Goal: Task Accomplishment & Management: Manage account settings

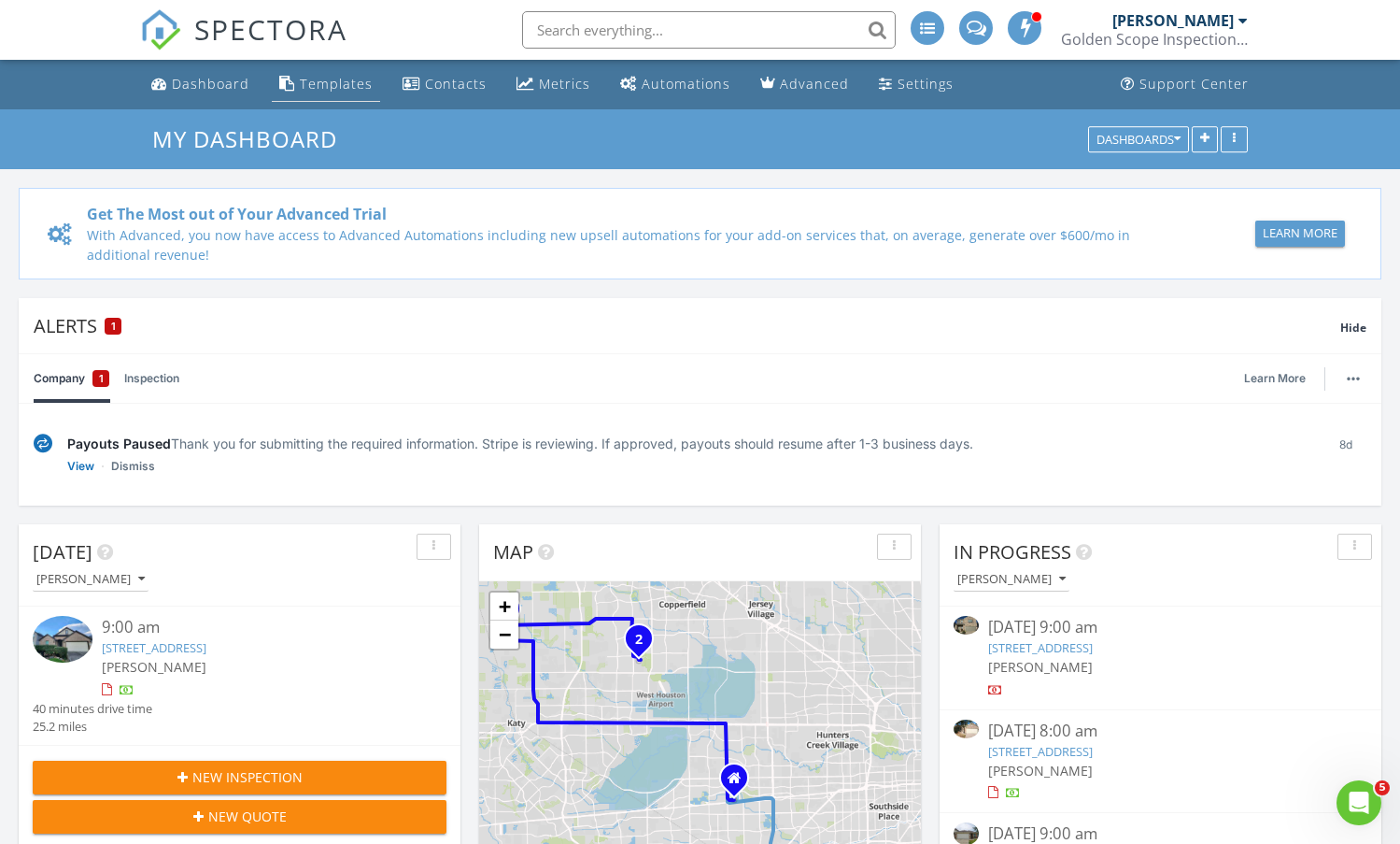
click at [292, 87] on link "Templates" at bounding box center [326, 84] width 108 height 34
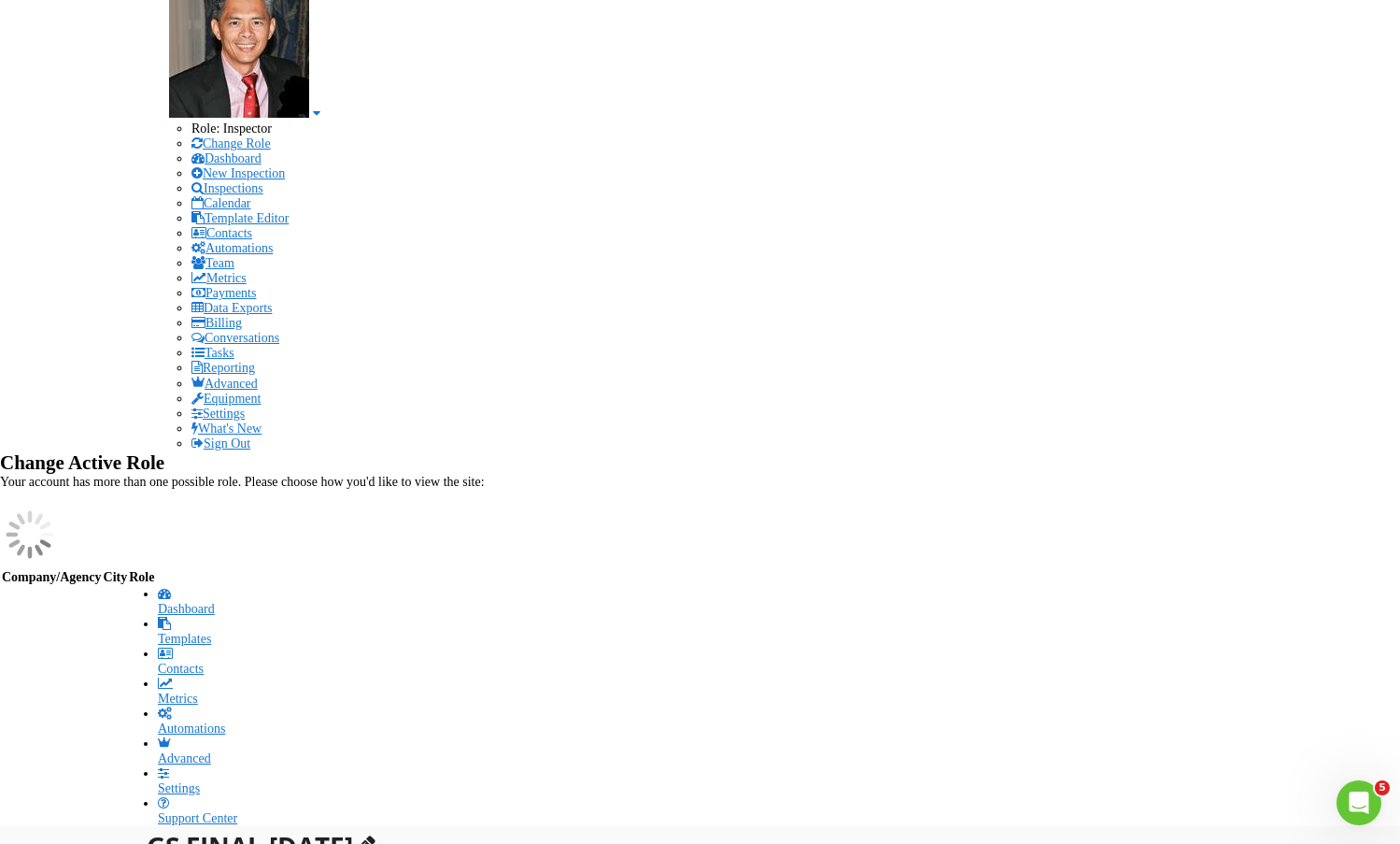
scroll to position [187, 0]
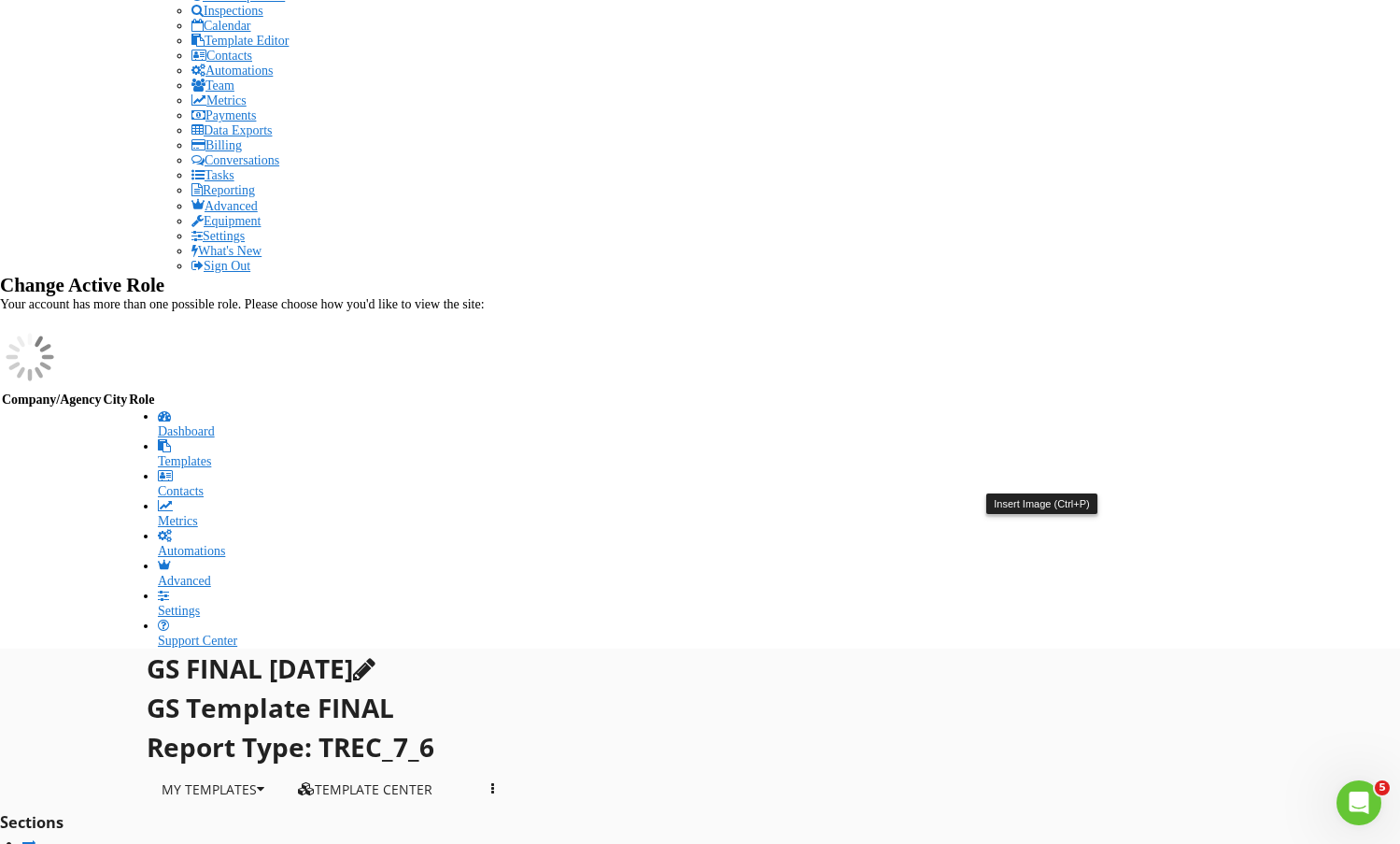
scroll to position [374, 0]
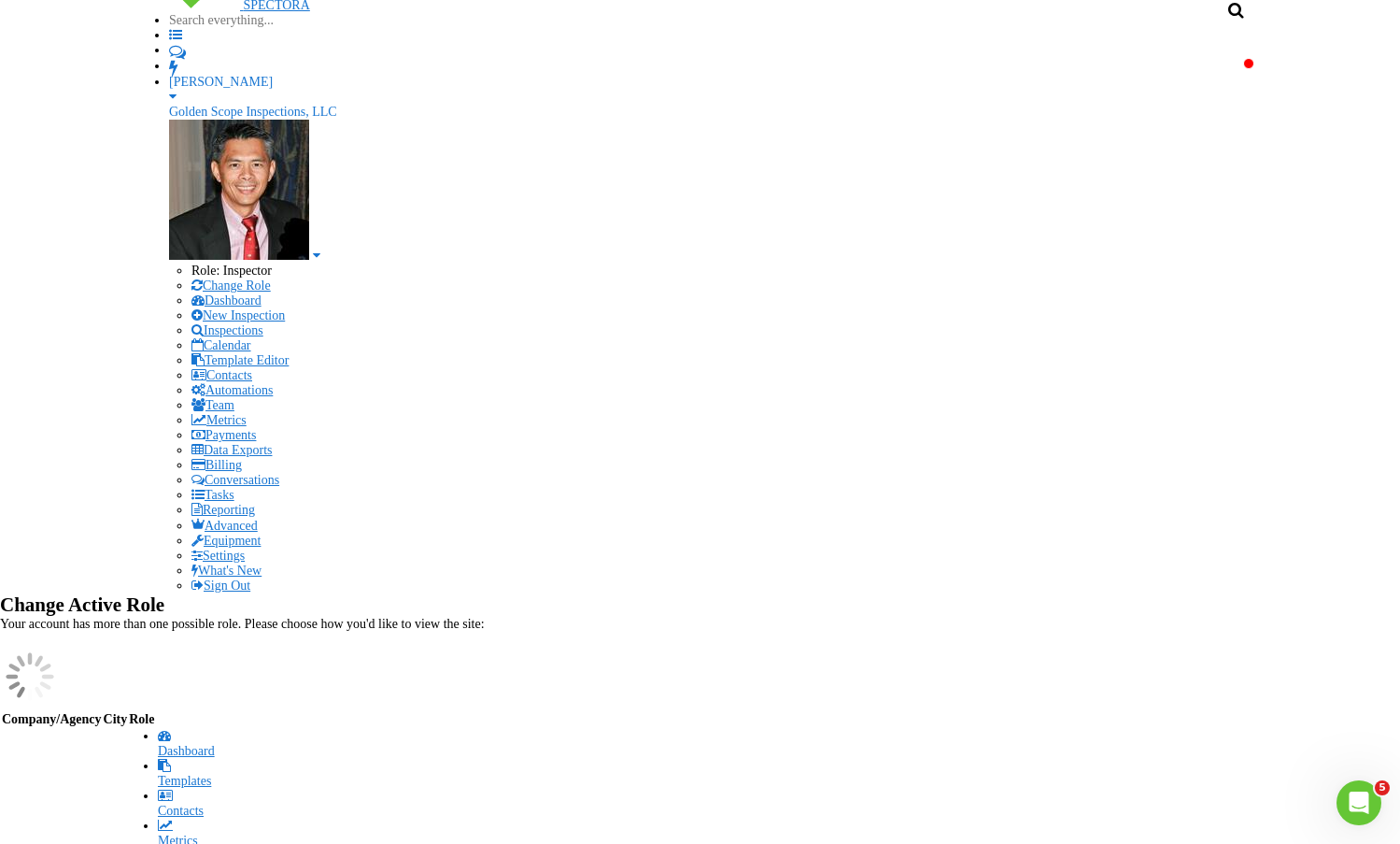
scroll to position [94, 0]
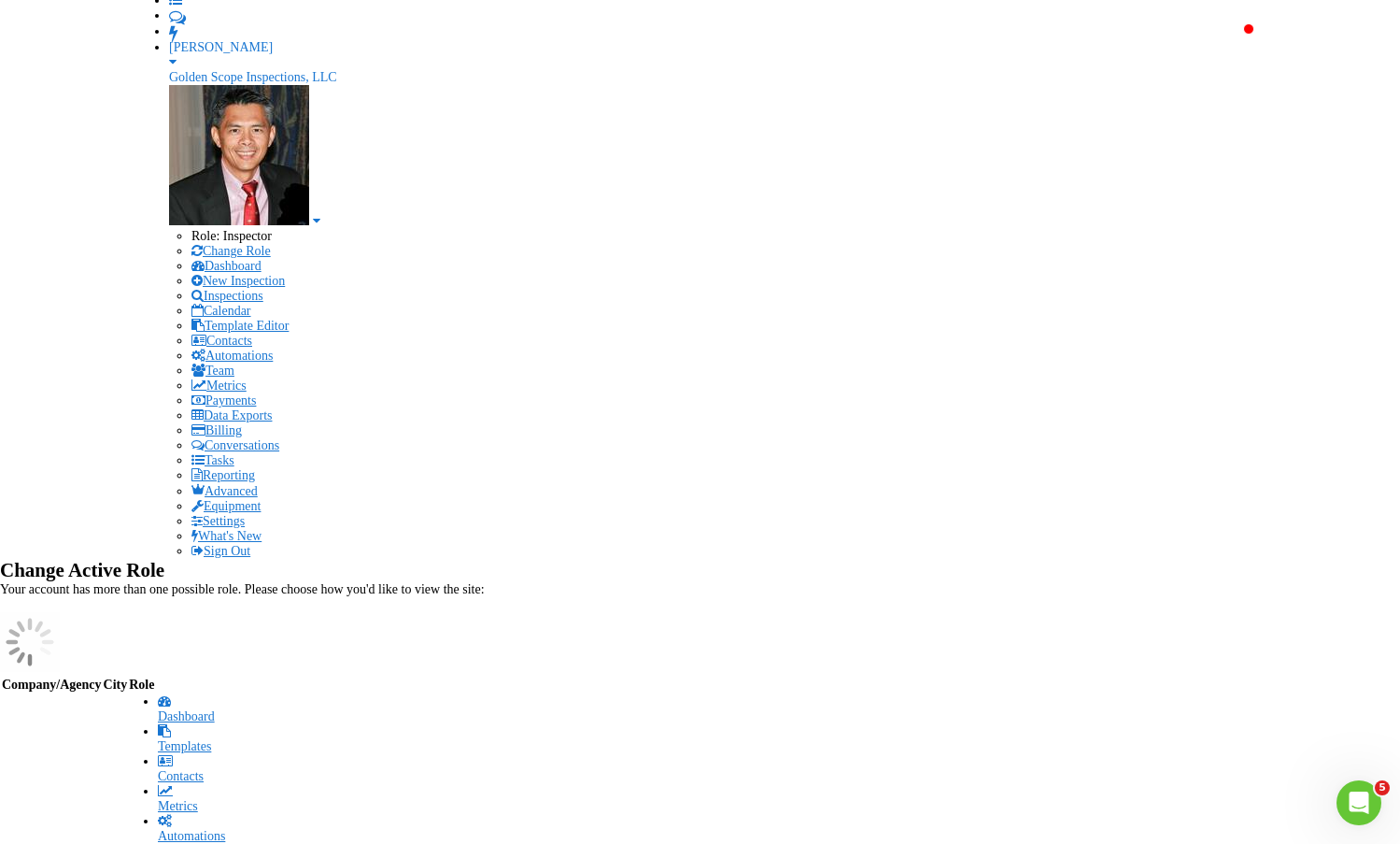
scroll to position [0, 0]
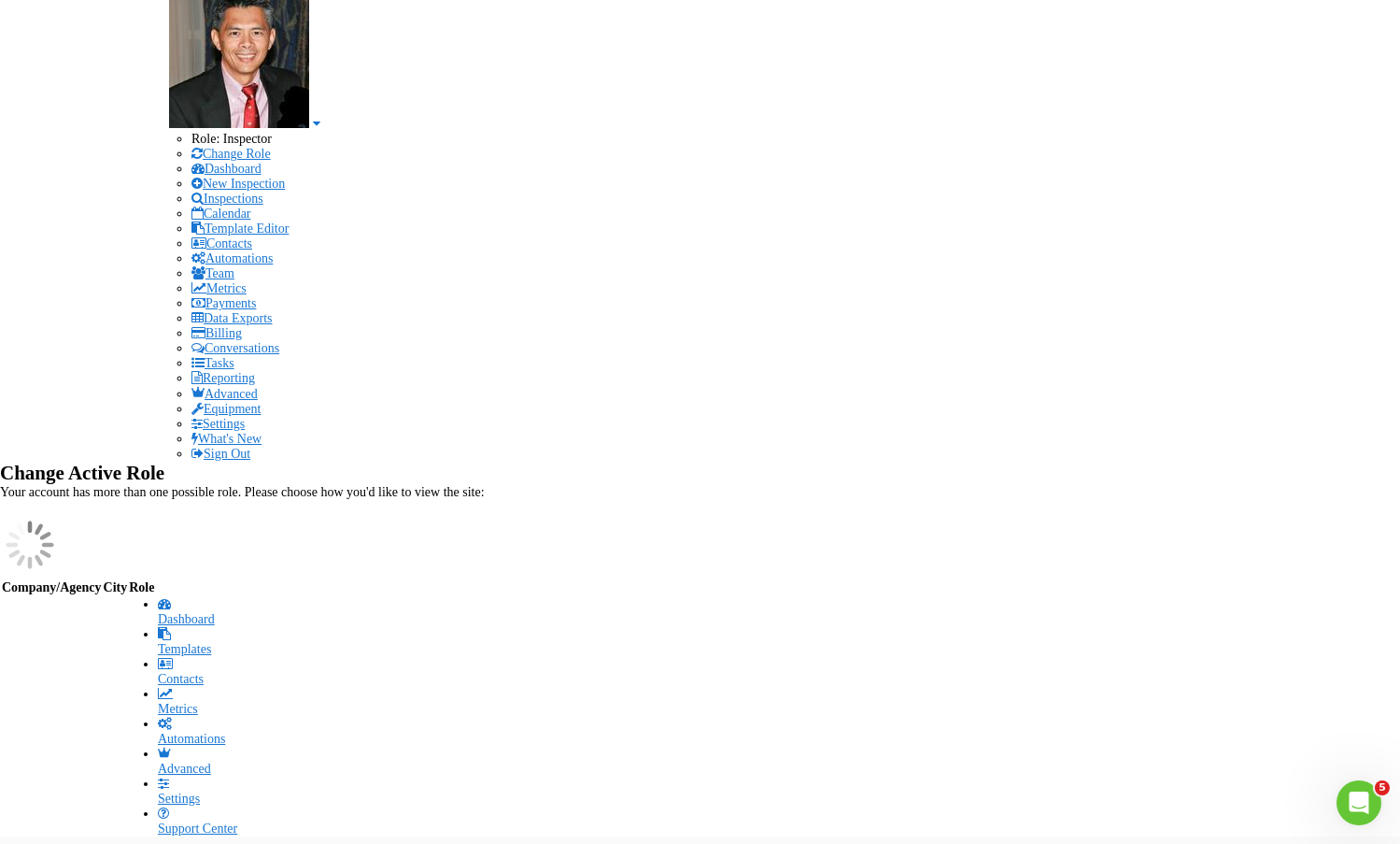
scroll to position [281, 0]
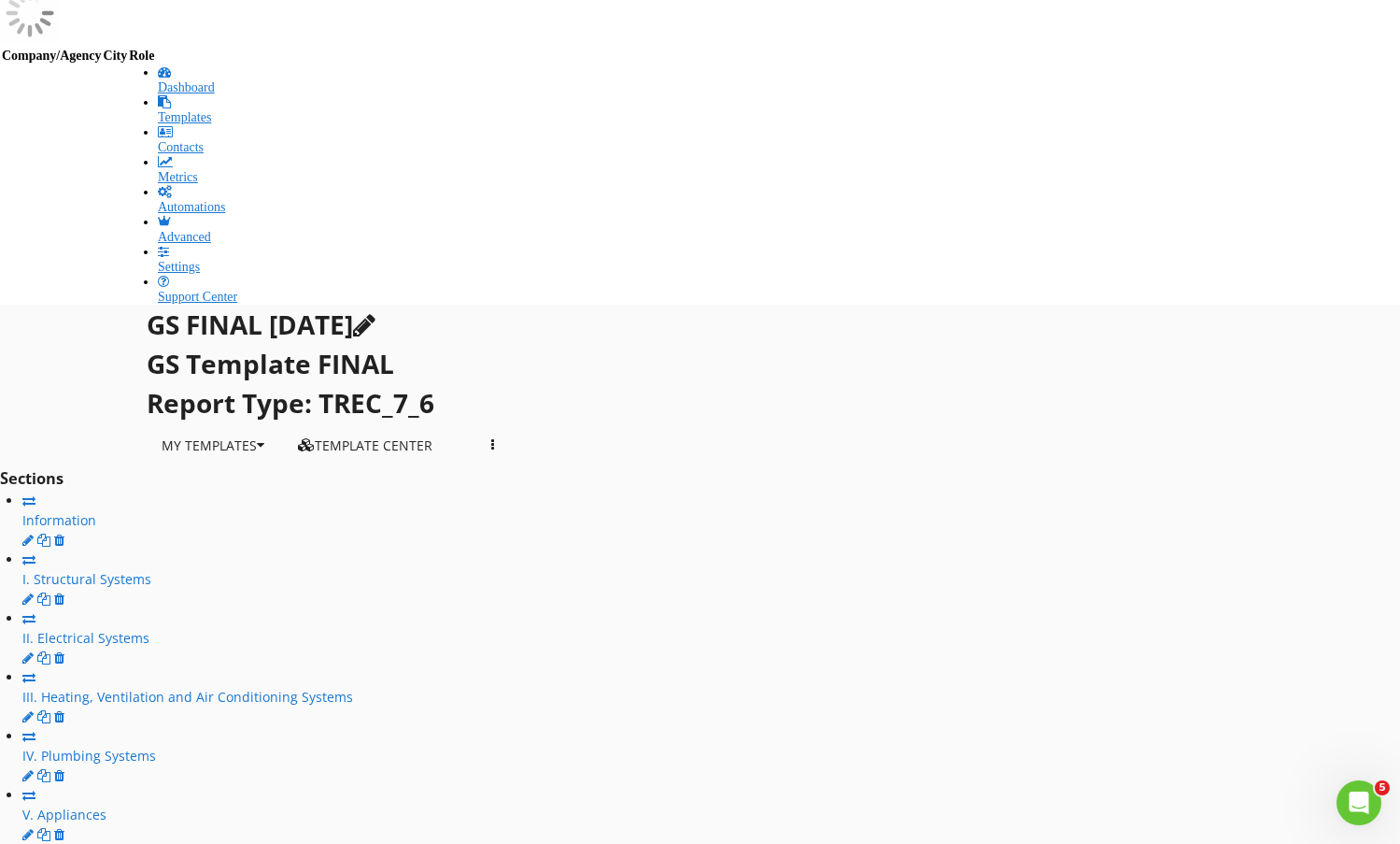
scroll to position [841, 0]
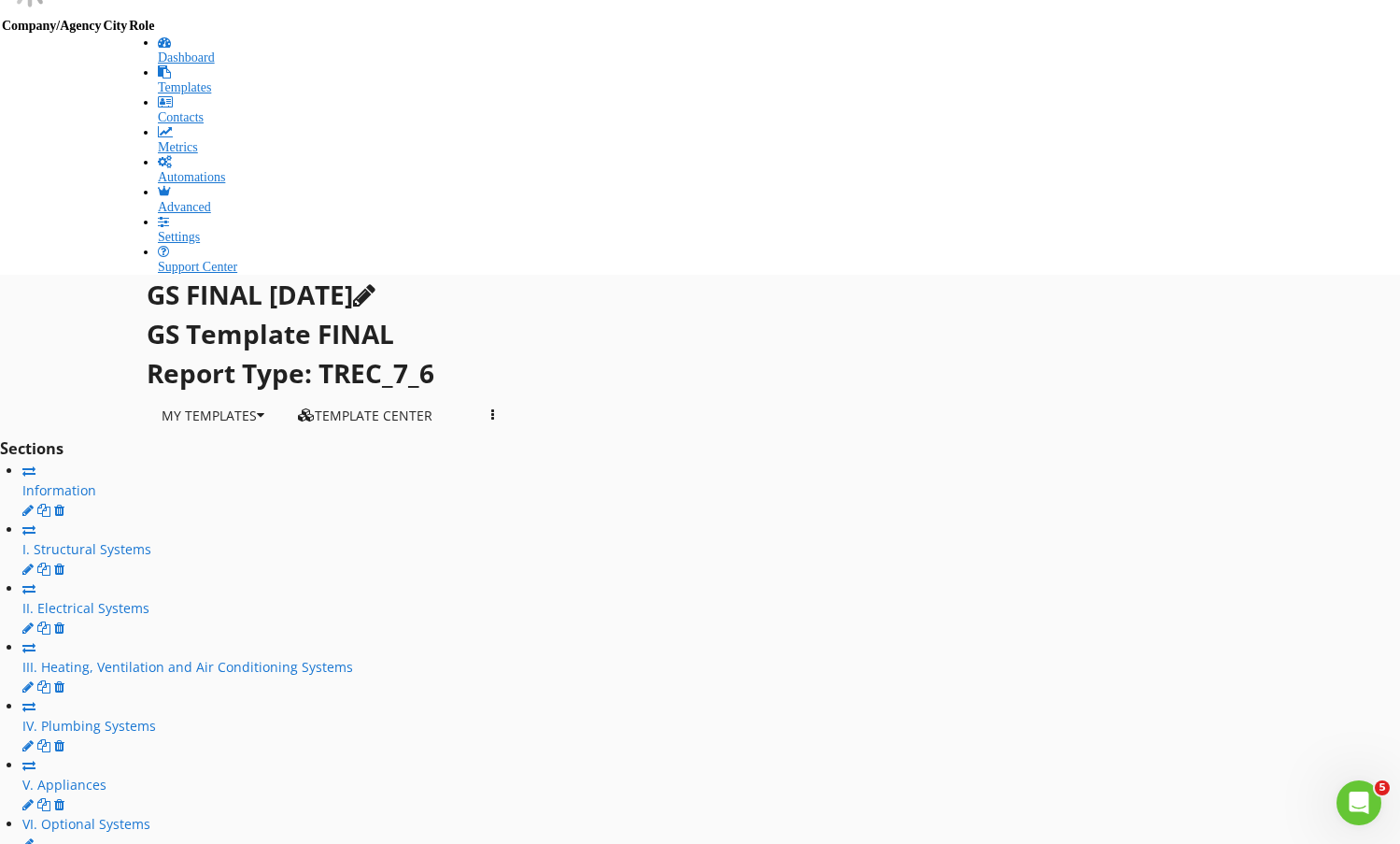
scroll to position [0, 20]
type input "In process of moving out (*)"
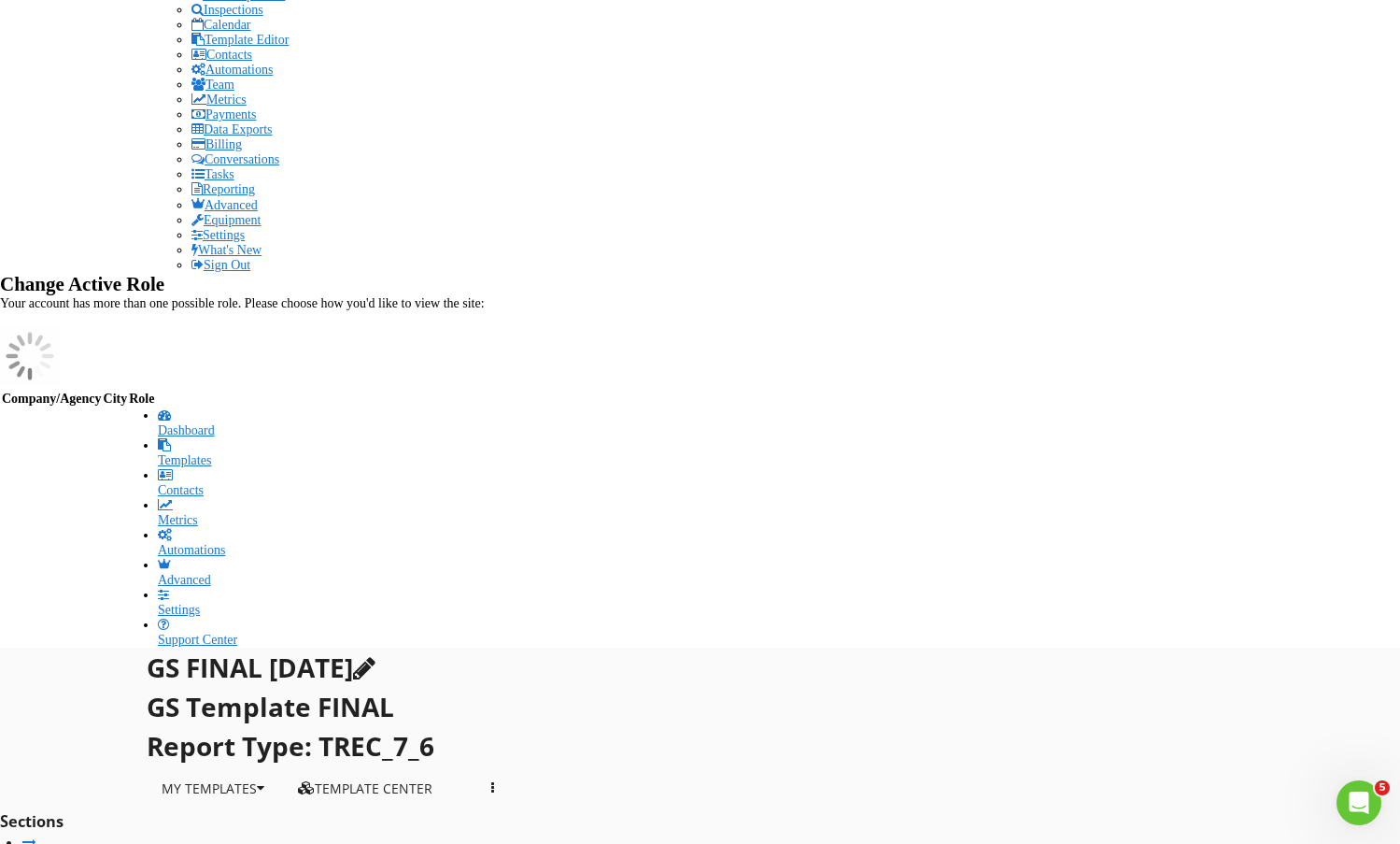
scroll to position [468, 0]
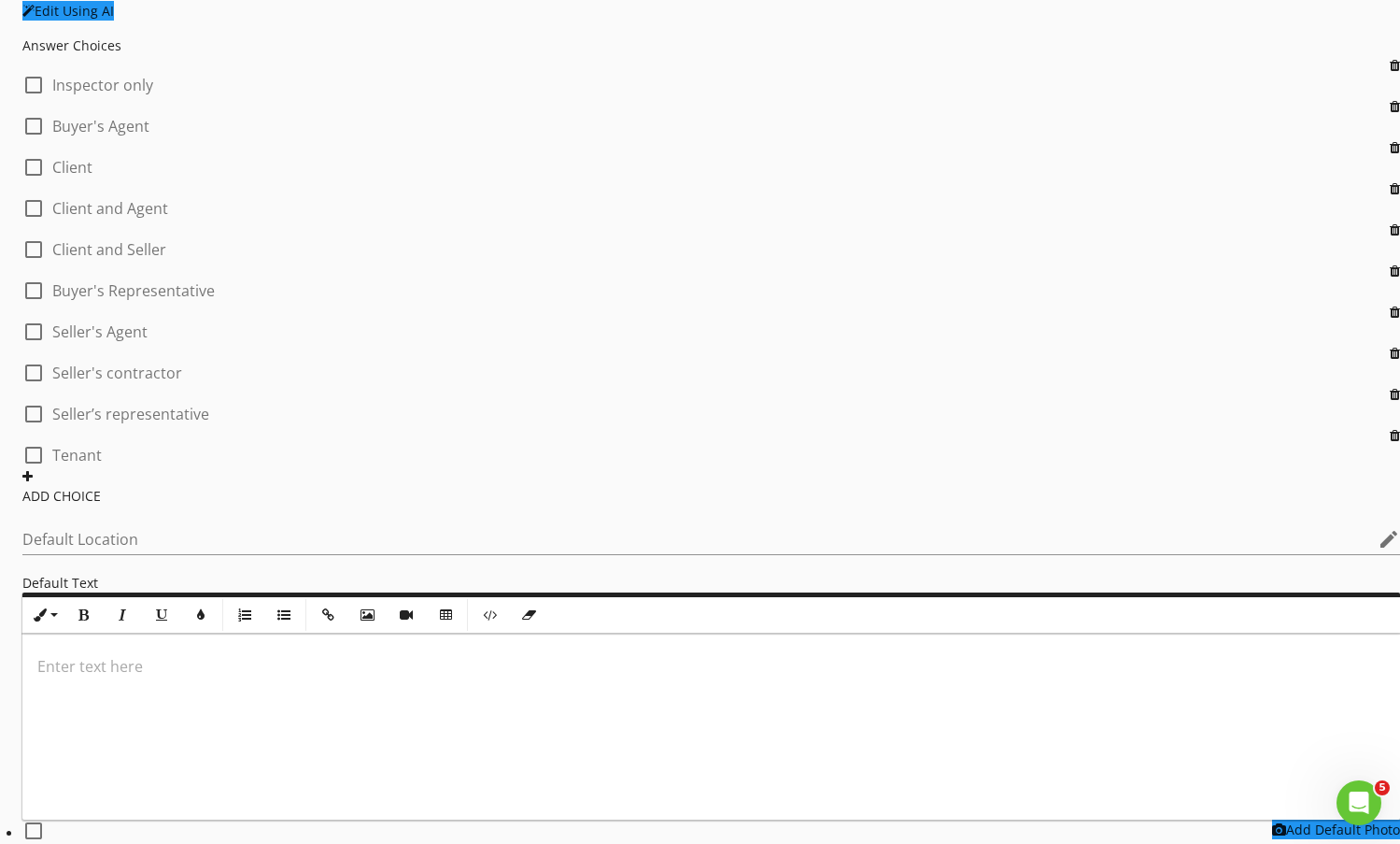
scroll to position [2616, 0]
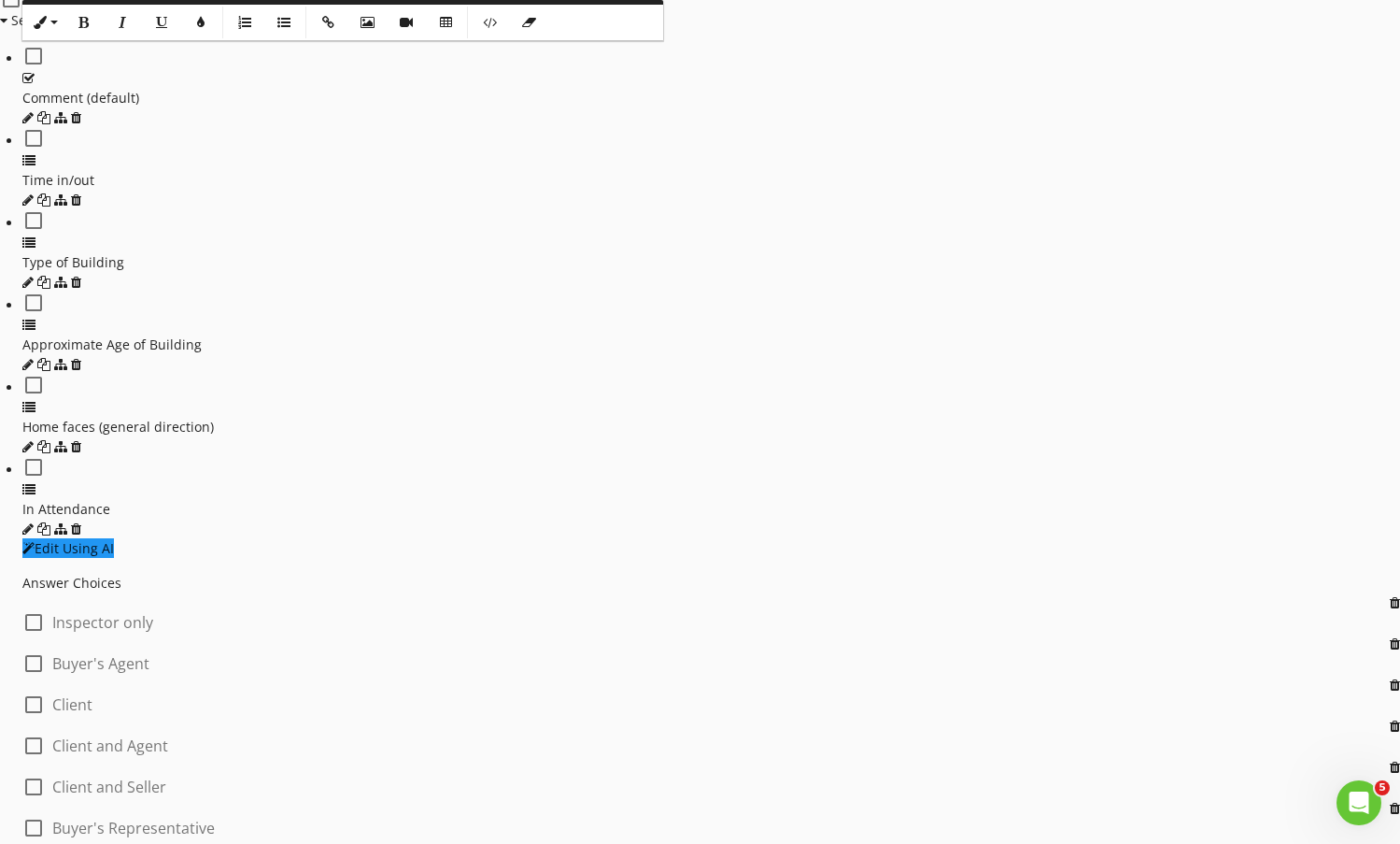
scroll to position [2150, 0]
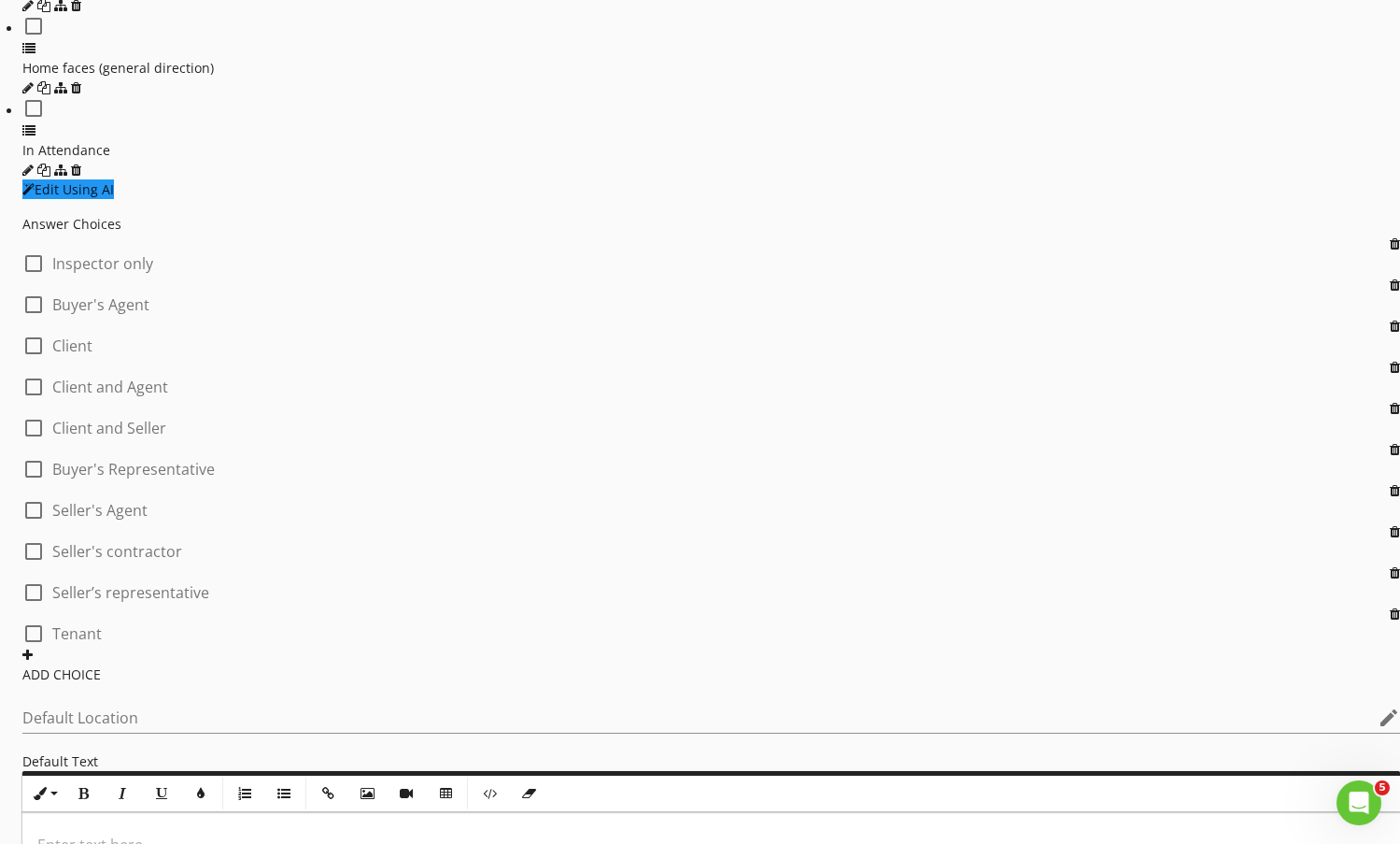
scroll to position [2430, 0]
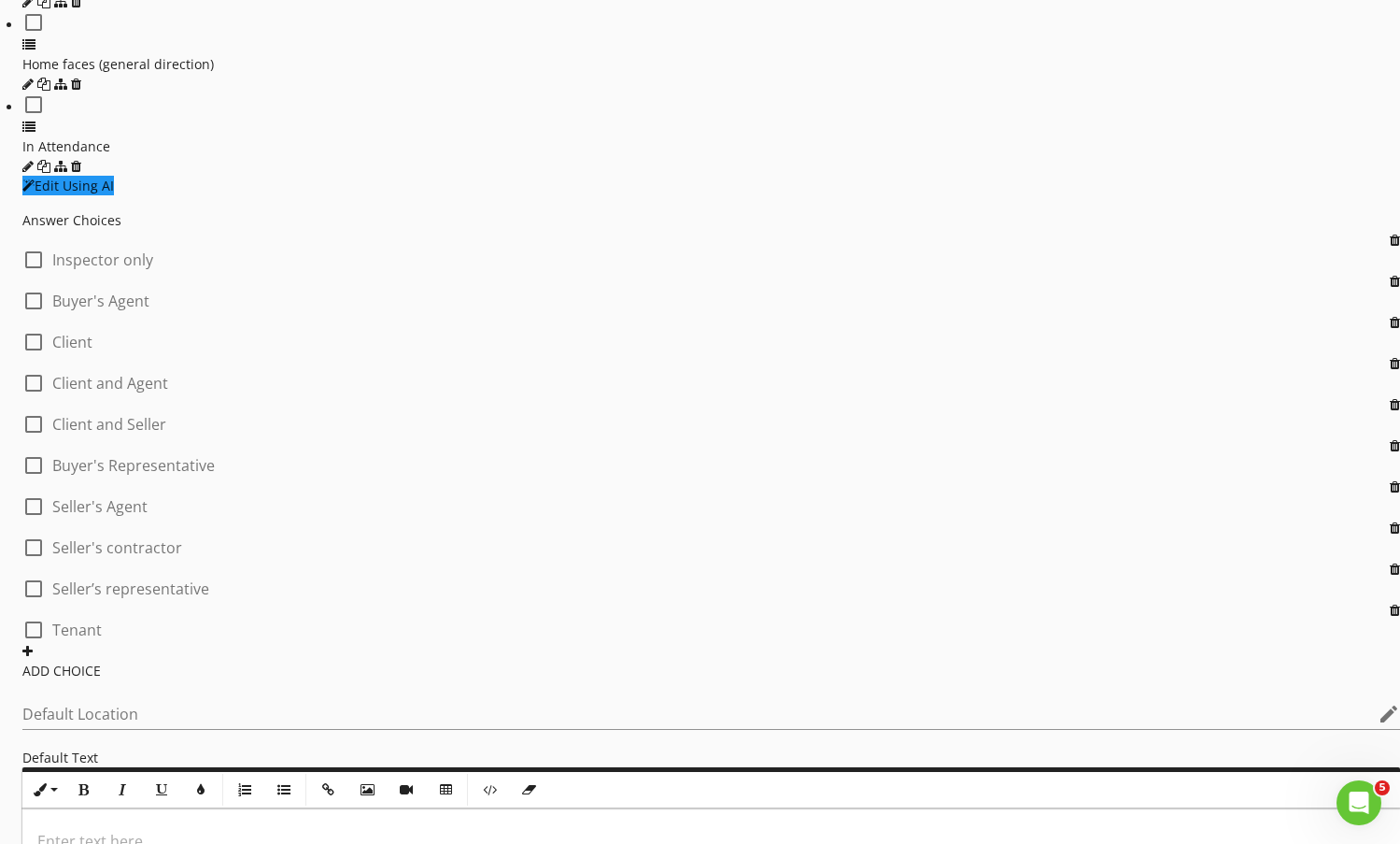
type input "Light Rain (*)"
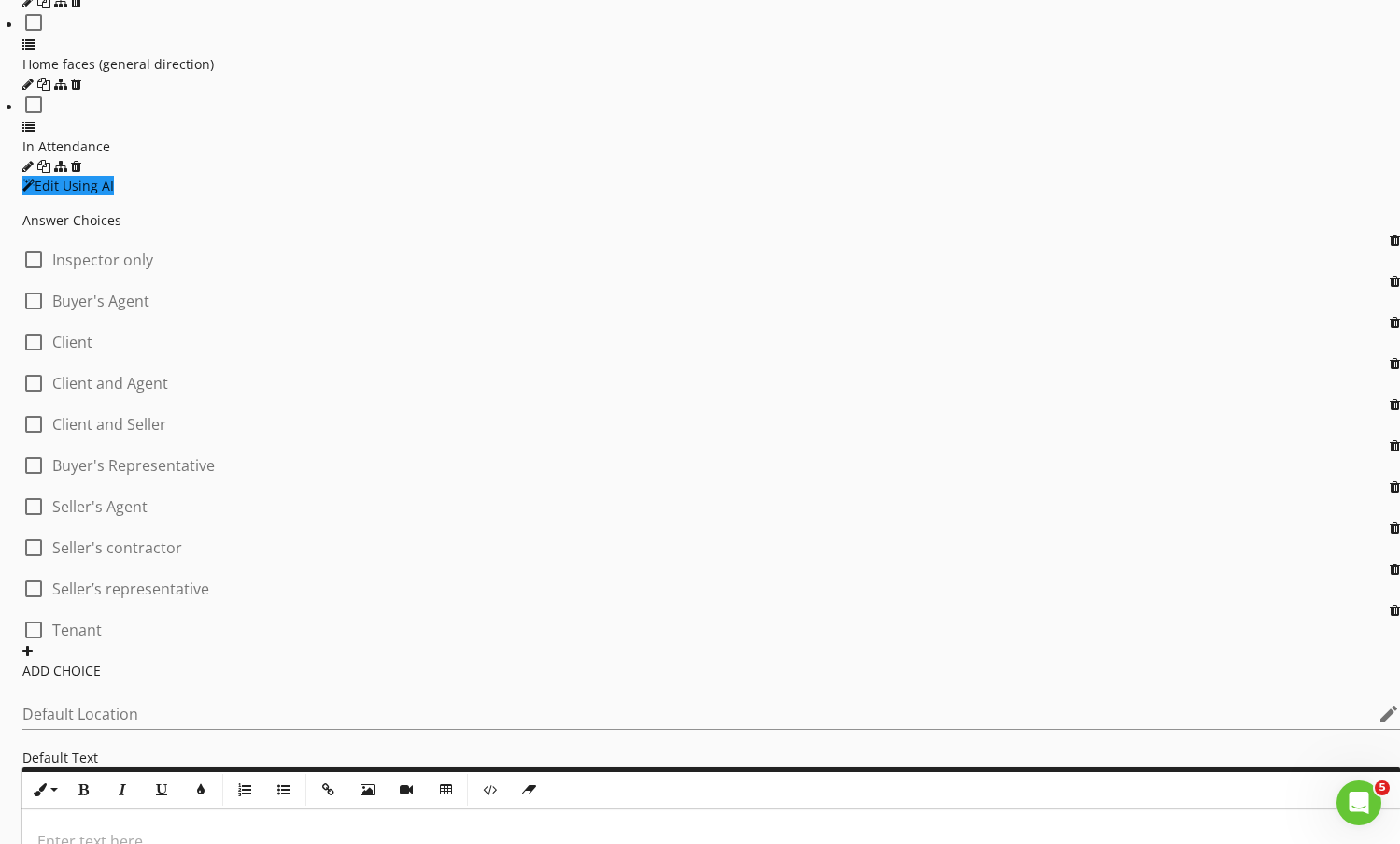
type input "N"
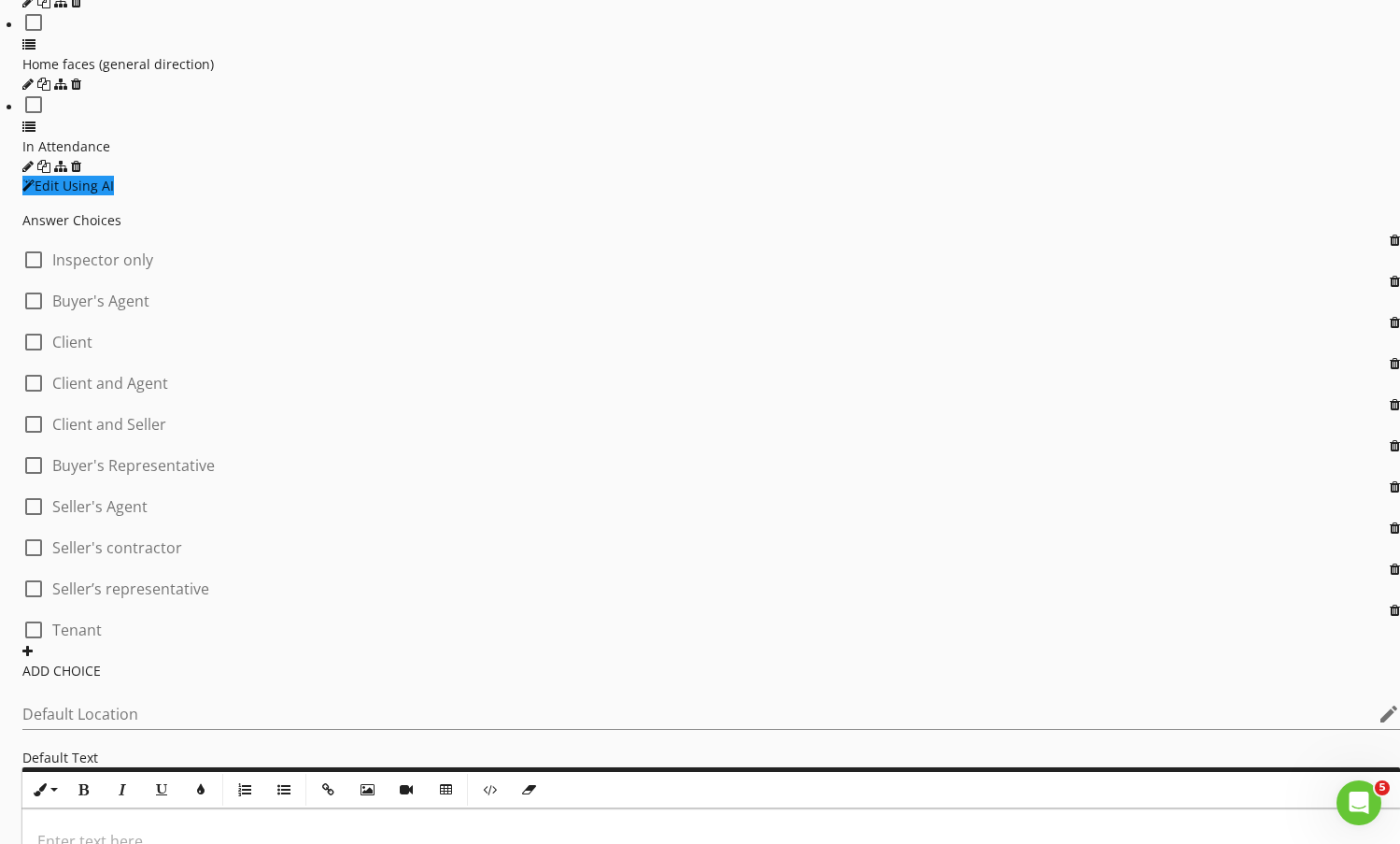
type input "(*) Extra info"
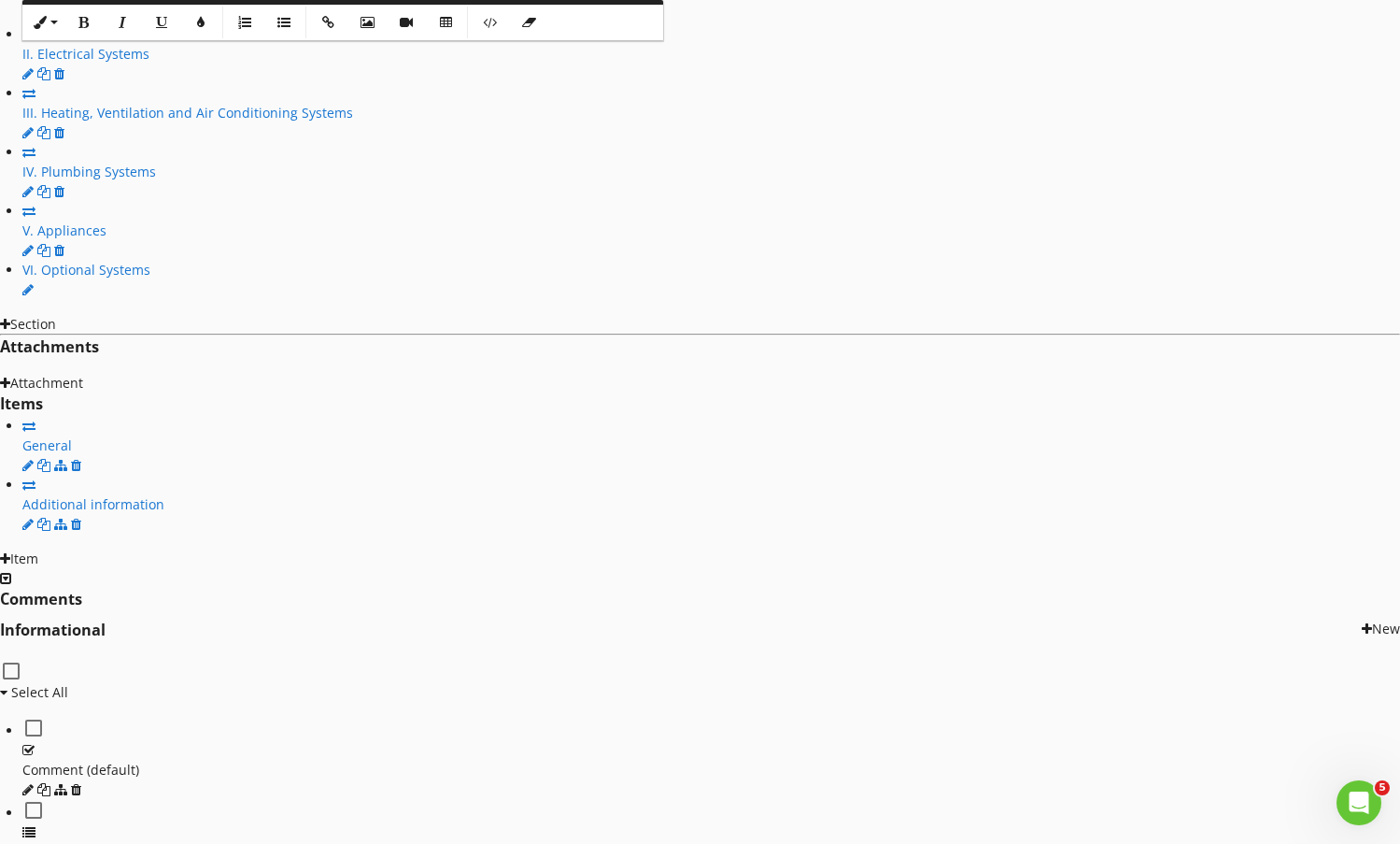
scroll to position [1402, 0]
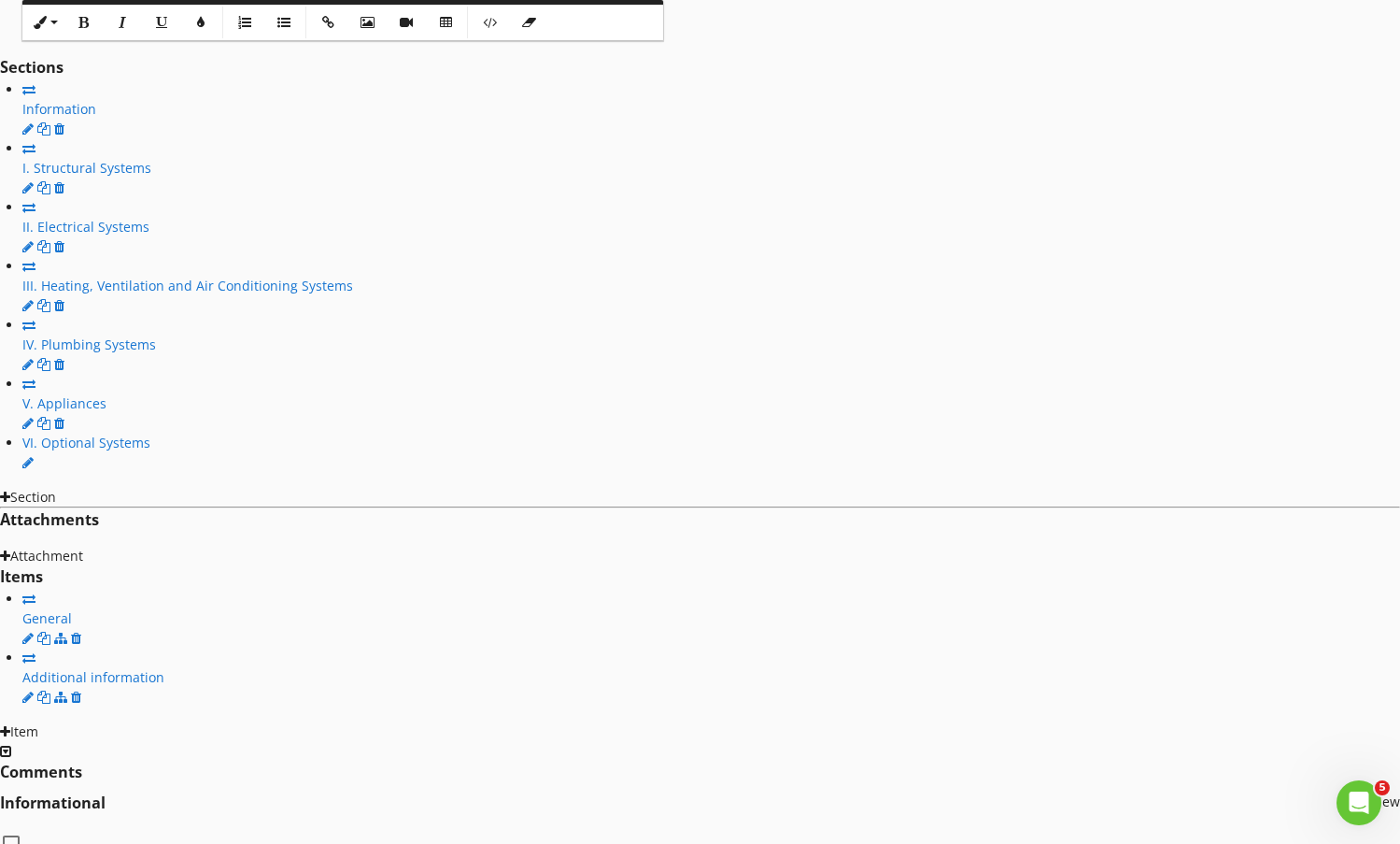
scroll to position [1215, 0]
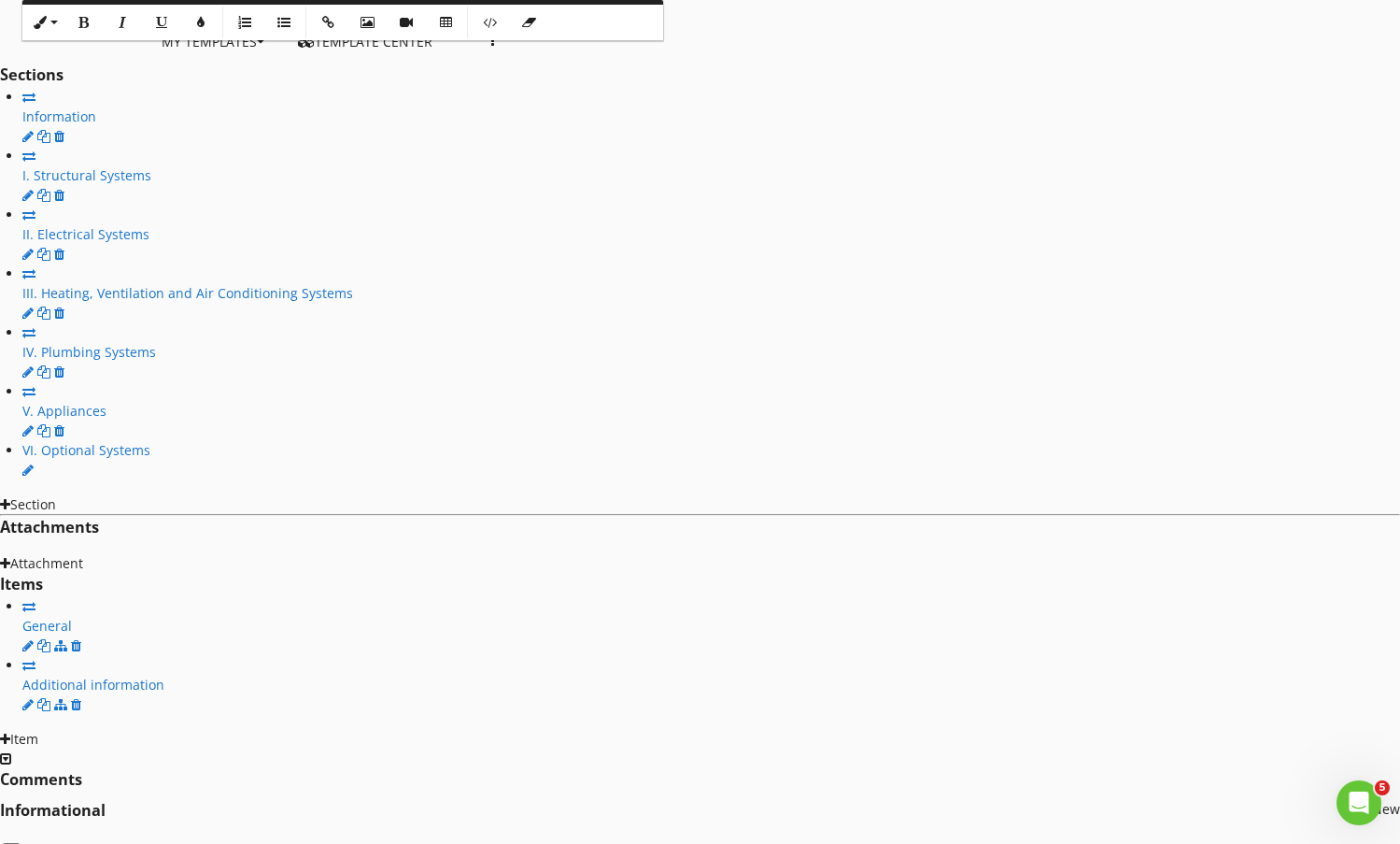
type input "(*) Extra info"
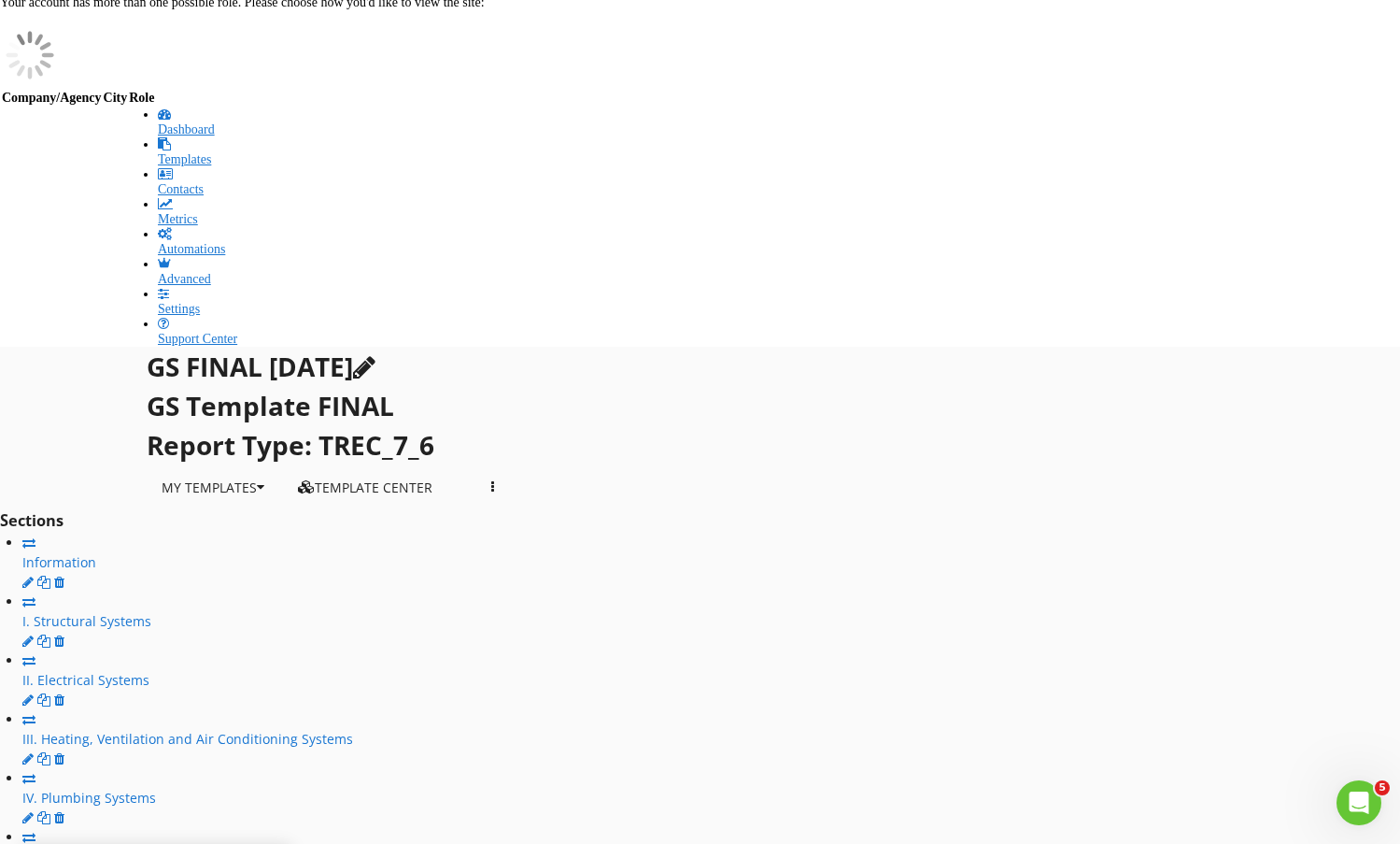
scroll to position [654, 0]
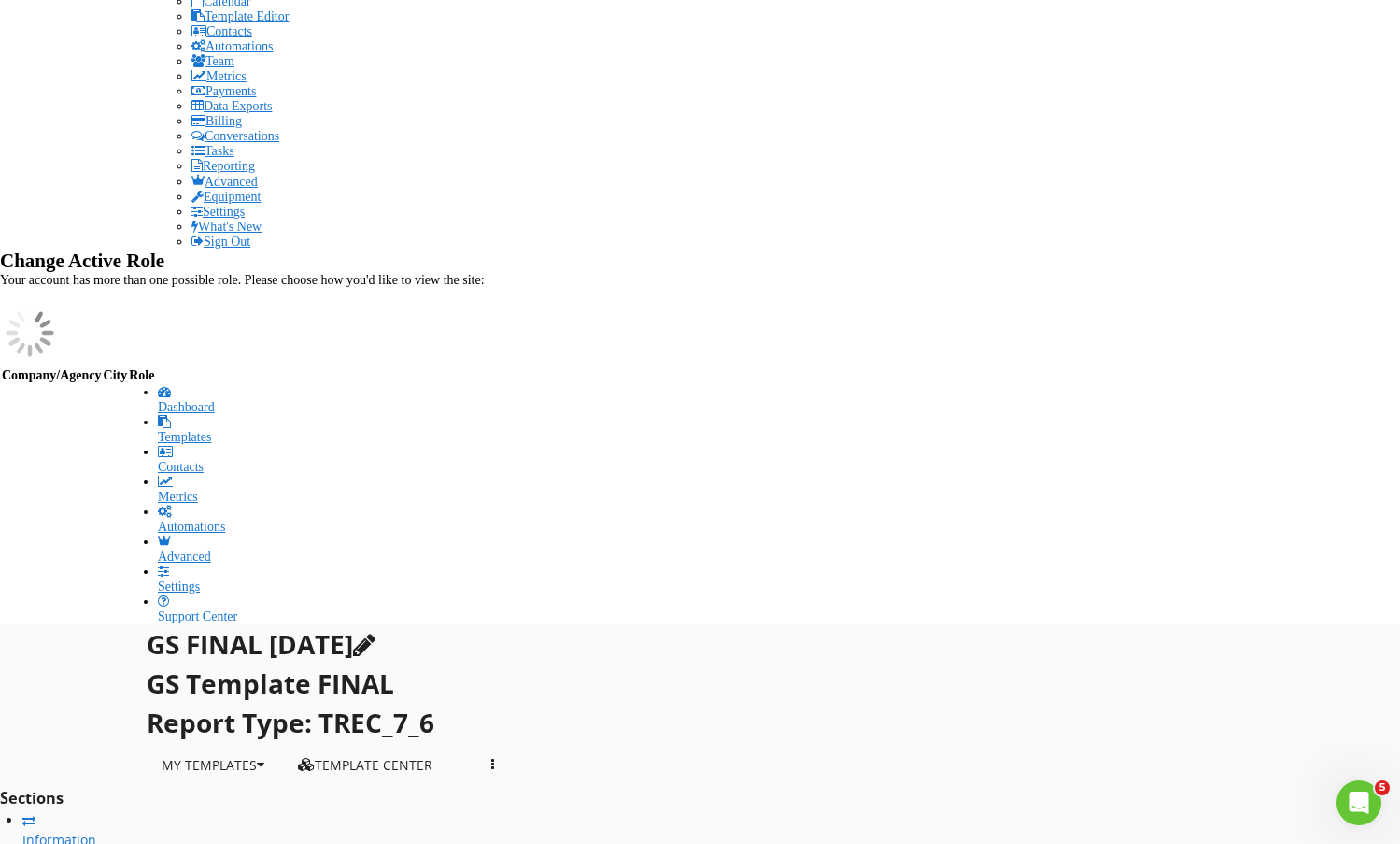
scroll to position [560, 0]
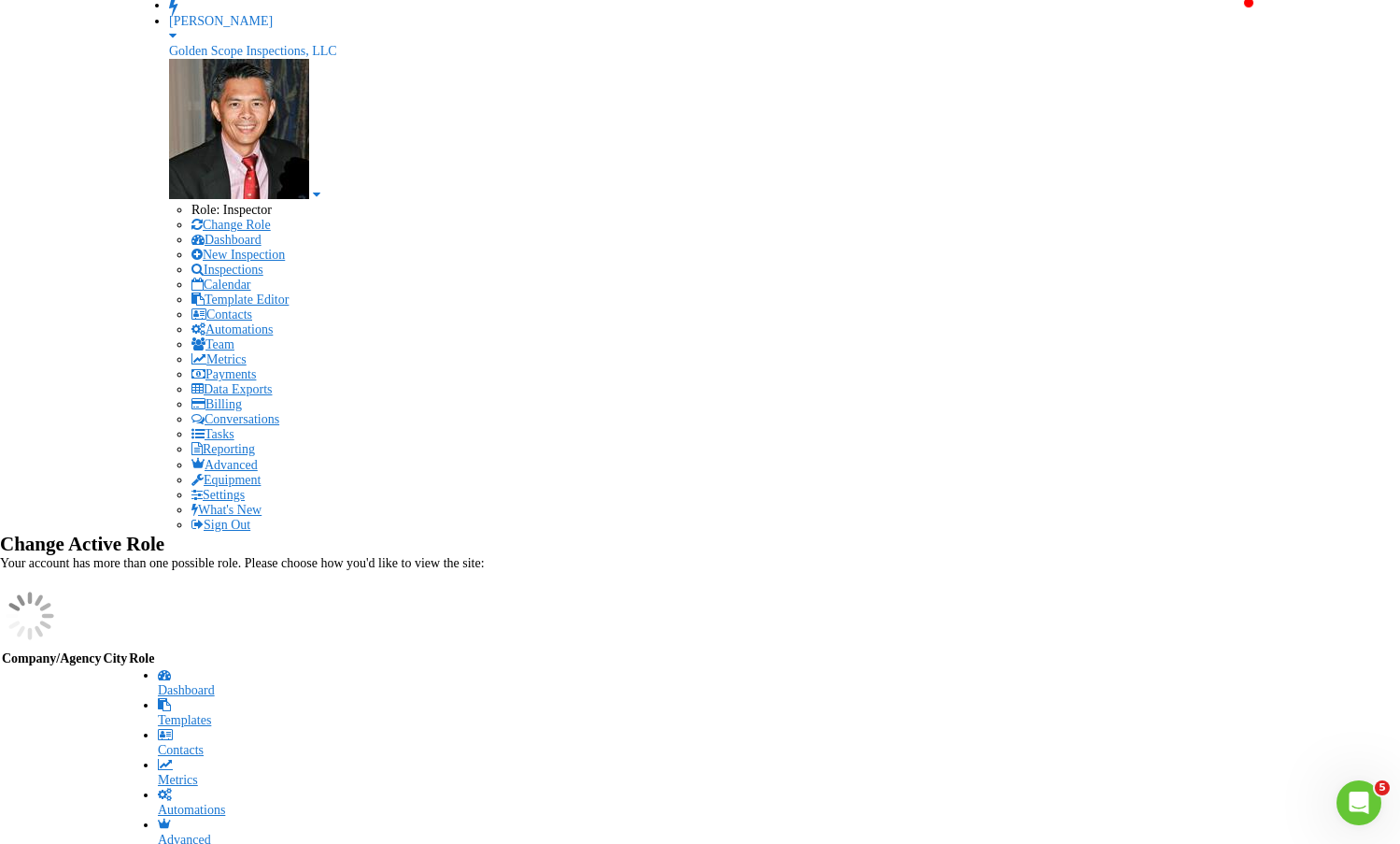
scroll to position [187, 0]
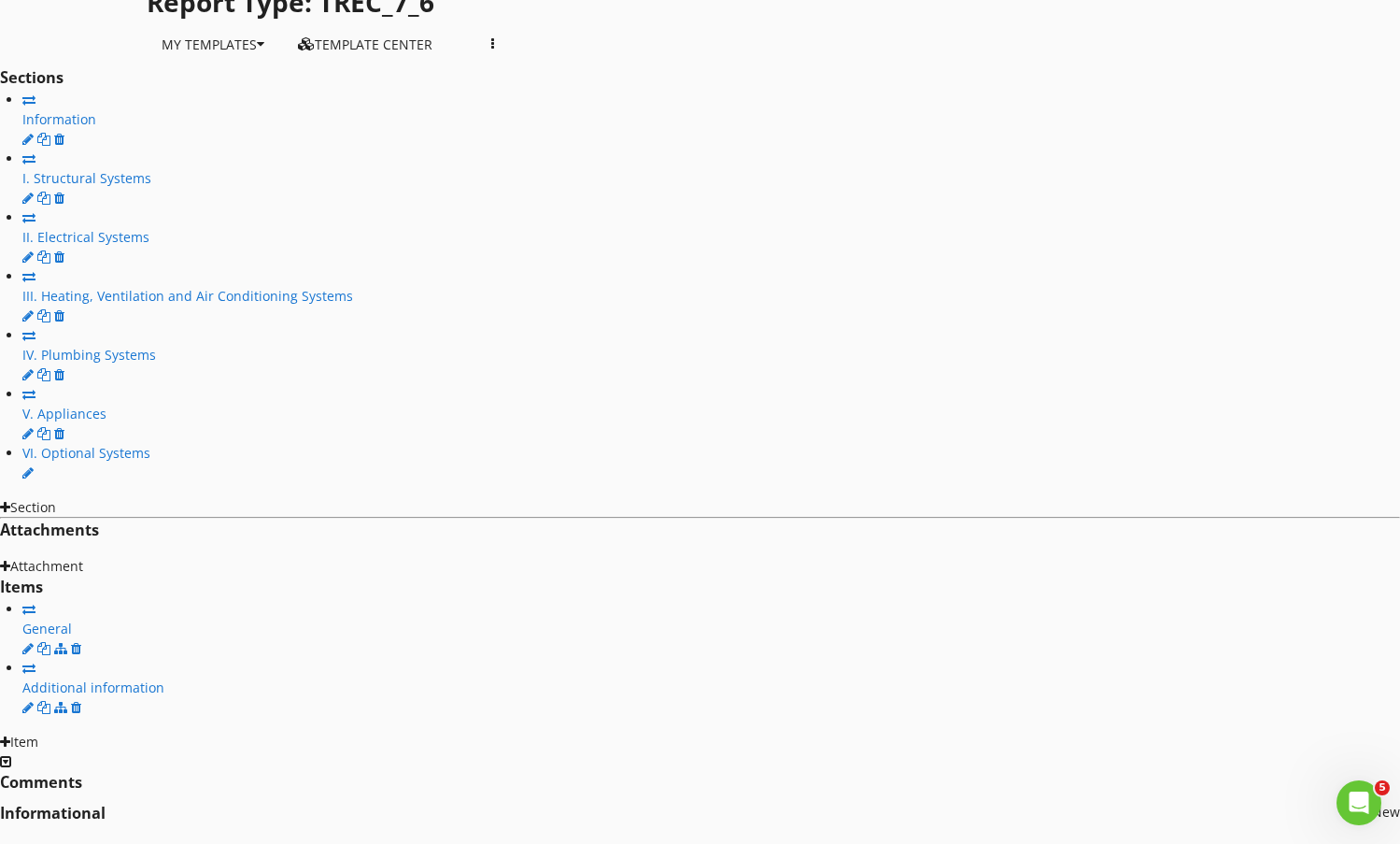
scroll to position [1215, 0]
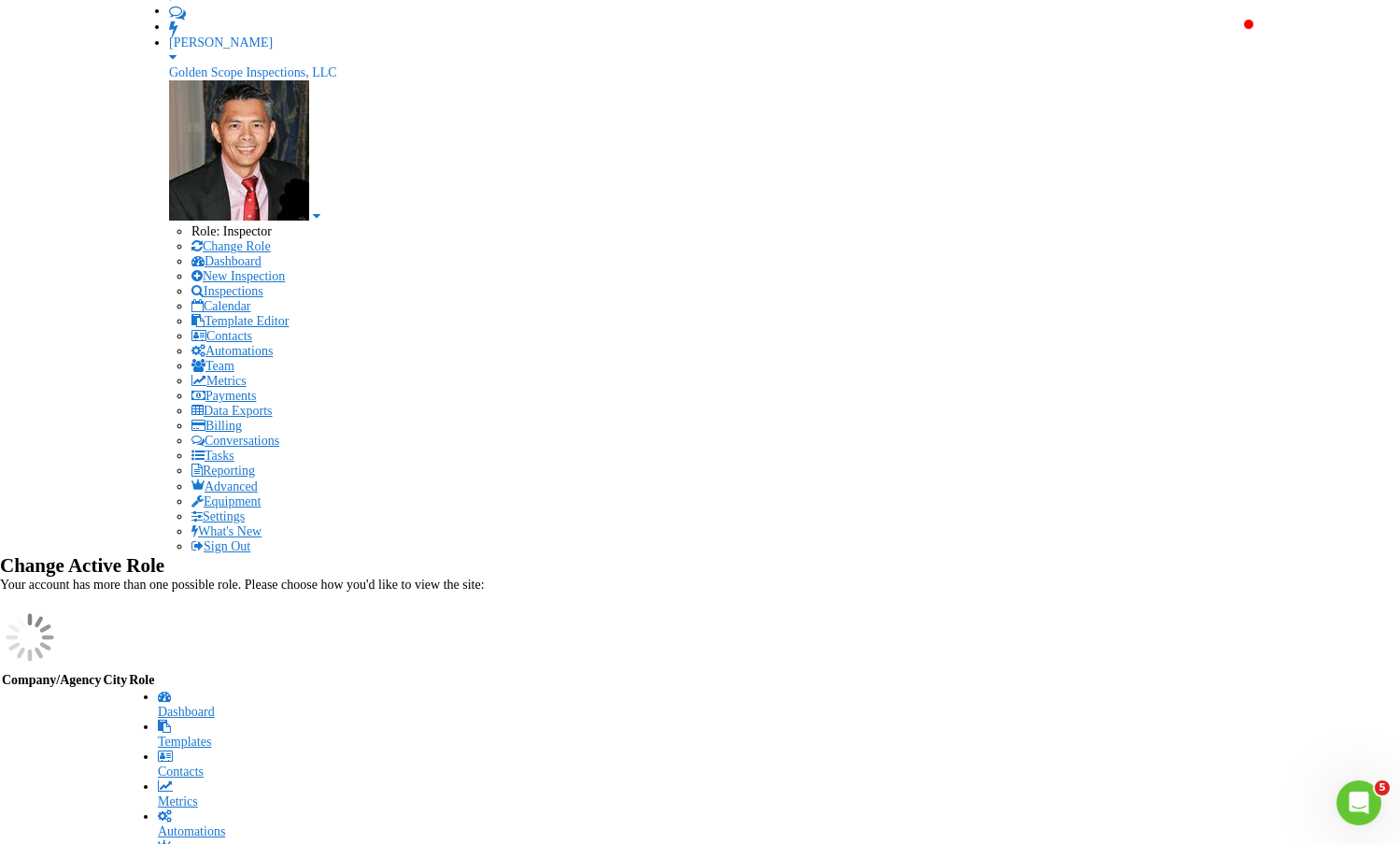
scroll to position [0, 0]
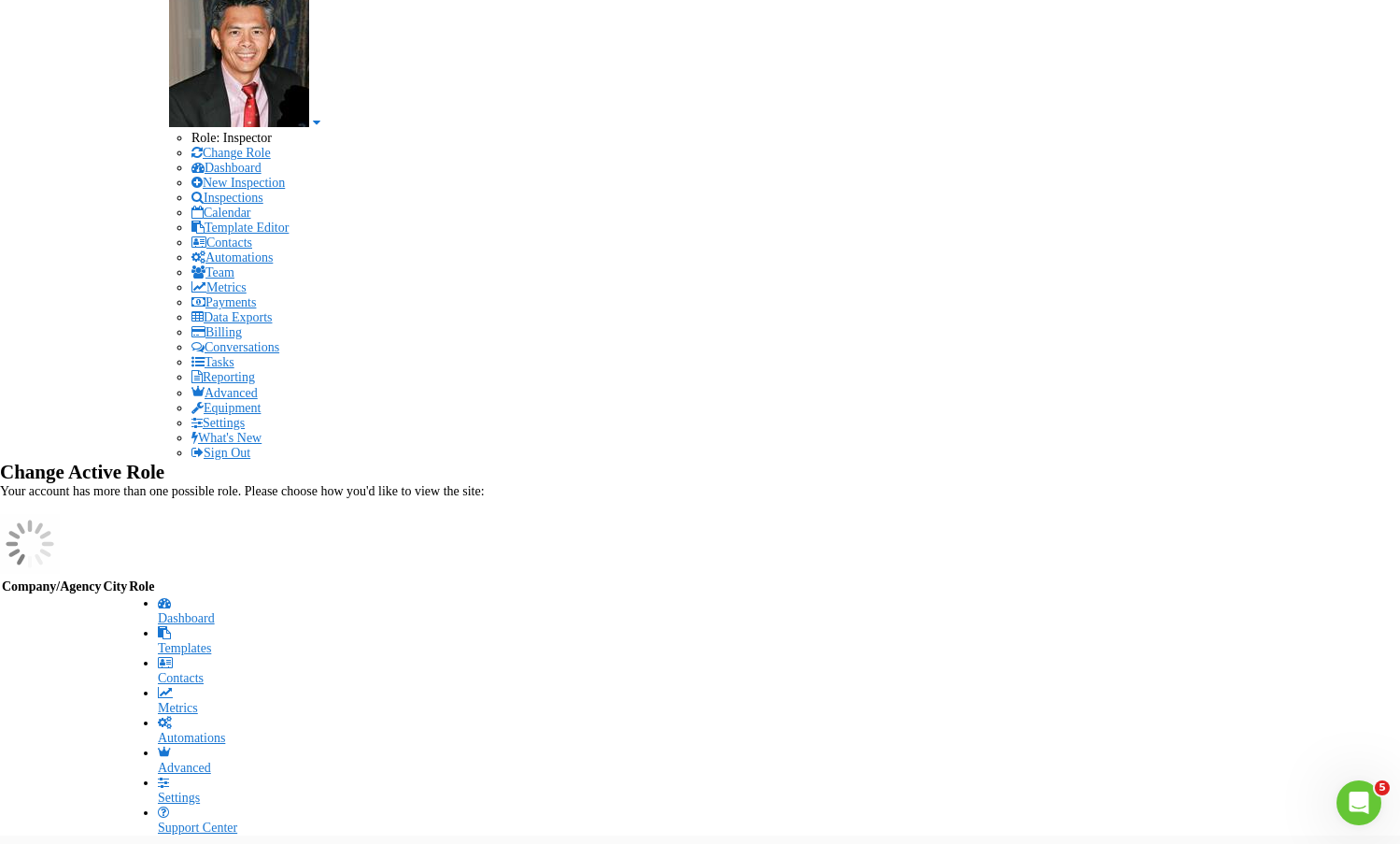
scroll to position [669, 0]
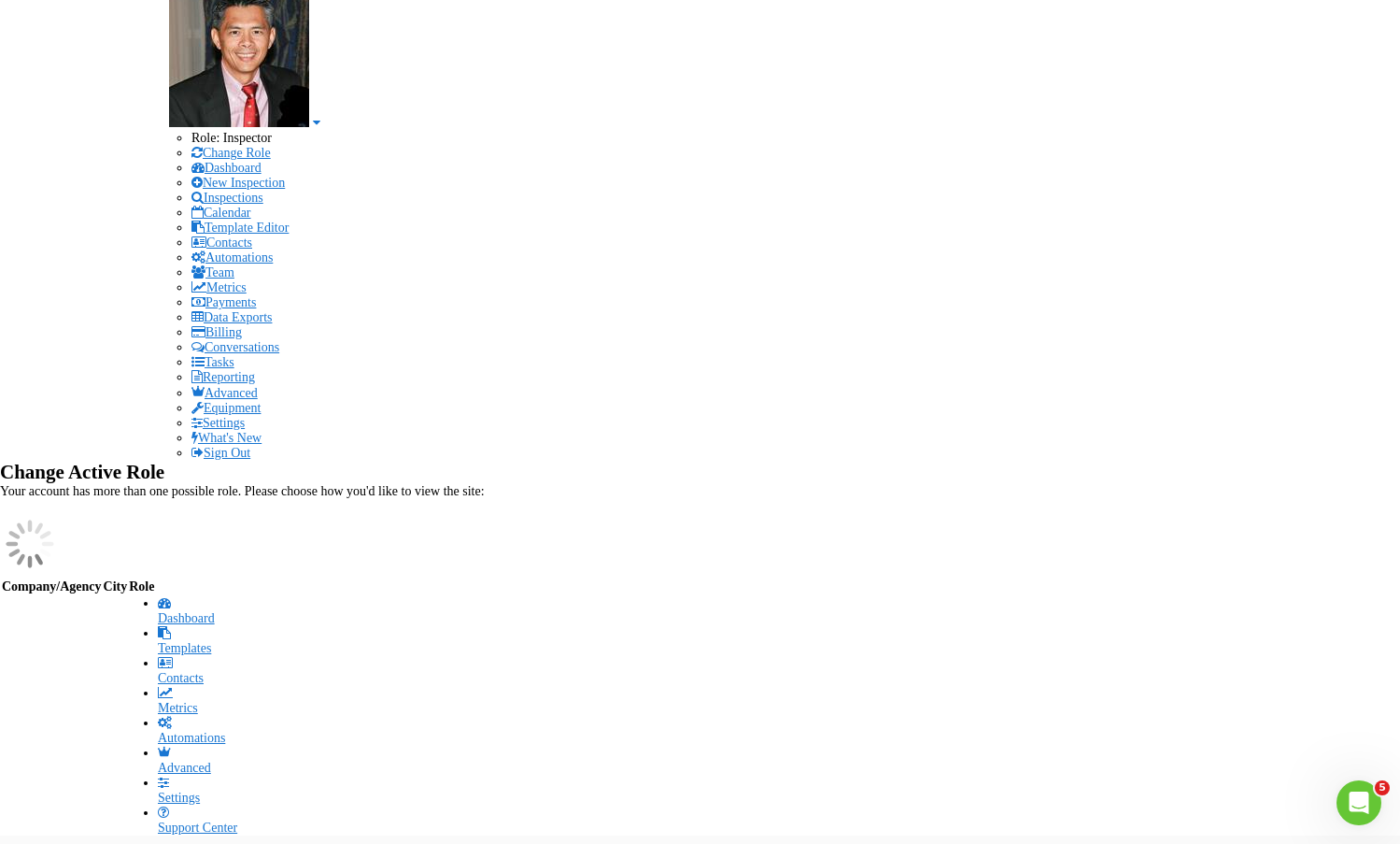
type input "Under 10 yrs (*)"
type input "Over 10 yrs (*)"
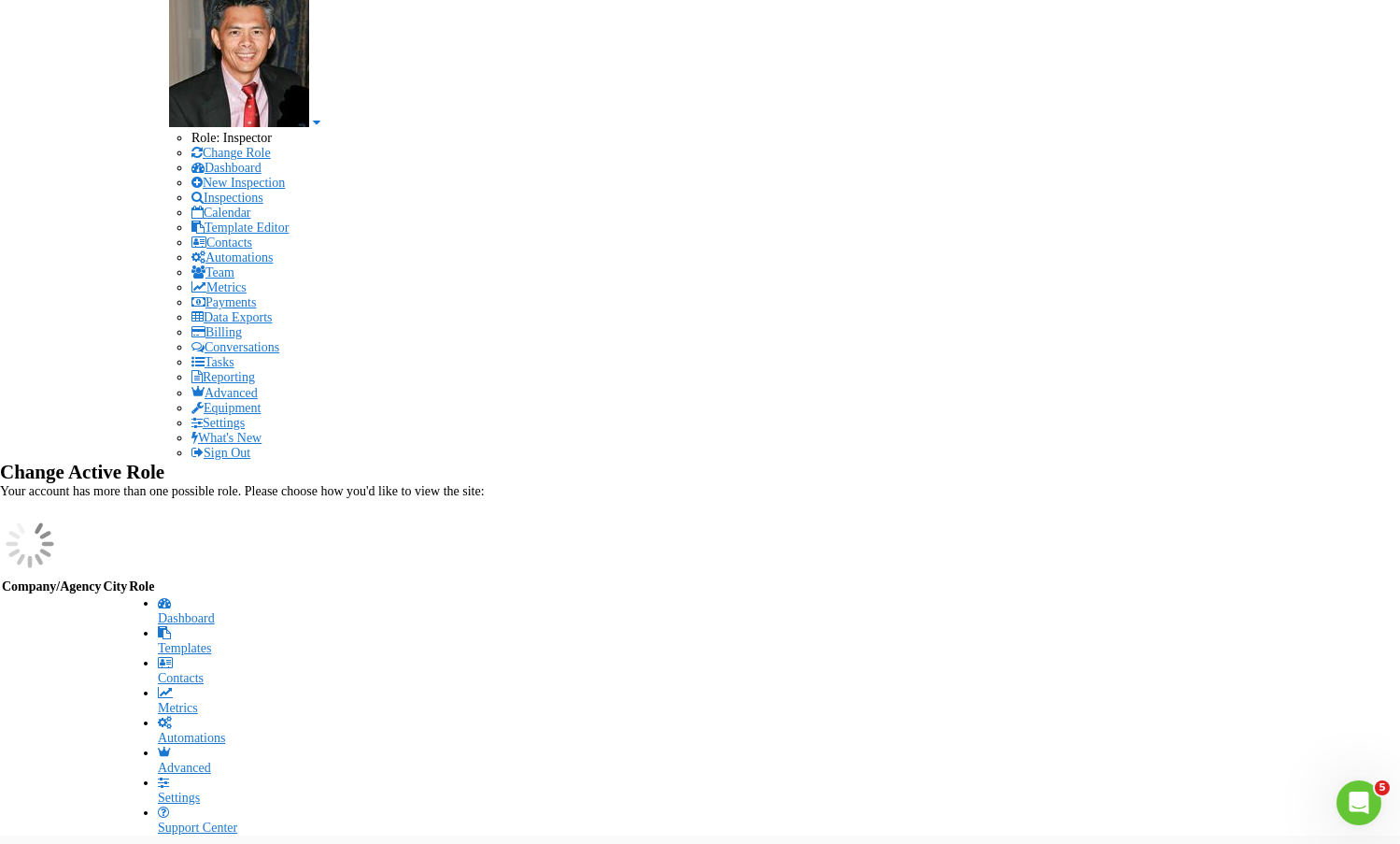
type input "(Over 25 yrs (*)"
drag, startPoint x: 962, startPoint y: 630, endPoint x: 940, endPoint y: 616, distance: 26.1
type input "Over 50 yrs (*)"
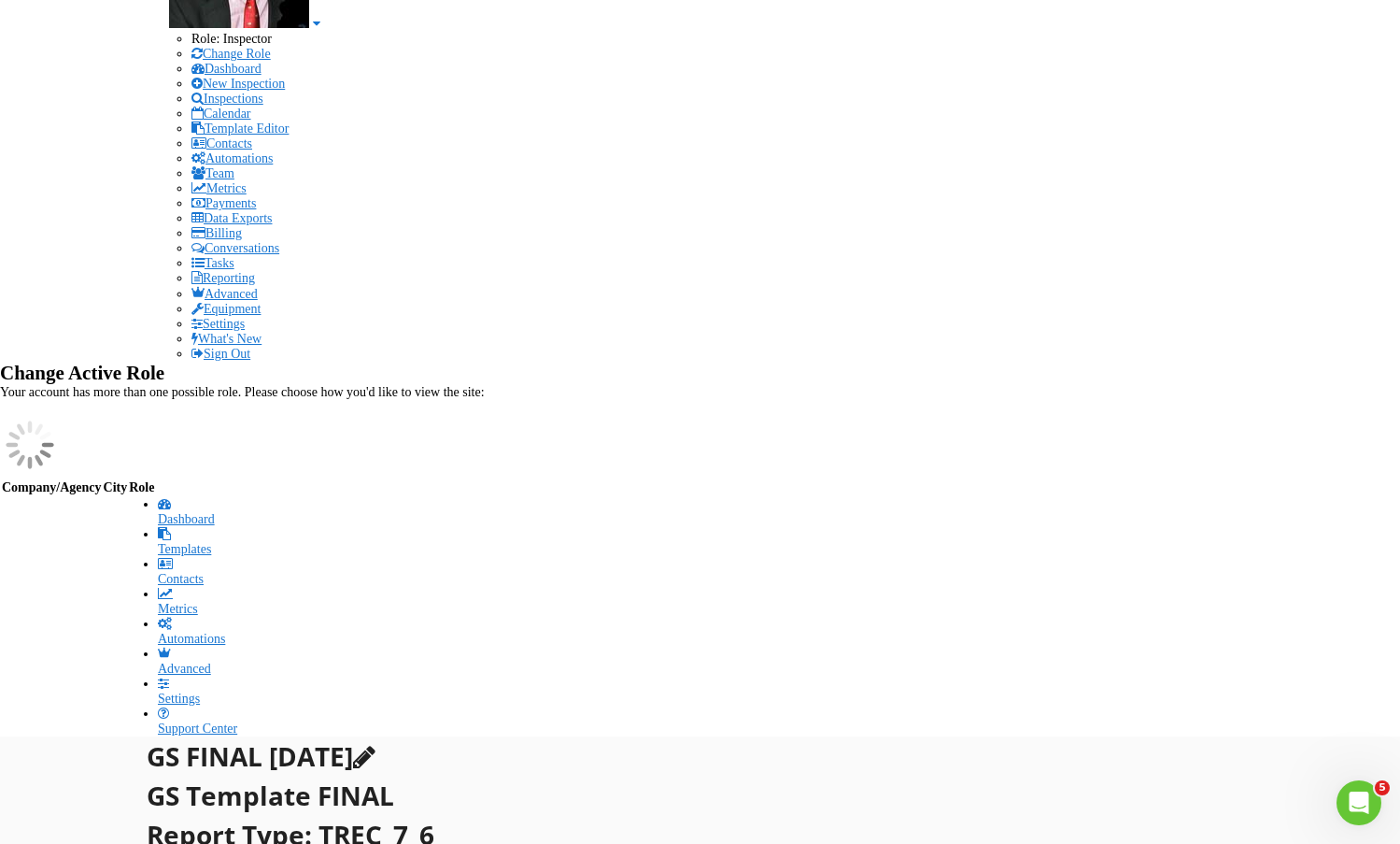
scroll to position [374, 0]
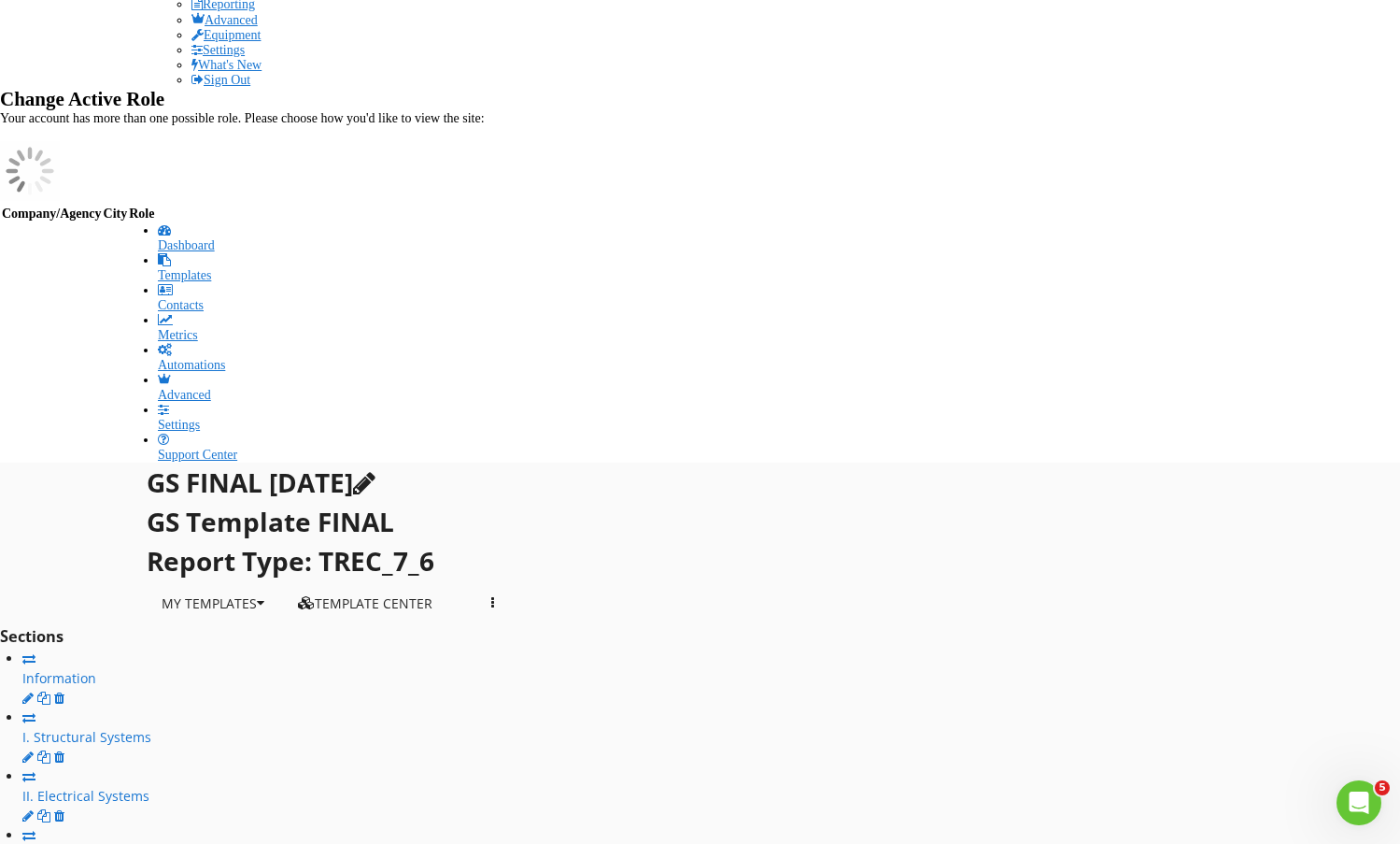
scroll to position [934, 0]
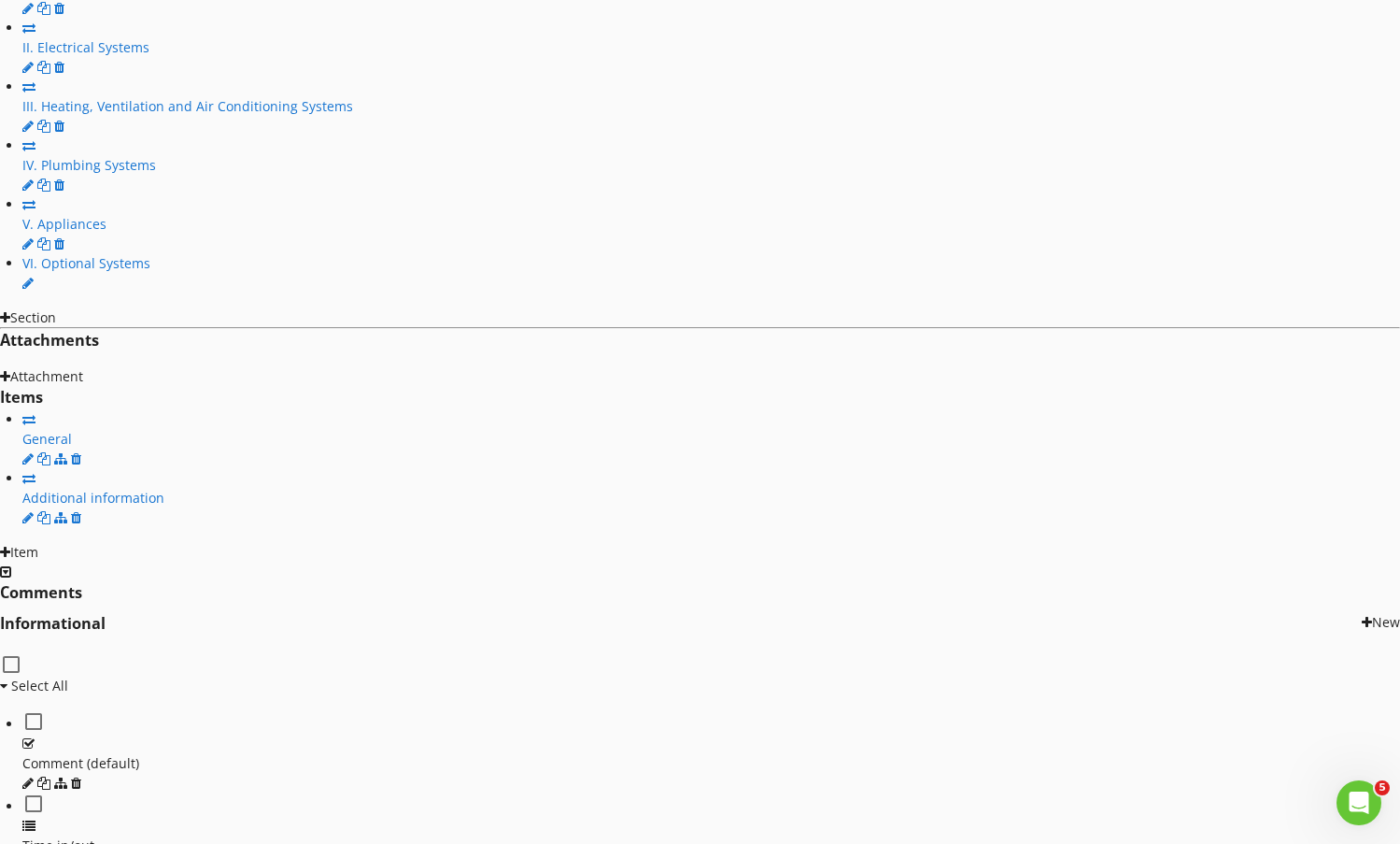
scroll to position [0, 0]
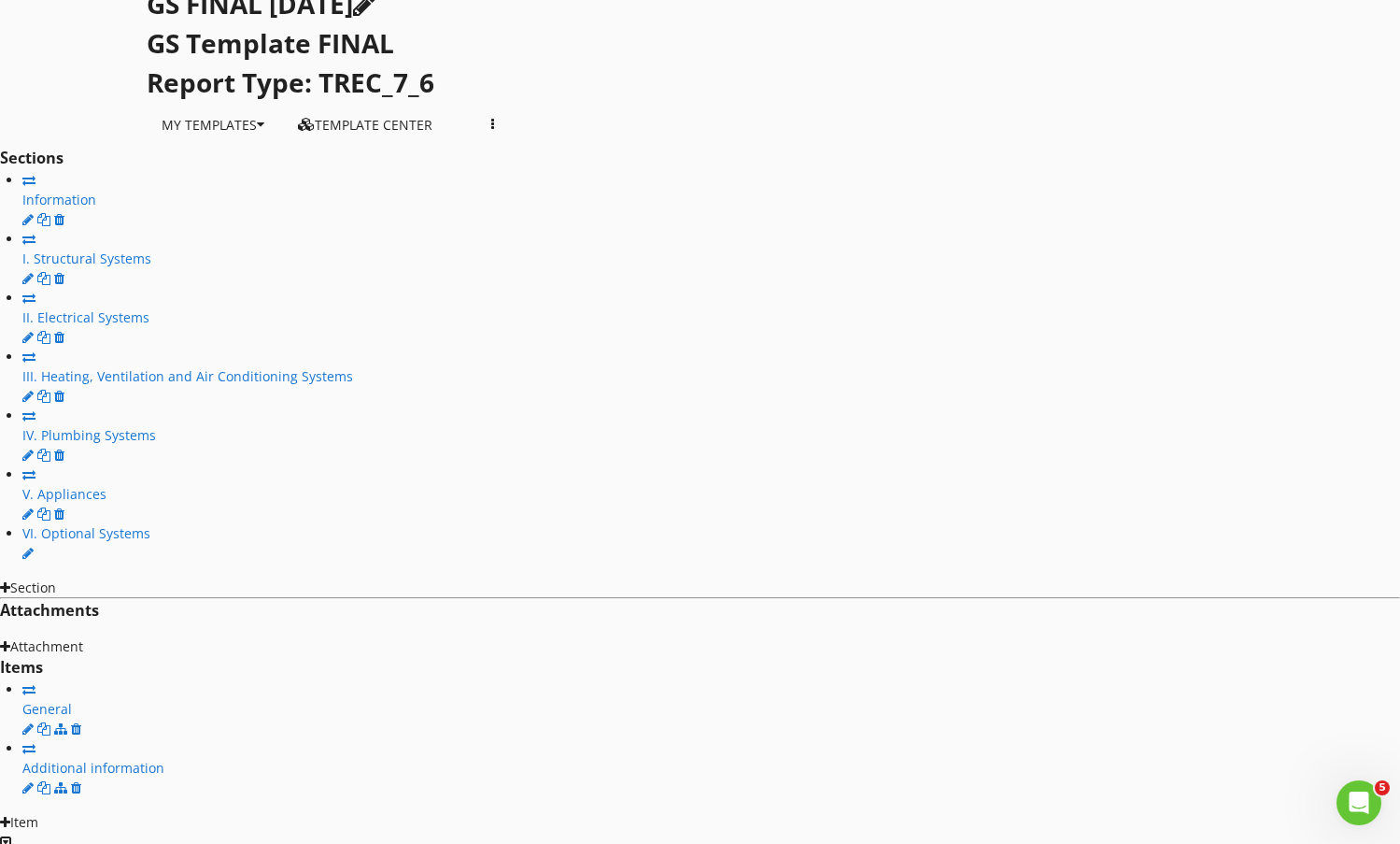
scroll to position [1122, 0]
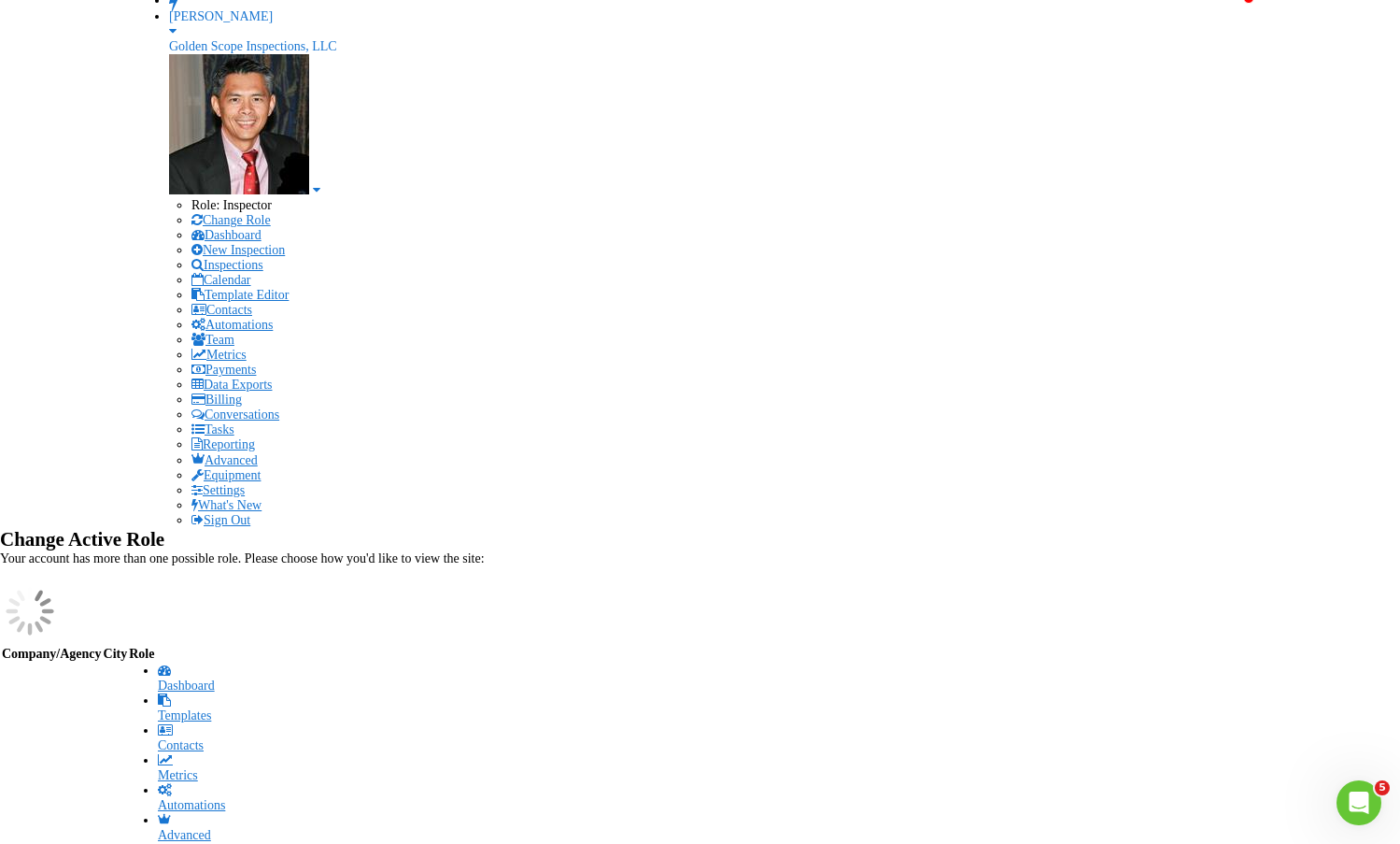
scroll to position [0, 0]
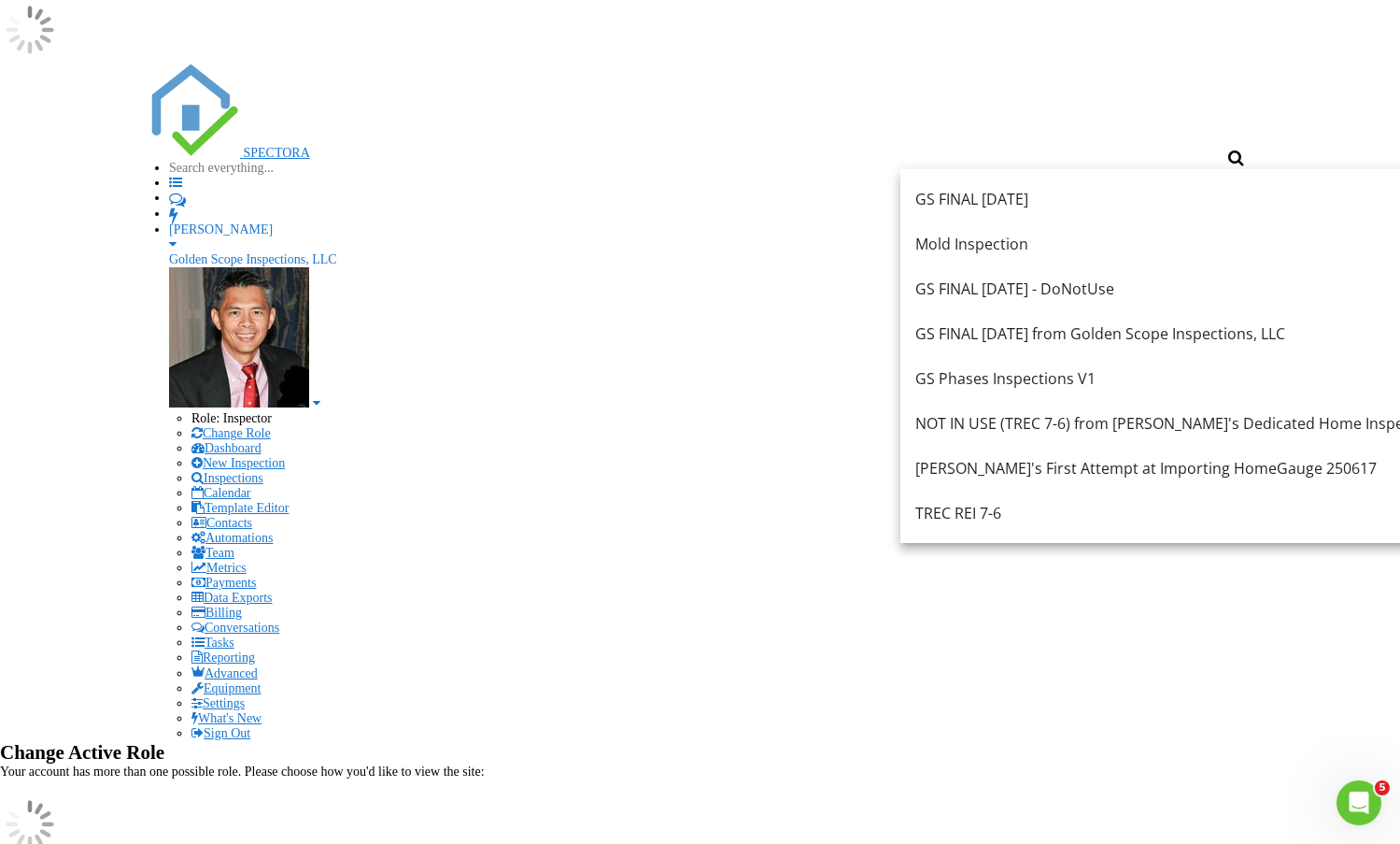
click at [936, 284] on div "GS FINAL 2025Aug - DoNotUse" at bounding box center [1181, 289] width 532 height 23
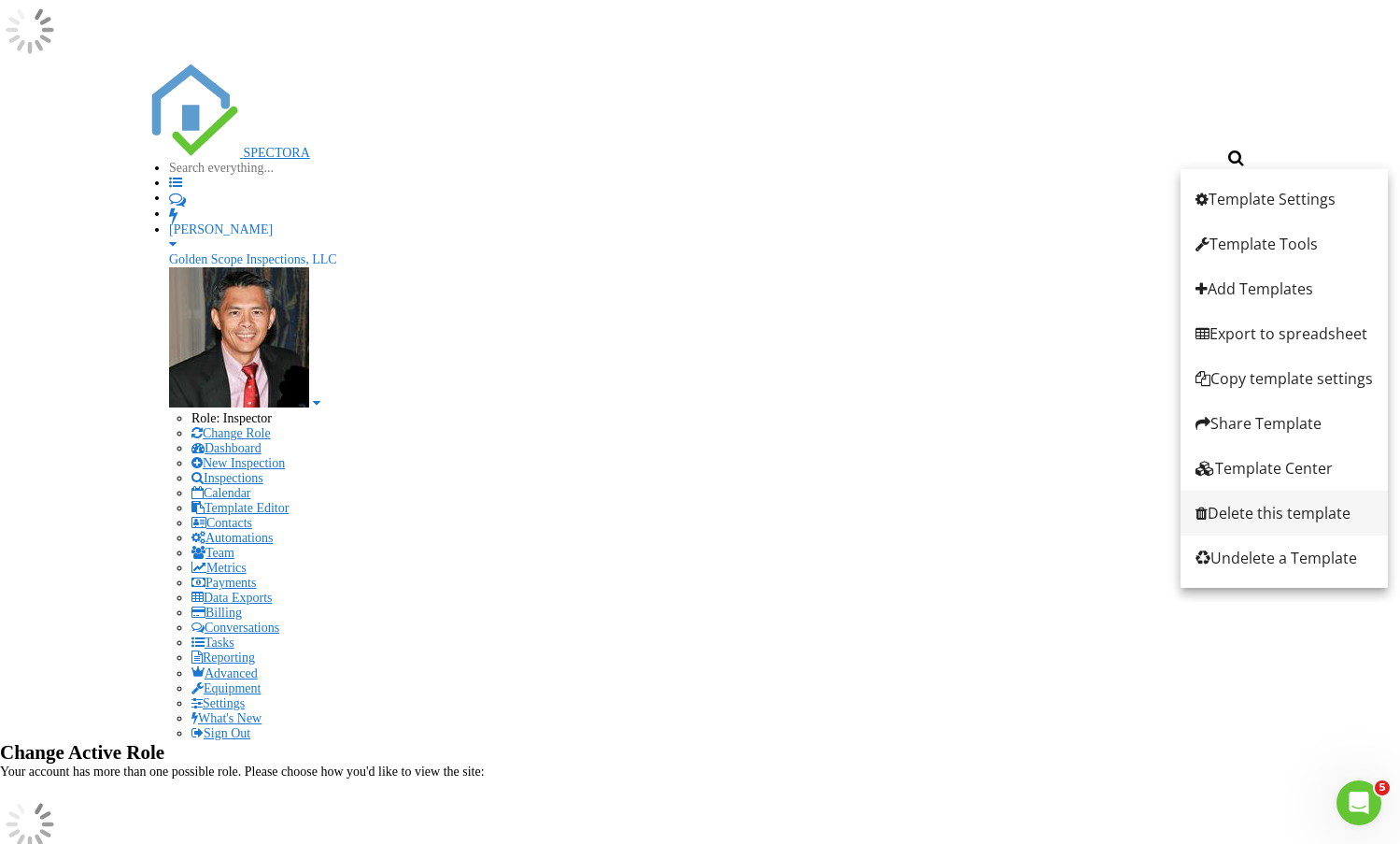
click at [1271, 507] on div "Delete this template" at bounding box center [1283, 513] width 177 height 23
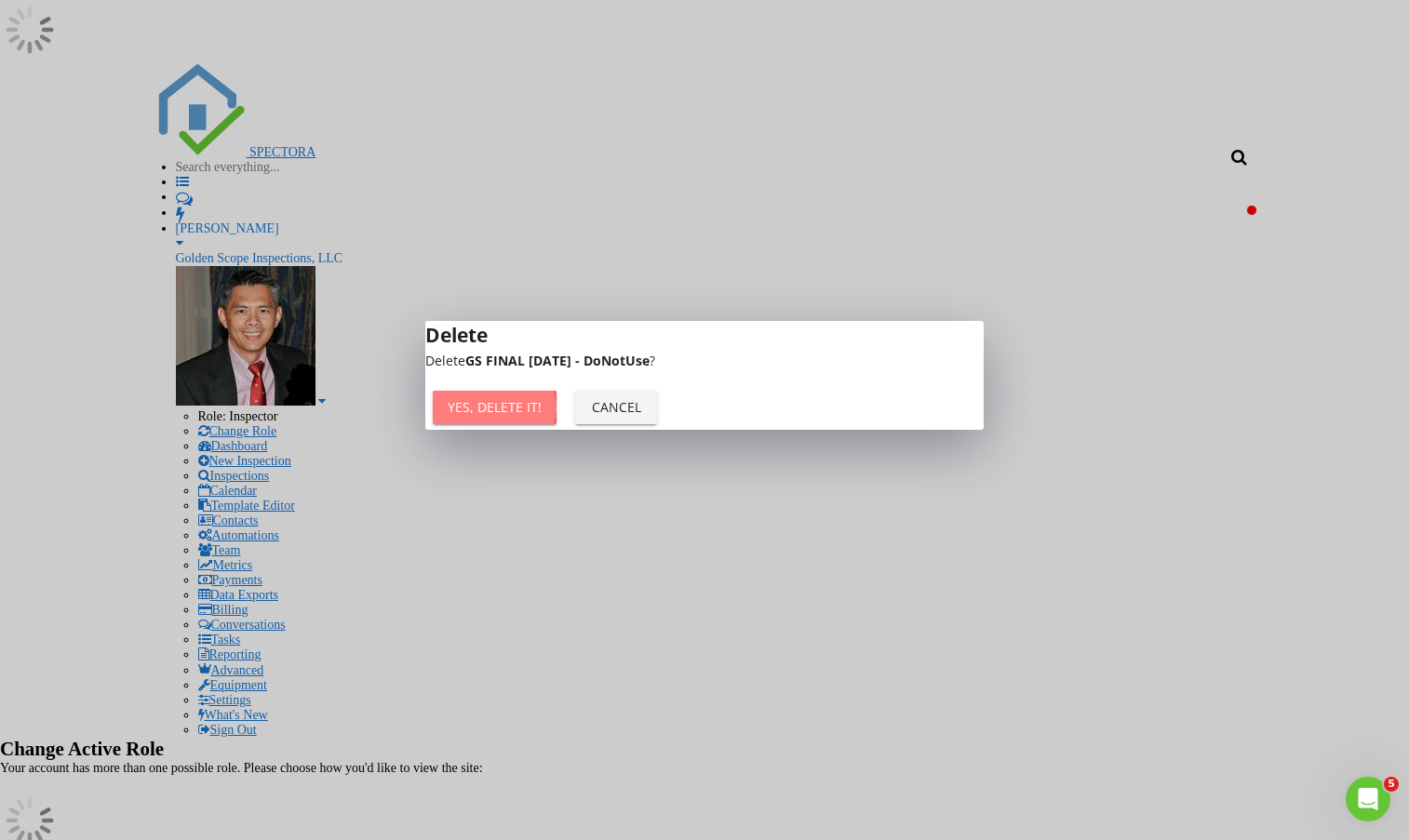
click at [542, 416] on div "Yes, Delete it!" at bounding box center [495, 407] width 94 height 20
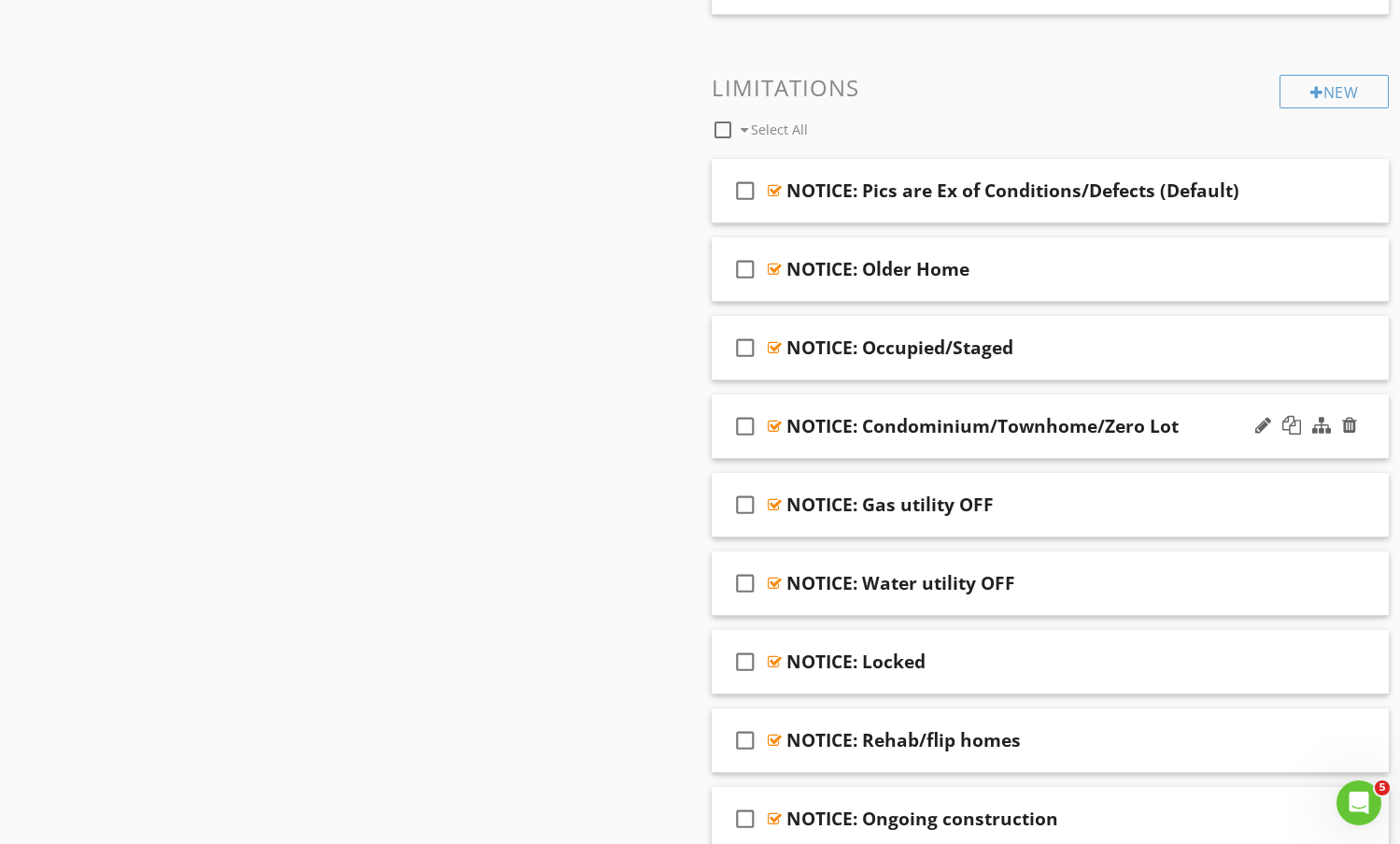
scroll to position [1122, 0]
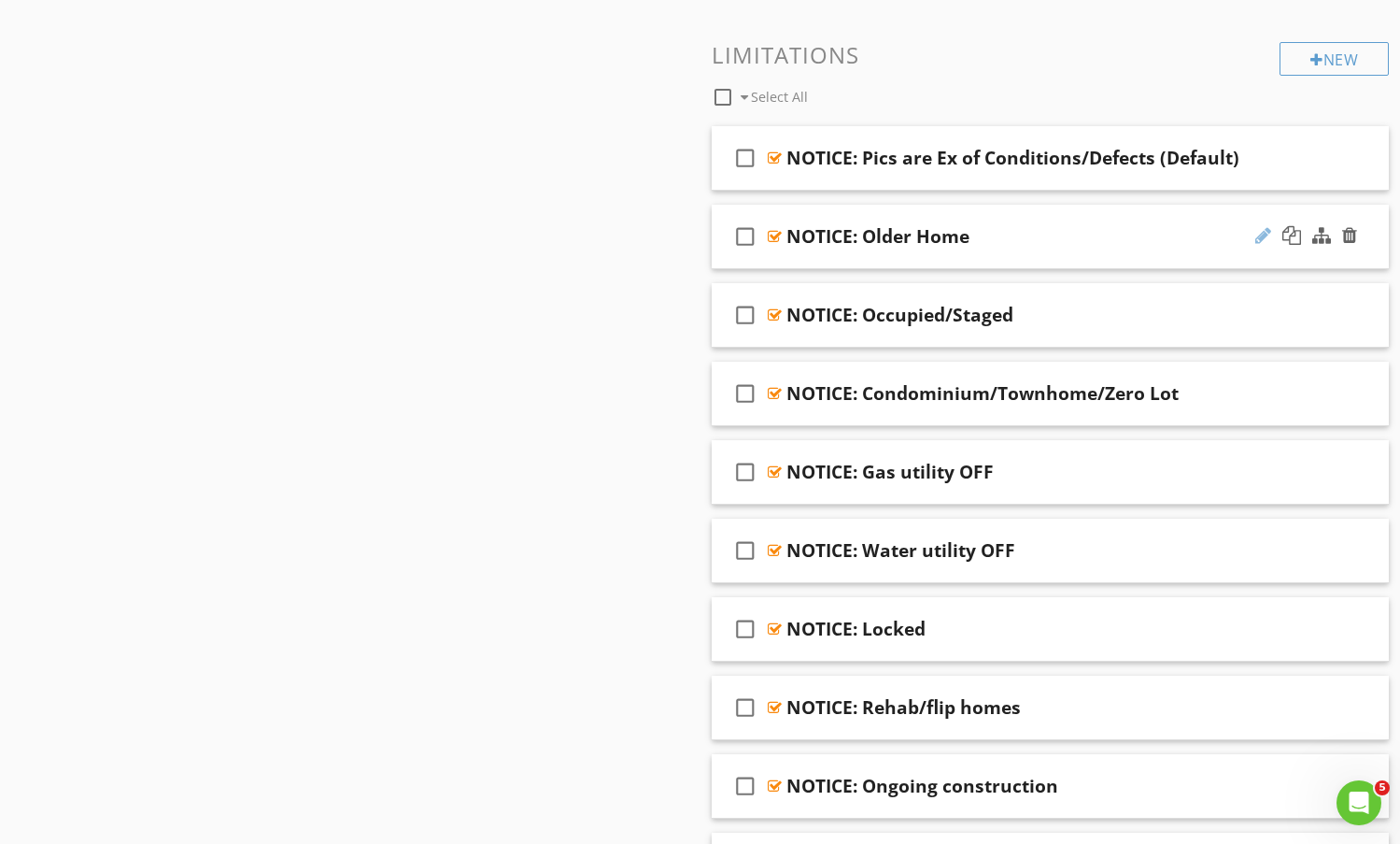
click at [1260, 238] on div at bounding box center [1263, 235] width 16 height 19
click at [971, 230] on input "NOTICE: Older Home" at bounding box center [1027, 238] width 481 height 31
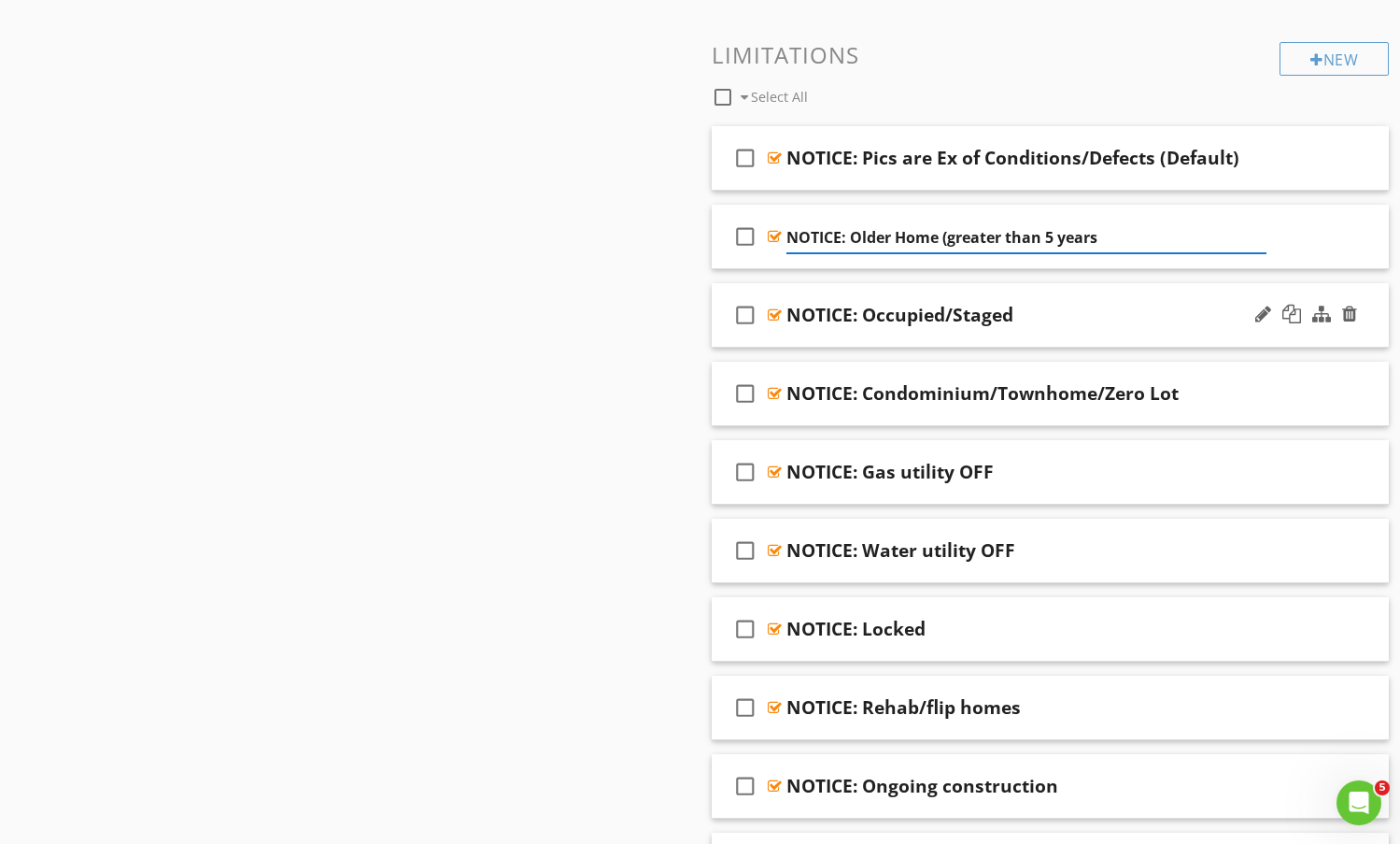
type input "NOTICE: Older Home (greater than 5 years)"
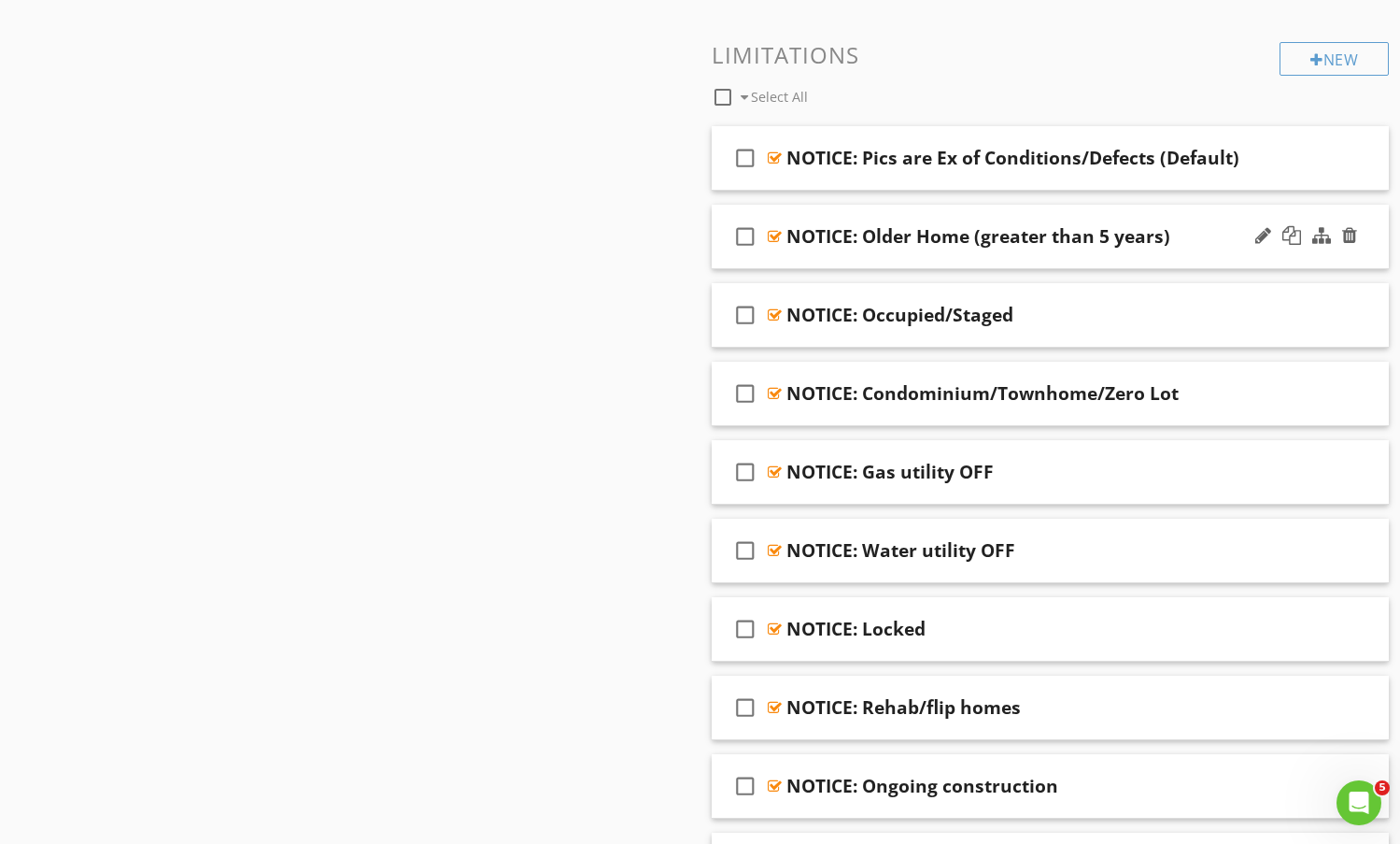
click at [1165, 211] on div "check_box_outline_blank NOTICE: Older Home (greater than 5 years)" at bounding box center [1050, 237] width 678 height 64
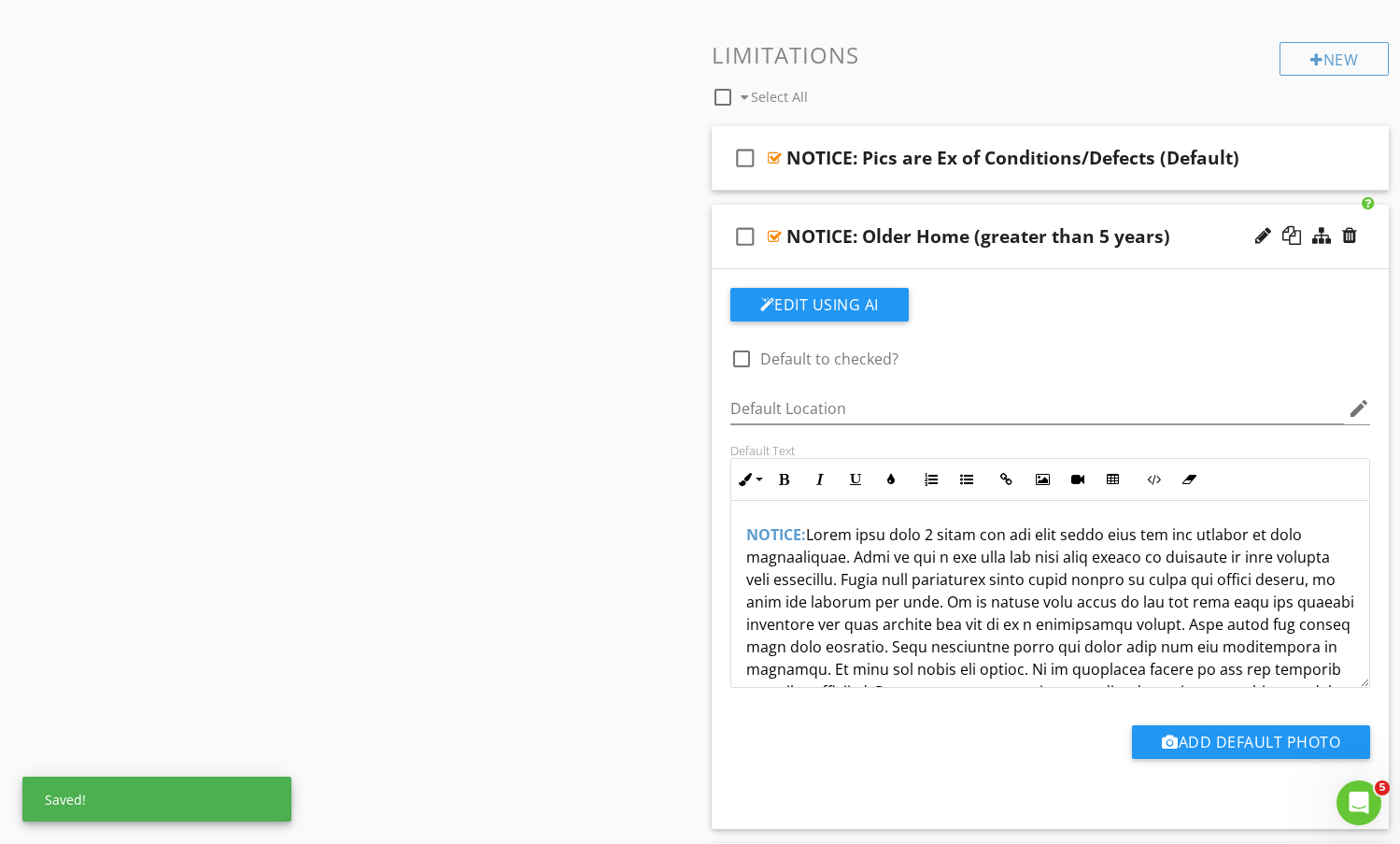
click at [510, 305] on div "Sections Information I. Structural Systems II. Electrical Systems III. Heating,…" at bounding box center [700, 298] width 1400 height 2435
click at [617, 372] on div "Sections Information I. Structural Systems II. Electrical Systems III. Heating,…" at bounding box center [700, 298] width 1400 height 2435
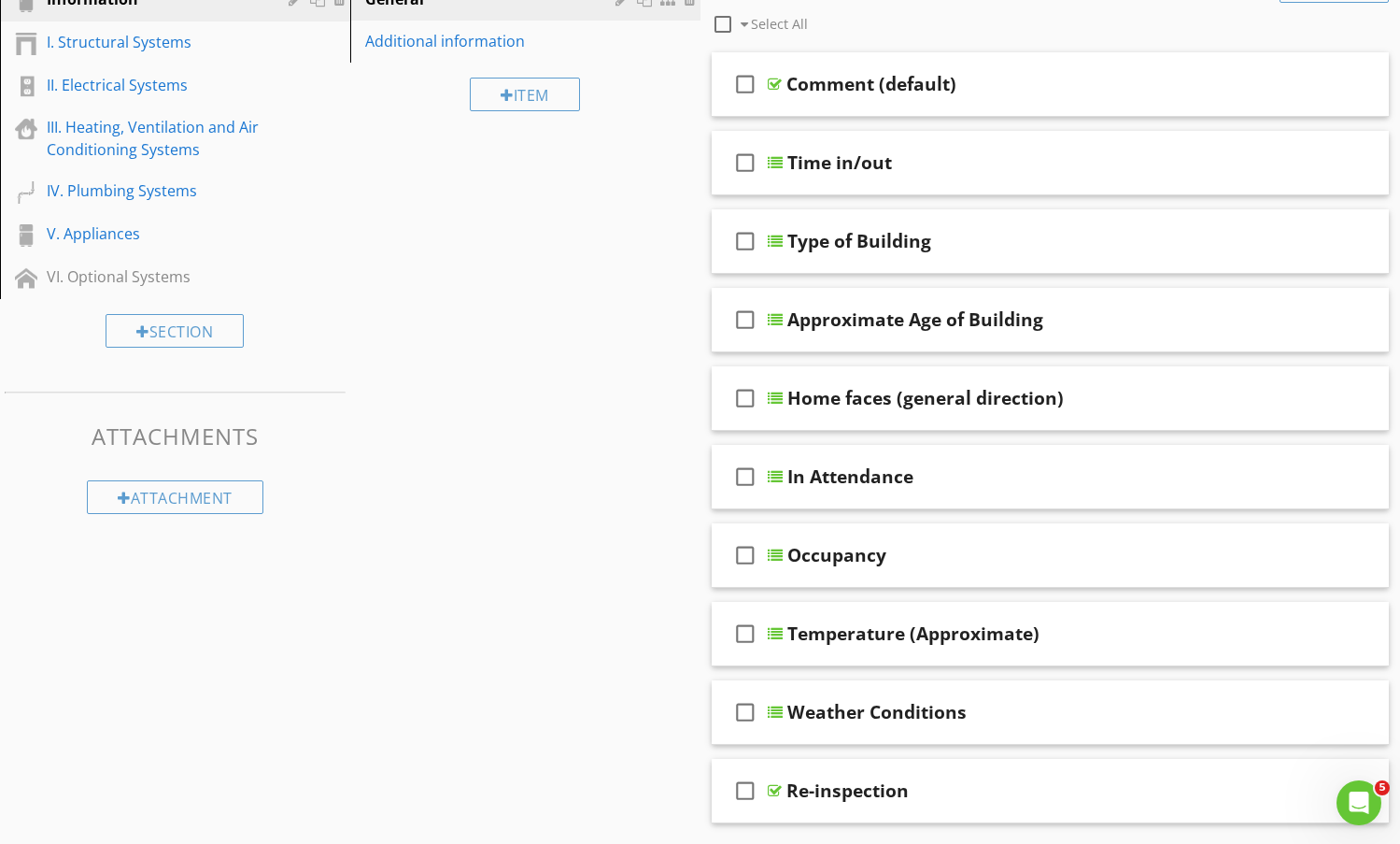
scroll to position [0, 0]
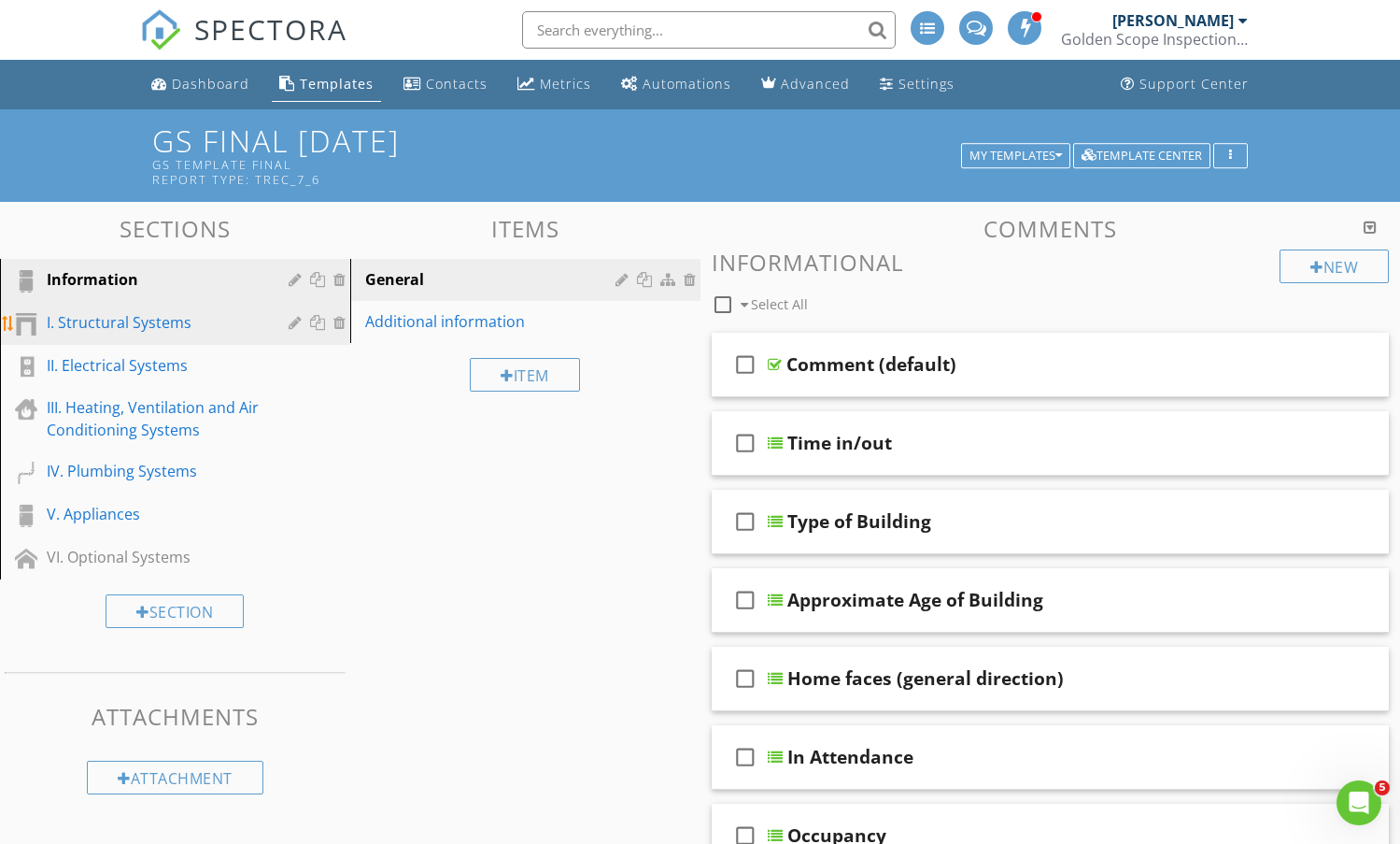
click at [105, 323] on div "I. Structural Systems" at bounding box center [154, 322] width 215 height 23
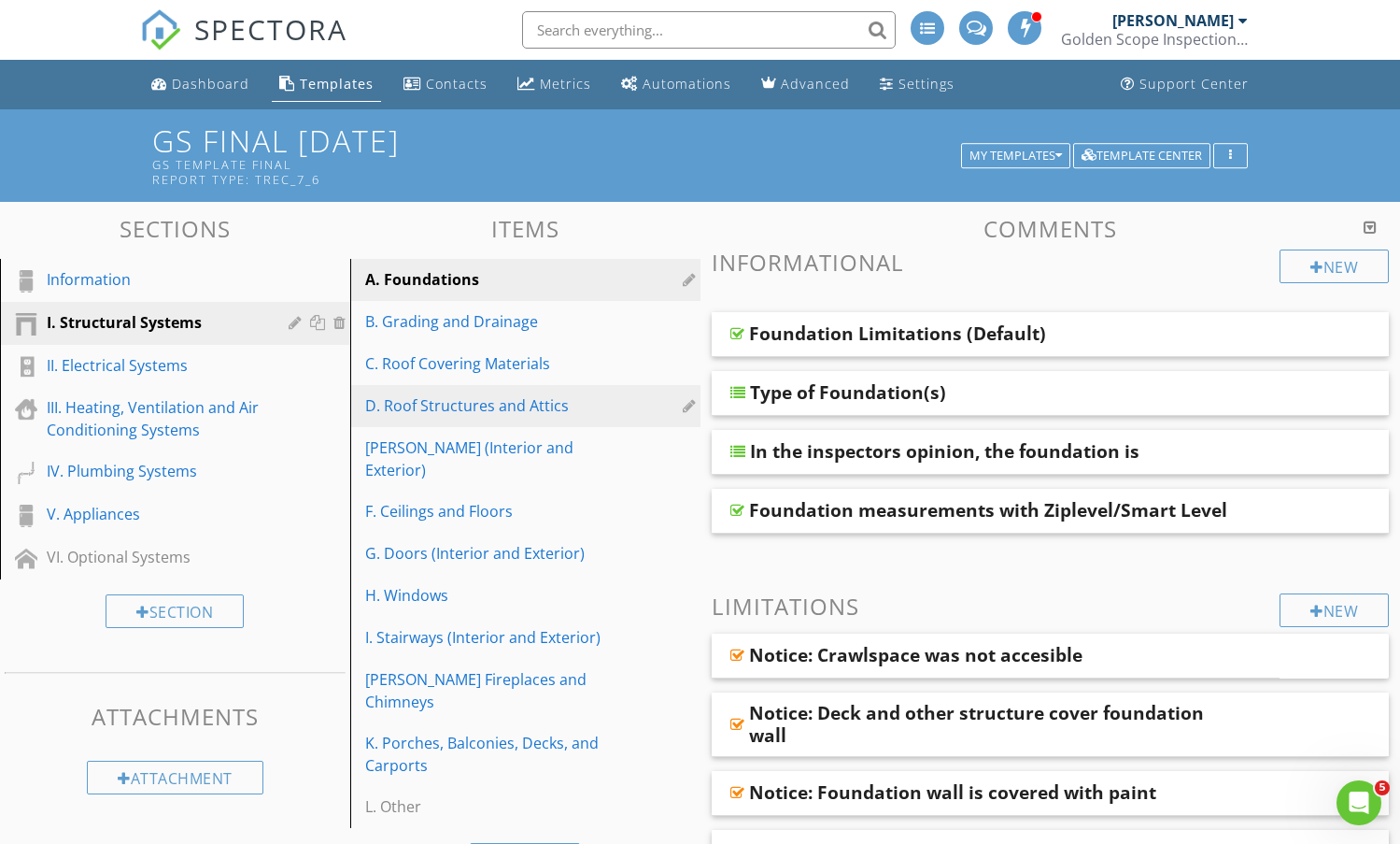
click at [455, 406] on div "D. Roof Structures and Attics" at bounding box center [493, 406] width 256 height 23
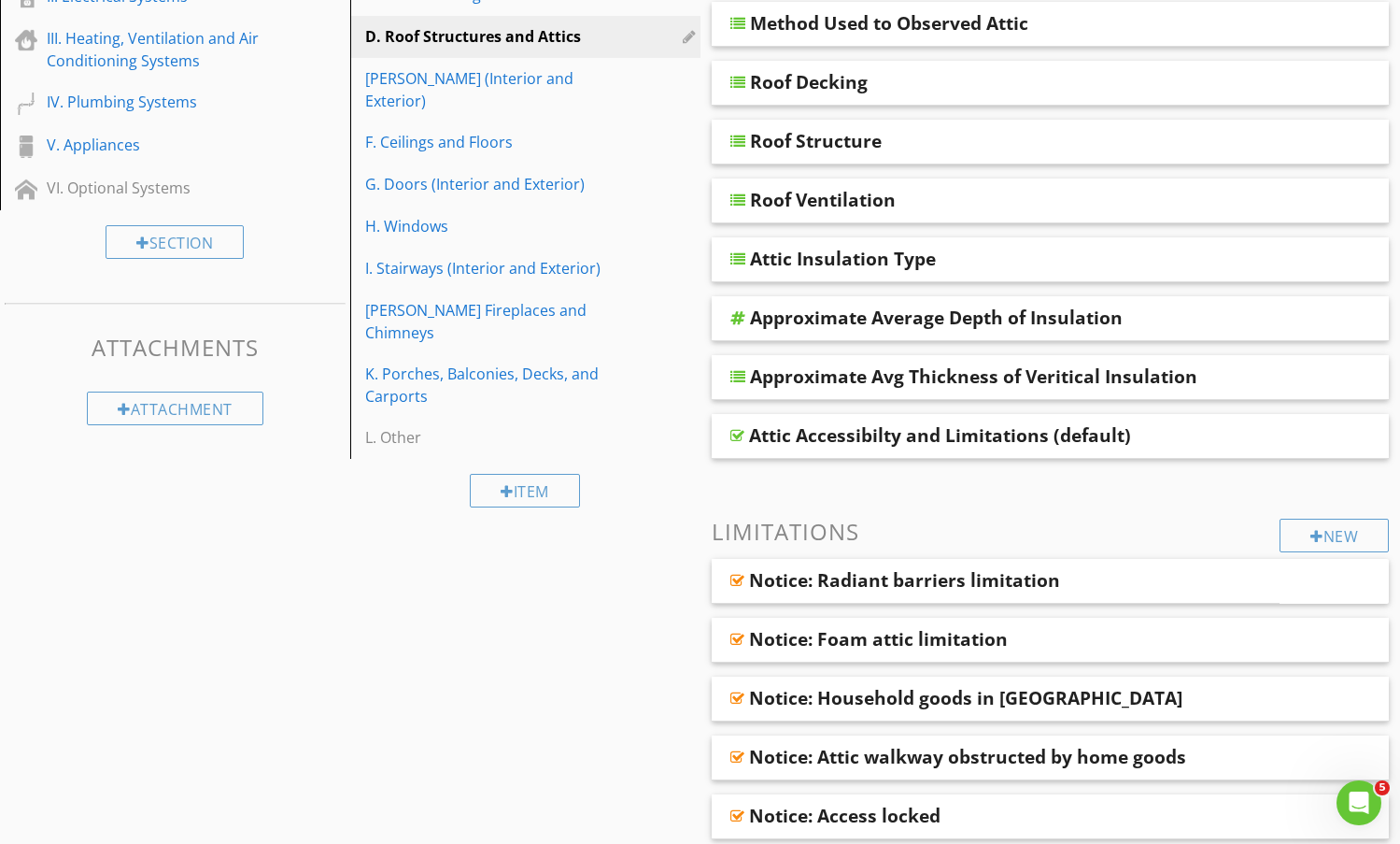
scroll to position [747, 0]
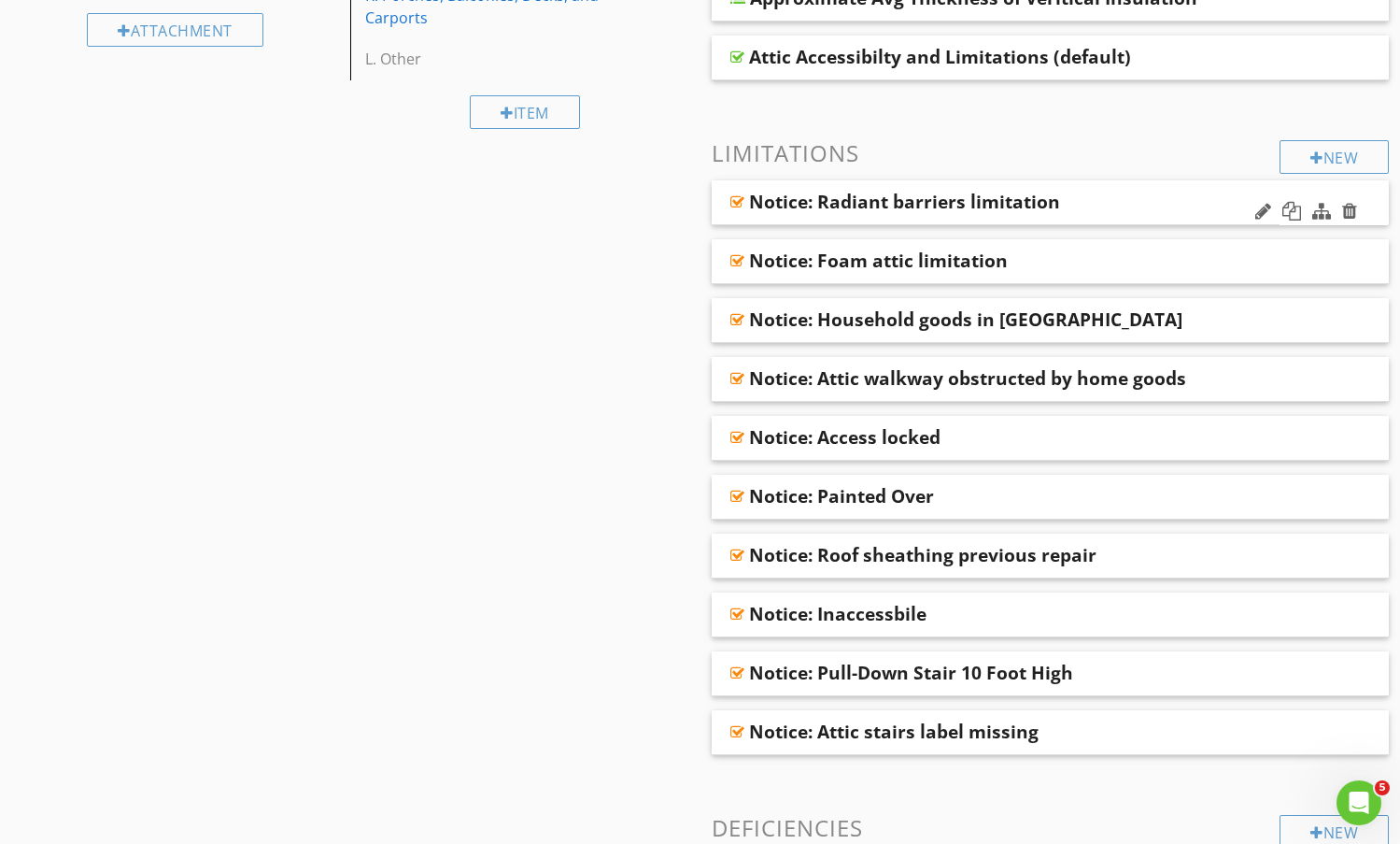
click at [1121, 197] on div "Notice: Radiant barriers limitation" at bounding box center [948, 202] width 398 height 23
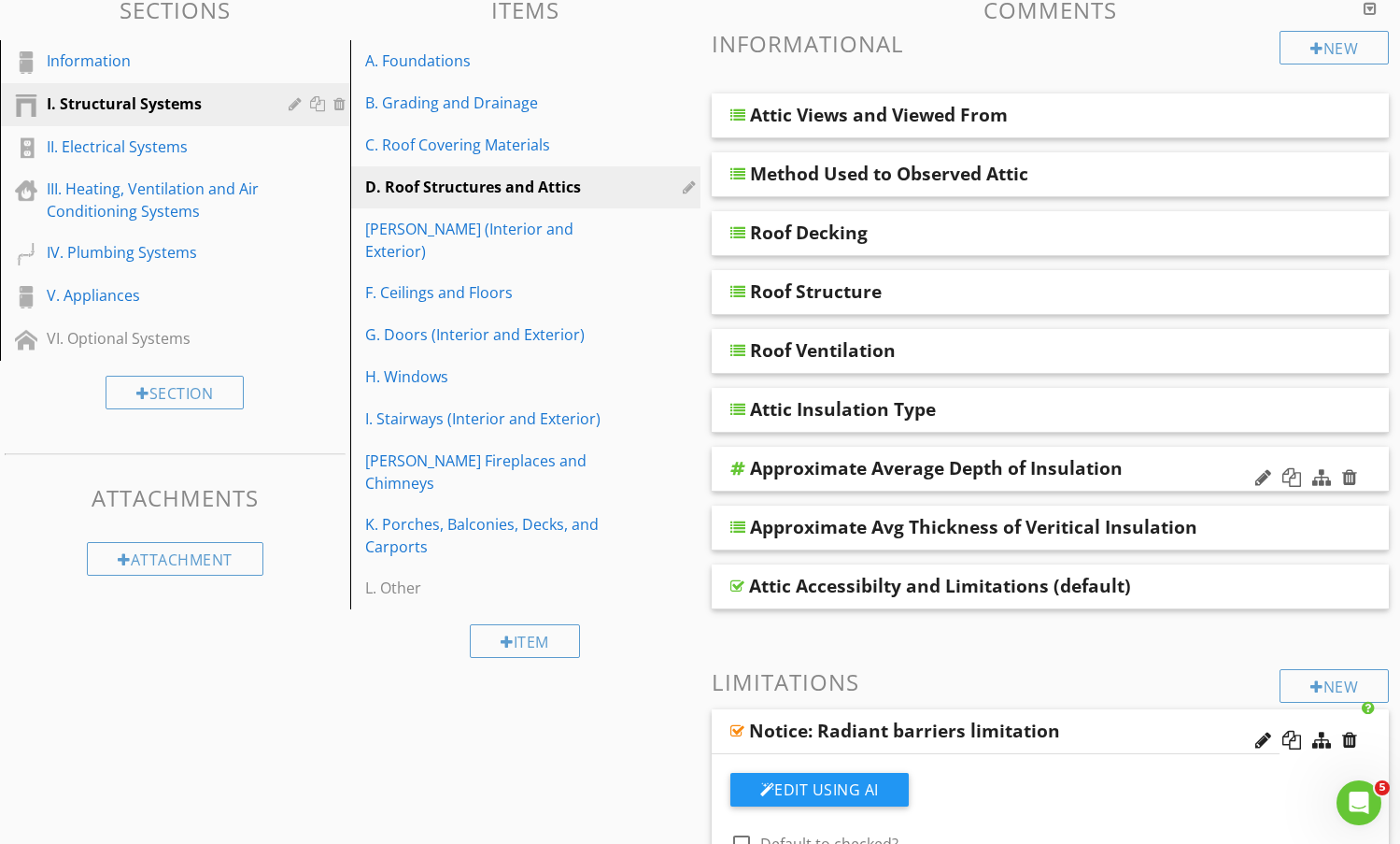
scroll to position [187, 0]
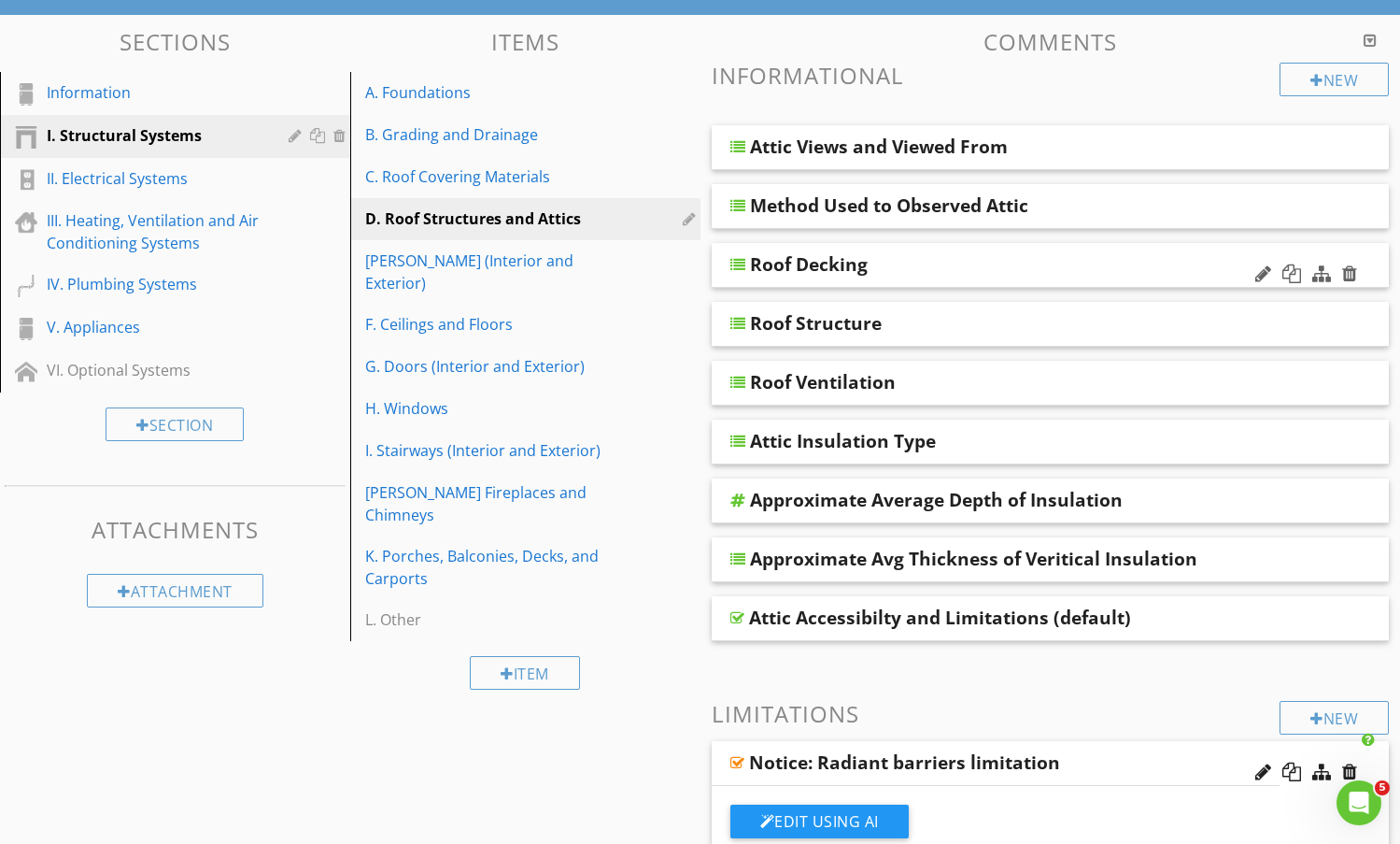
click at [982, 265] on div "Roof Decking" at bounding box center [990, 265] width 481 height 23
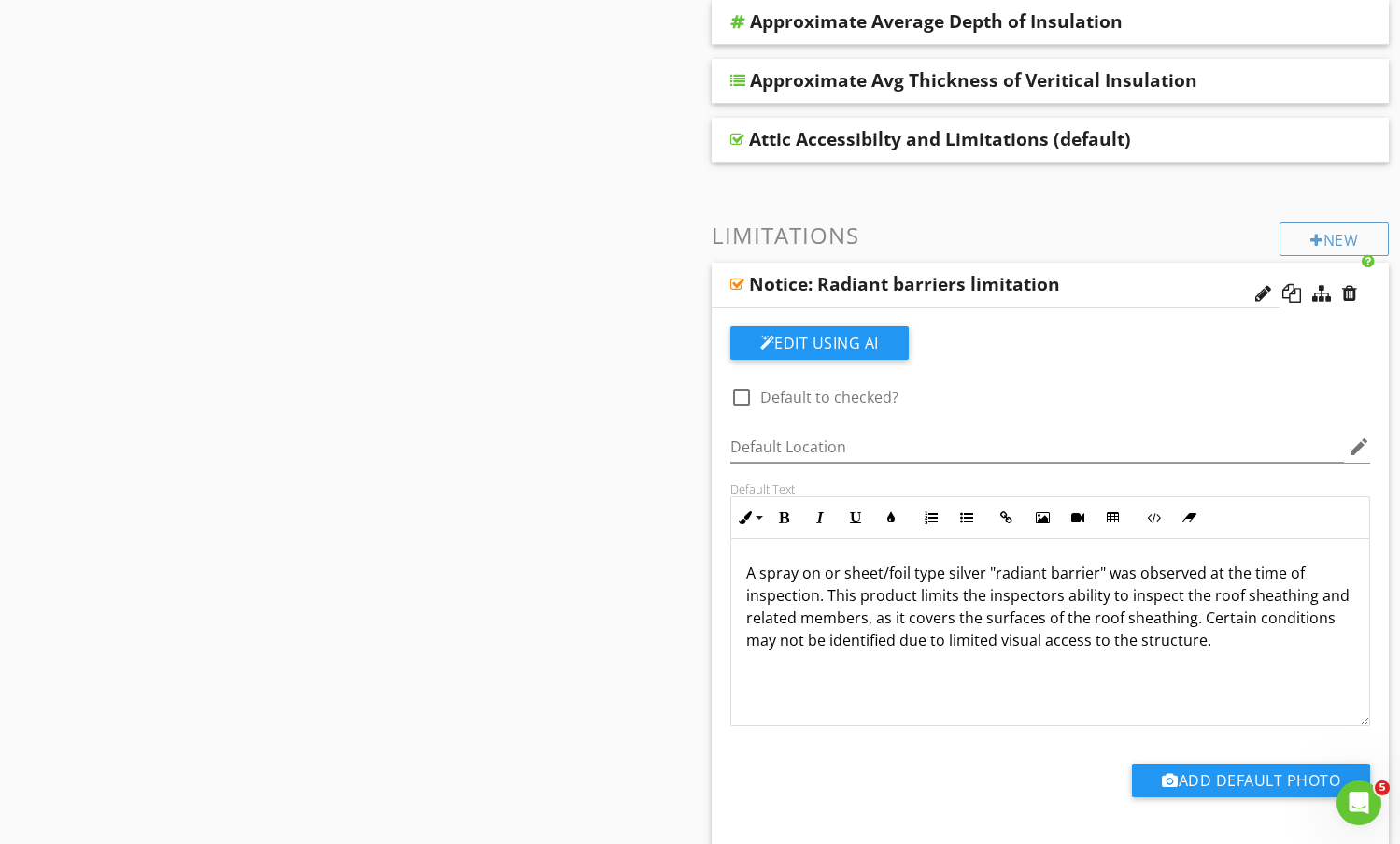
scroll to position [1588, 0]
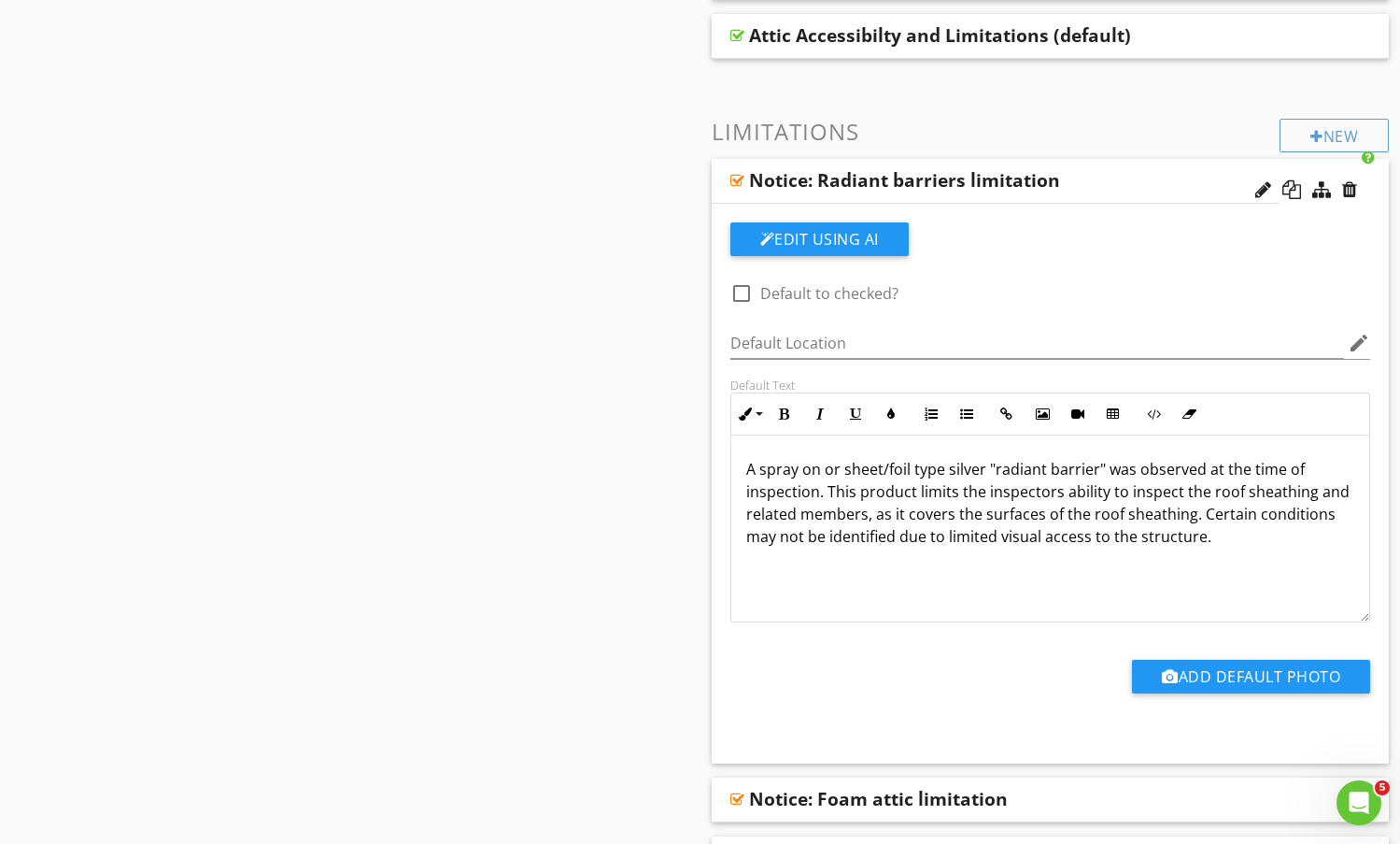
click at [967, 169] on div "Notice: Radiant barriers limitation" at bounding box center [904, 180] width 311 height 23
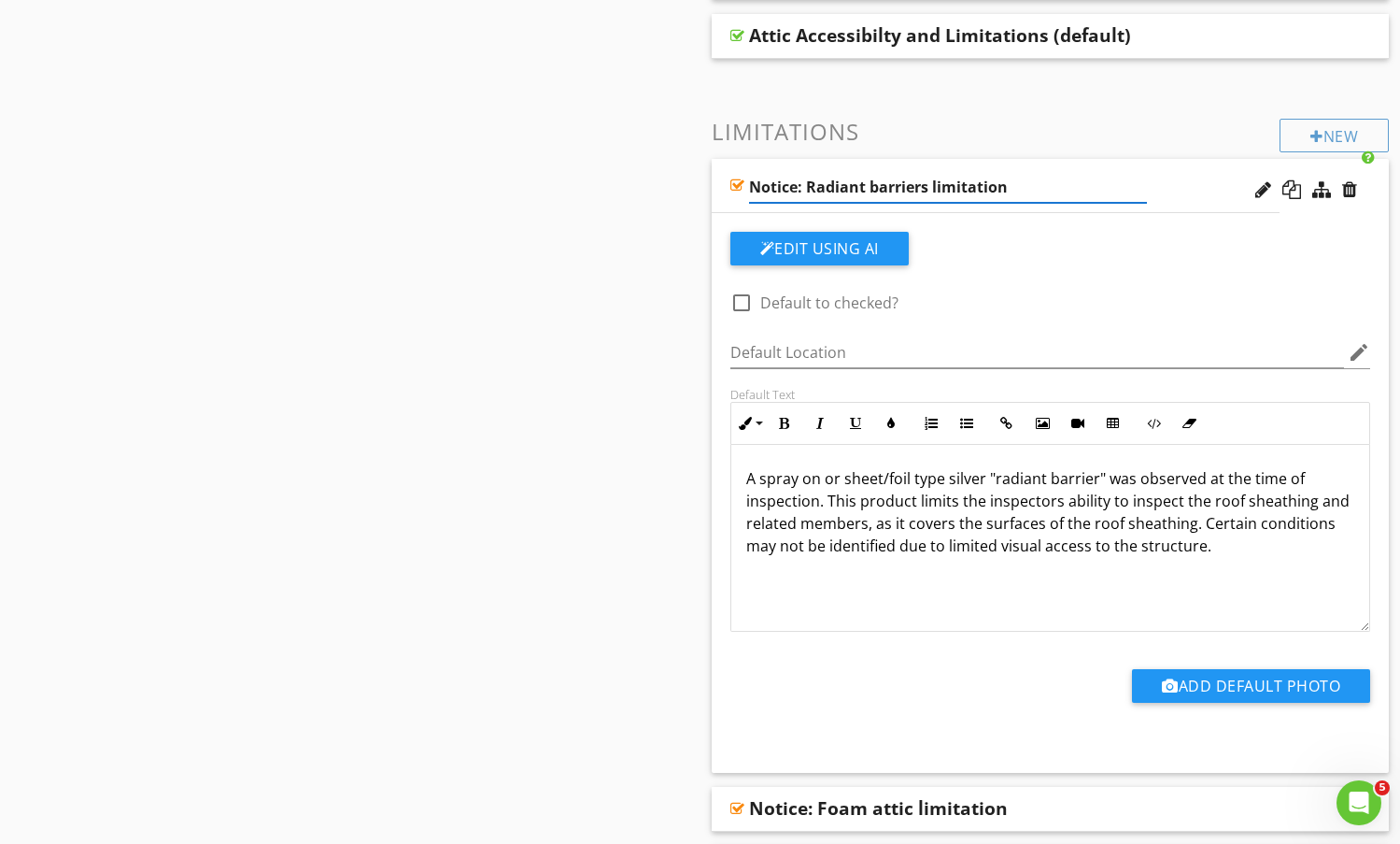
click at [924, 172] on input "Notice: Radiant barriers limitation" at bounding box center [948, 187] width 398 height 31
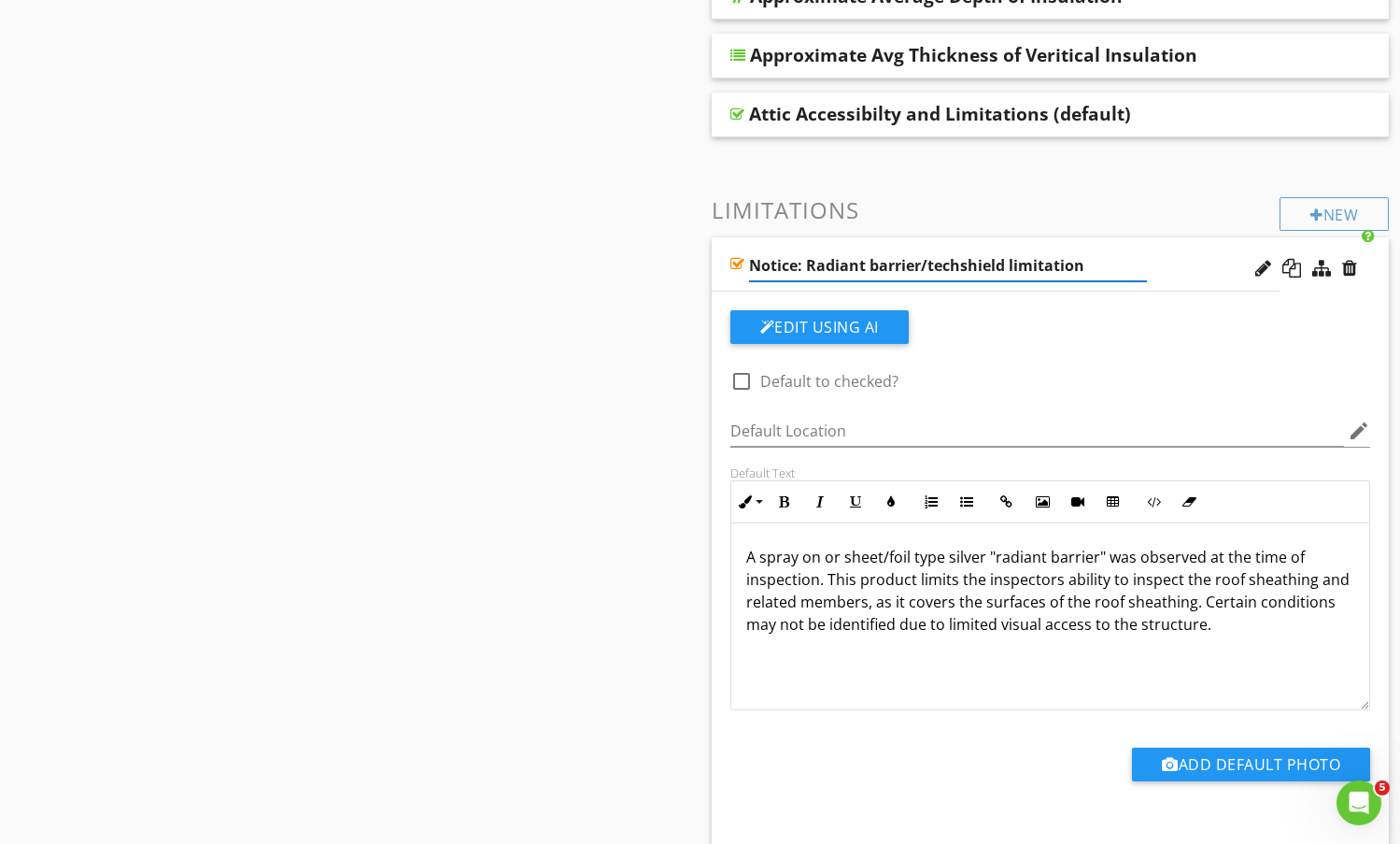
scroll to position [1495, 0]
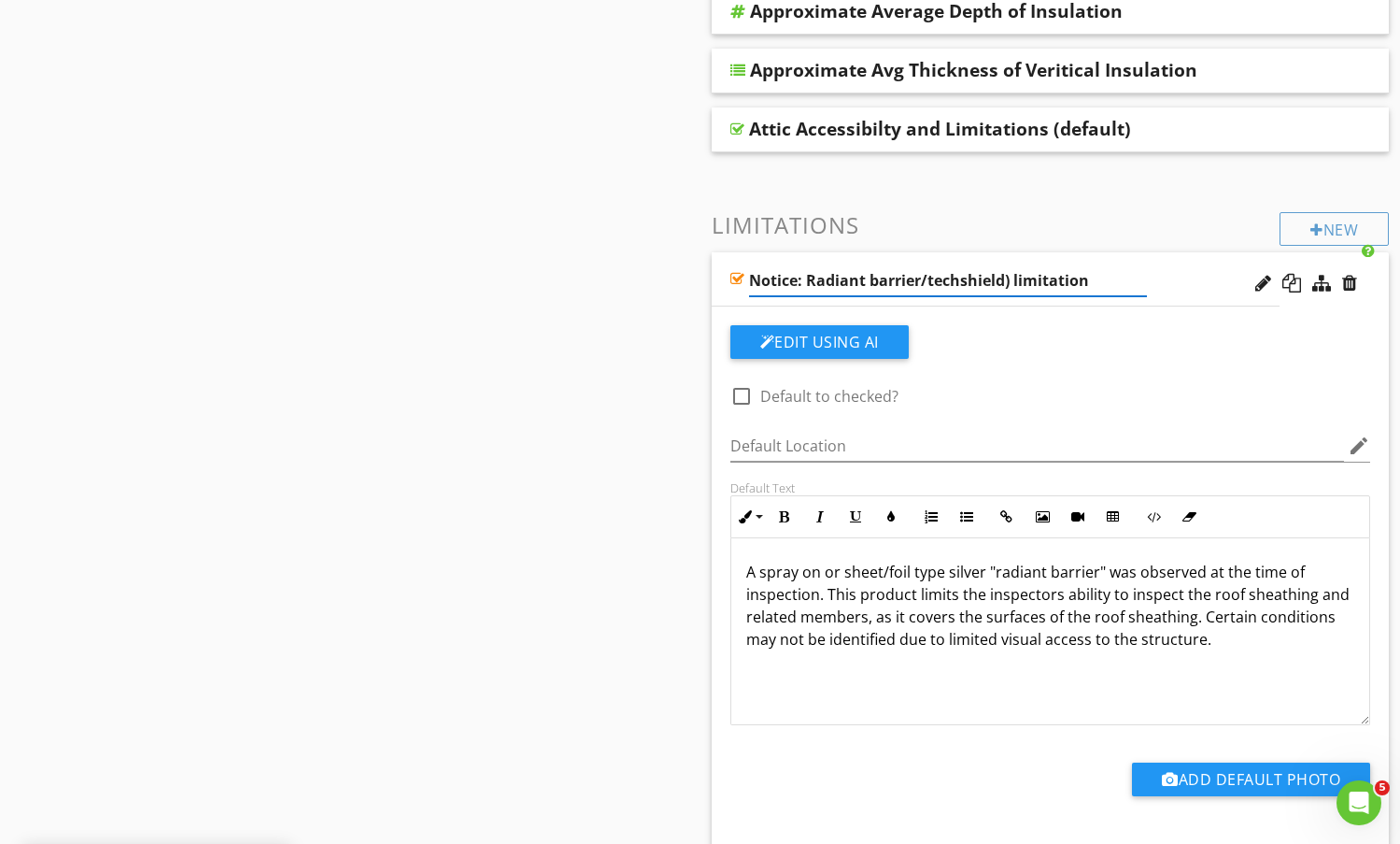
type input "Notice: Radiant barrier/techshield limitation"
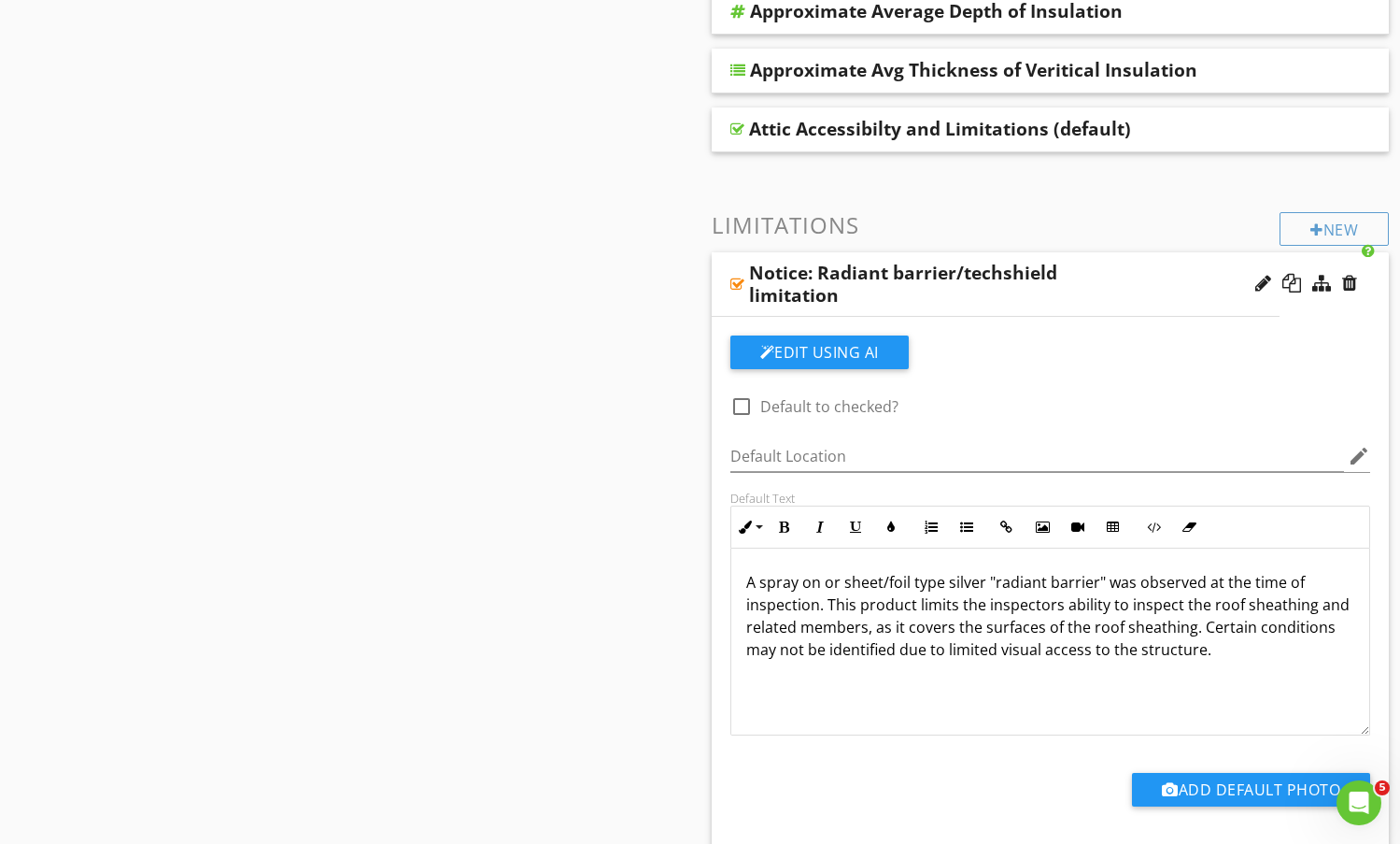
click at [944, 571] on p "A spray on or sheet/foil type silver "radiant barrier" was observed at the time…" at bounding box center [1050, 615] width 609 height 90
click at [913, 571] on p "A spray on or sheet/foil type silver "radiant barrier" was observed at the time…" at bounding box center [1050, 615] width 609 height 90
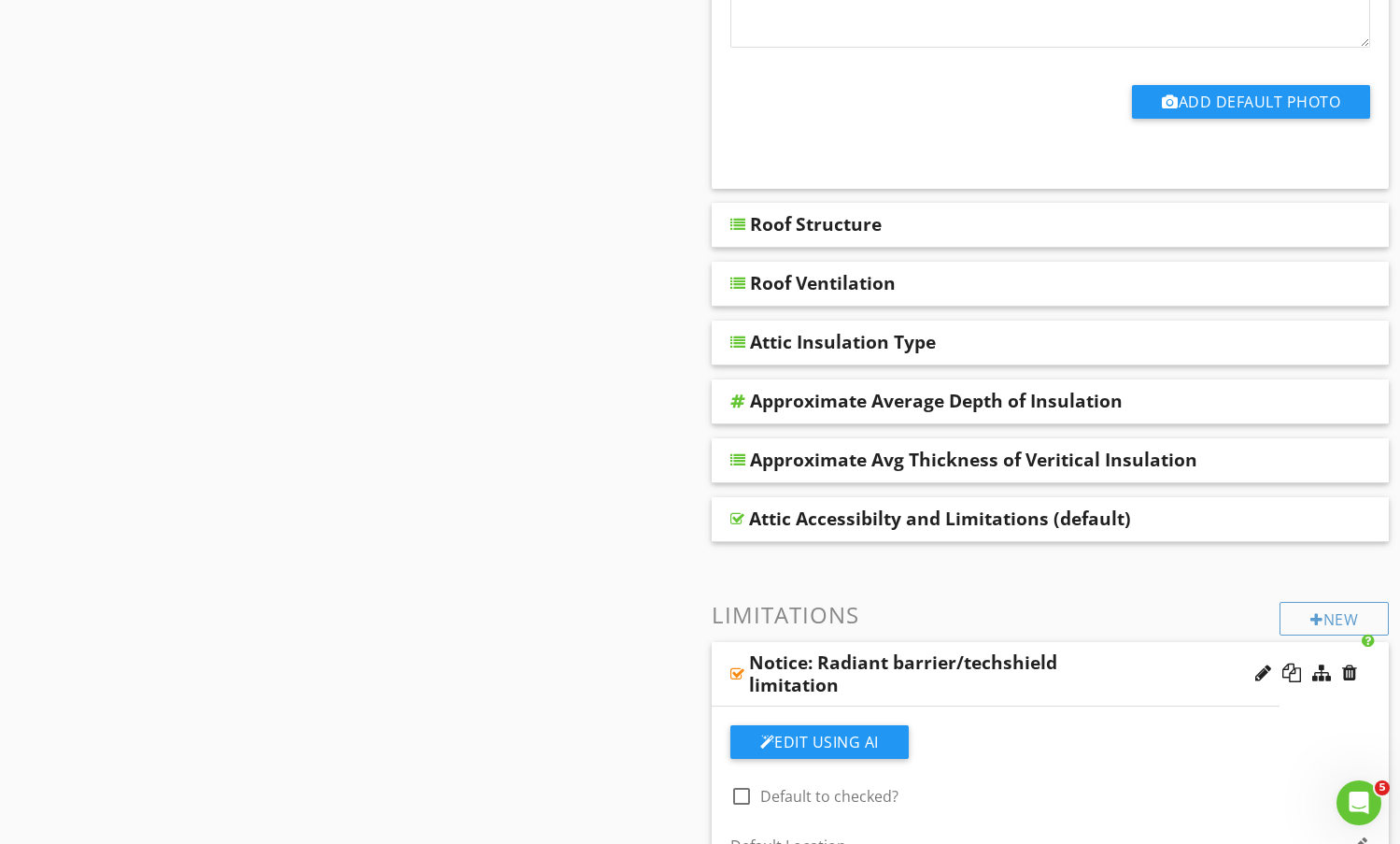
scroll to position [1122, 0]
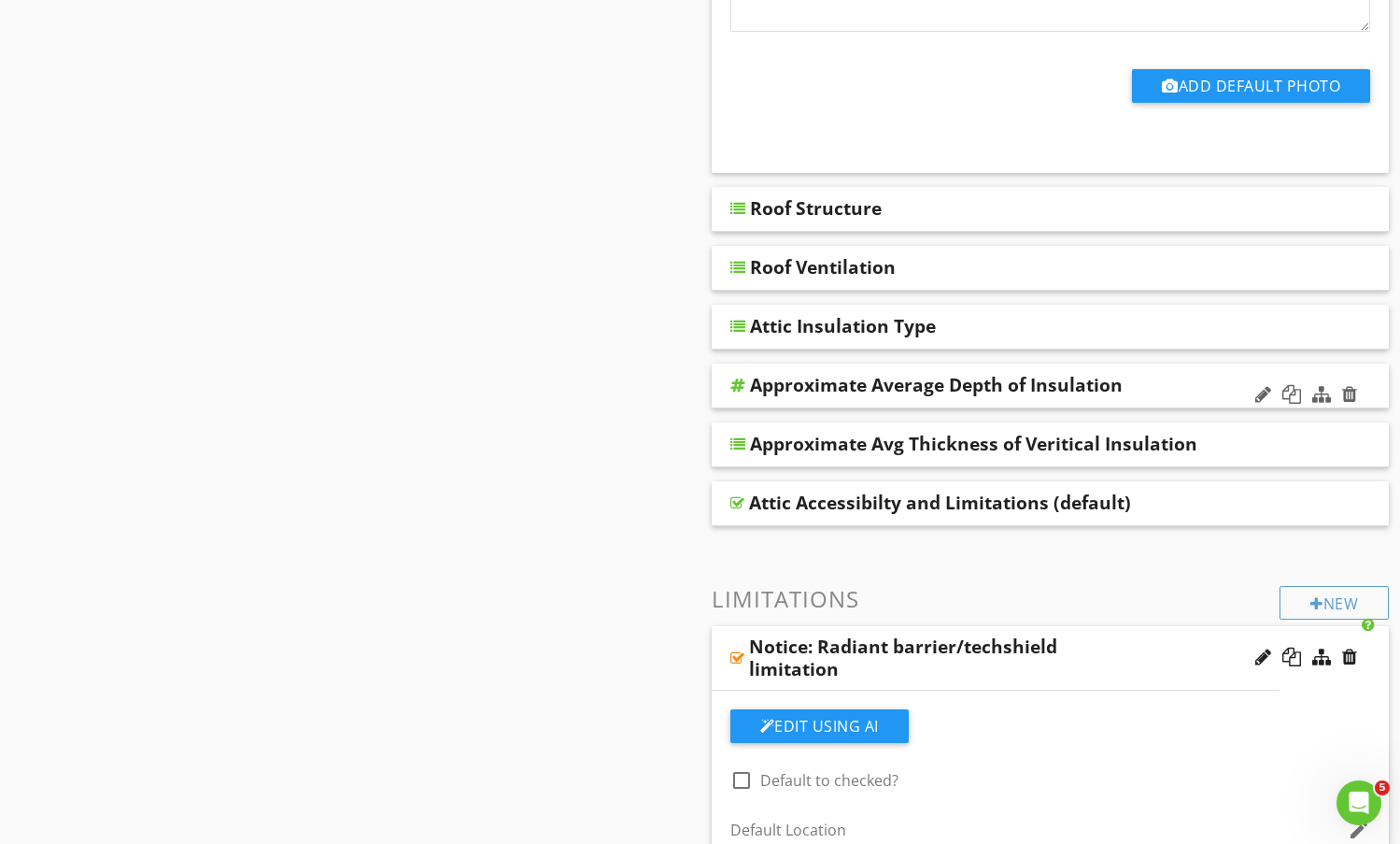
click at [1196, 374] on div "Approximate Average Depth of Insulation" at bounding box center [990, 385] width 481 height 23
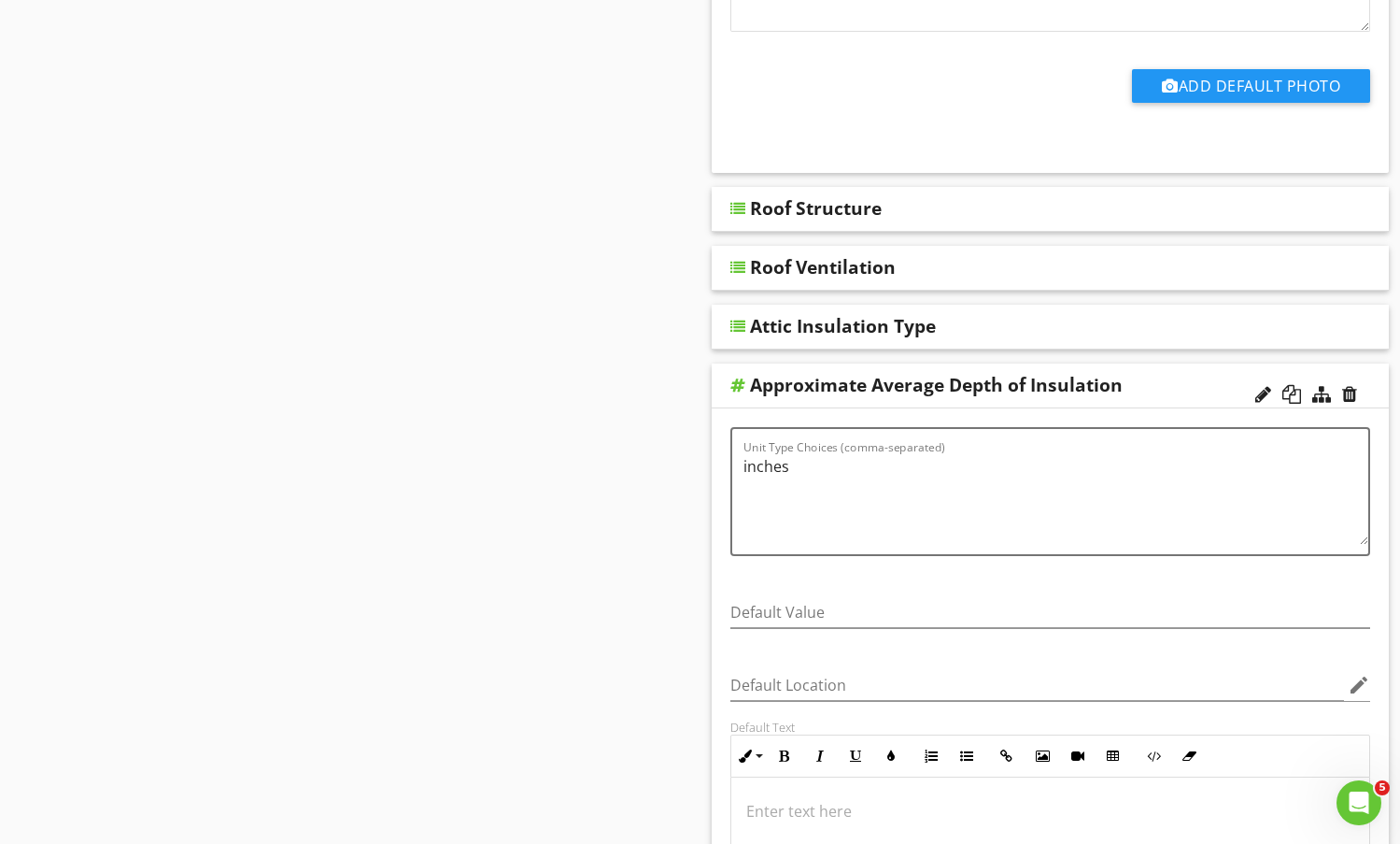
click at [1196, 374] on div "Approximate Average Depth of Insulation" at bounding box center [990, 385] width 481 height 23
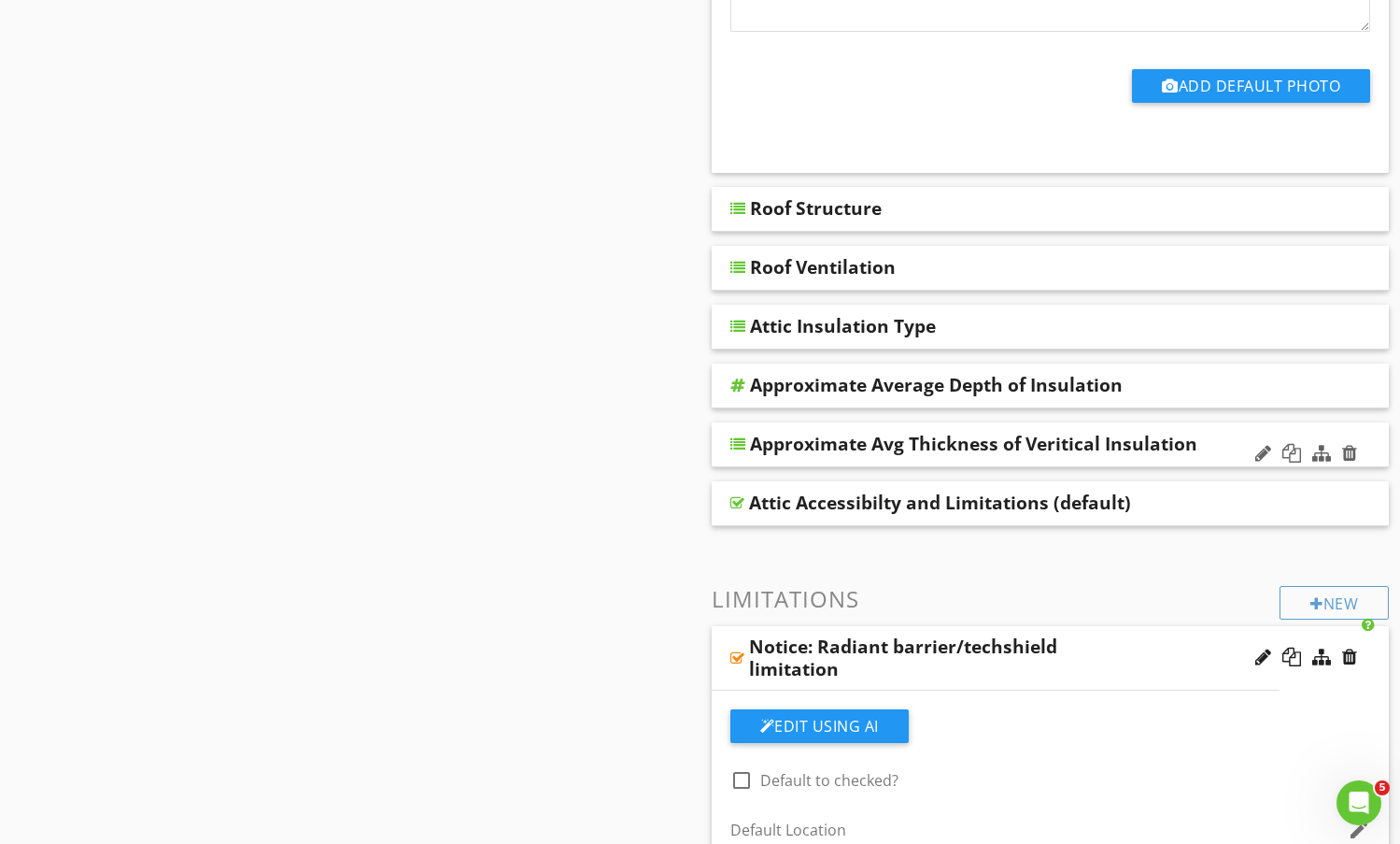
click at [1208, 432] on div "Approximate Avg Thickness of Veritical Insulation" at bounding box center [990, 444] width 481 height 23
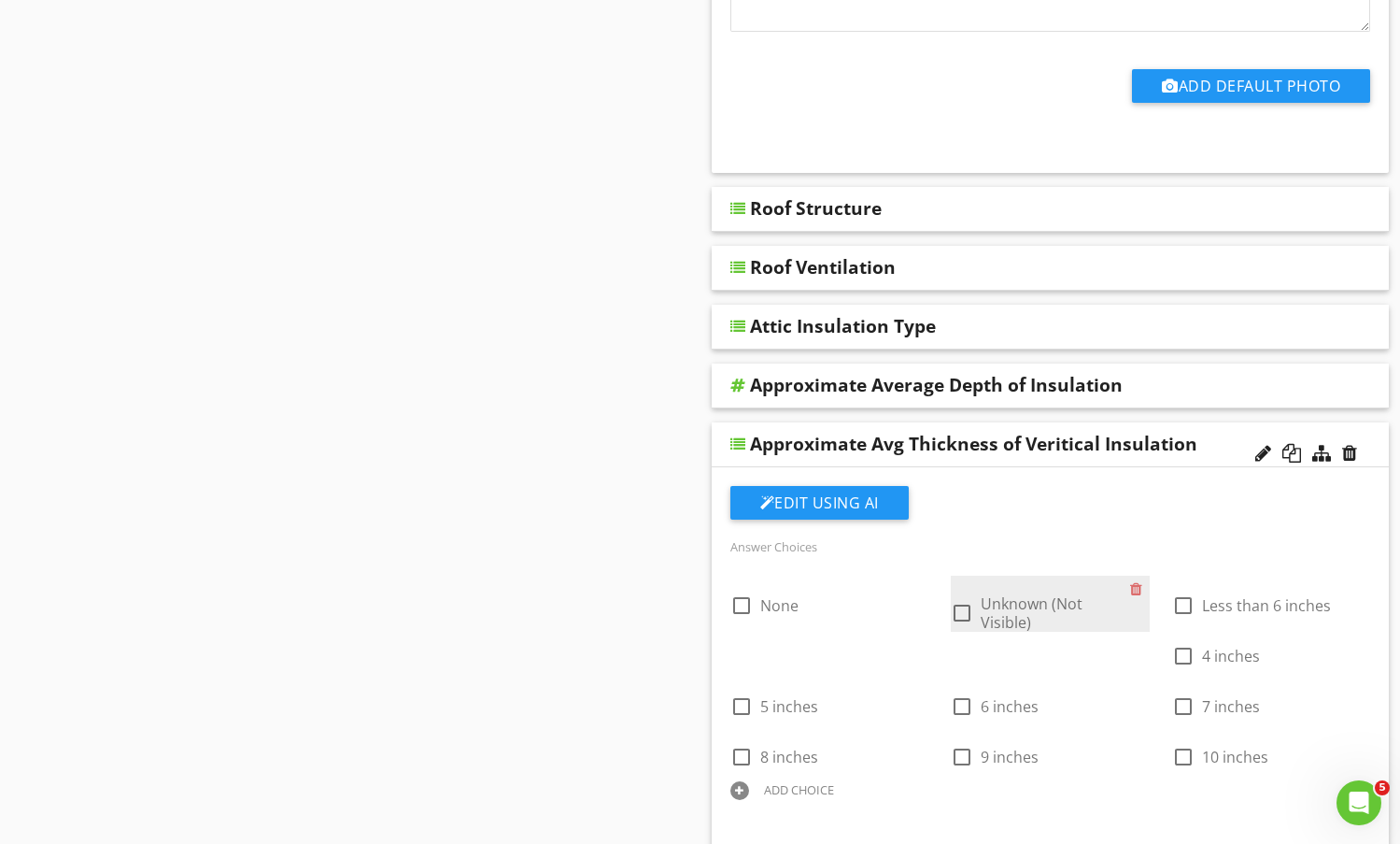
click at [961, 597] on div at bounding box center [962, 614] width 32 height 32
checkbox input "true"
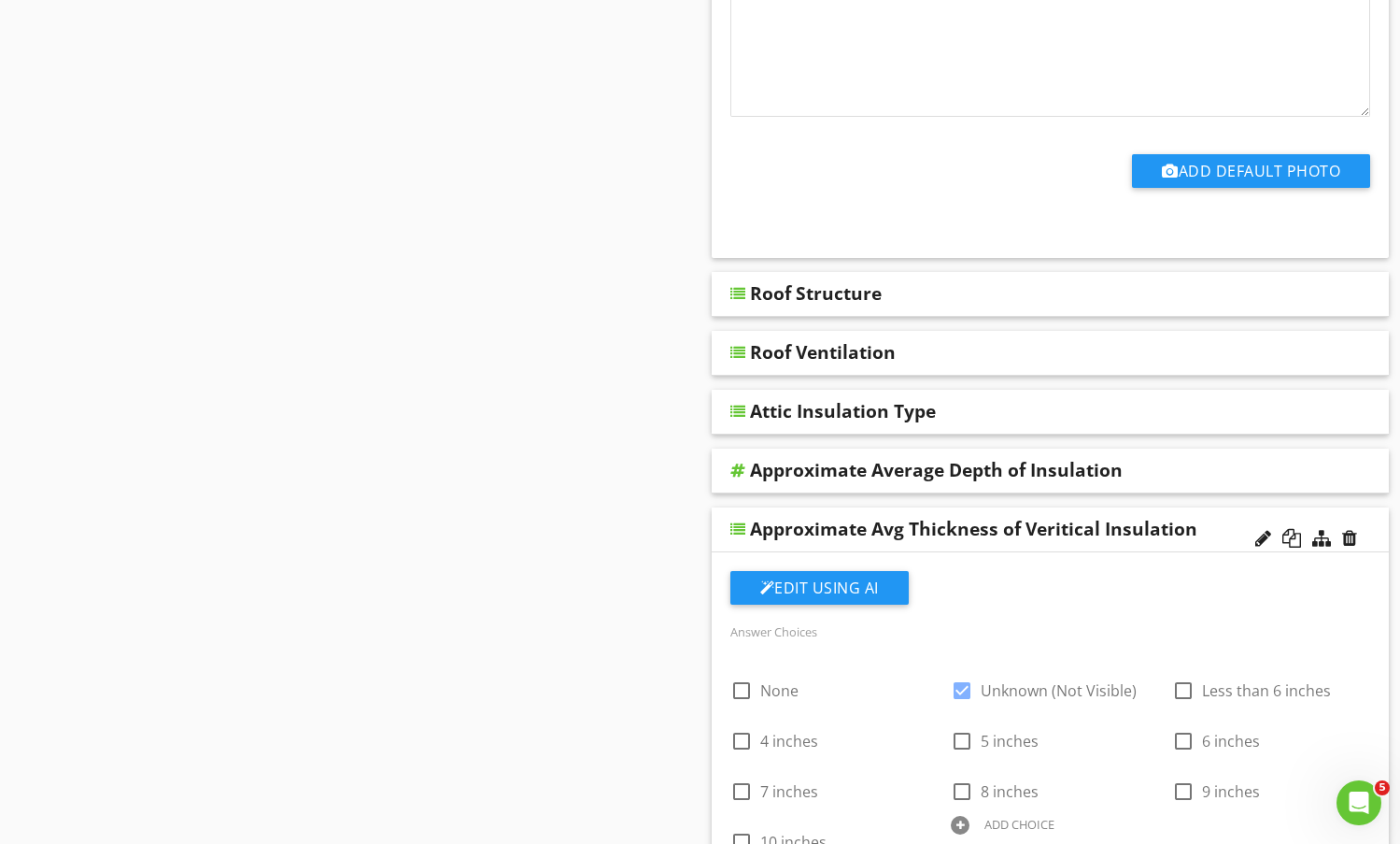
scroll to position [1028, 0]
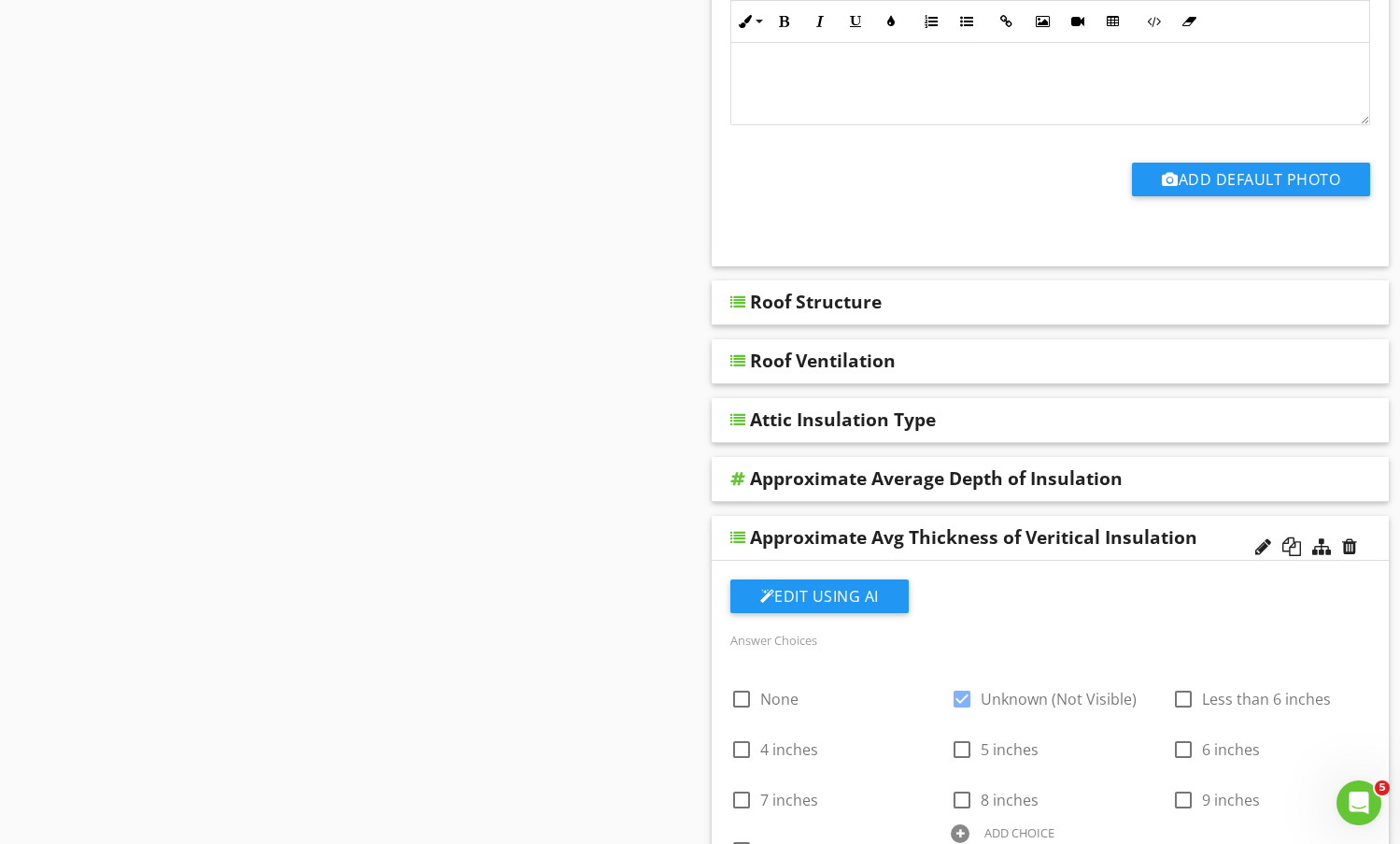
click at [1189, 526] on div "Approximate Avg Thickness of Veritical Insulation" at bounding box center [973, 538] width 447 height 23
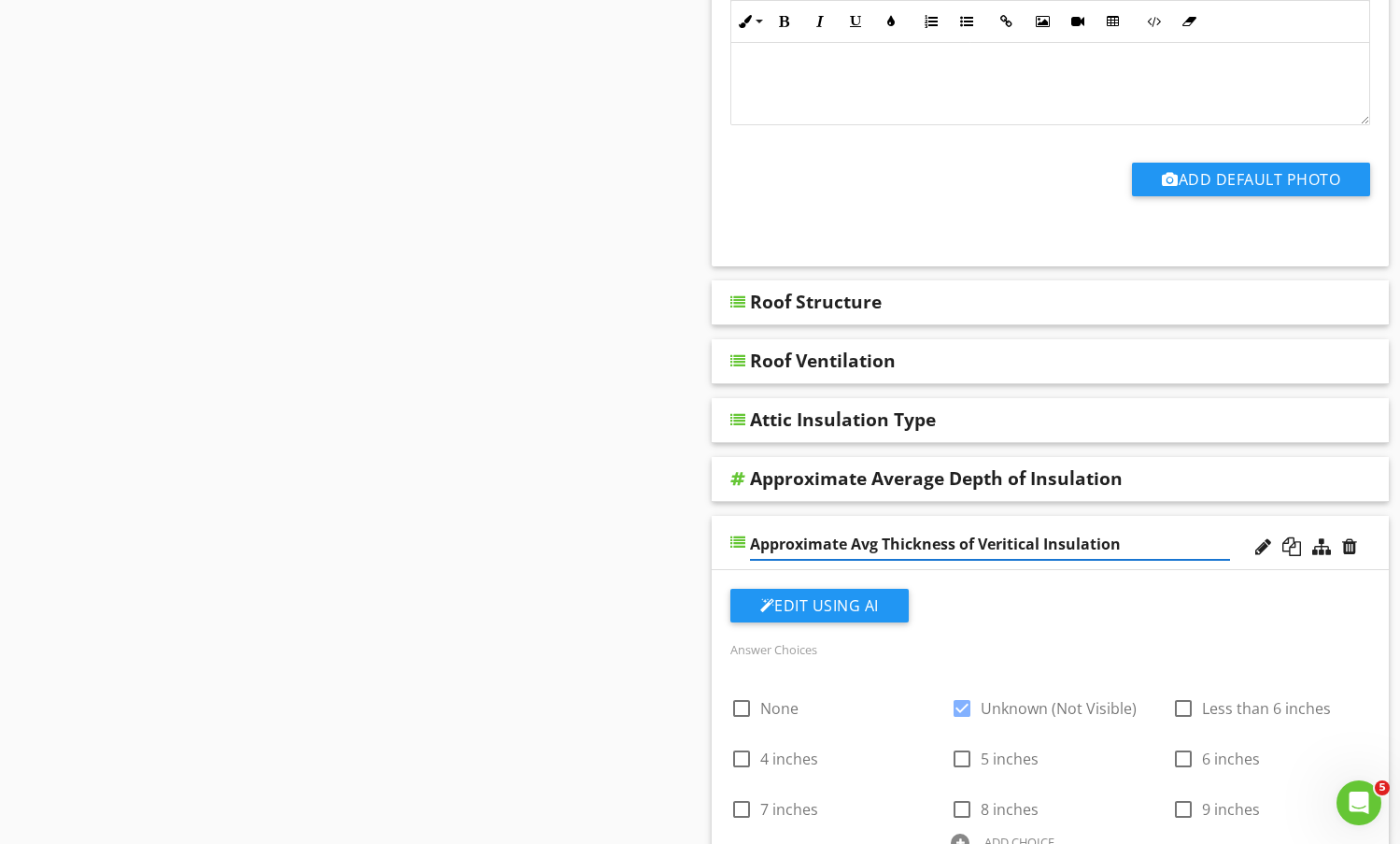
click at [1200, 529] on input "Approximate Avg Thickness of Veritical Insulation" at bounding box center [990, 544] width 481 height 31
click at [1197, 516] on div "Approximate Avg Thickness of Veritical Insulation" at bounding box center [1050, 542] width 678 height 54
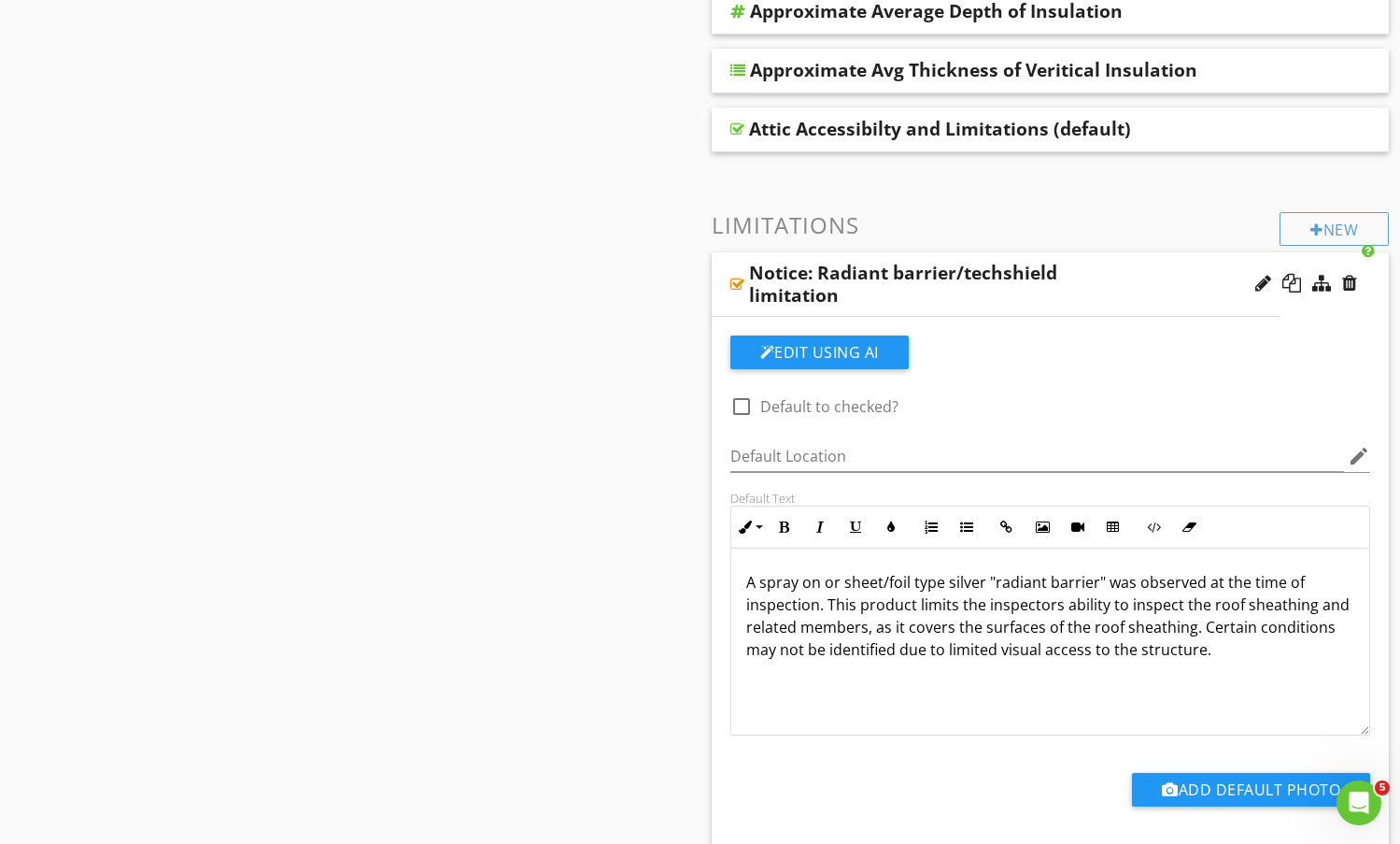
scroll to position [1402, 0]
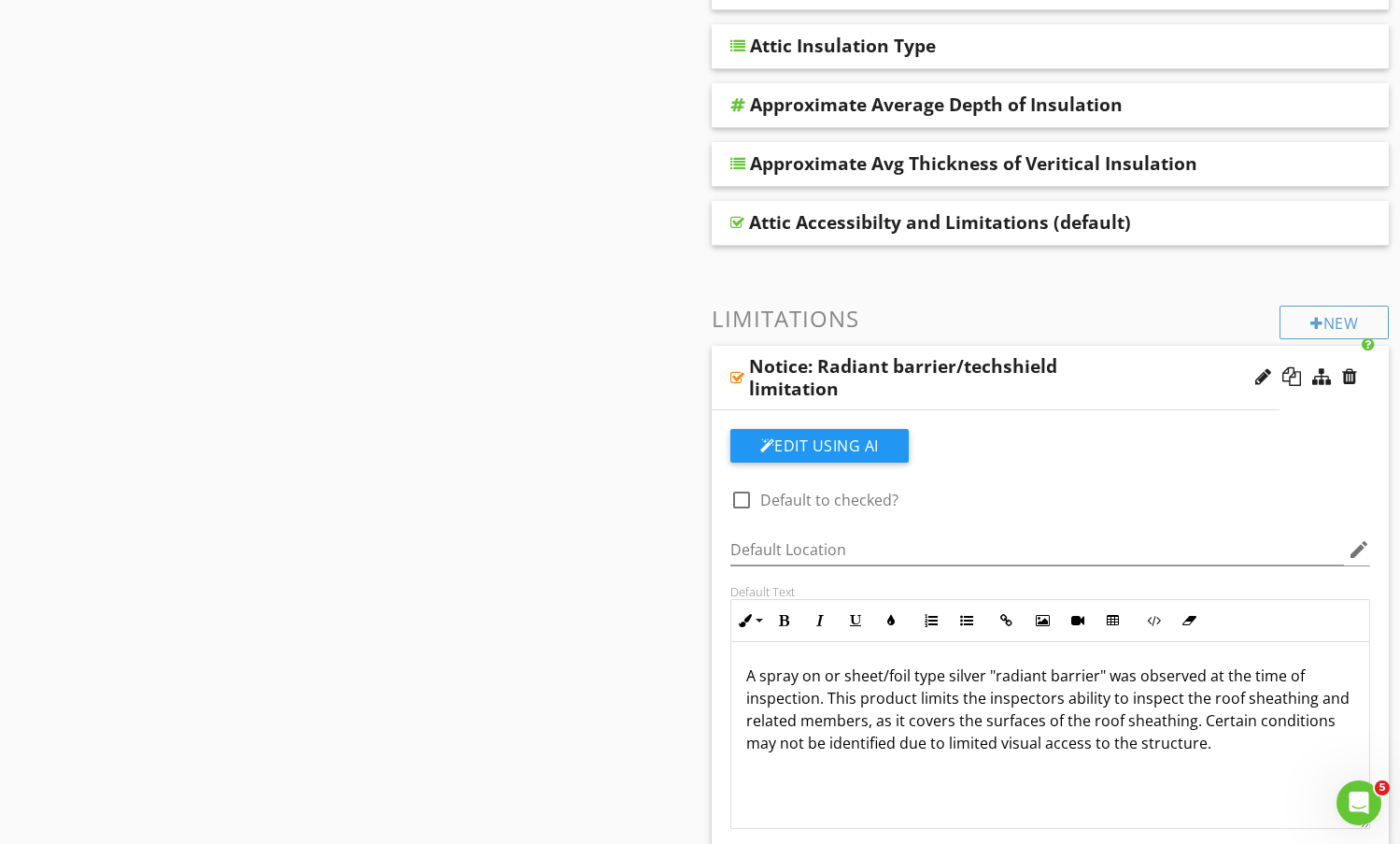
click at [1099, 355] on div "Notice: Radiant barrier/techshield limitation" at bounding box center [948, 376] width 398 height 45
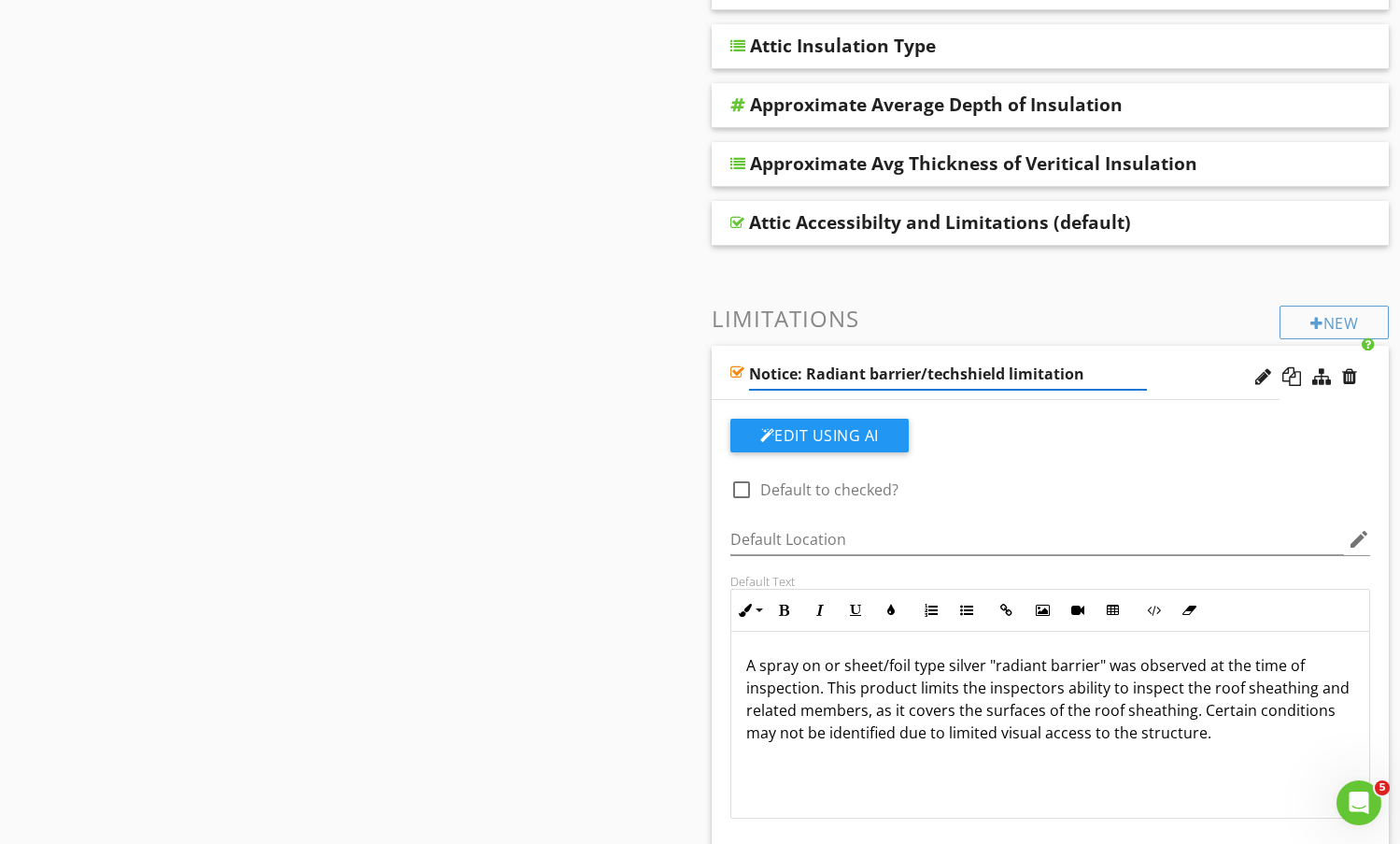
click at [1175, 346] on div "Notice: Radiant barrier/techshield limitation" at bounding box center [996, 373] width 569 height 54
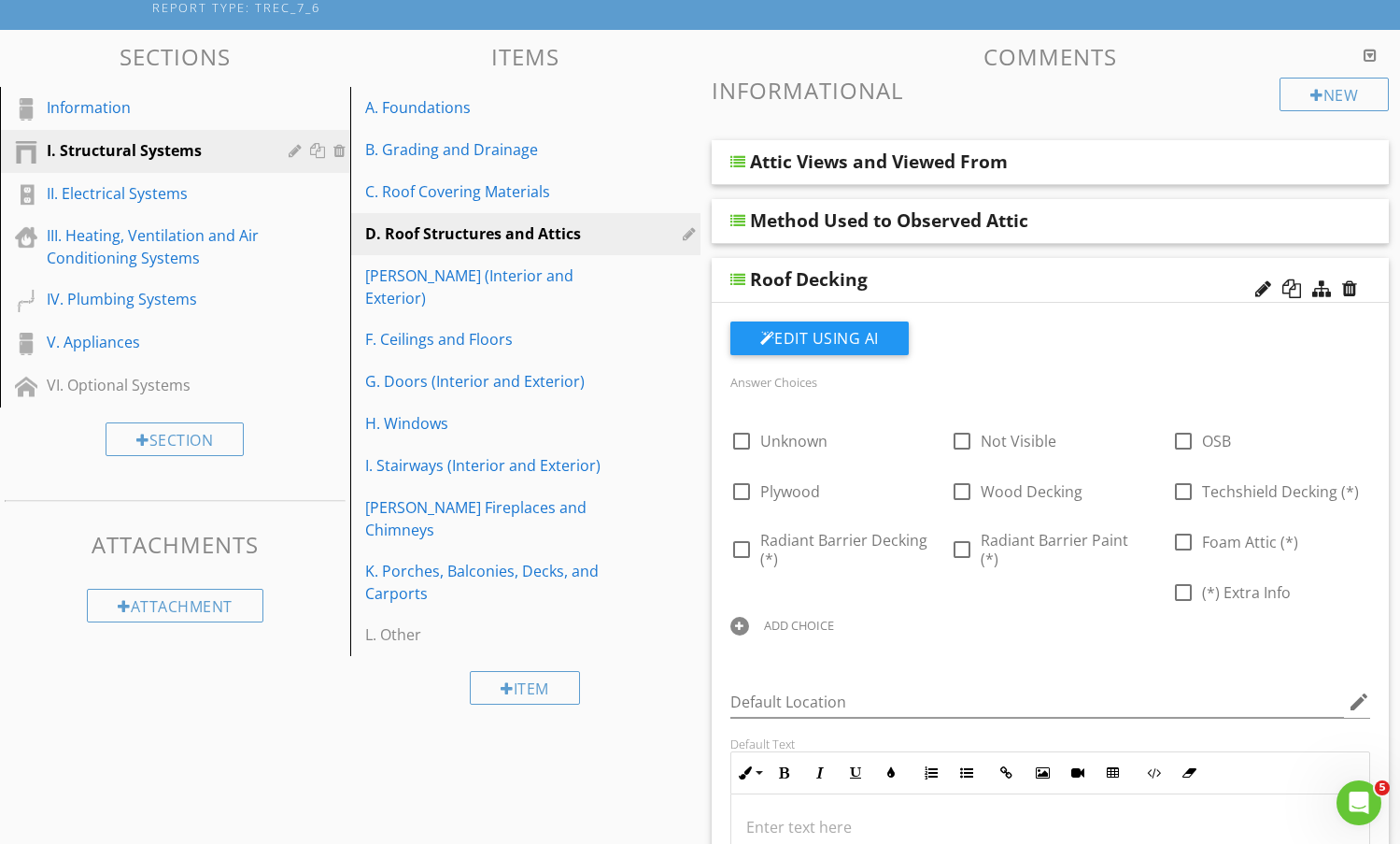
scroll to position [0, 0]
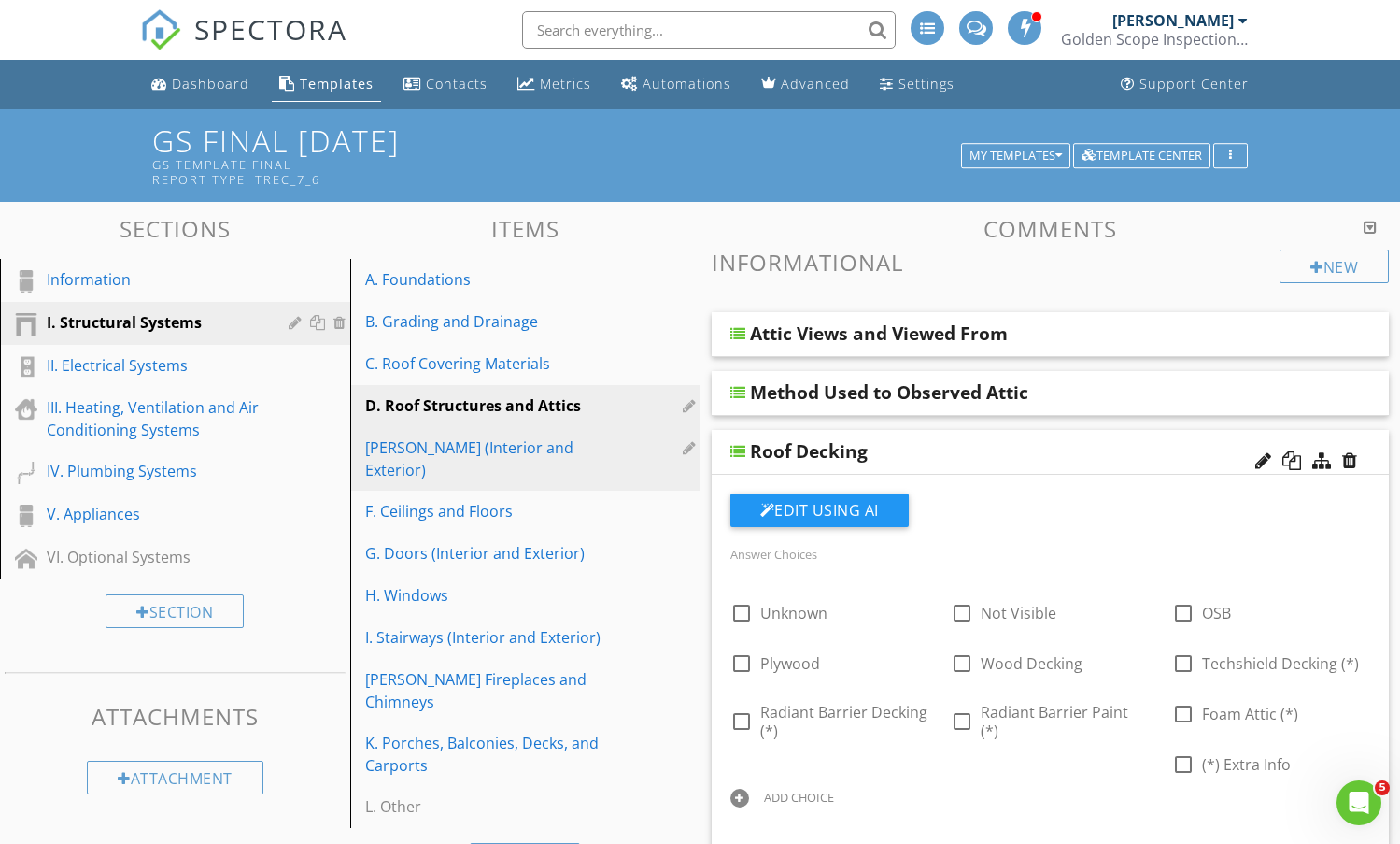
click at [424, 451] on div "E. Walls (Interior and Exterior)" at bounding box center [493, 458] width 256 height 45
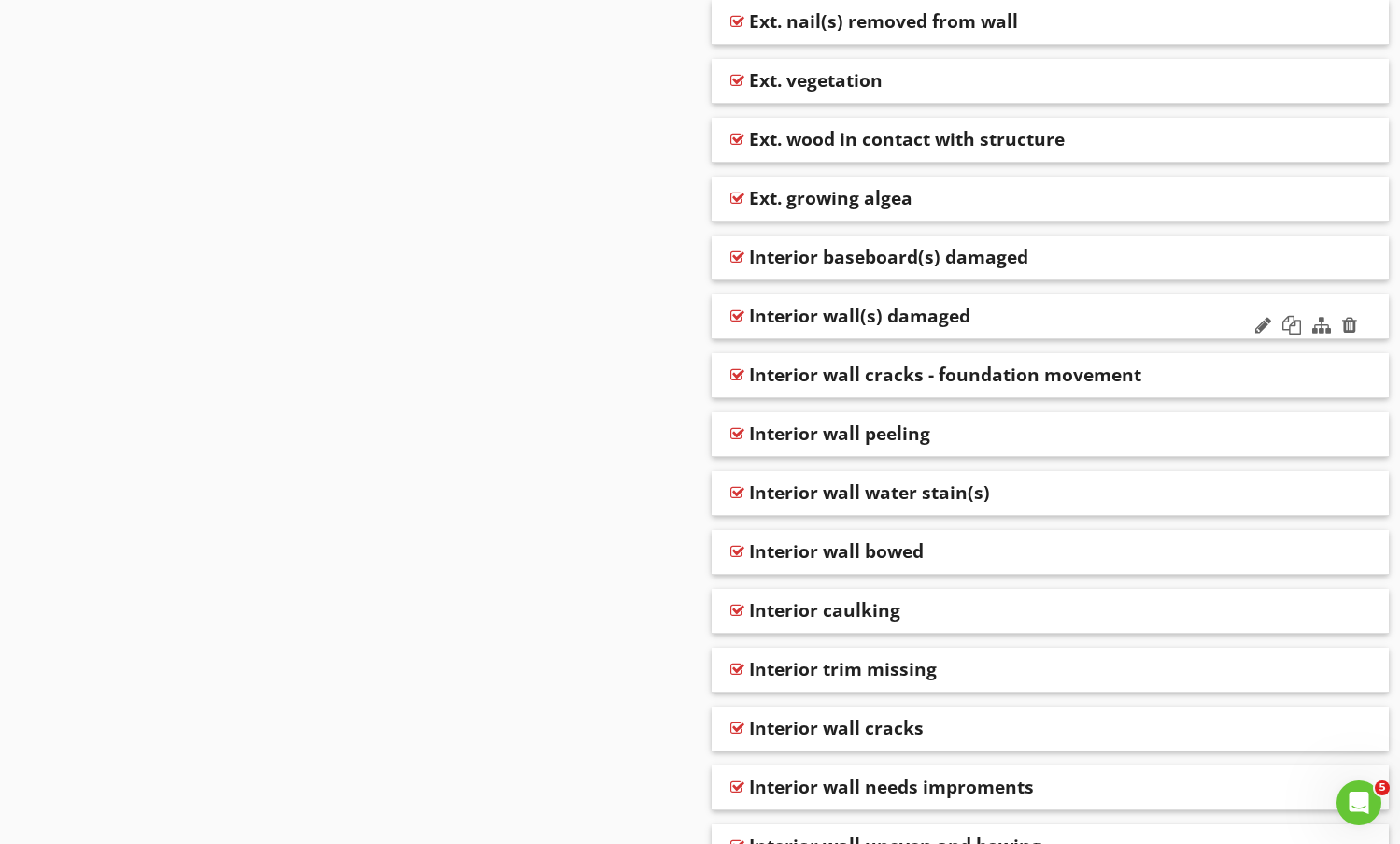
scroll to position [4393, 0]
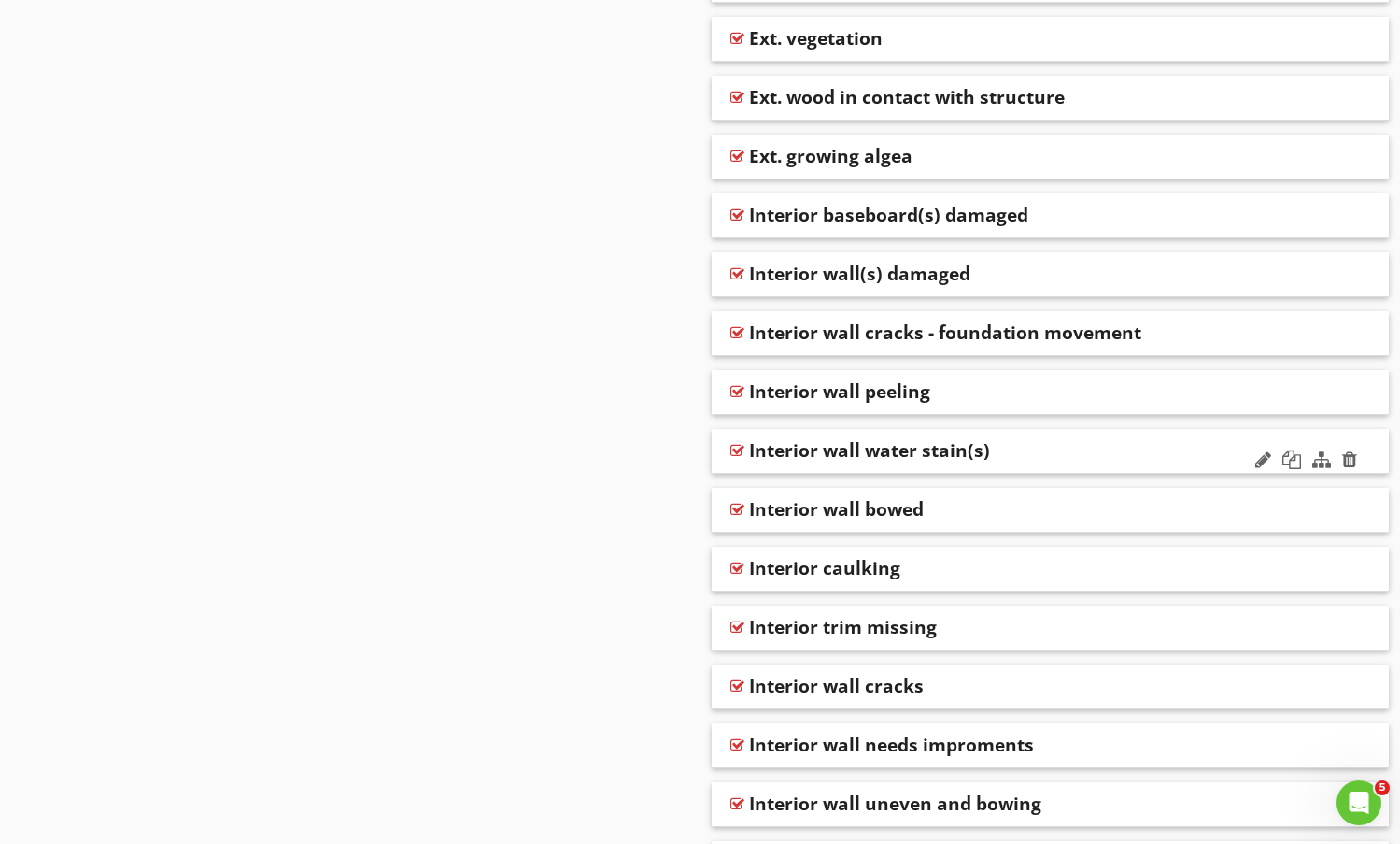
click at [1118, 458] on div "Interior wall water stain(s)" at bounding box center [989, 450] width 481 height 23
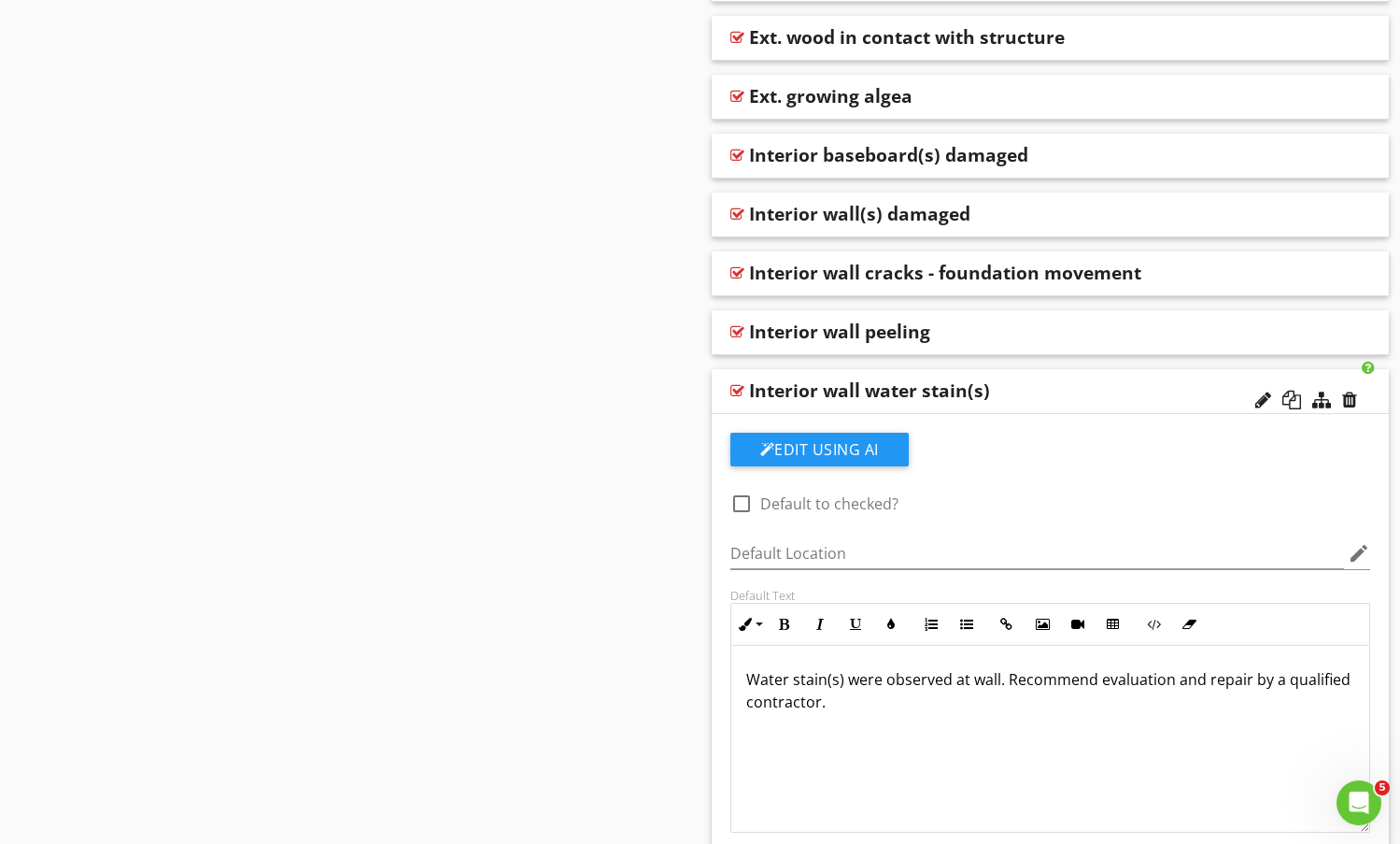
scroll to position [4486, 0]
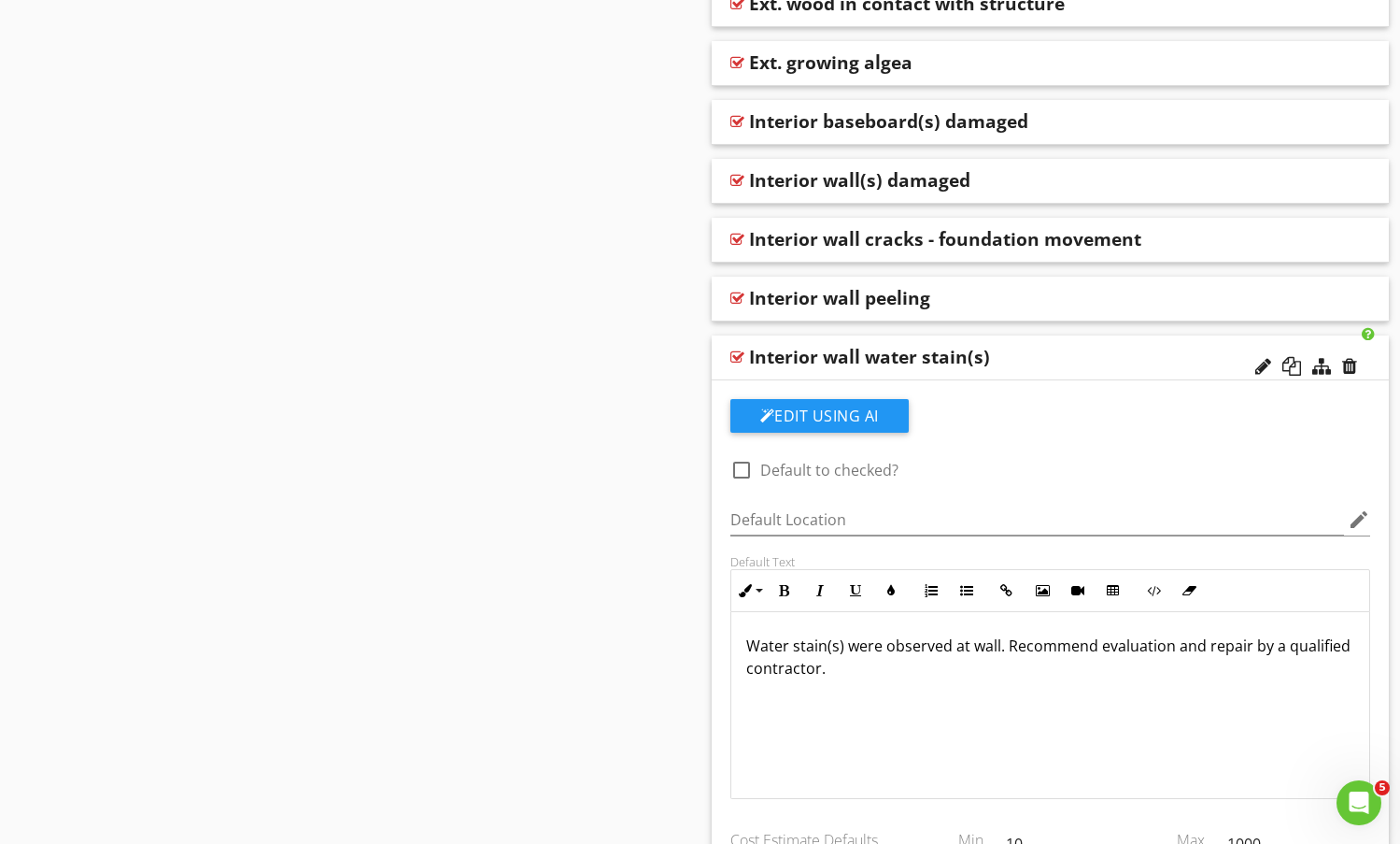
click at [1091, 364] on div "Interior wall water stain(s)" at bounding box center [989, 358] width 481 height 23
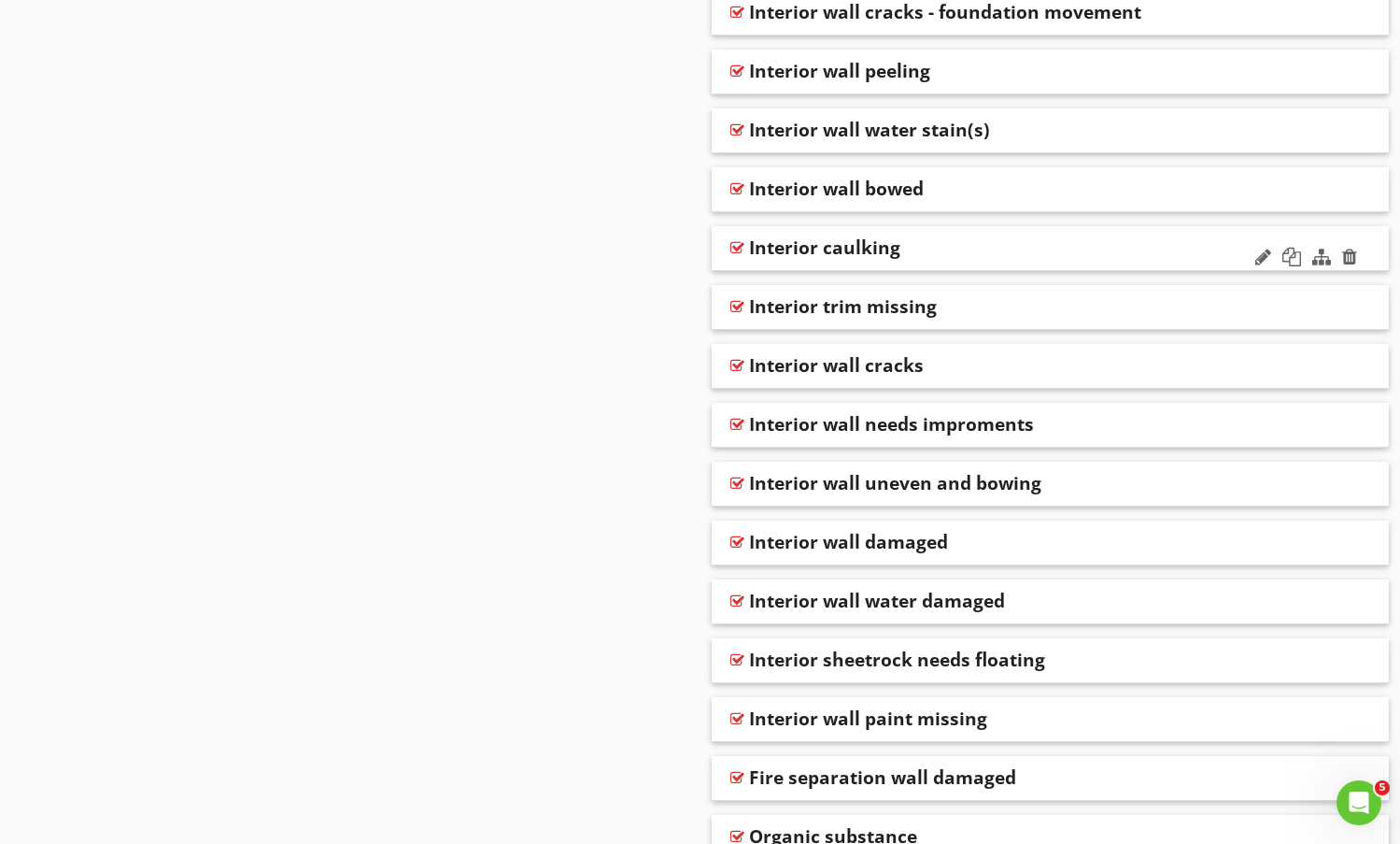
scroll to position [4766, 0]
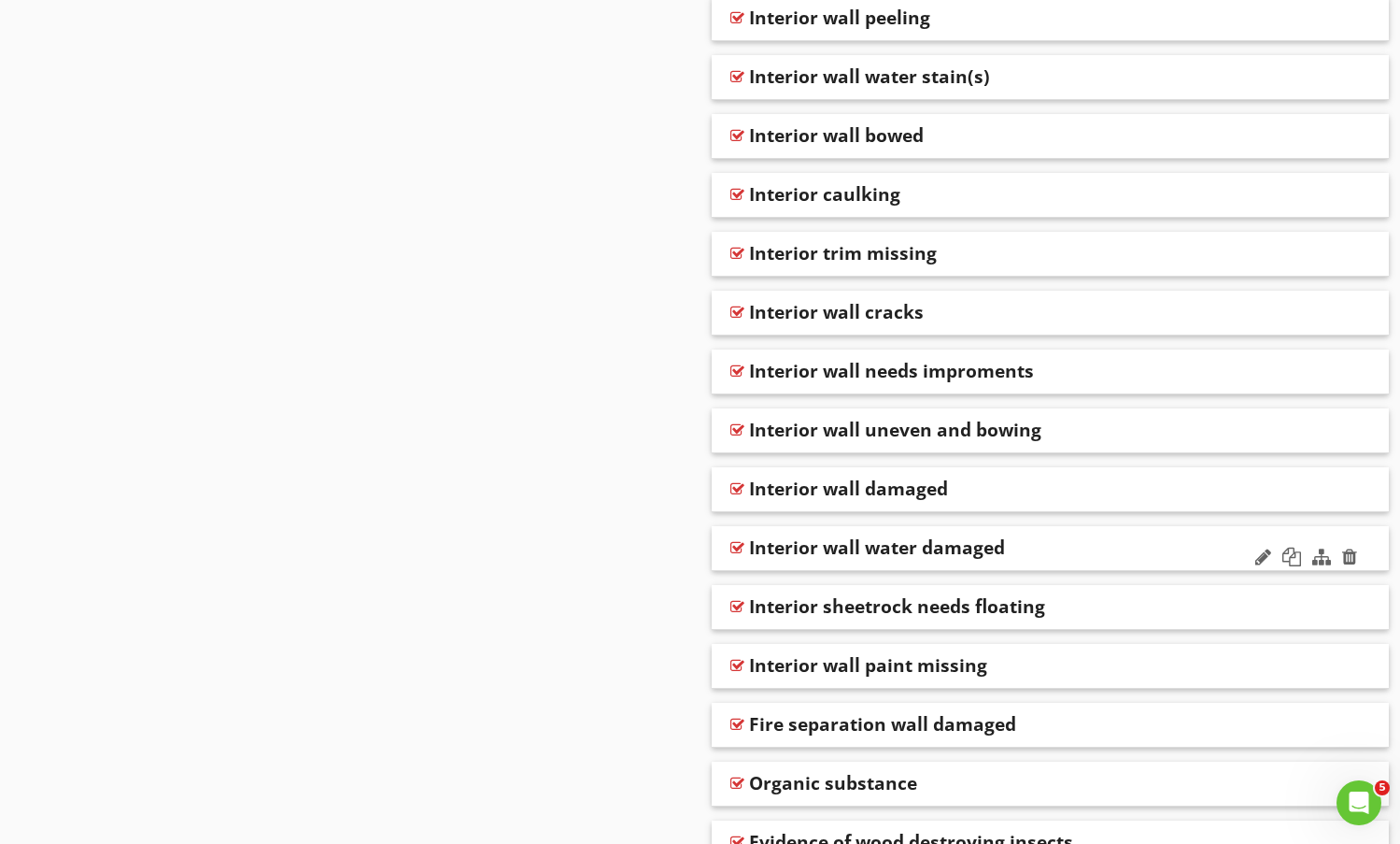
click at [1105, 540] on div "Interior wall water damaged" at bounding box center [989, 548] width 481 height 23
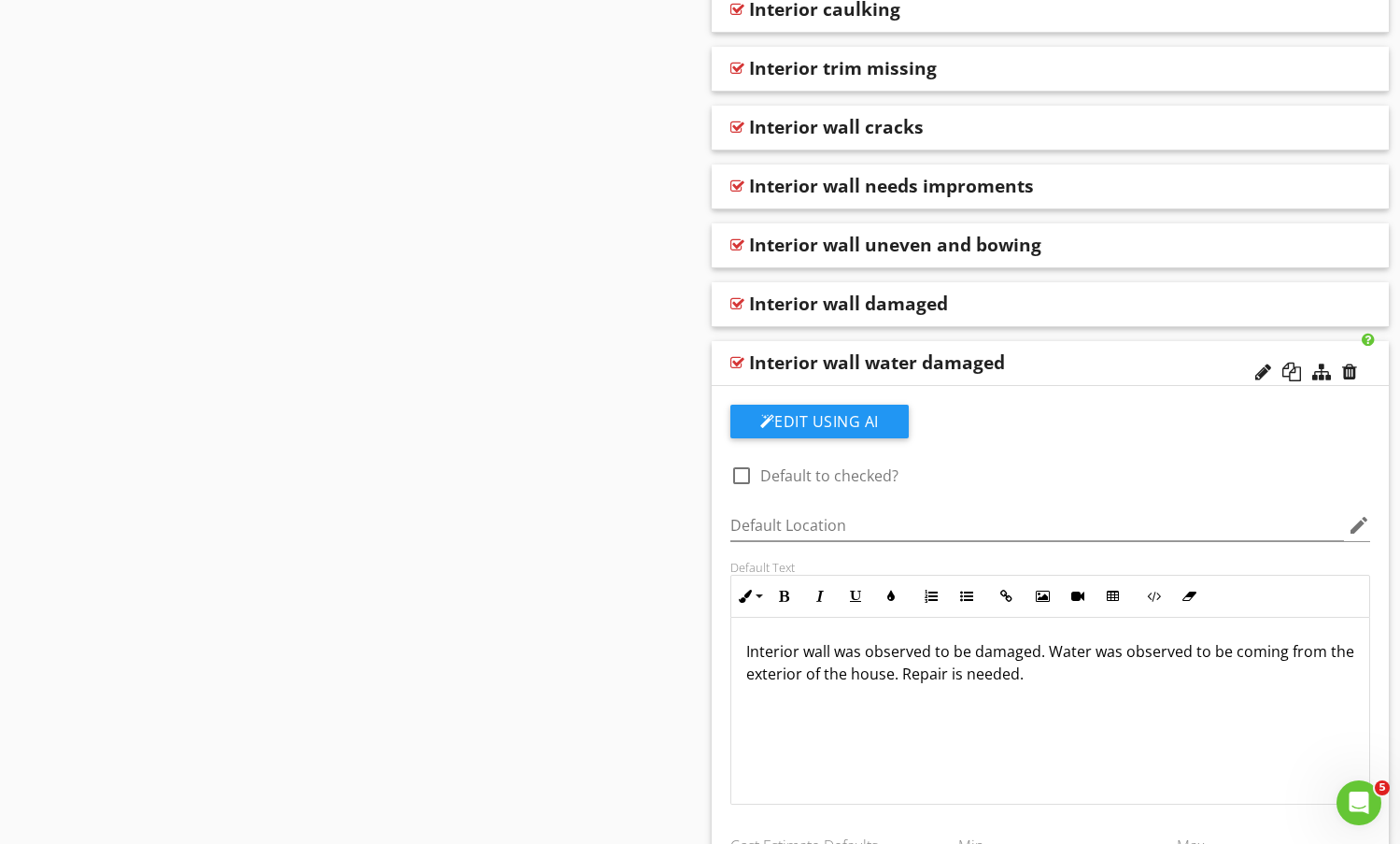
scroll to position [4953, 0]
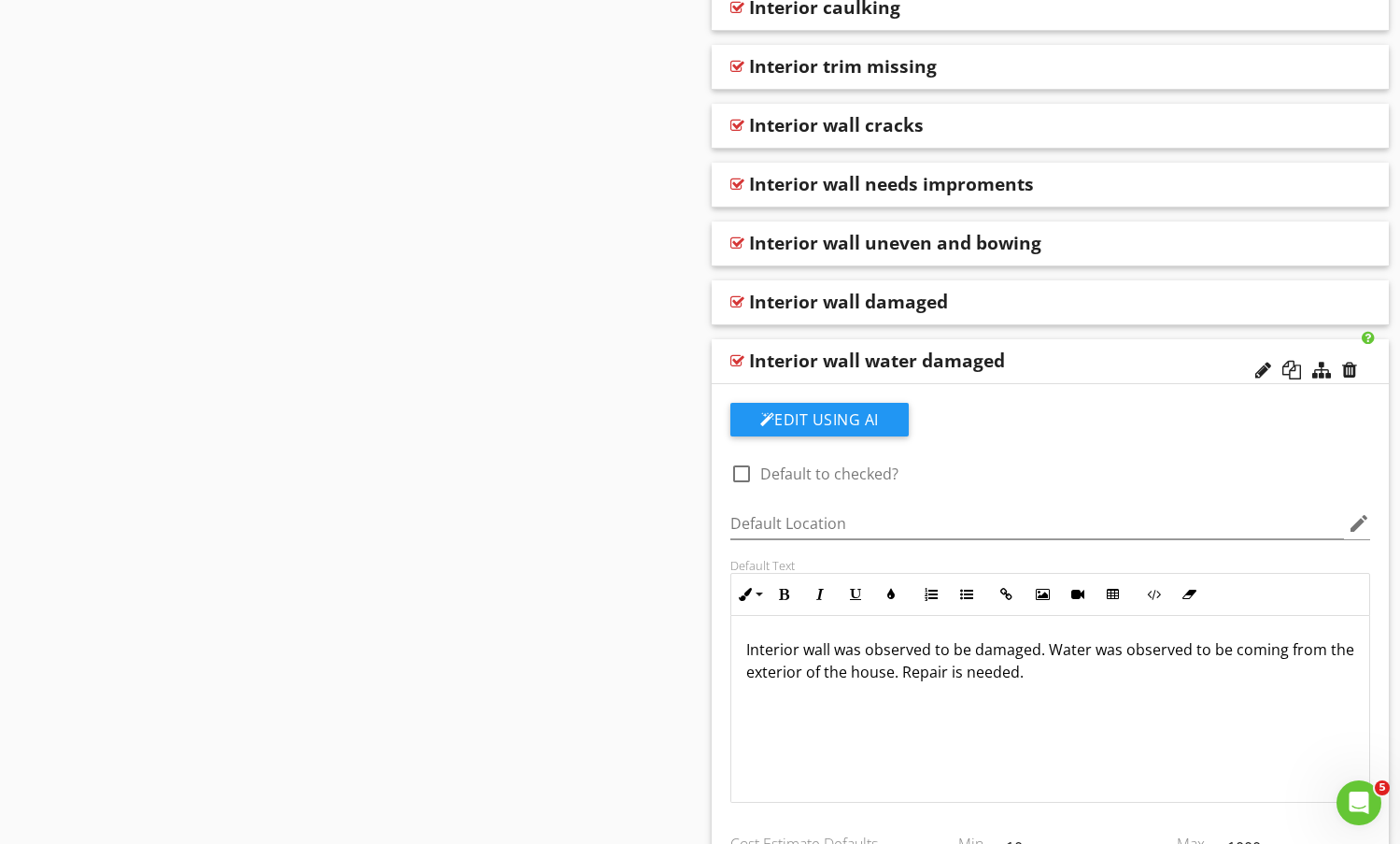
click at [1197, 481] on div "check_box_outline_blank Default to checked? Default Location edit Default Text …" at bounding box center [1051, 696] width 664 height 587
click at [918, 701] on div "Interior wall was observed to be damaged. Water was observed to be coming from …" at bounding box center [1051, 708] width 639 height 187
click at [1081, 685] on div "Interior wall was observed to be damaged. Water was observed to be coming from …" at bounding box center [1051, 708] width 639 height 187
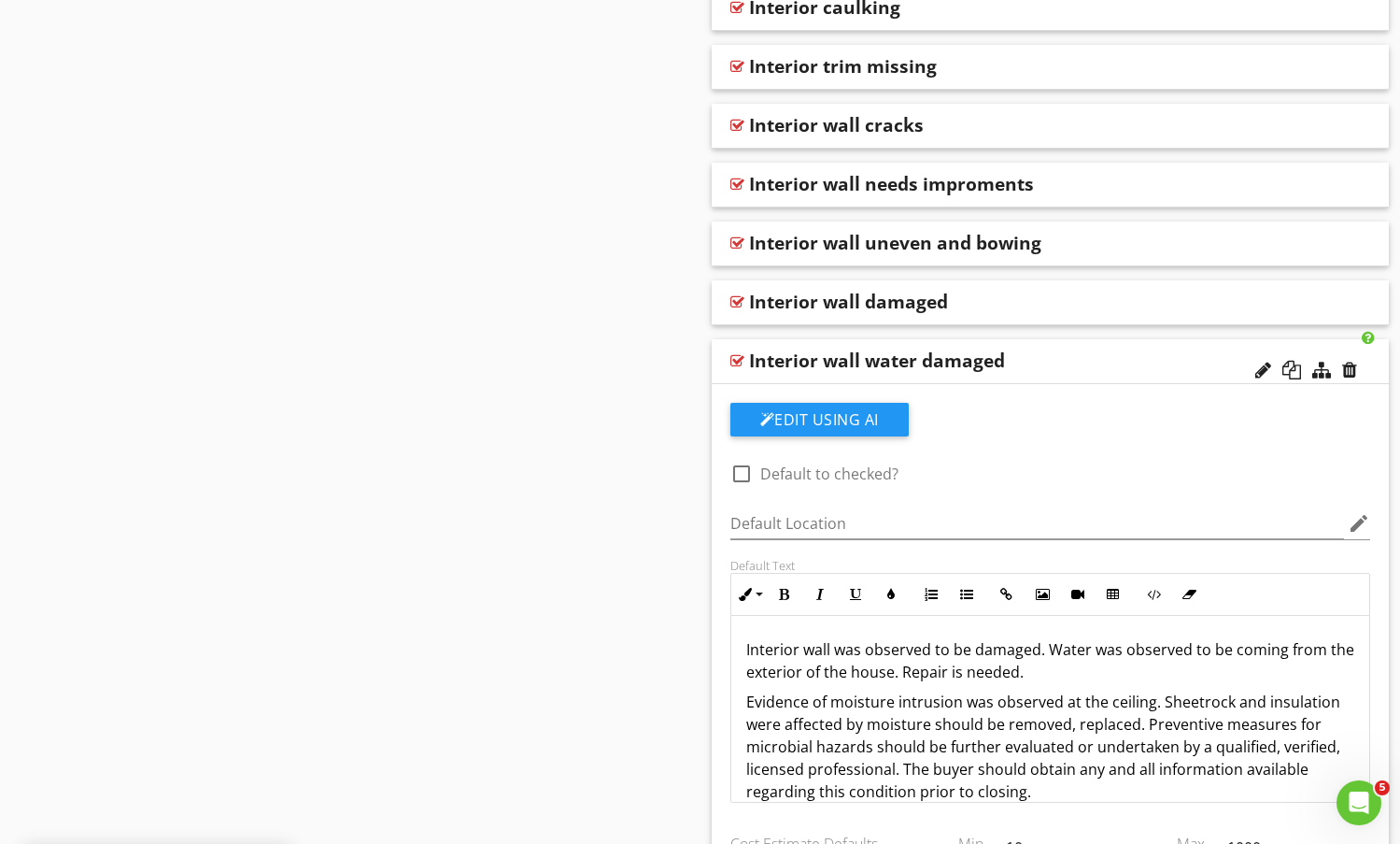
scroll to position [21, 0]
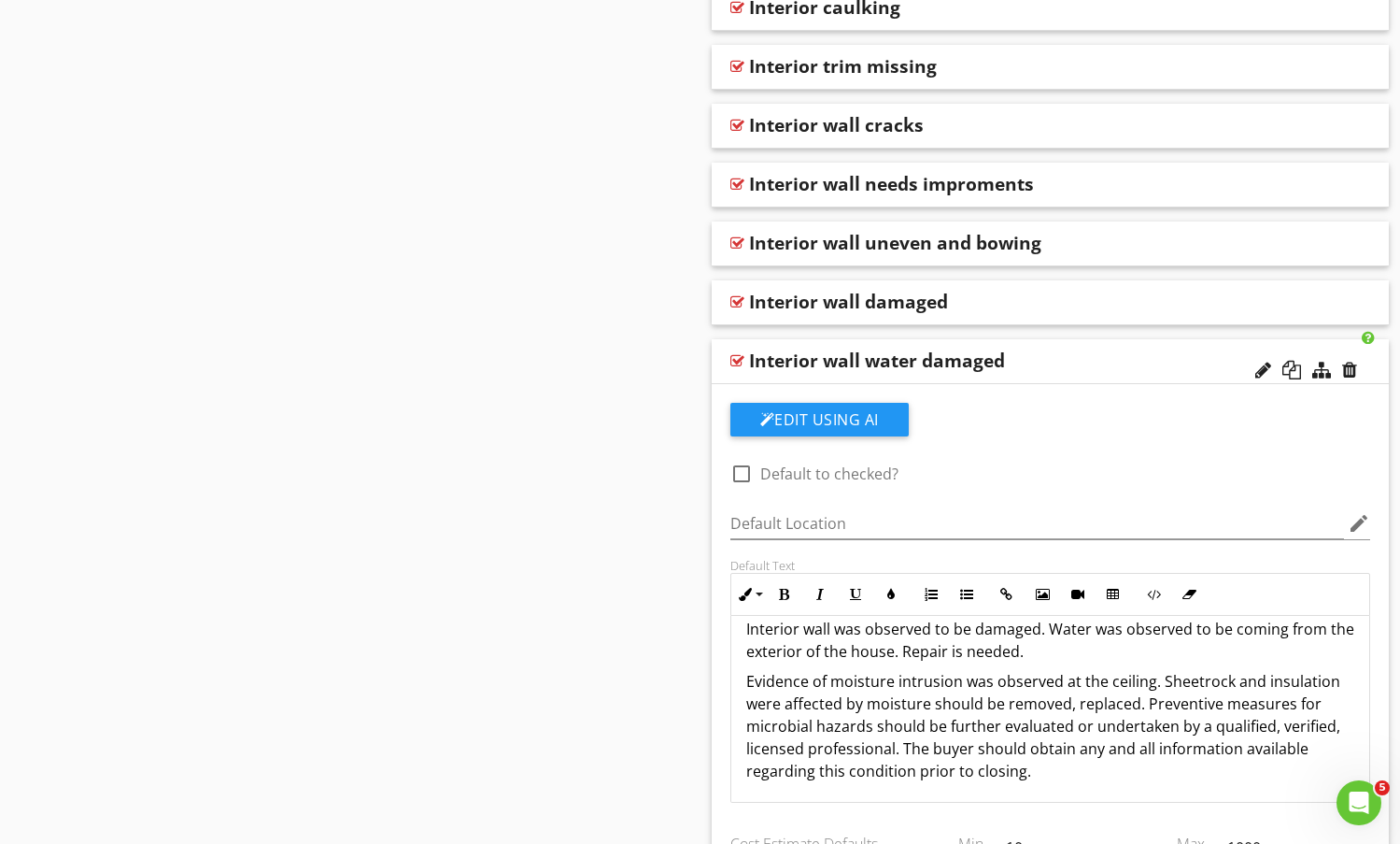
click at [1113, 684] on p "Evidence of moisture intrusion was observed at the ceiling. Sheetrock and insul…" at bounding box center [1050, 738] width 609 height 135
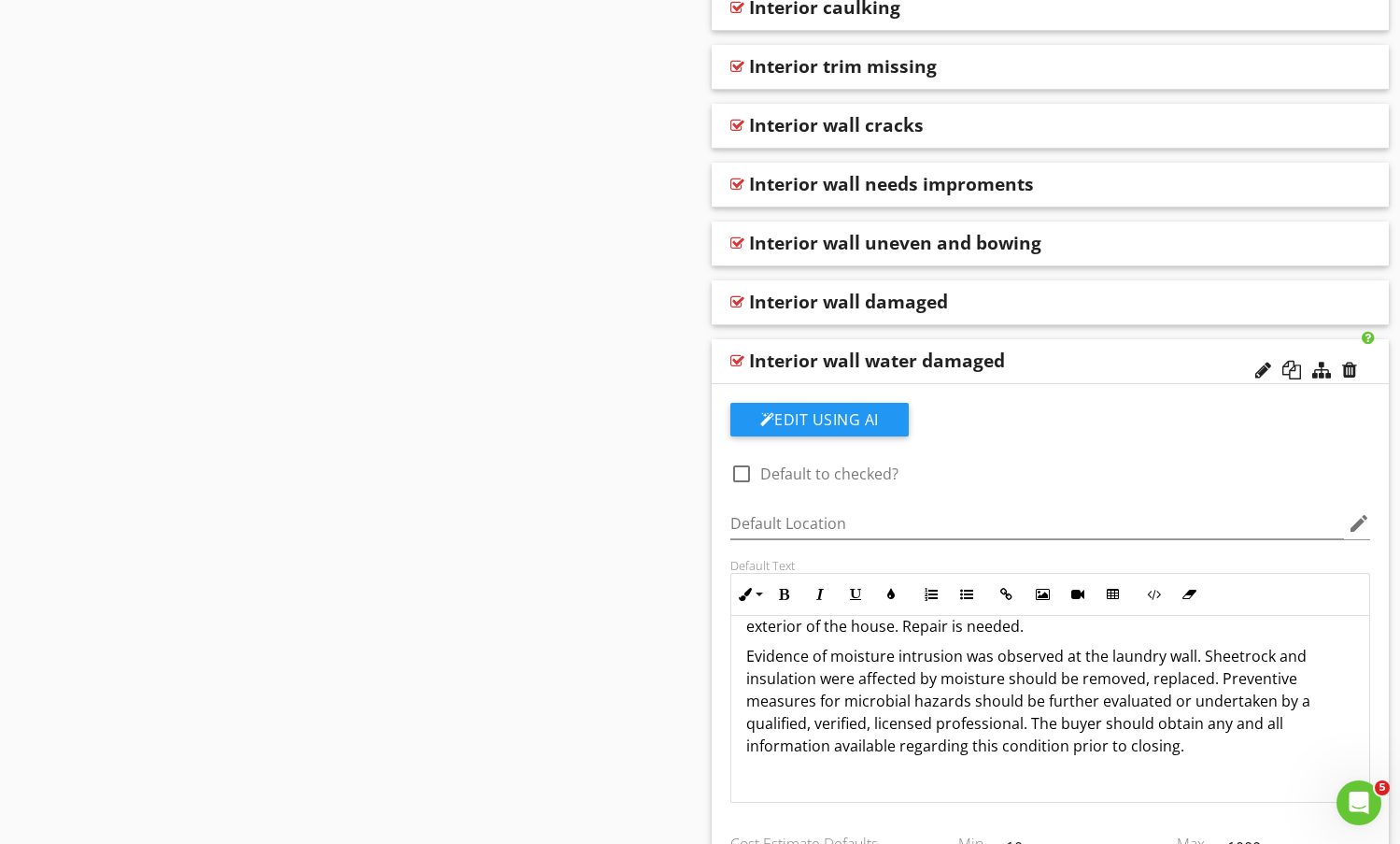
scroll to position [0, 0]
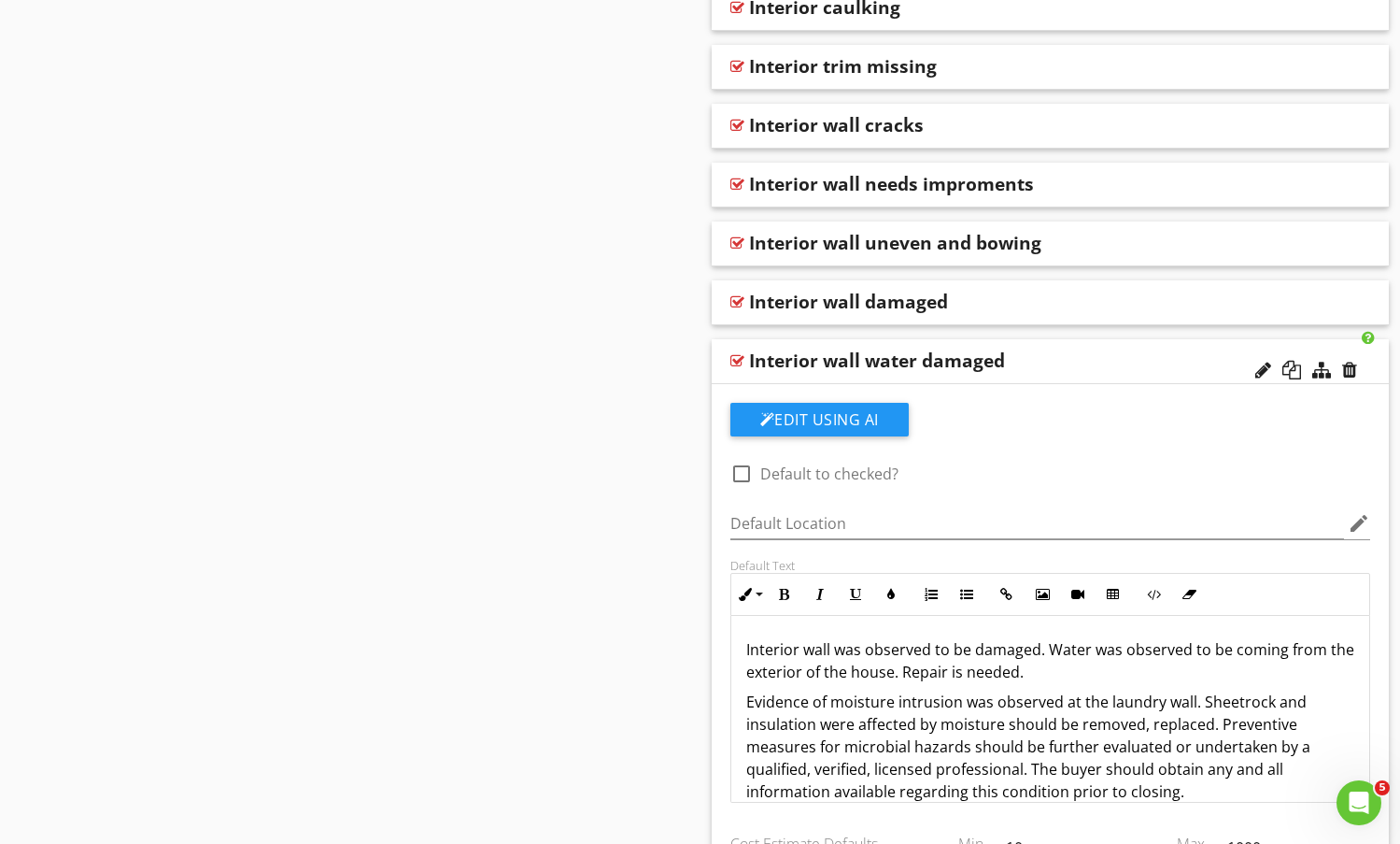
drag, startPoint x: 745, startPoint y: 645, endPoint x: 1083, endPoint y: 668, distance: 338.8
click at [1083, 668] on p "Interior wall was observed to be damaged. Water was observed to be coming from …" at bounding box center [1050, 660] width 609 height 45
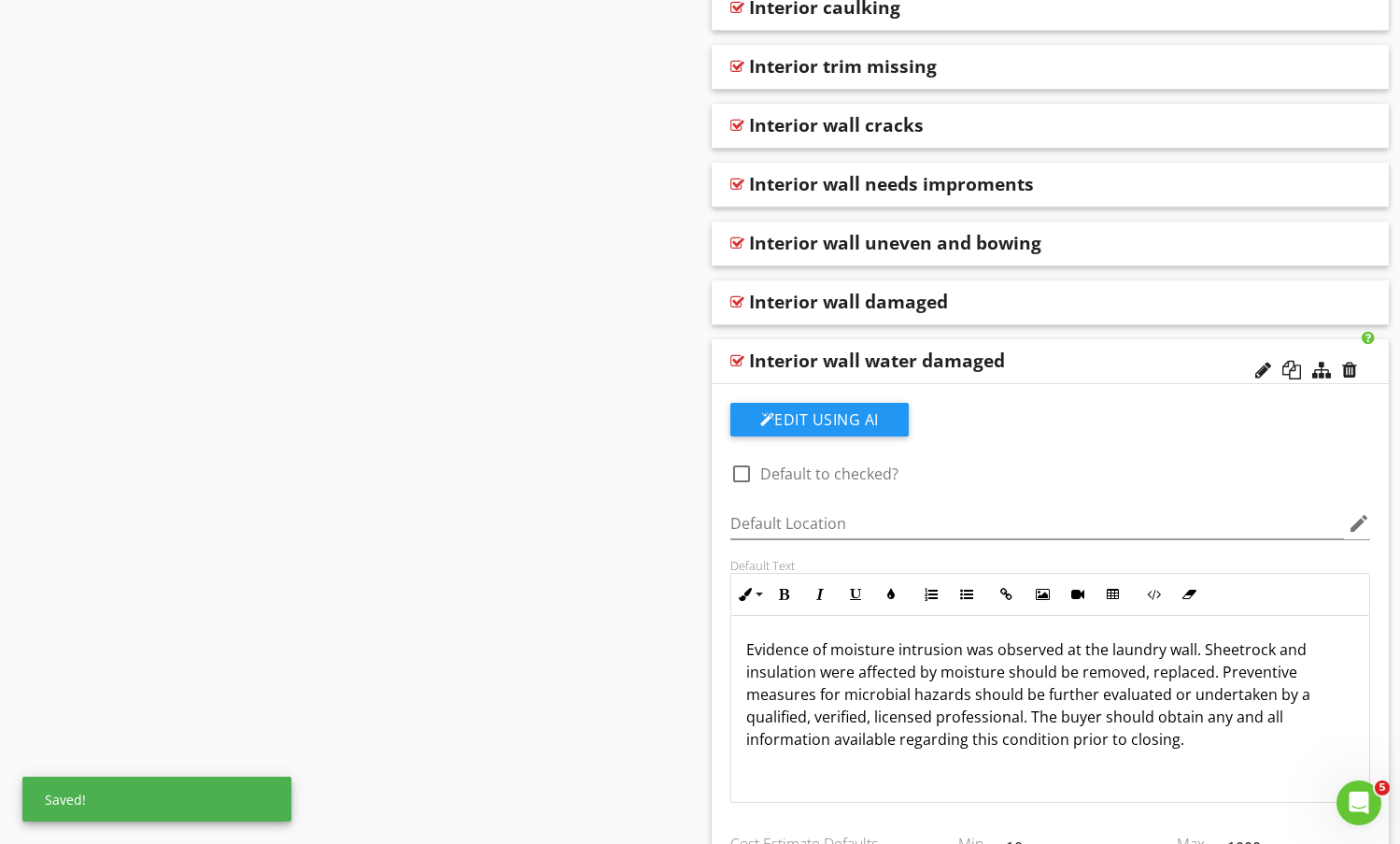
click at [1090, 358] on div "Interior wall water damaged" at bounding box center [989, 361] width 481 height 23
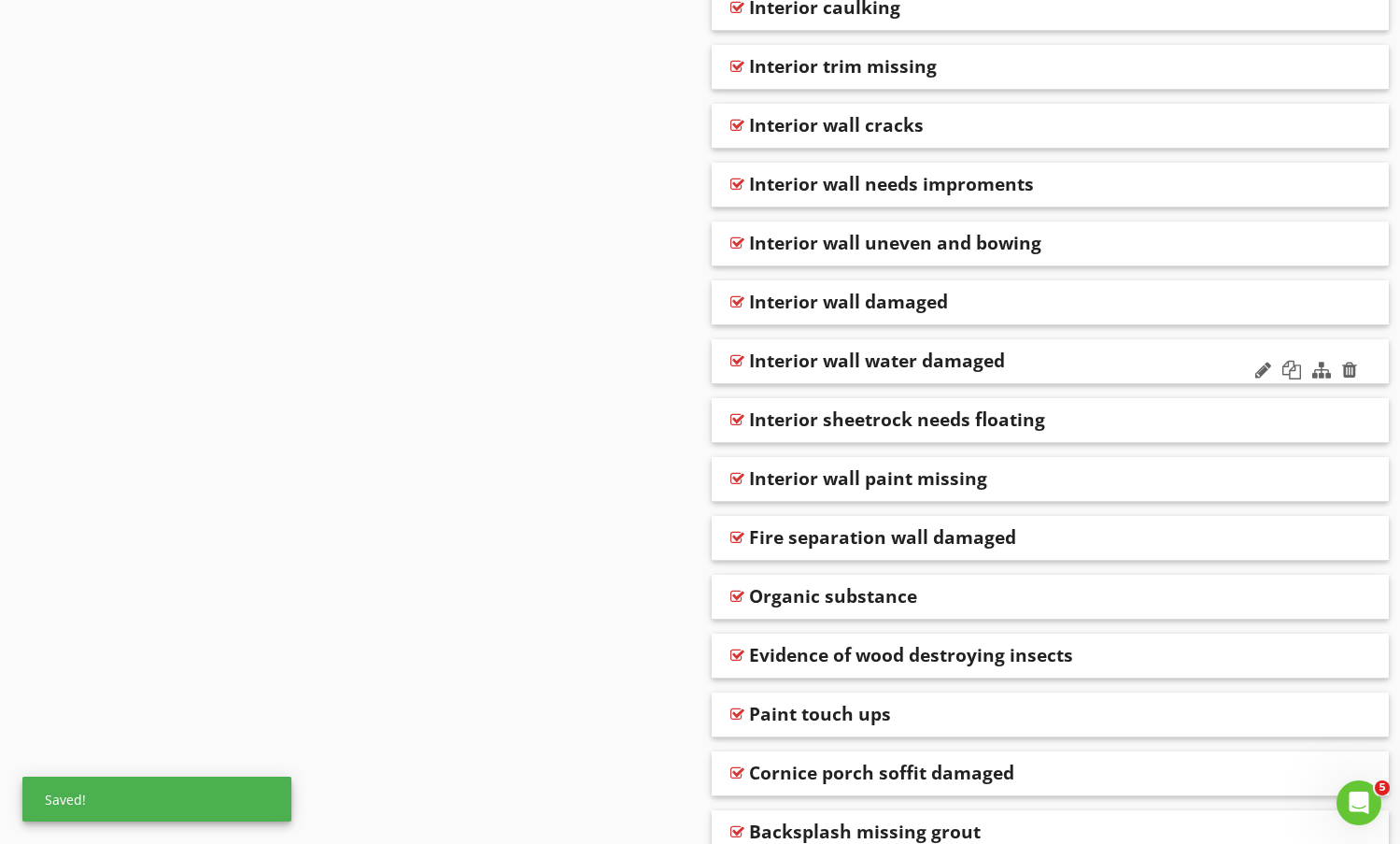
click at [1088, 360] on div "Interior wall water damaged" at bounding box center [989, 361] width 481 height 23
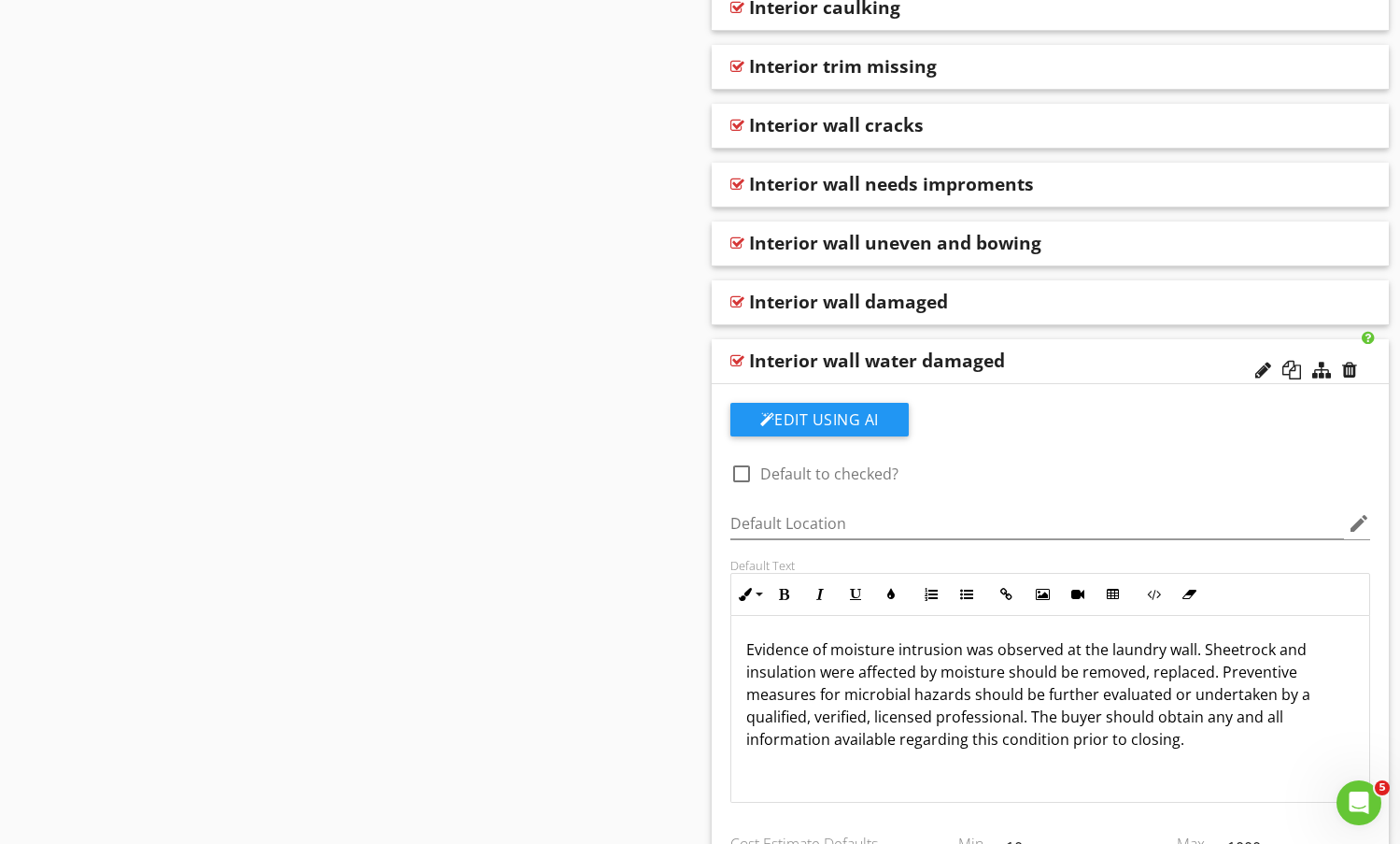
click at [1073, 651] on p "Evidence of moisture intrusion was observed at the laundry wall. Sheetrock and …" at bounding box center [1050, 706] width 609 height 135
click at [1062, 646] on p "Evidence of moisture intrusion was observed at the laundry wall. Sheetrock and …" at bounding box center [1050, 706] width 609 height 135
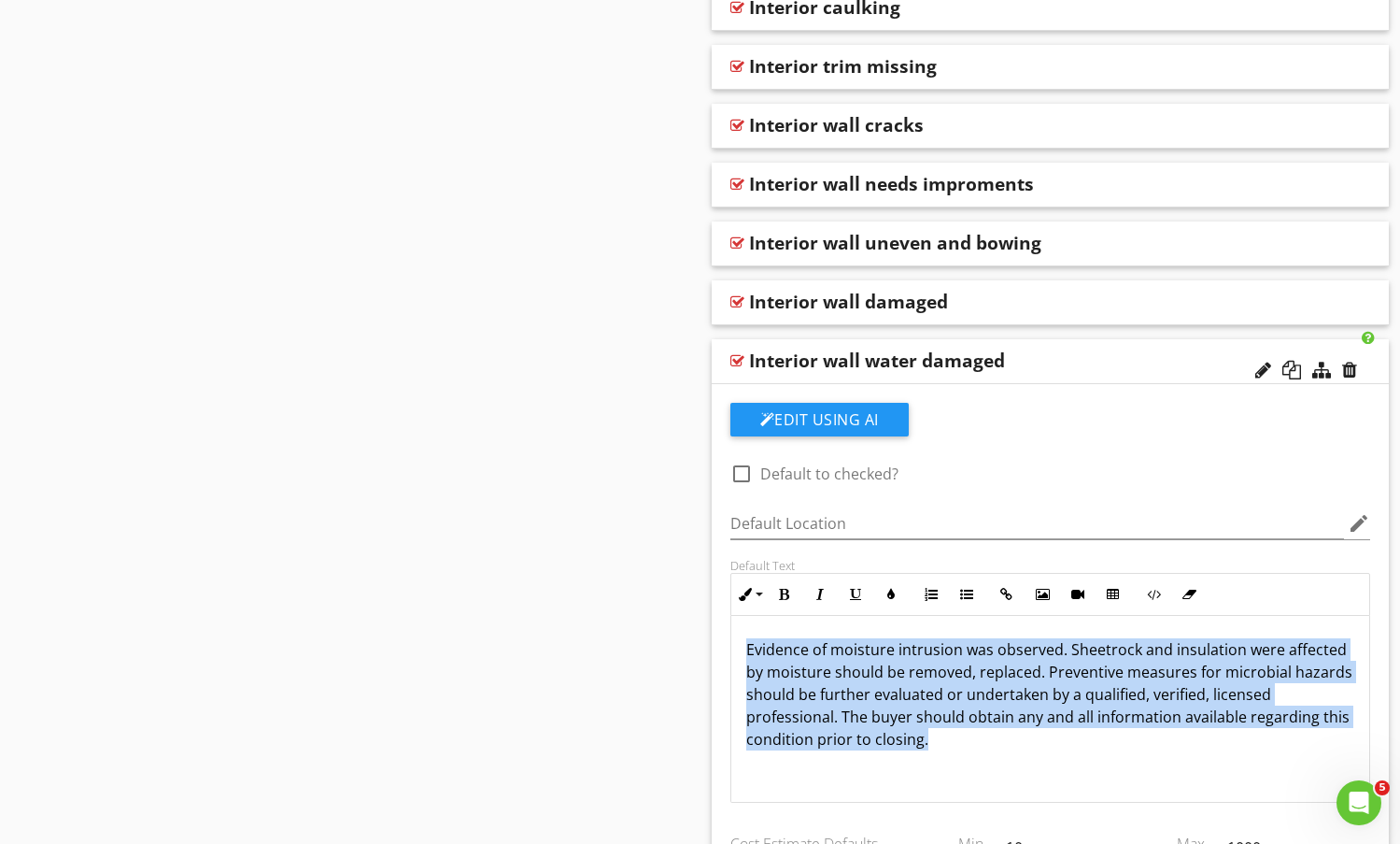
drag, startPoint x: 746, startPoint y: 651, endPoint x: 924, endPoint y: 747, distance: 202.2
click at [924, 747] on p "Evidence of moisture intrusion was observed. Sheetrock and insulation were affe…" at bounding box center [1050, 706] width 609 height 135
copy p "Evidence of moisture intrusion was observed. Sheetrock and insulation were affe…"
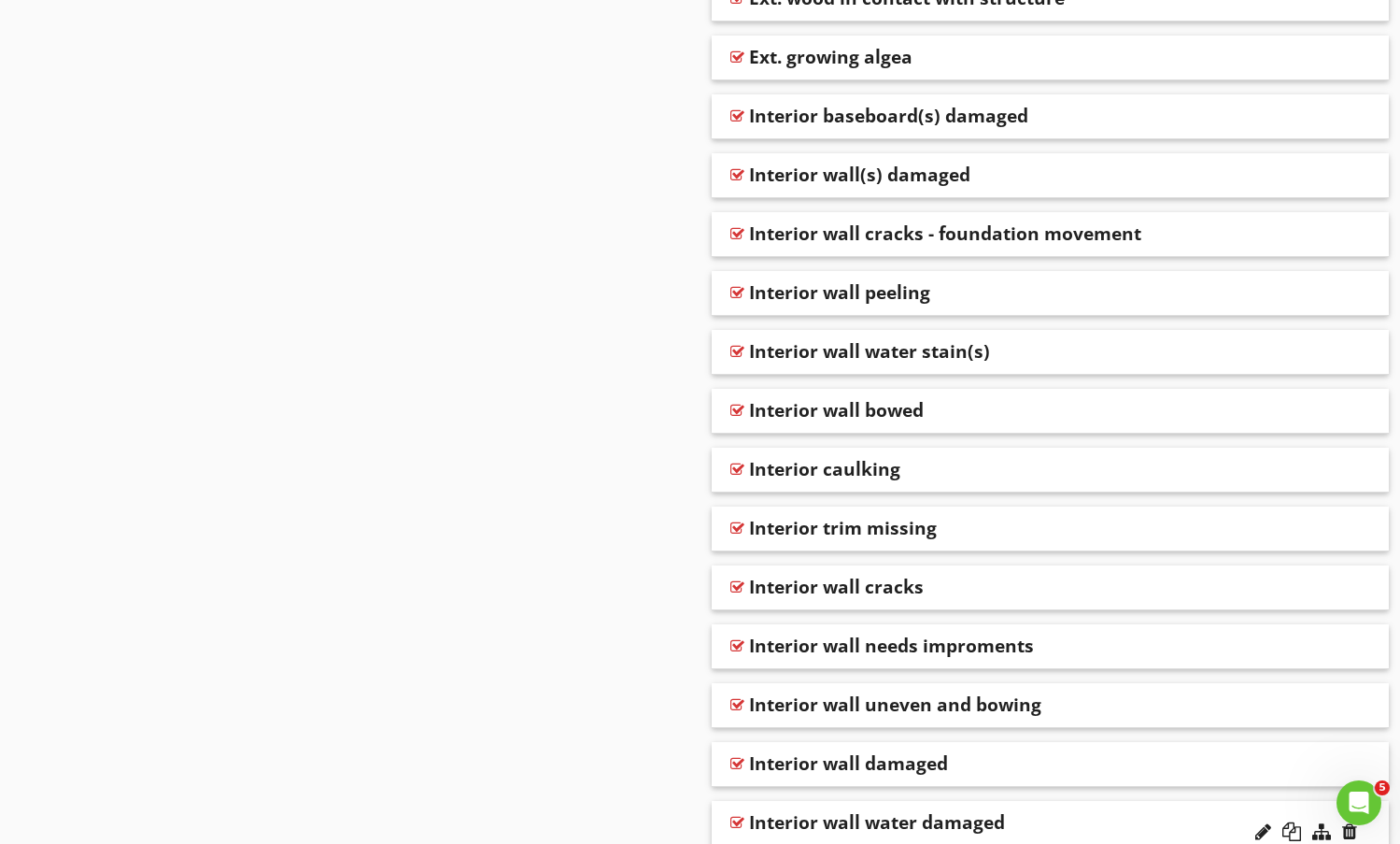
scroll to position [4486, 0]
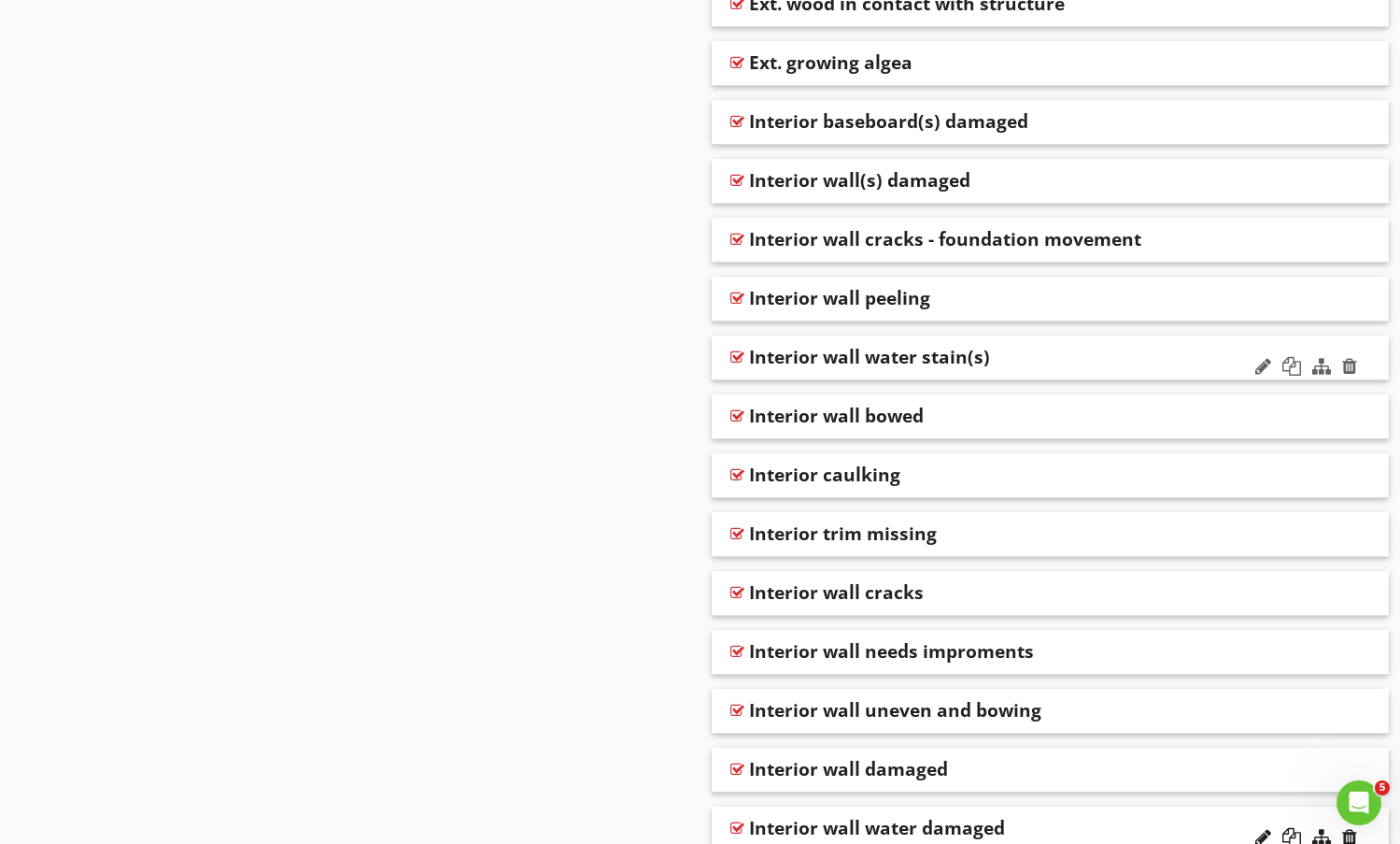
click at [1047, 343] on div "Interior wall water stain(s)" at bounding box center [1050, 358] width 678 height 45
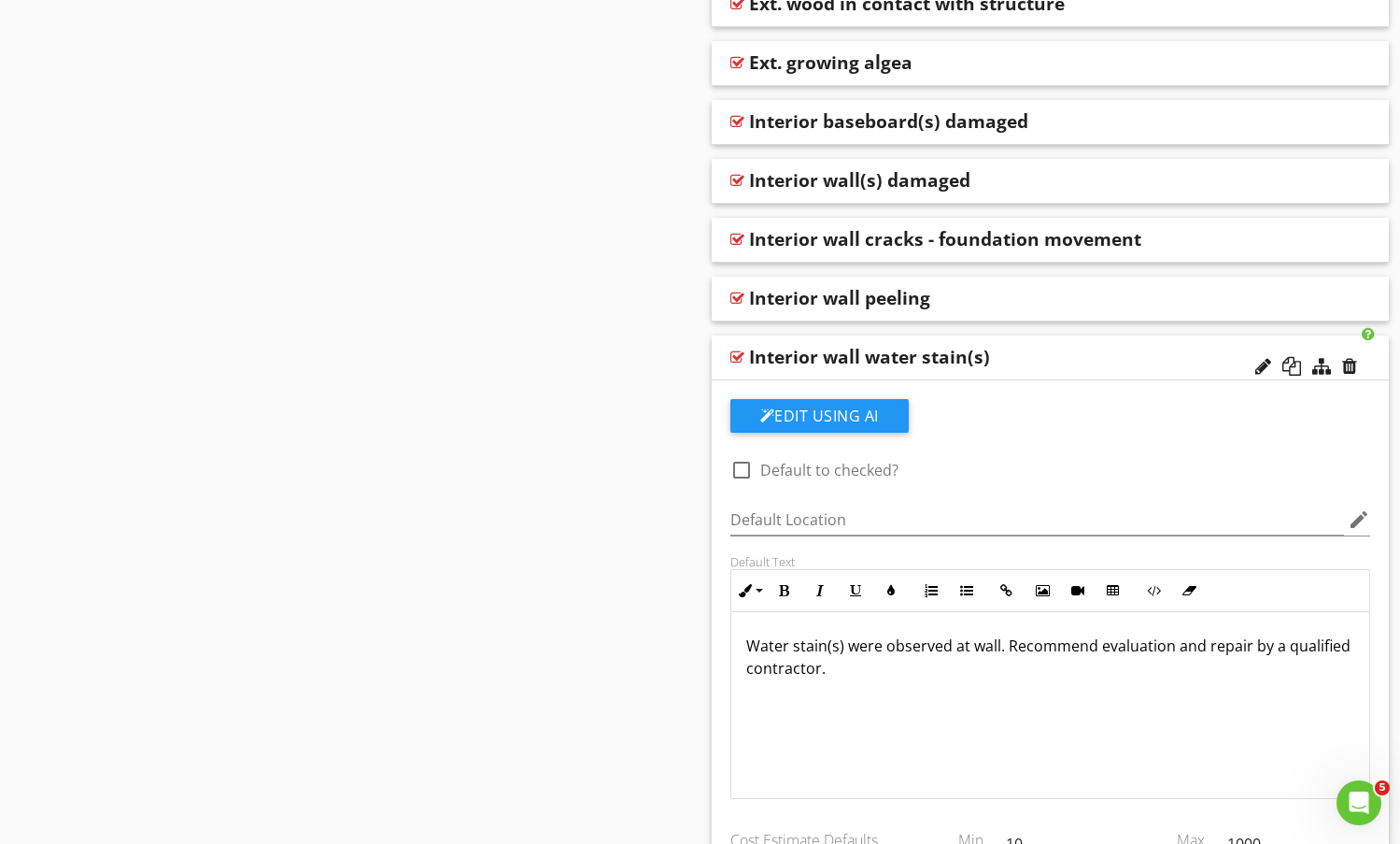
drag, startPoint x: 1008, startPoint y: 649, endPoint x: 1107, endPoint y: 708, distance: 115.2
click at [1107, 708] on div "Water stain(s) were observed at wall. Recommend evaluation and repair by a qual…" at bounding box center [1051, 705] width 639 height 187
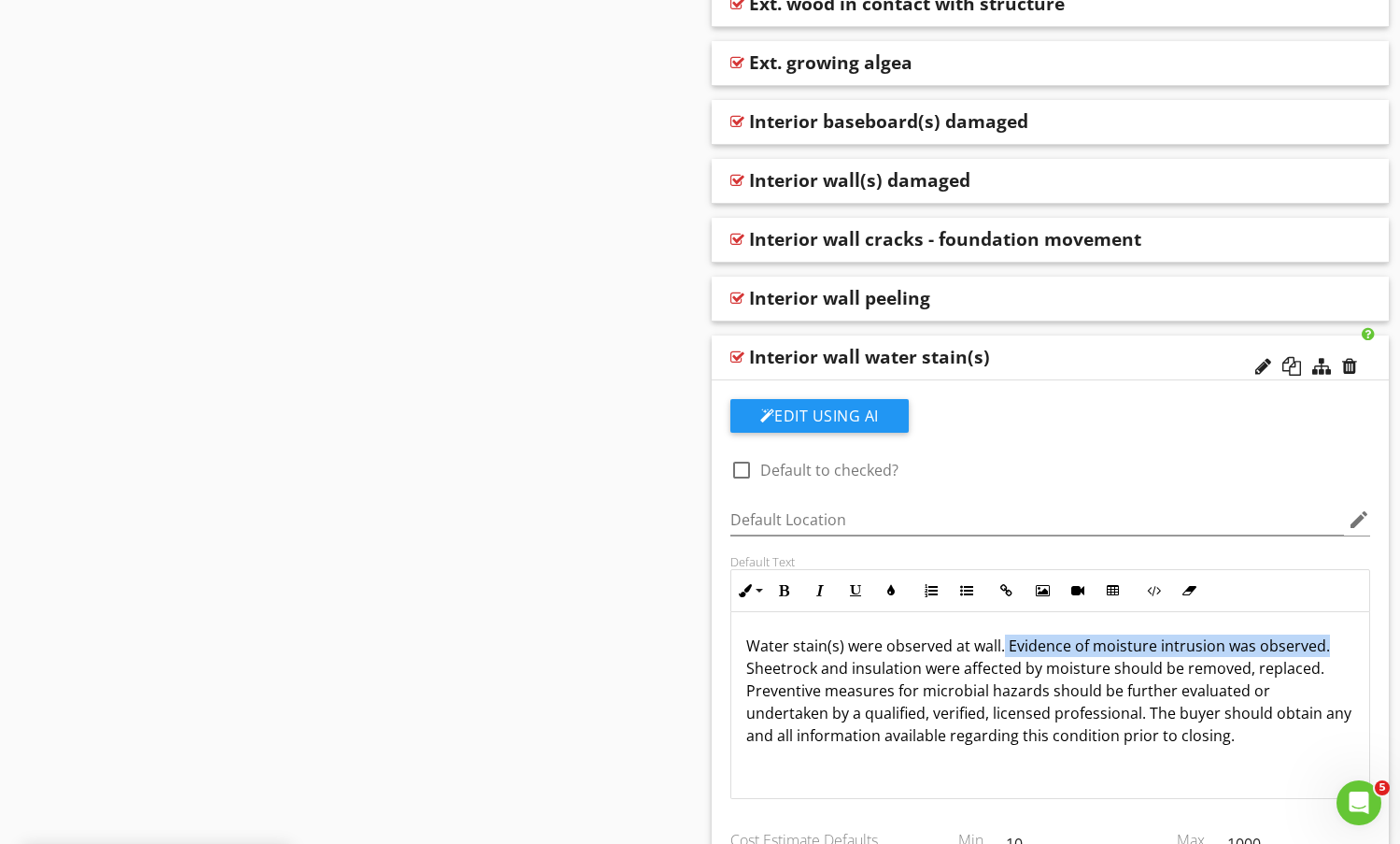
drag, startPoint x: 1000, startPoint y: 646, endPoint x: 1320, endPoint y: 638, distance: 320.1
click at [1320, 638] on p "Water stain(s) were observed at wall. Evidence of moisture intrusion was observ…" at bounding box center [1050, 690] width 609 height 112
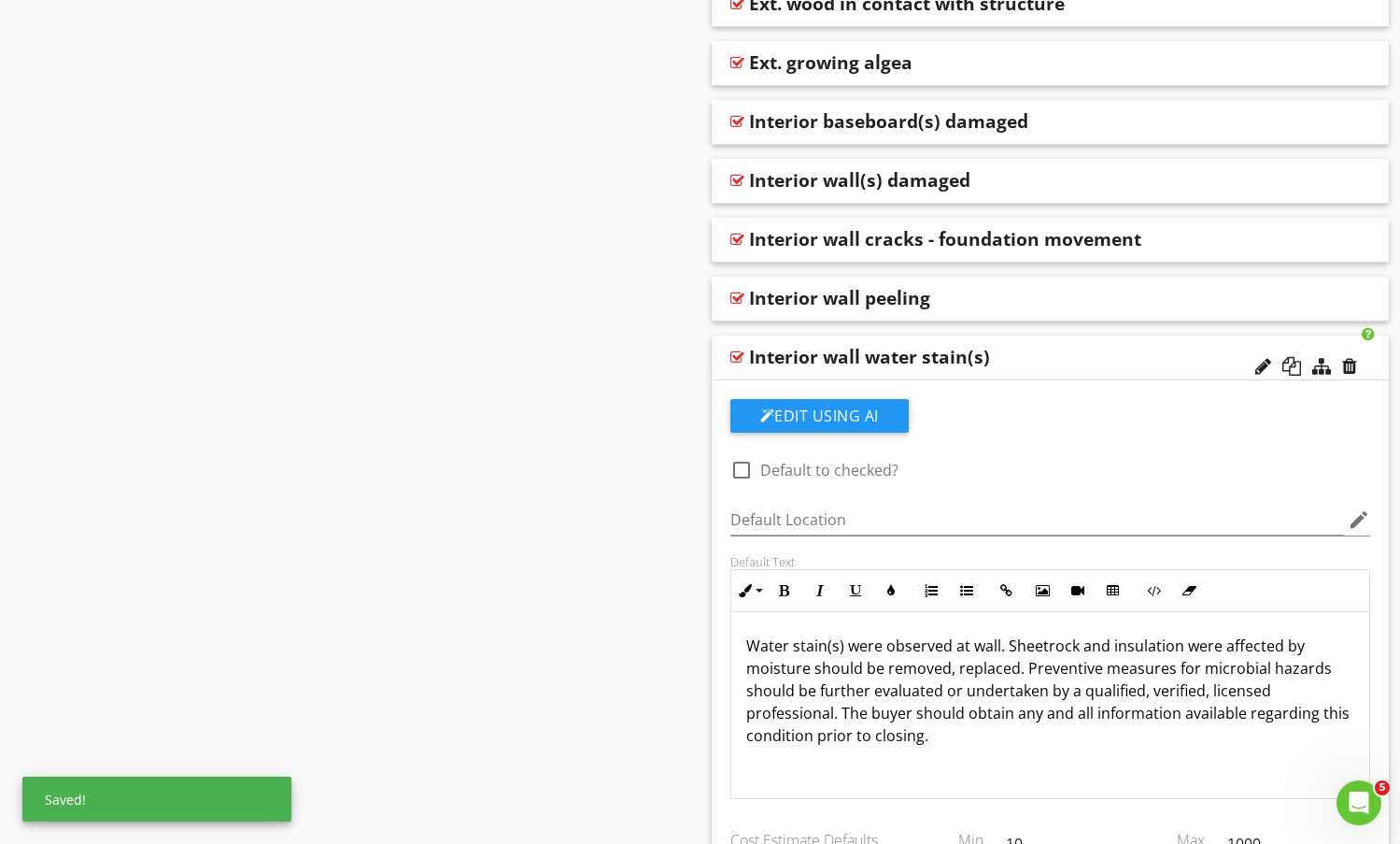
click at [1167, 362] on div "Interior wall water stain(s)" at bounding box center [989, 358] width 481 height 23
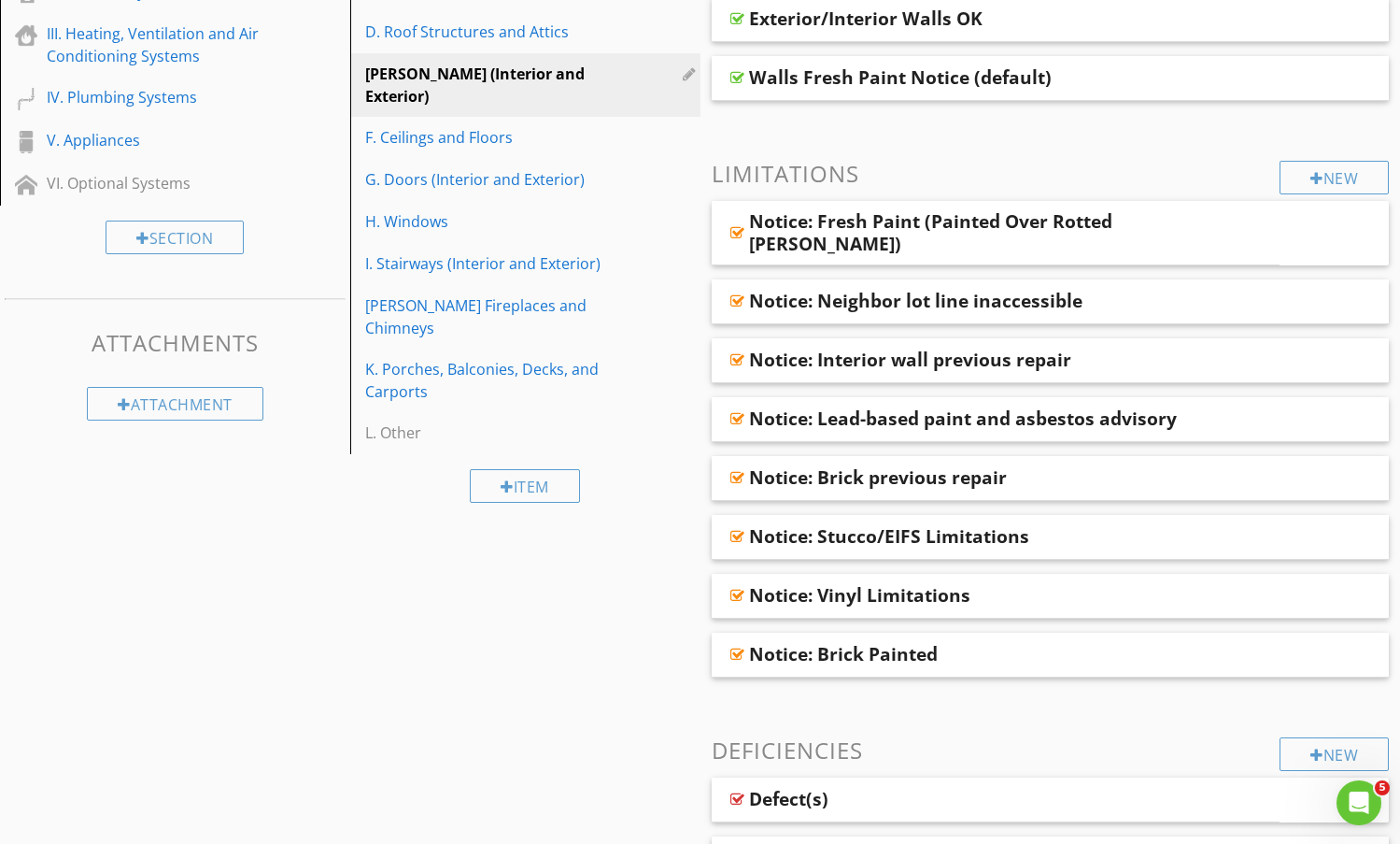
scroll to position [0, 0]
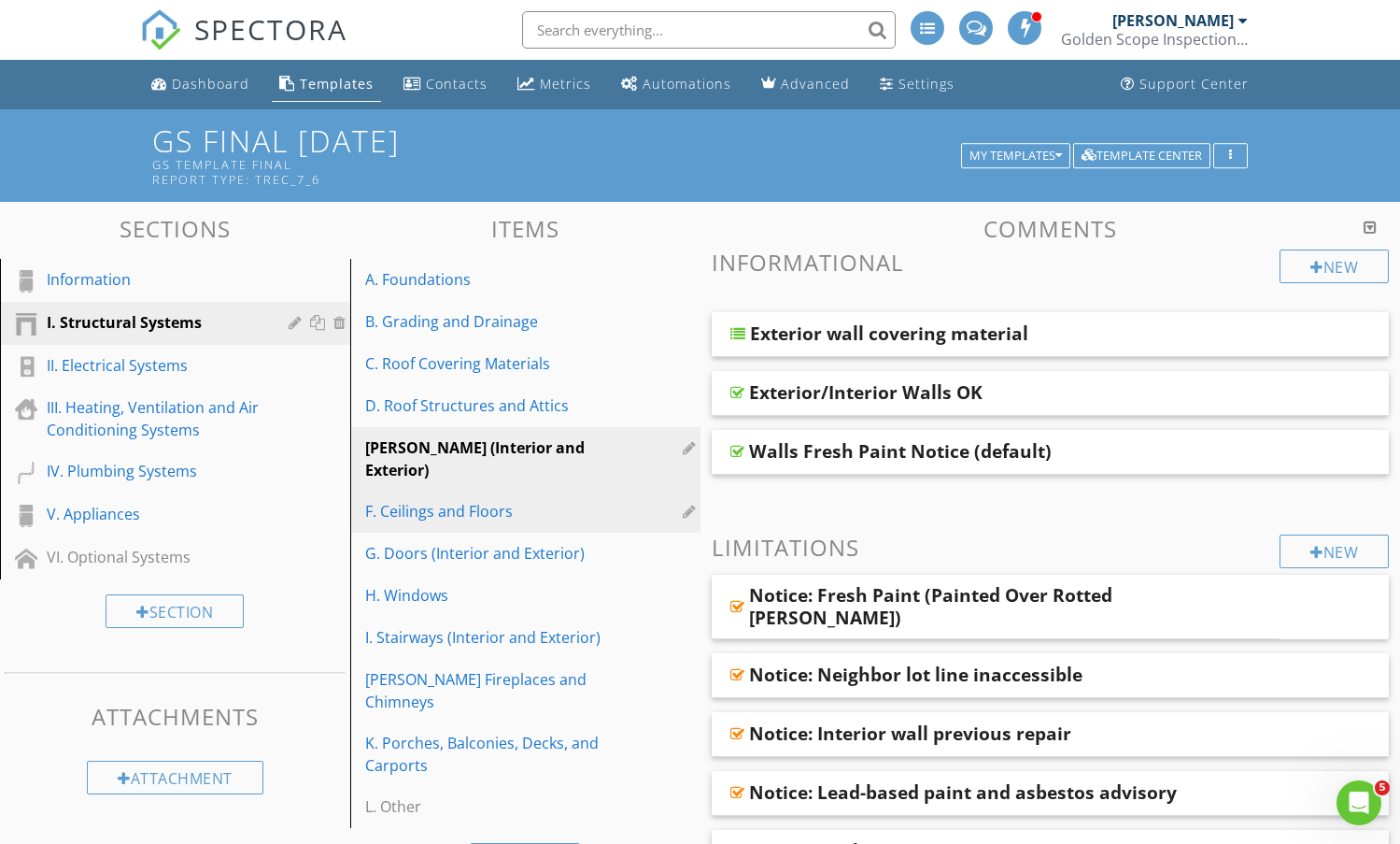
click at [467, 500] on div "F. Ceilings and Floors" at bounding box center [493, 511] width 256 height 23
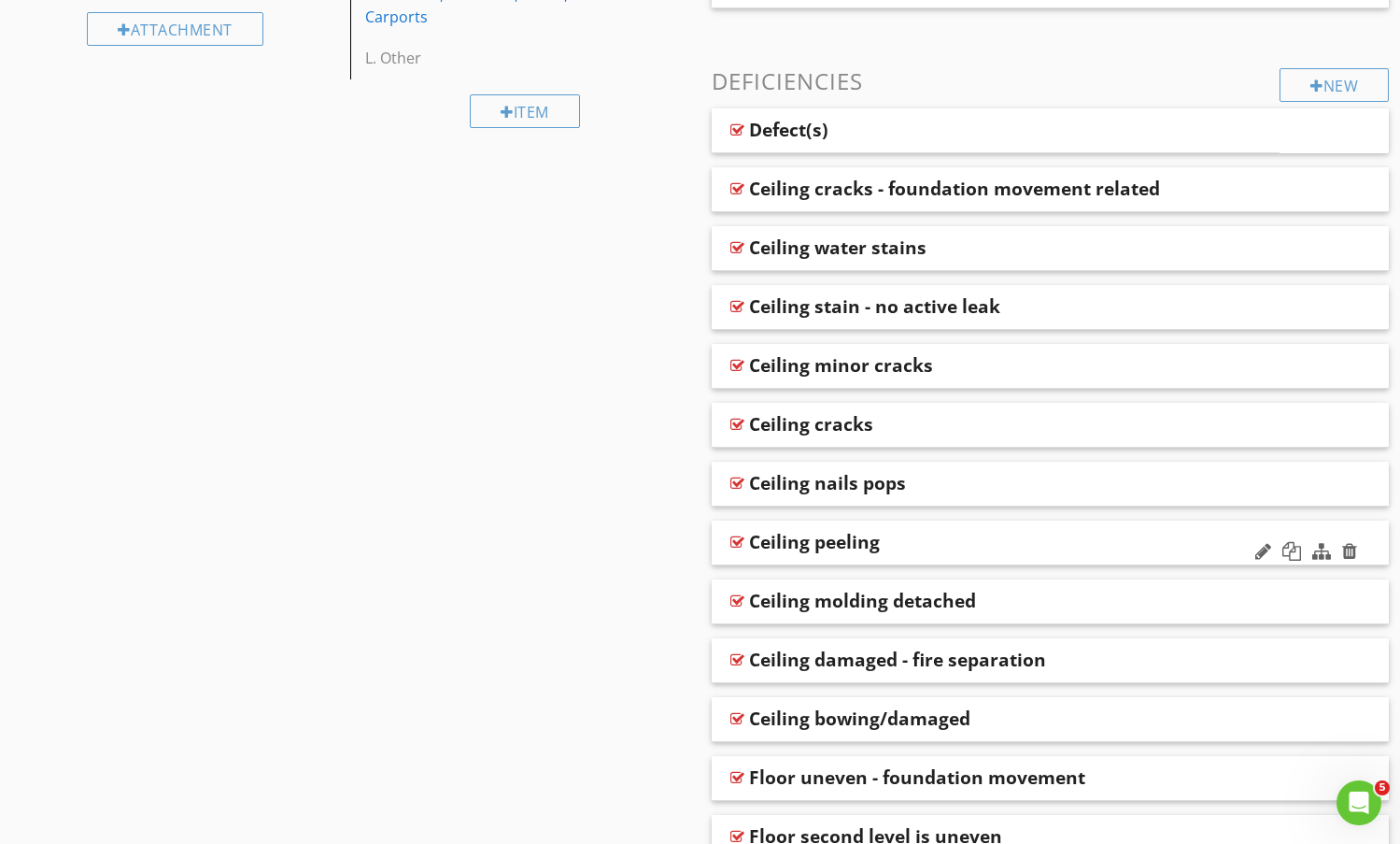
scroll to position [747, 0]
click at [1020, 253] on div "Ceiling water stains" at bounding box center [989, 248] width 481 height 23
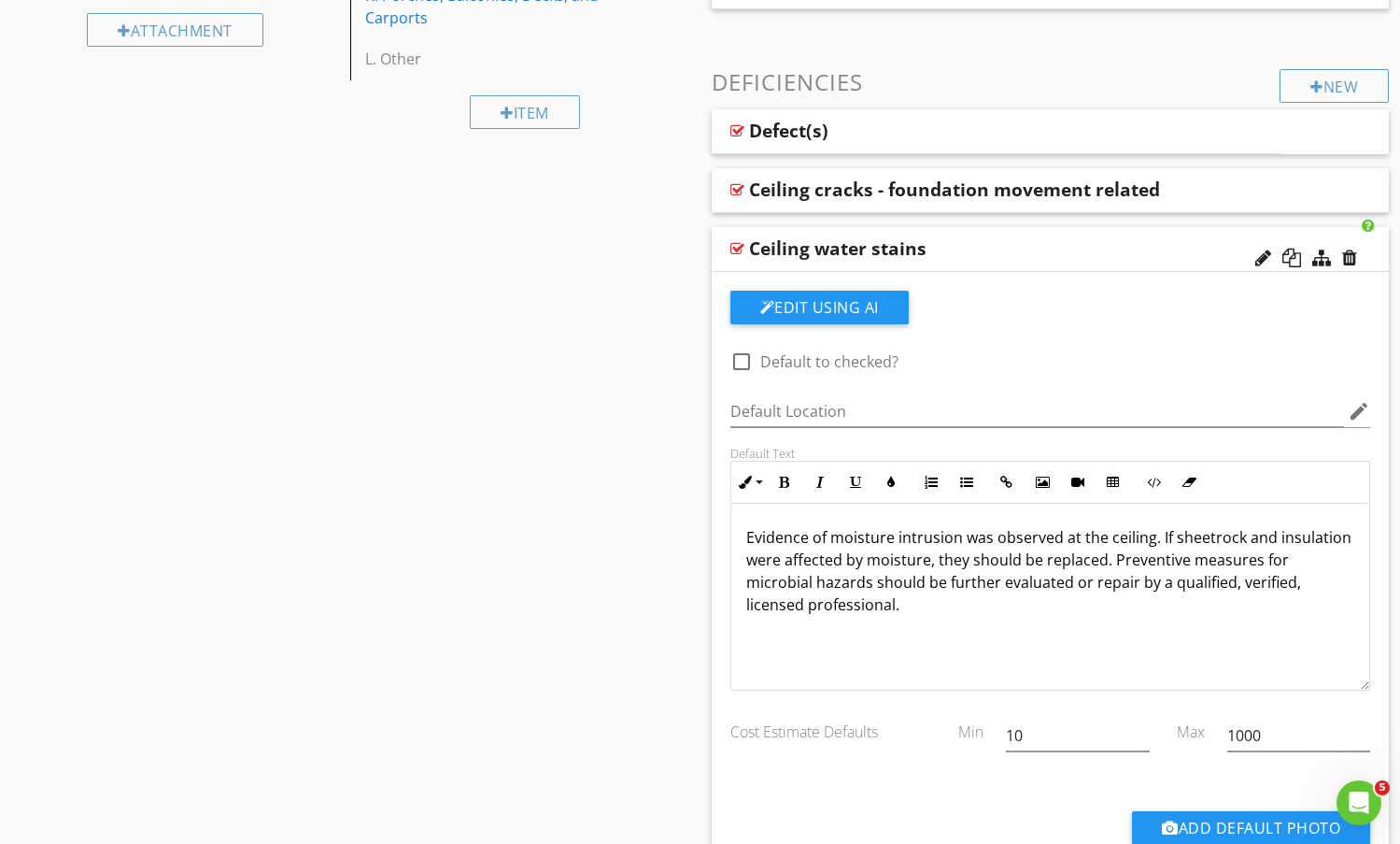
click at [1064, 249] on div "Ceiling water stains" at bounding box center [989, 248] width 481 height 23
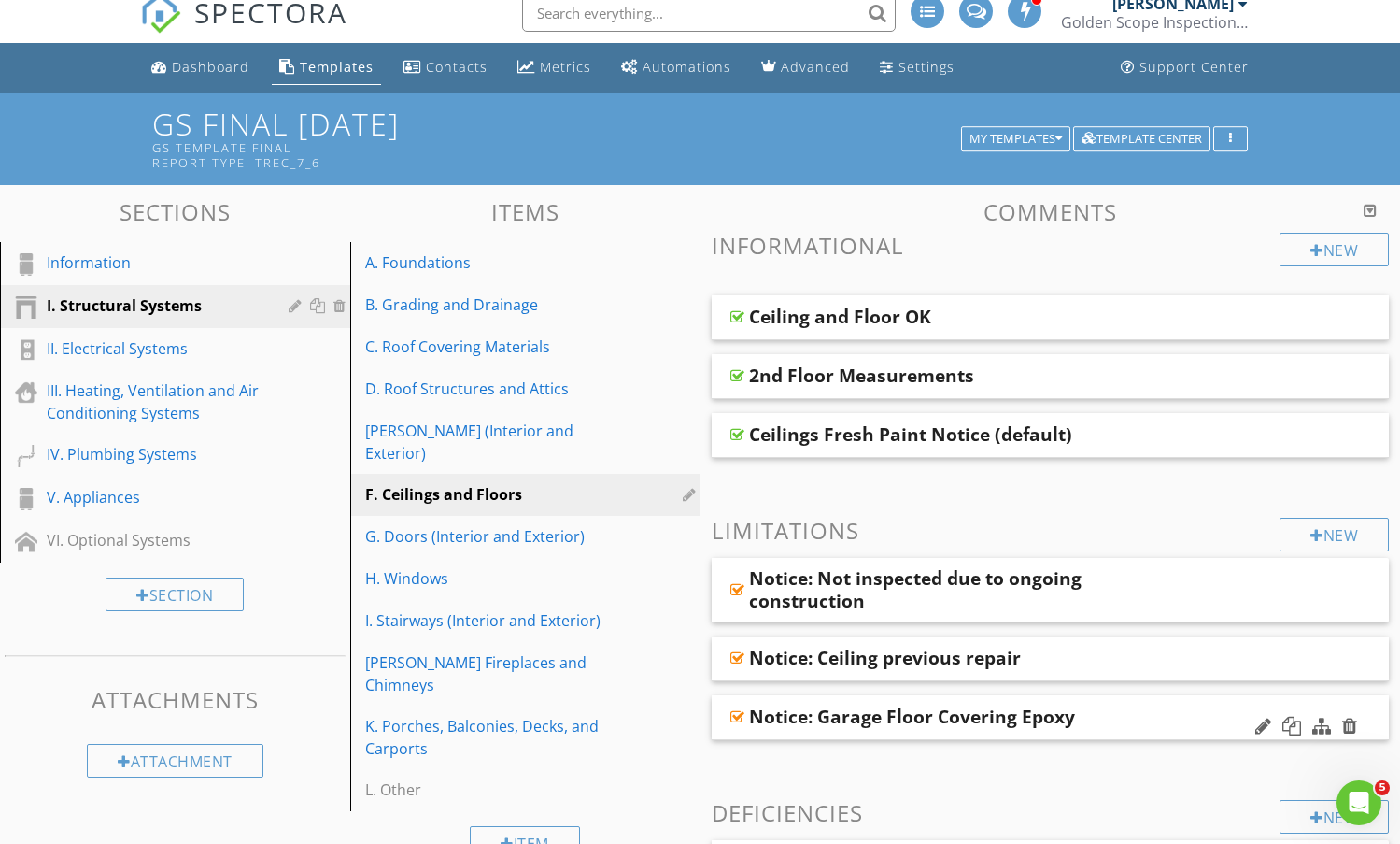
scroll to position [0, 0]
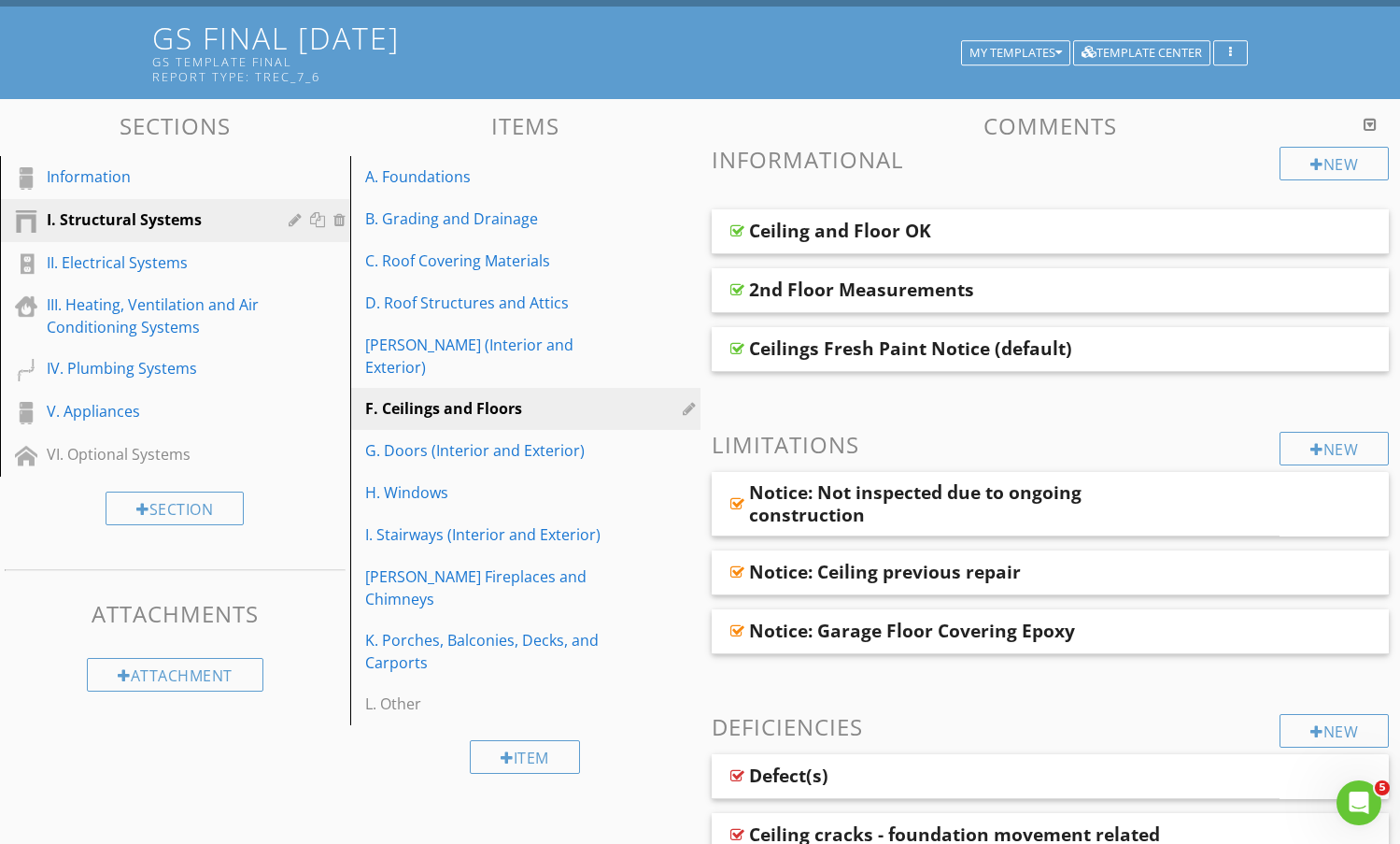
scroll to position [94, 0]
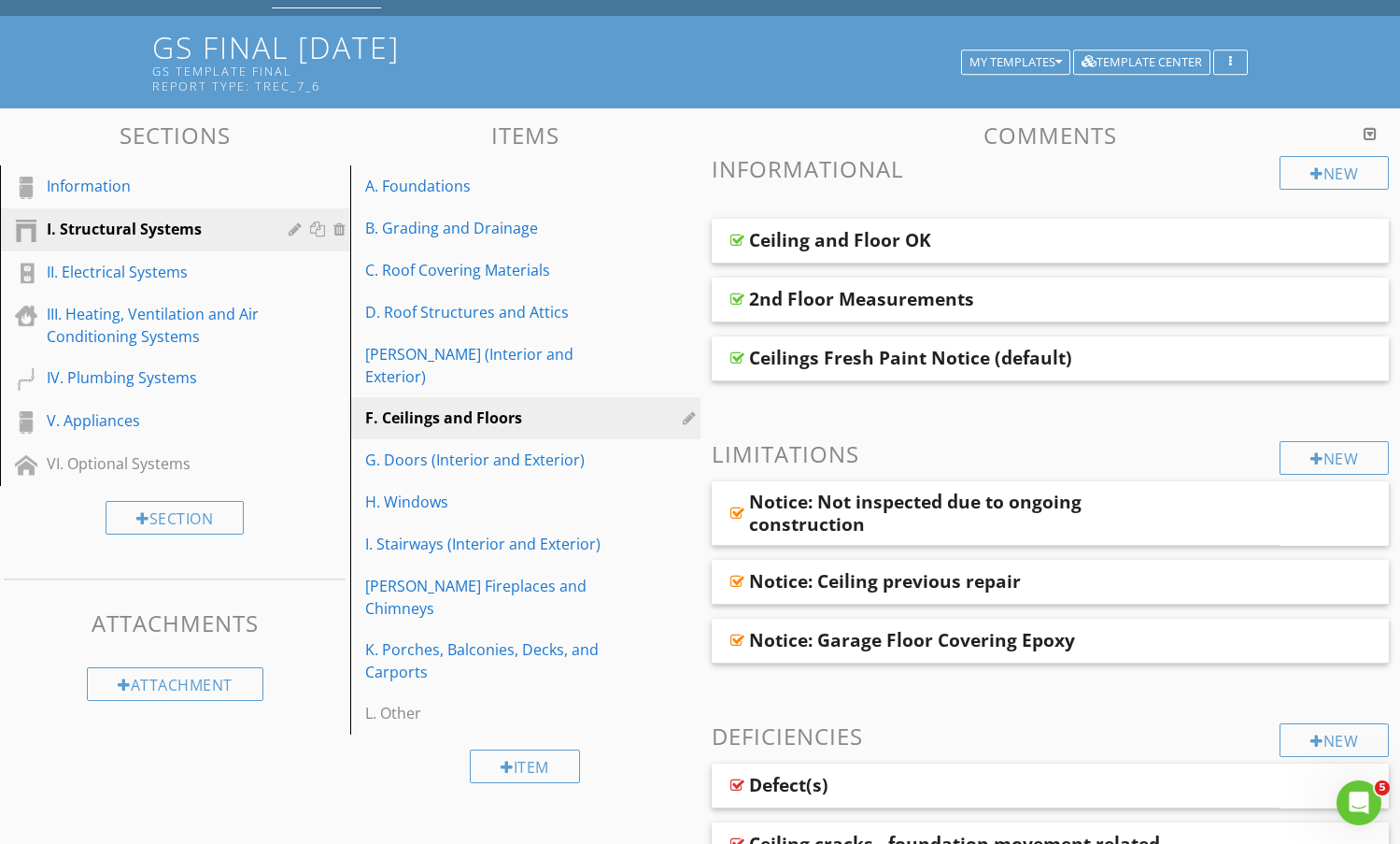
click at [700, 93] on div "Report Type: TREC_7_6" at bounding box center [560, 86] width 816 height 15
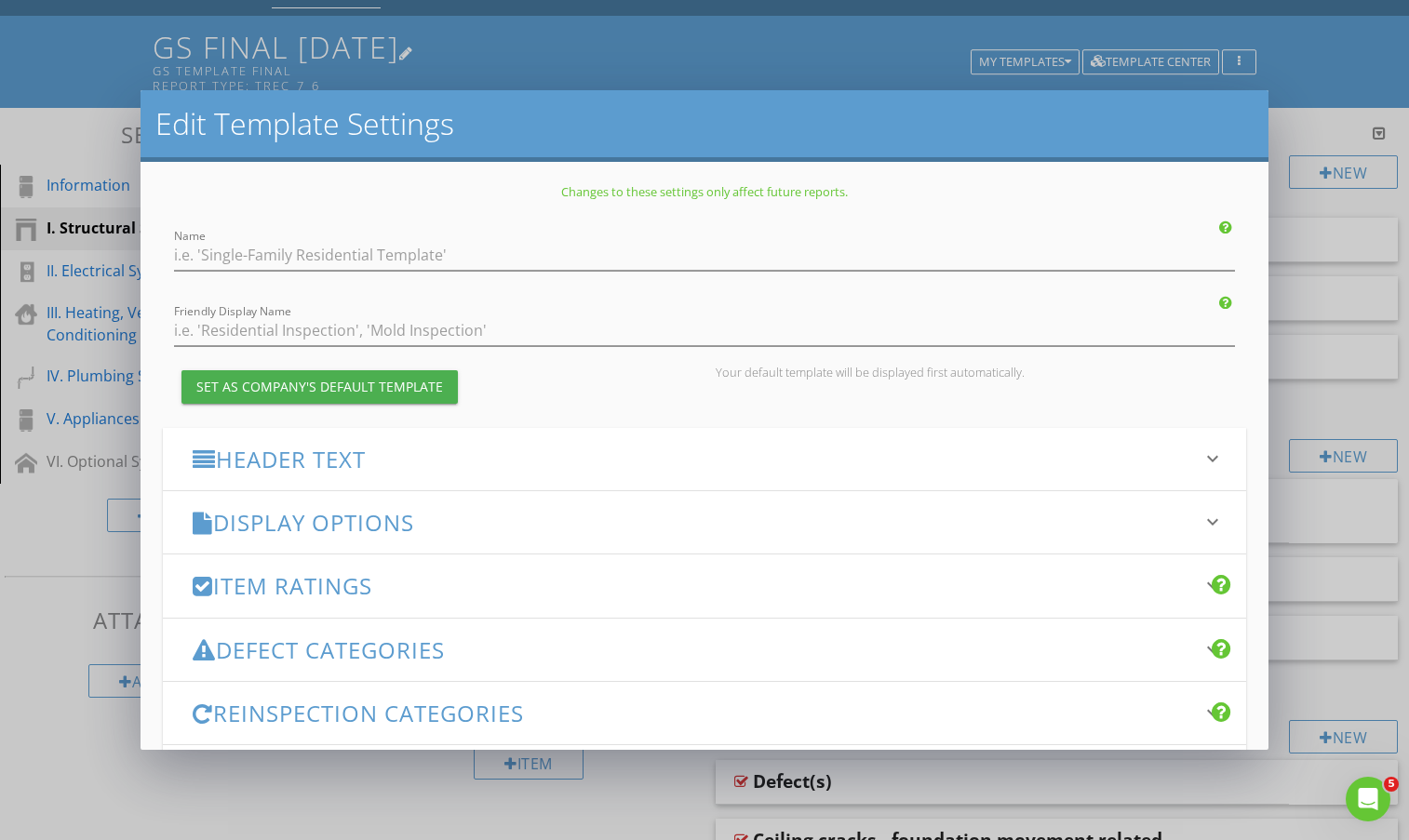
type input "GS FINAL 2025Aug"
type input "GS Template FINAL"
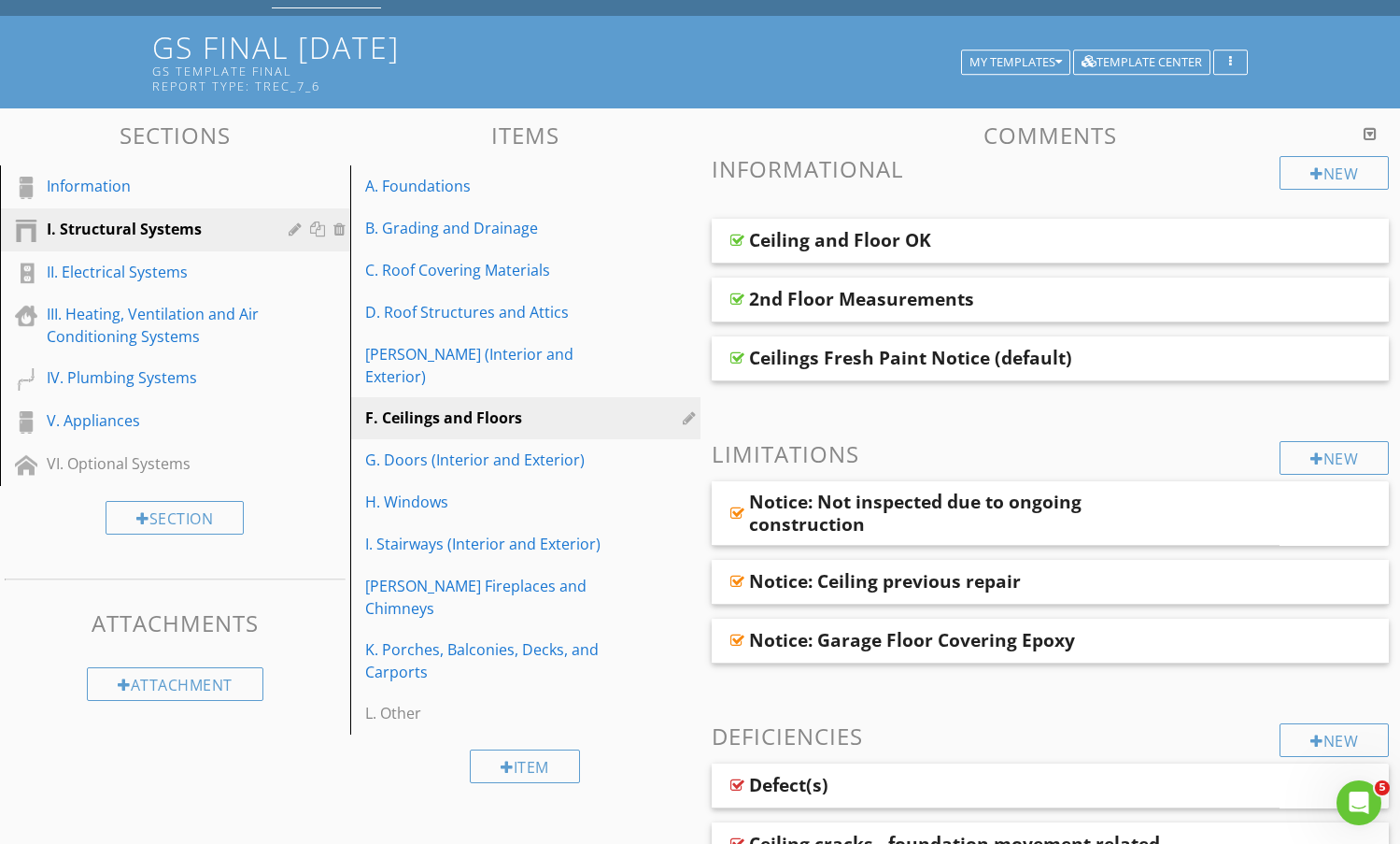
click at [1310, 85] on div at bounding box center [700, 422] width 1400 height 844
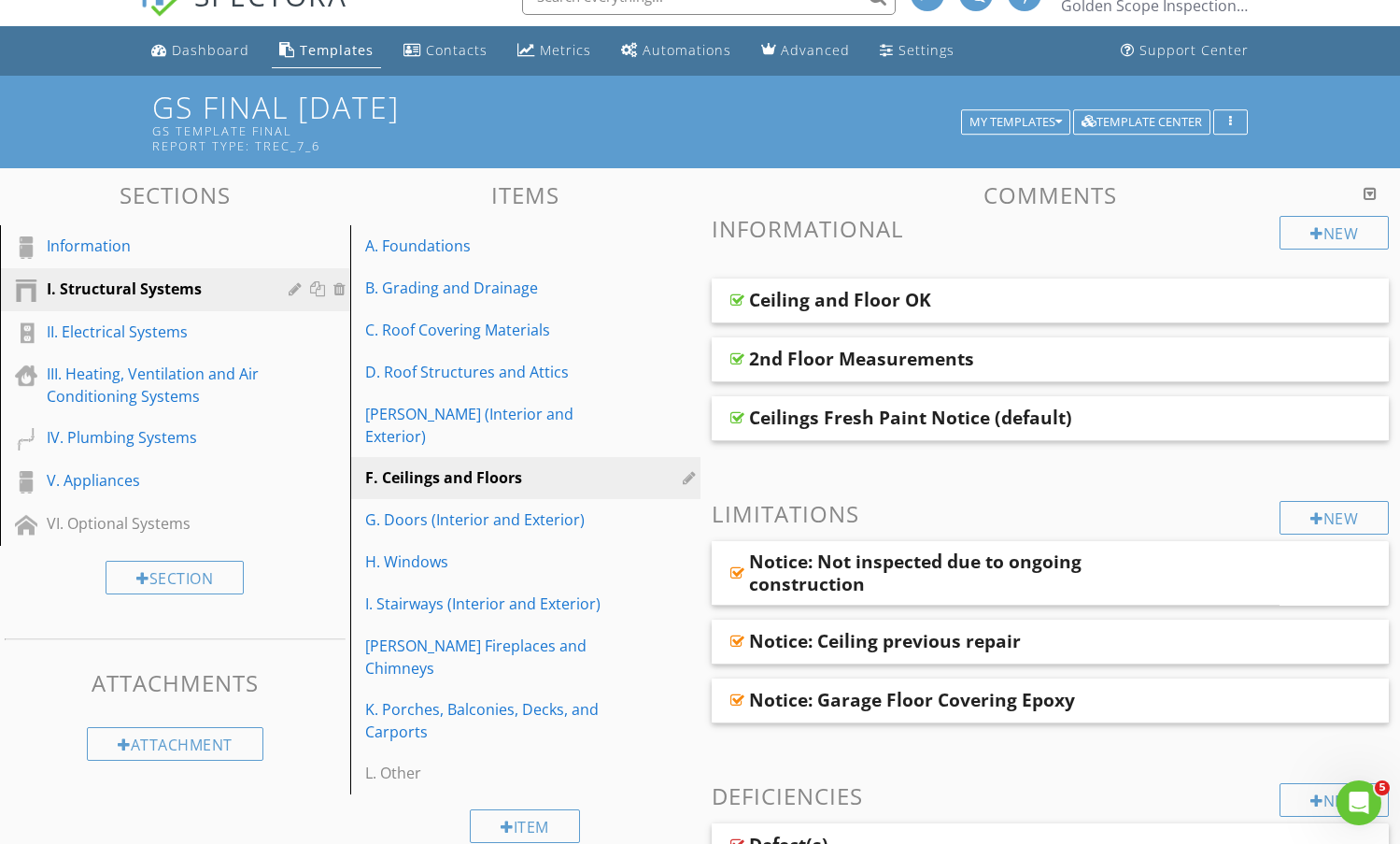
scroll to position [0, 0]
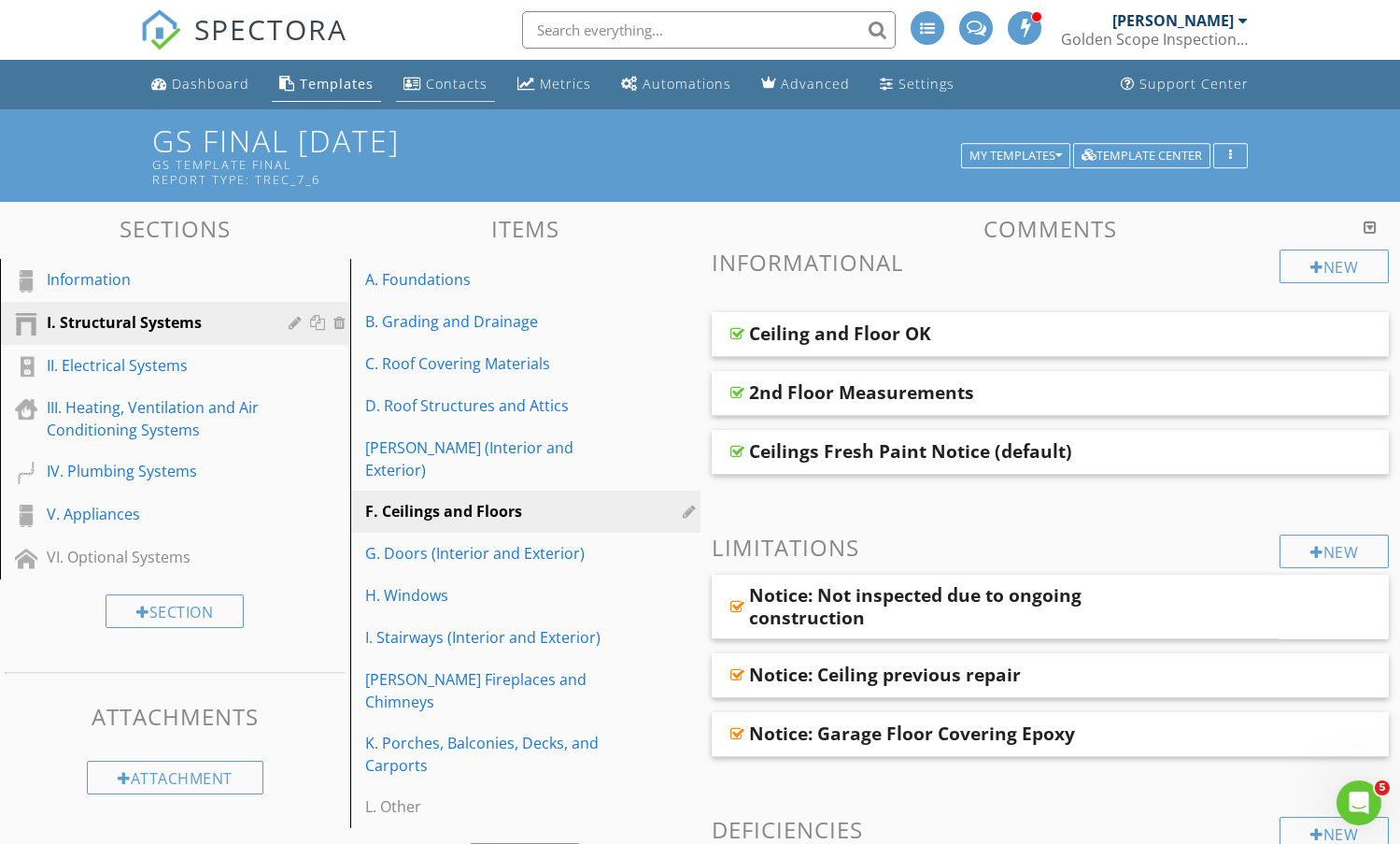
click at [475, 87] on div "Contacts" at bounding box center [456, 83] width 62 height 18
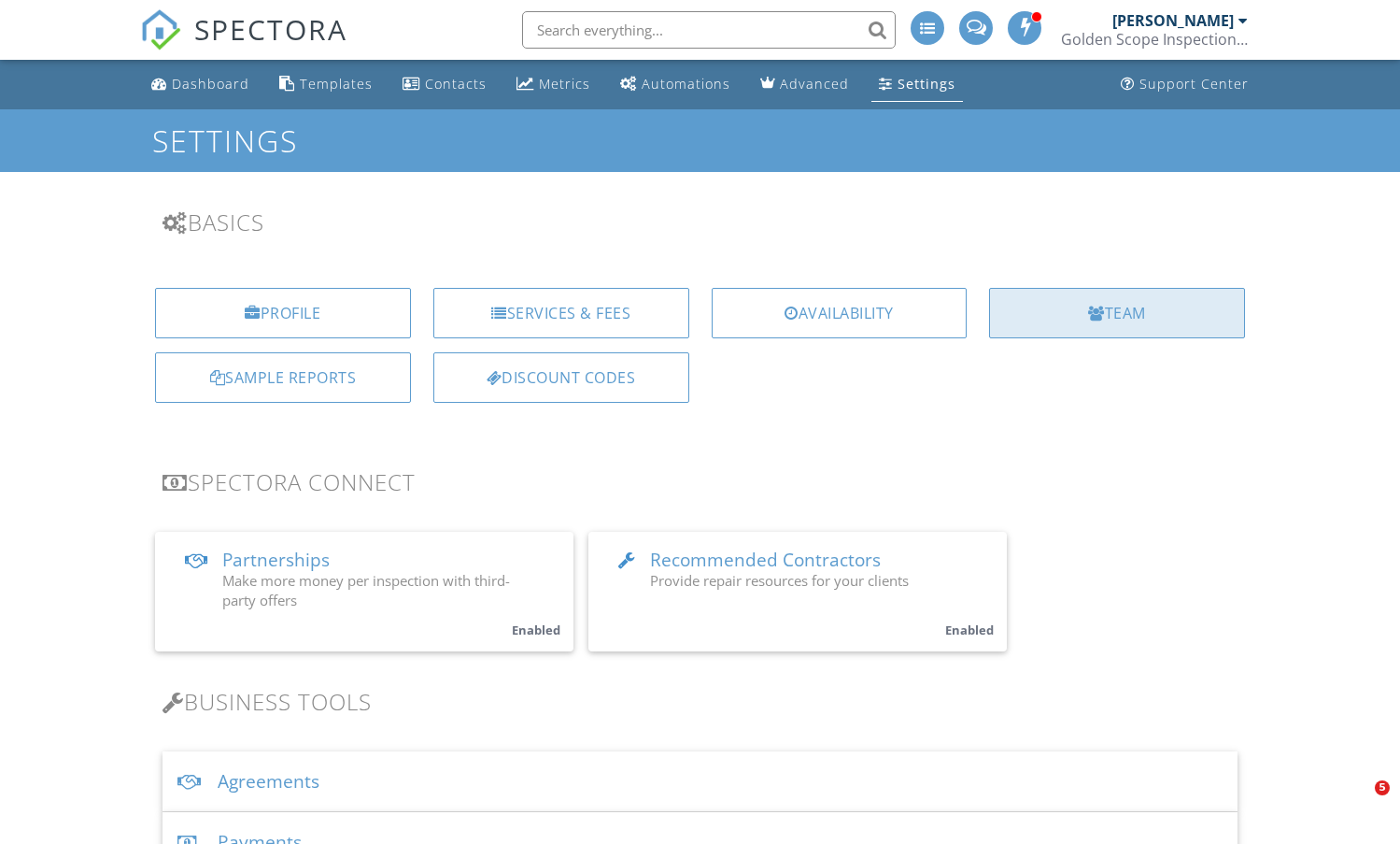
click at [1060, 327] on div "Team" at bounding box center [1118, 313] width 256 height 50
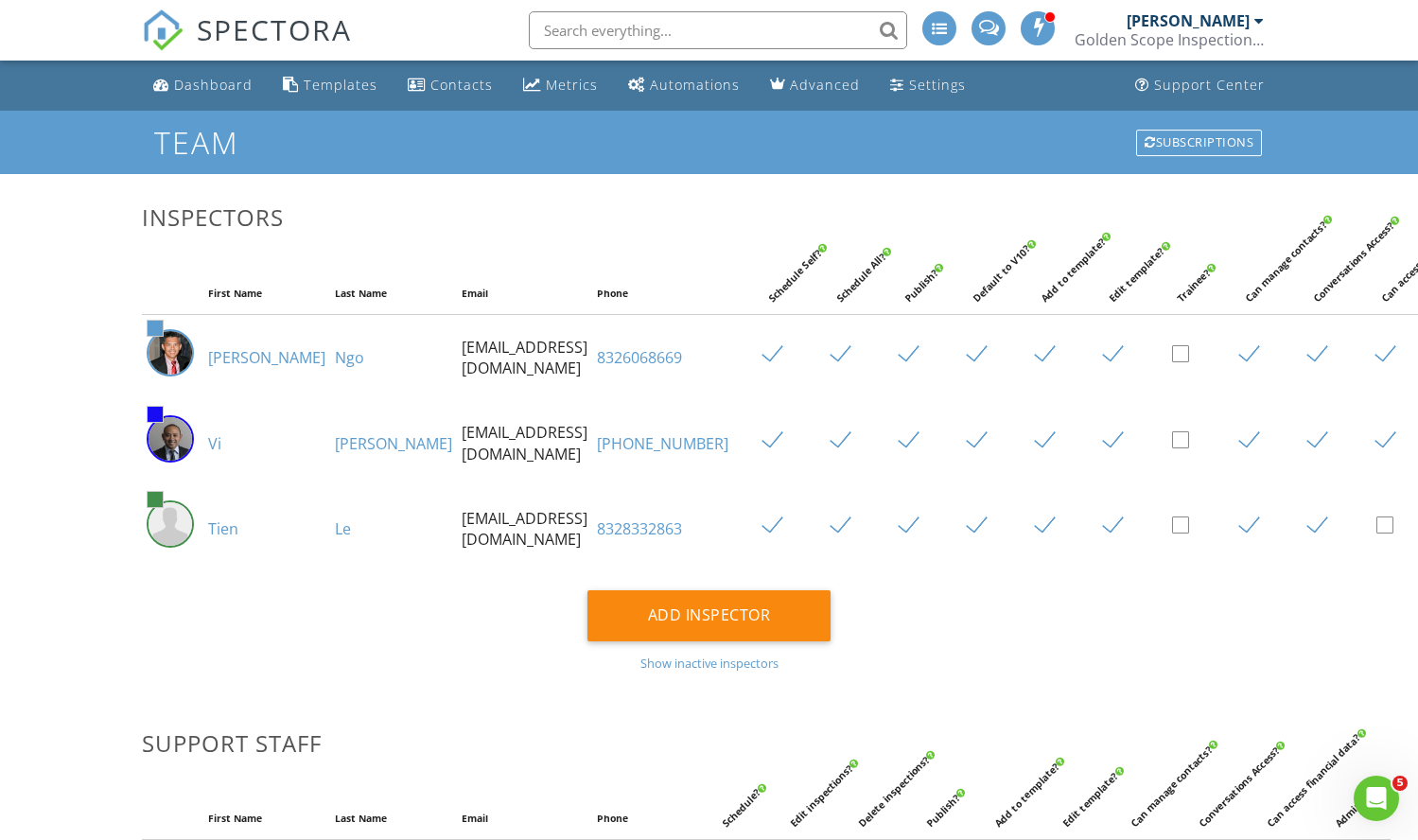
click at [597, 368] on link "8326068669" at bounding box center [639, 358] width 85 height 21
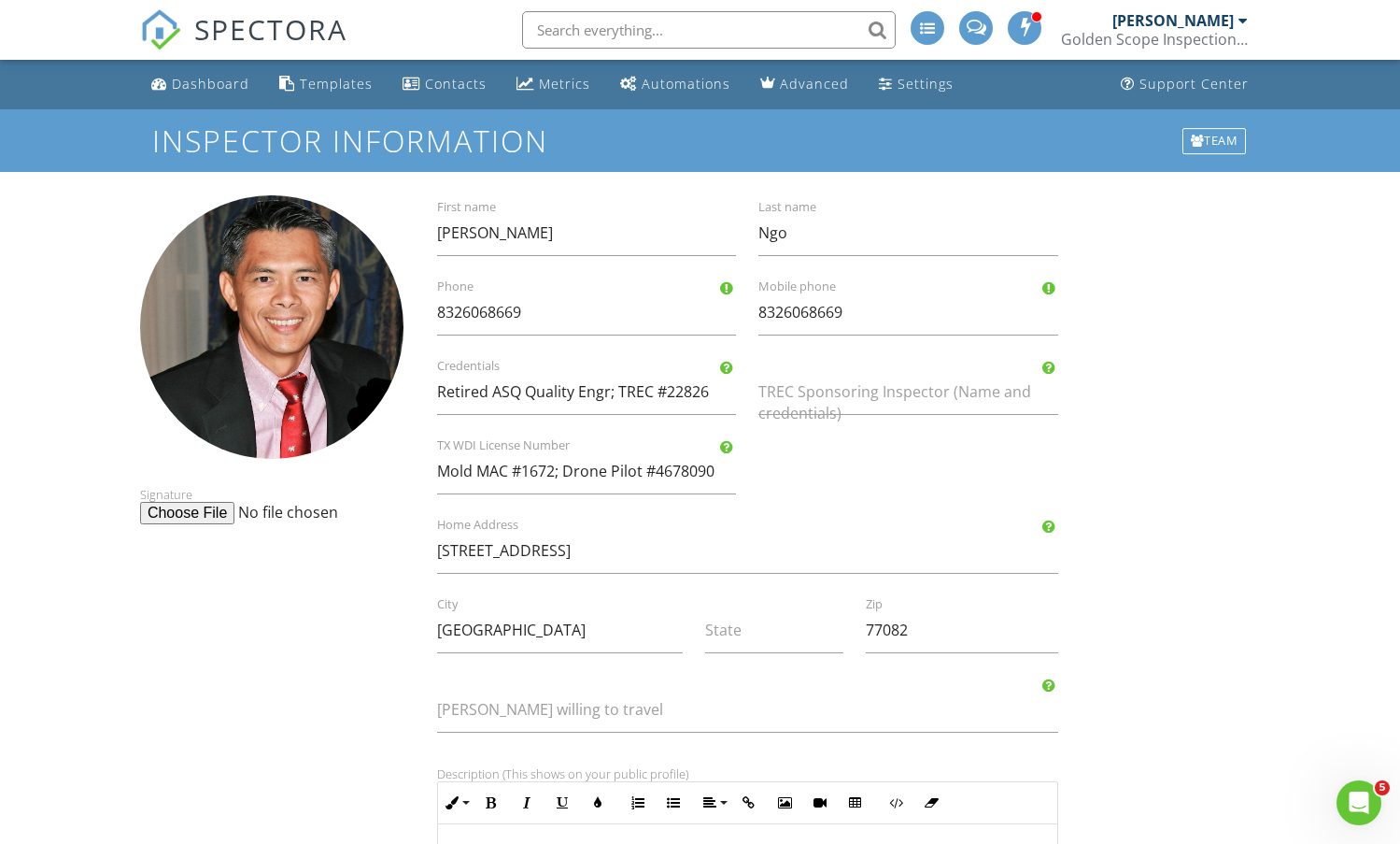
drag, startPoint x: 1274, startPoint y: 633, endPoint x: 1254, endPoint y: 615, distance: 26.9
click at [1266, 635] on form "Inspector Information Team Signature [PERSON_NAME] First name [PERSON_NAME] Las…" at bounding box center [700, 758] width 1400 height 1297
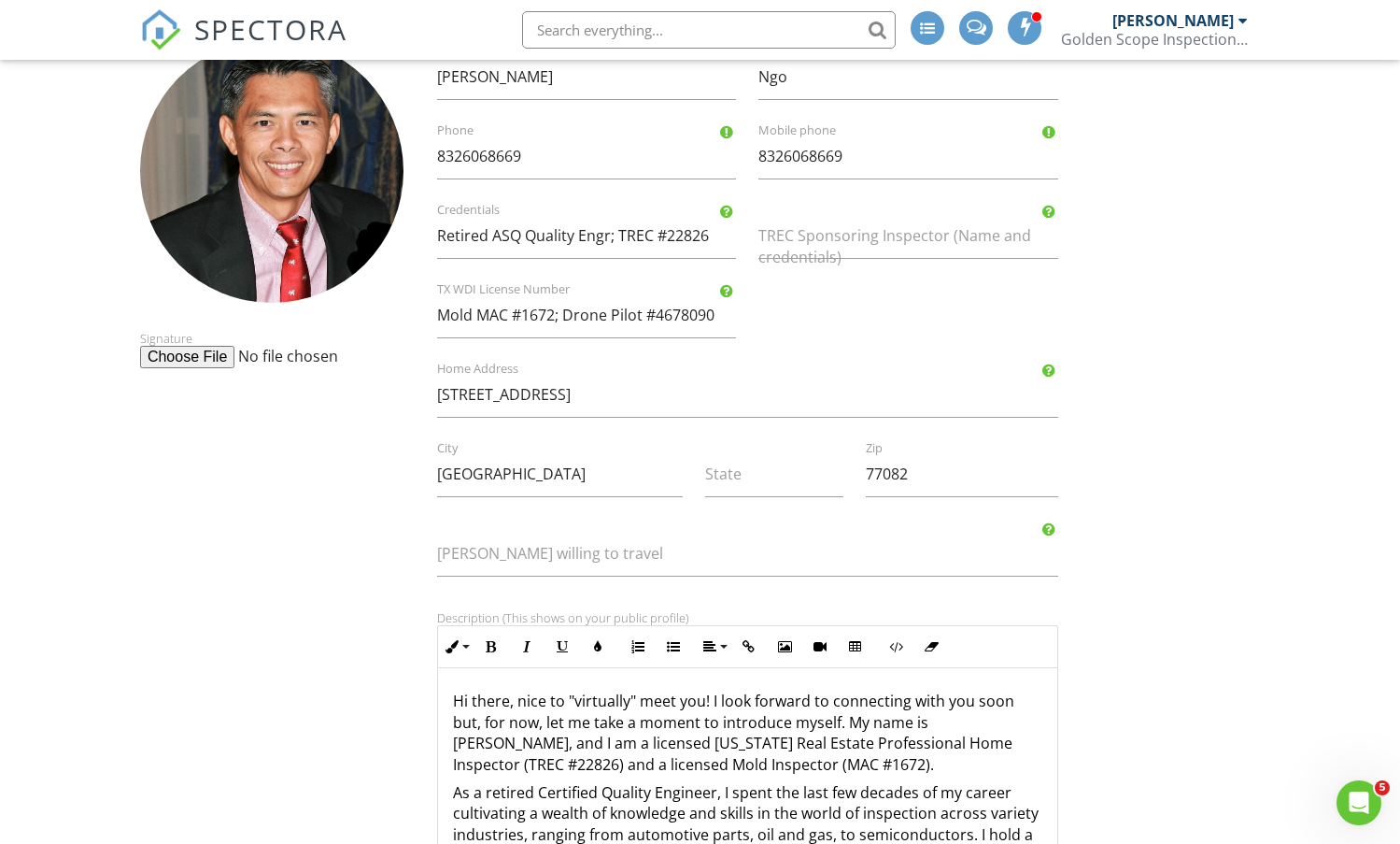
scroll to position [374, 0]
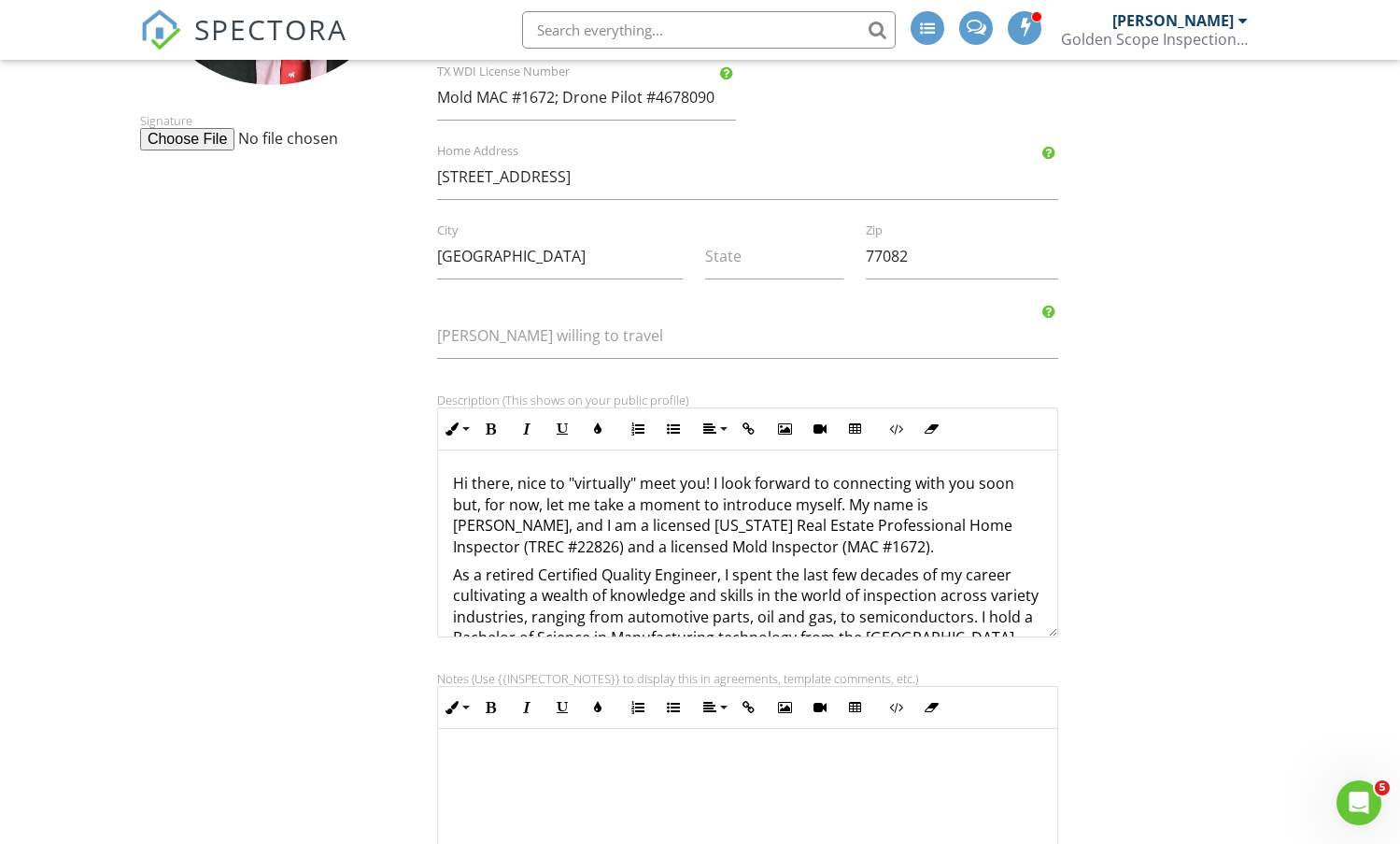
click at [819, 586] on p "As a retired Certified Quality Engineer, I spent the last few decades of my car…" at bounding box center [748, 606] width 591 height 84
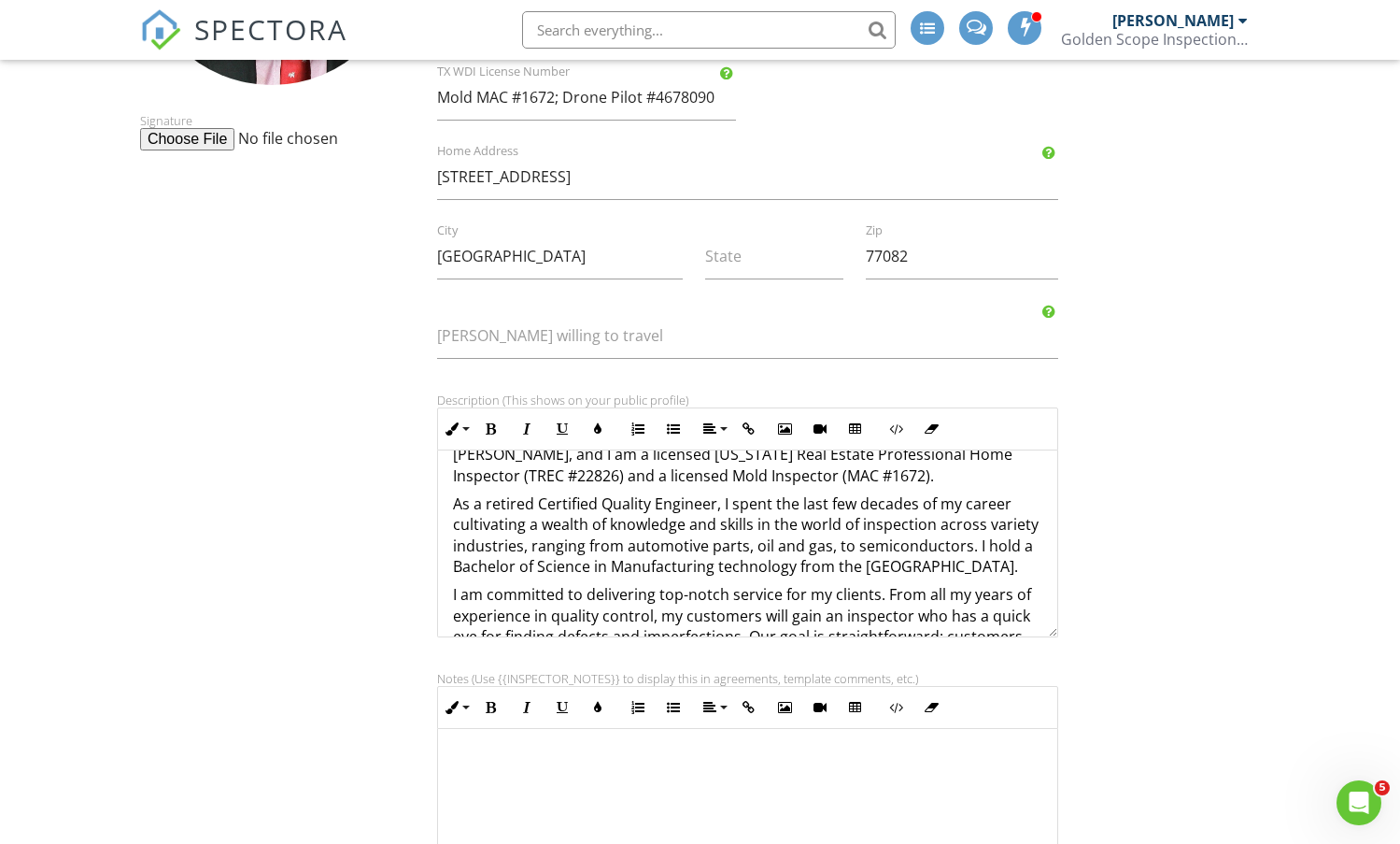
scroll to position [0, 0]
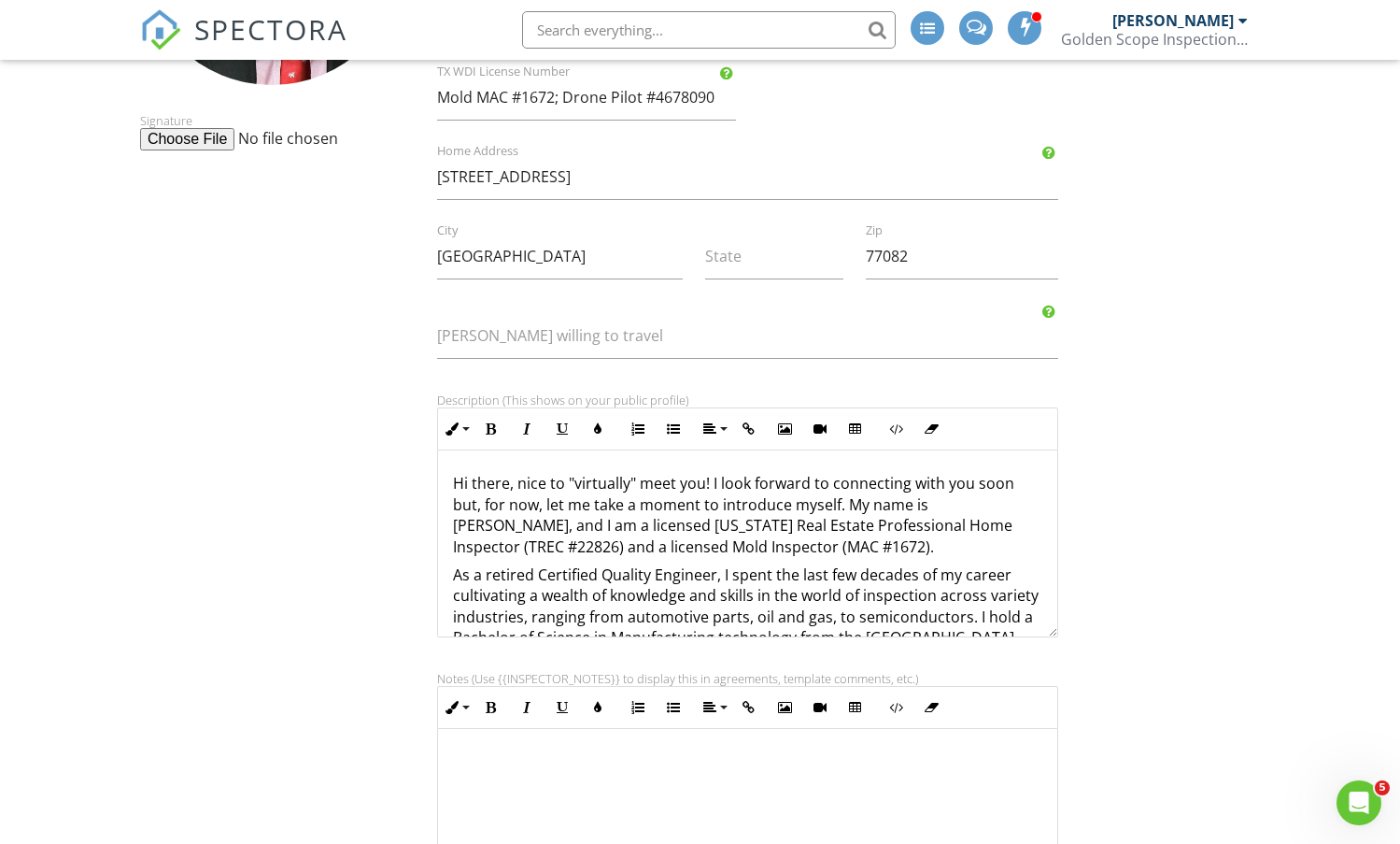
click at [1191, 530] on div "Signature [PERSON_NAME] First name [PERSON_NAME] Last name [PHONE_NUMBER] Phone…" at bounding box center [700, 427] width 1142 height 1211
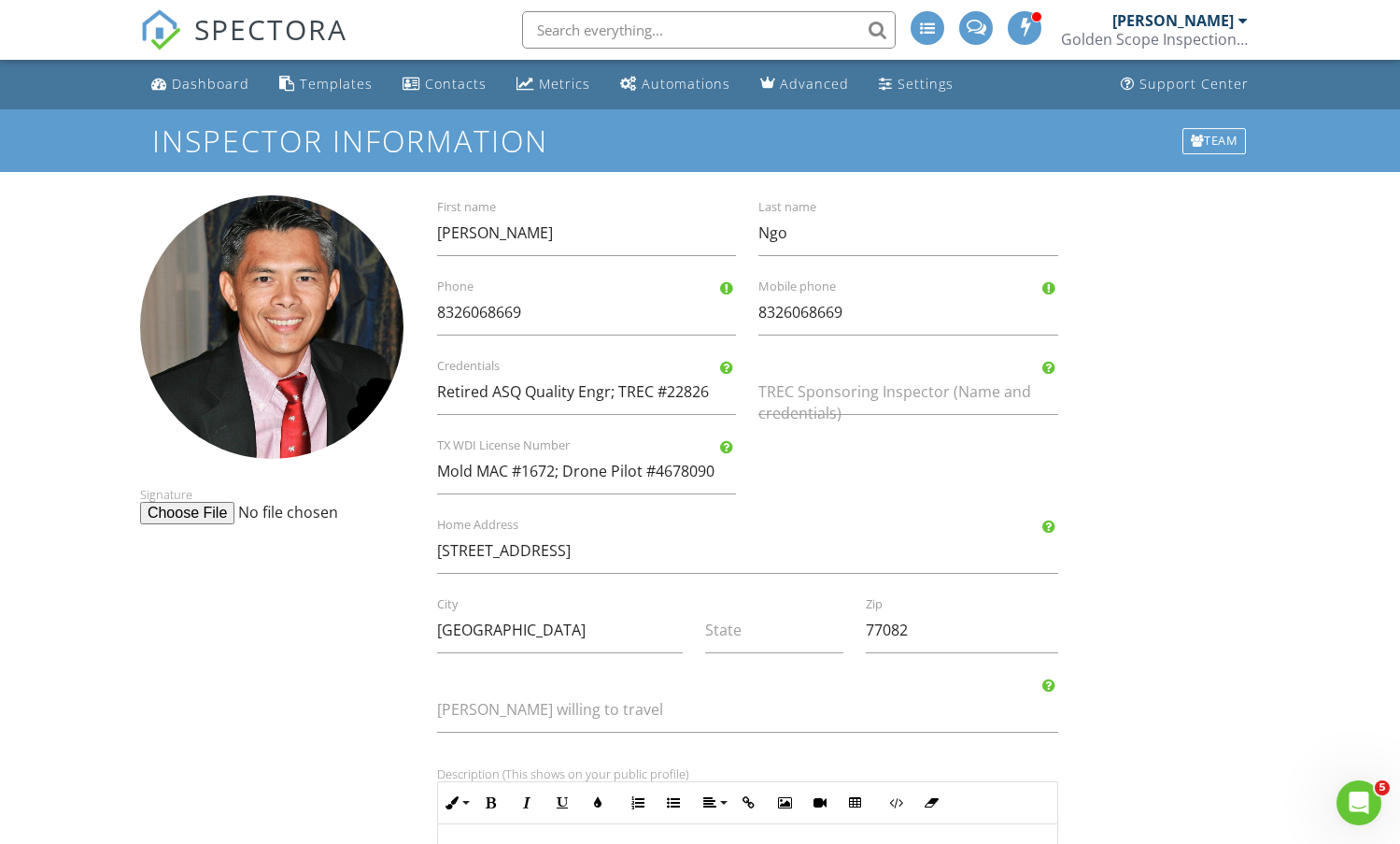
click at [878, 393] on label "TREC Sponsoring Inspector (Name and credentials)" at bounding box center [919, 402] width 322 height 42
click at [878, 393] on input "TREC Sponsoring Inspector (Name and credentials)" at bounding box center [908, 392] width 300 height 46
click at [1174, 432] on div "Signature Tony First name Ngo Last name 8326068669 Phone 8326068669 Mobile phon…" at bounding box center [700, 800] width 1142 height 1211
click at [1183, 476] on div "Signature Tony First name Ngo Last name 8326068669 Phone 8326068669 Mobile phon…" at bounding box center [700, 800] width 1142 height 1211
click at [1142, 318] on div "Signature Tony First name Ngo Last name 8326068669 Phone 8326068669 Mobile phon…" at bounding box center [700, 800] width 1142 height 1211
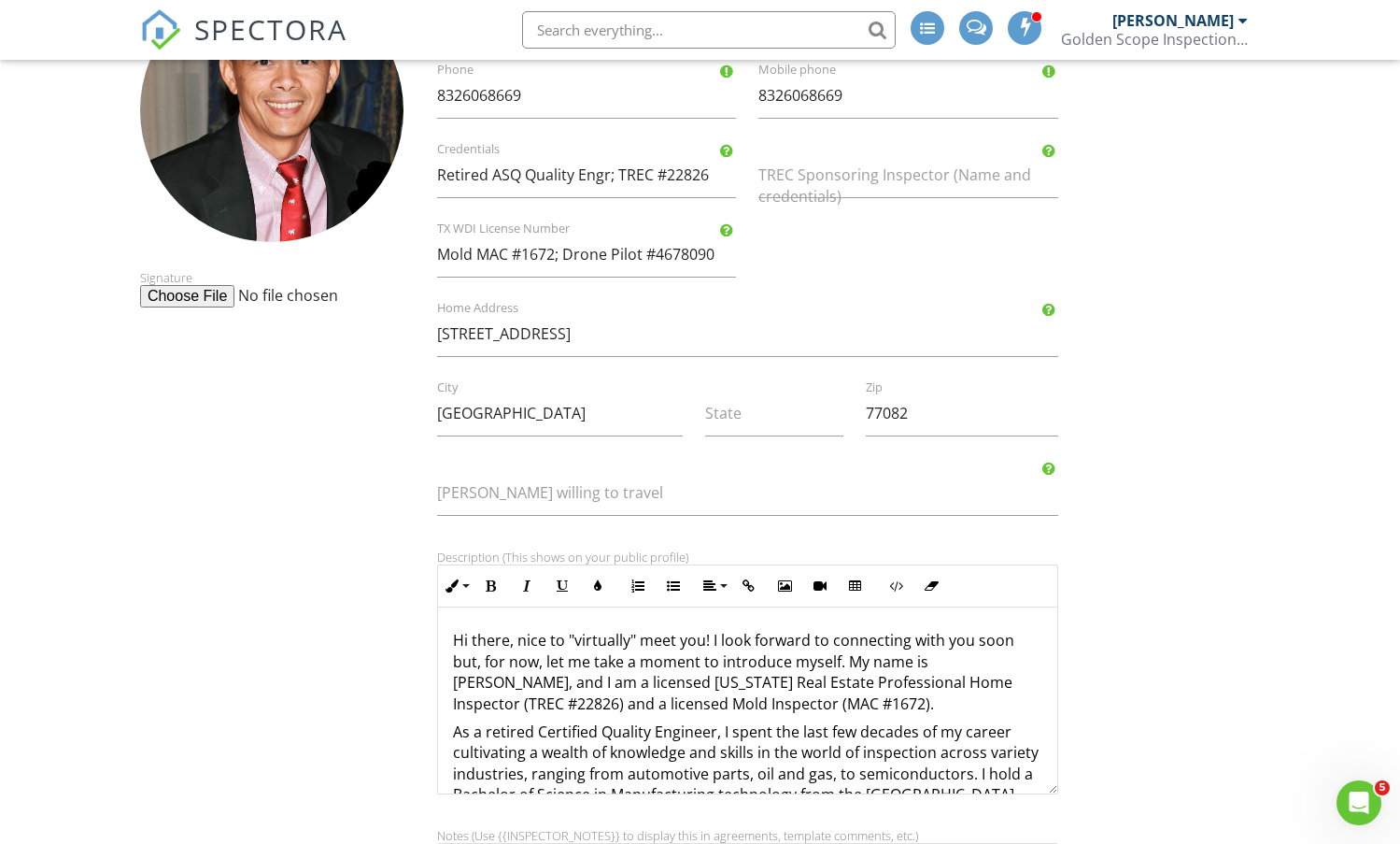
scroll to position [21, 0]
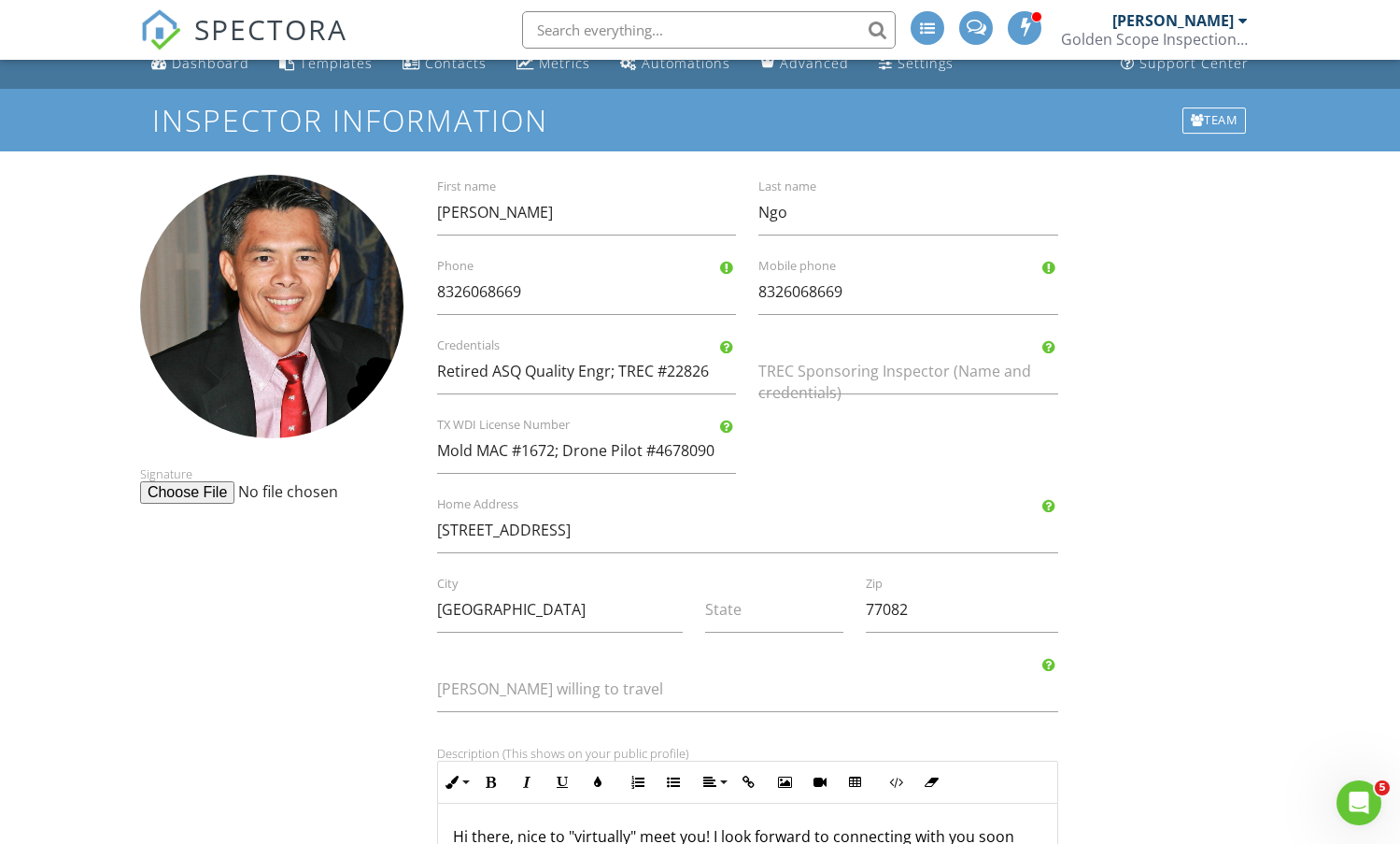
click at [270, 644] on div "Signature Tony First name Ngo Last name 8326068669 Phone 8326068669 Mobile phon…" at bounding box center [700, 780] width 1142 height 1211
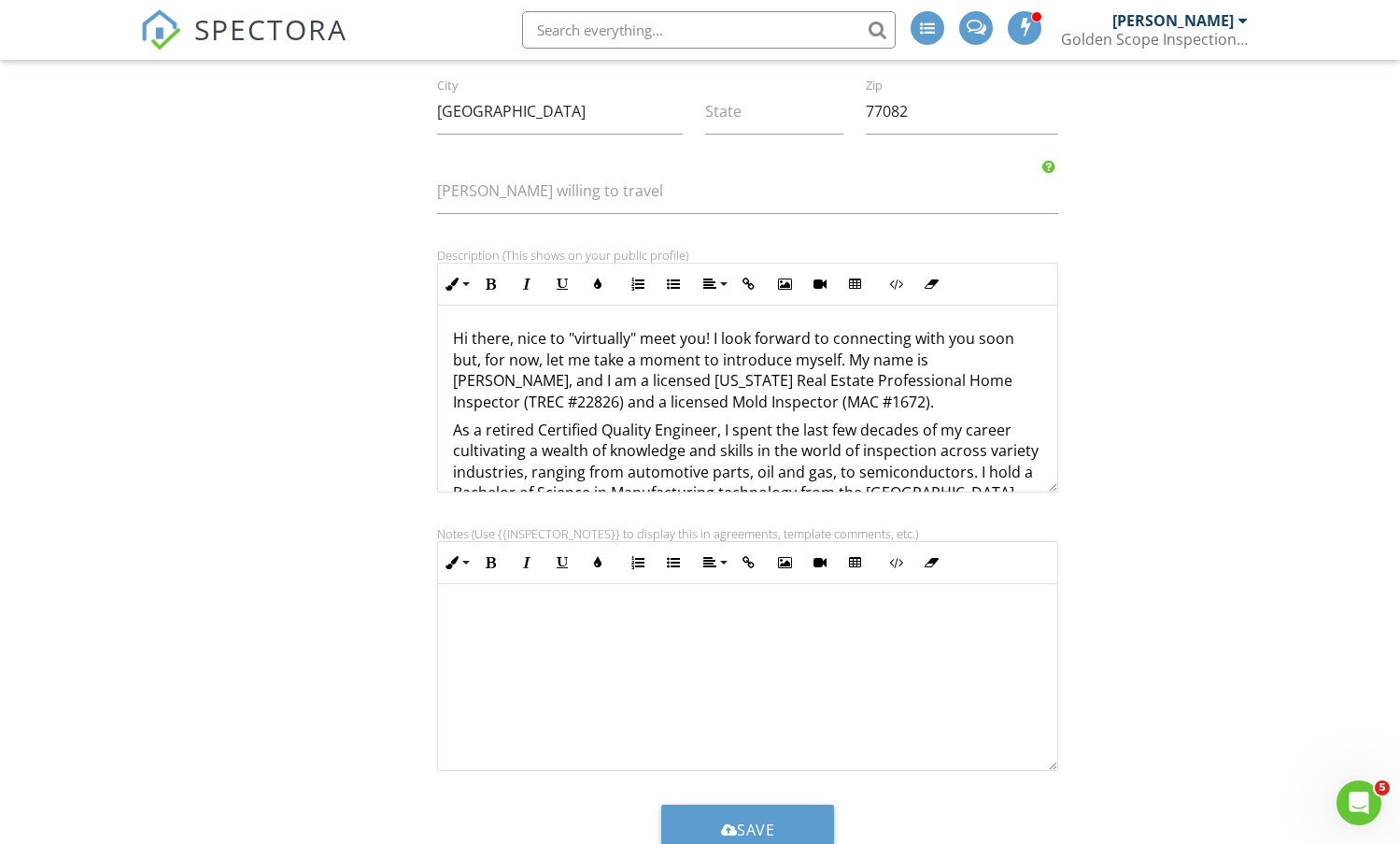
scroll to position [487, 0]
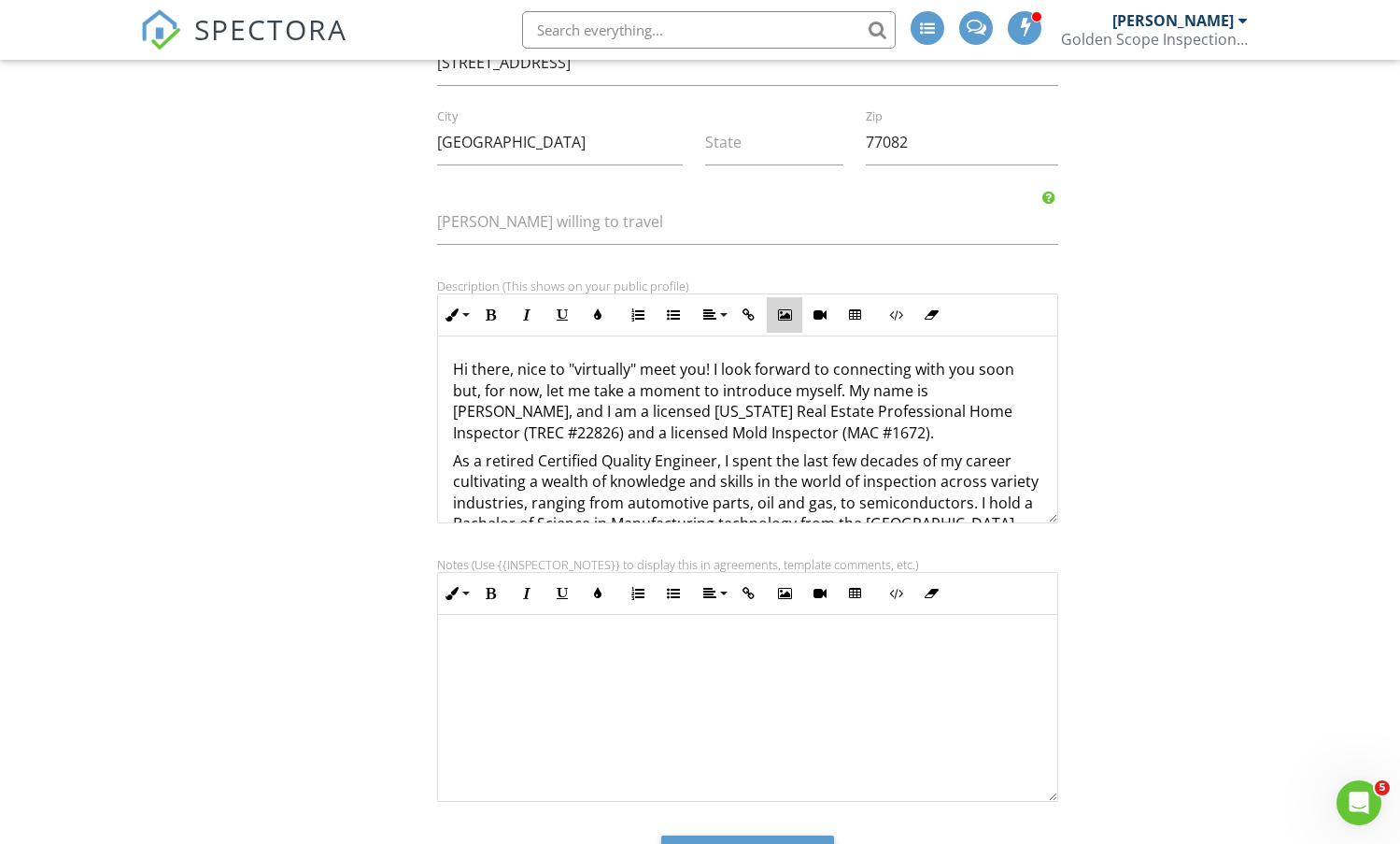
click at [782, 316] on icon "button" at bounding box center [785, 315] width 13 height 13
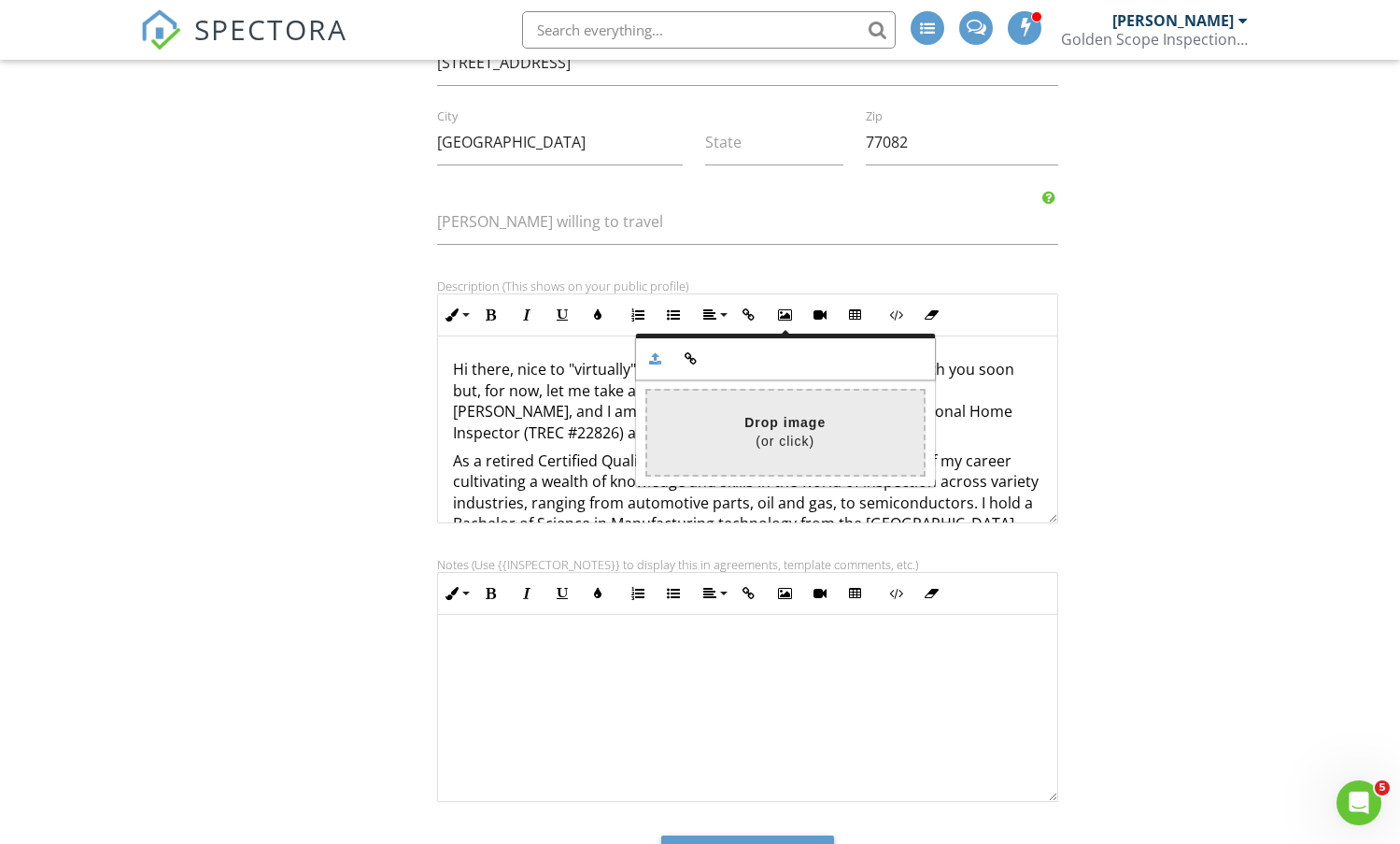
click at [772, 436] on input "file" at bounding box center [232, 432] width 1382 height 83
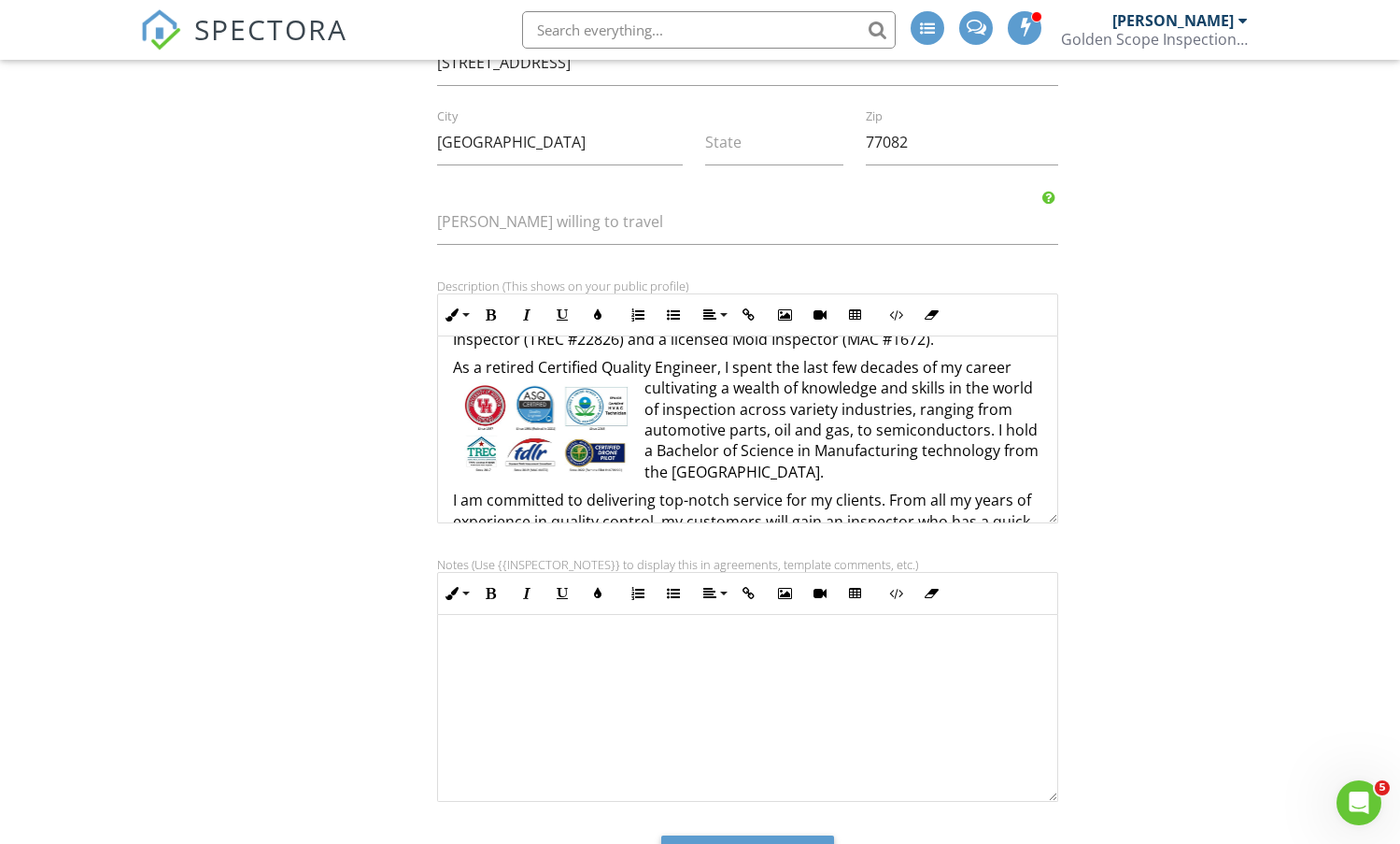
scroll to position [0, 0]
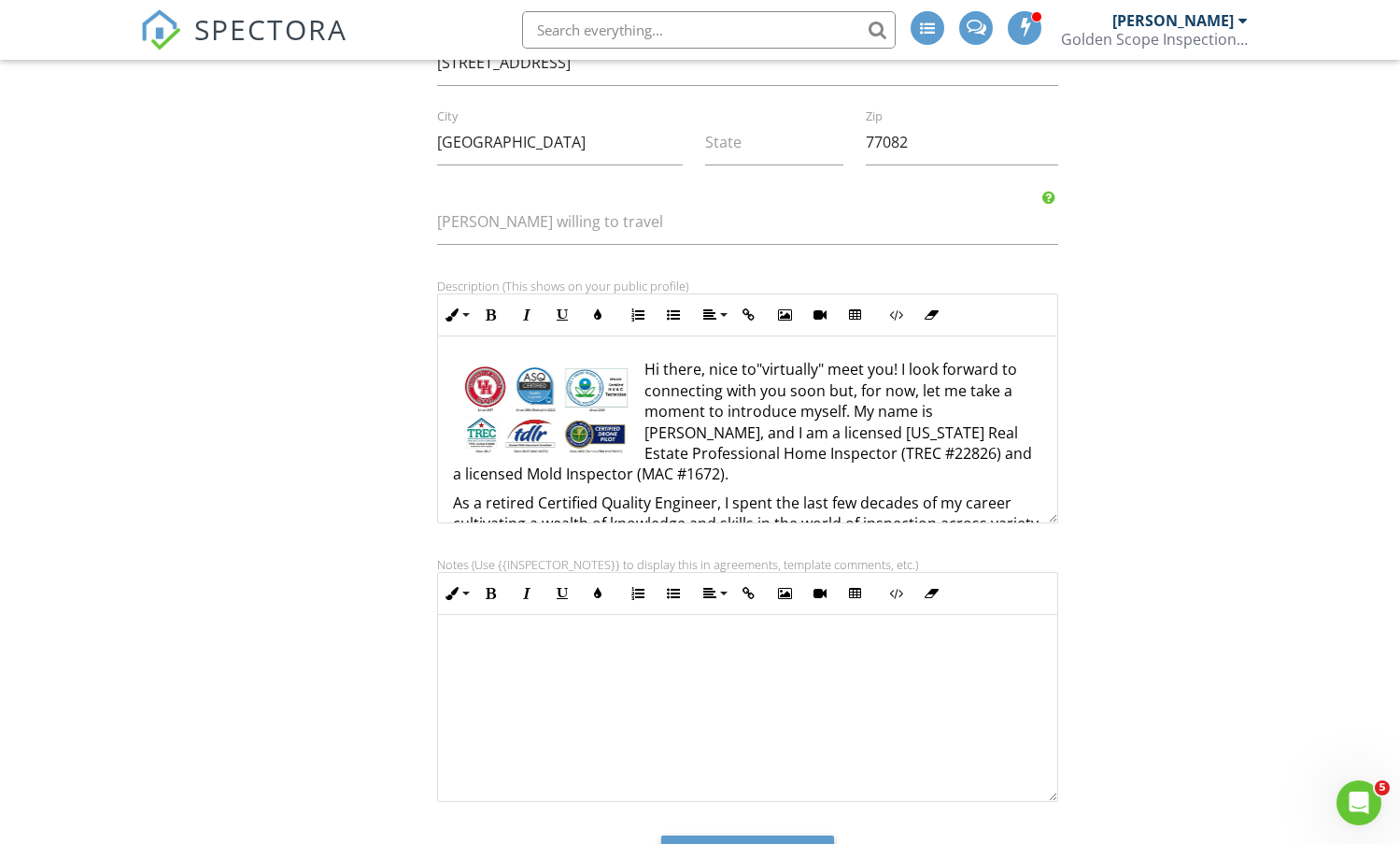
click at [579, 416] on img at bounding box center [546, 409] width 187 height 91
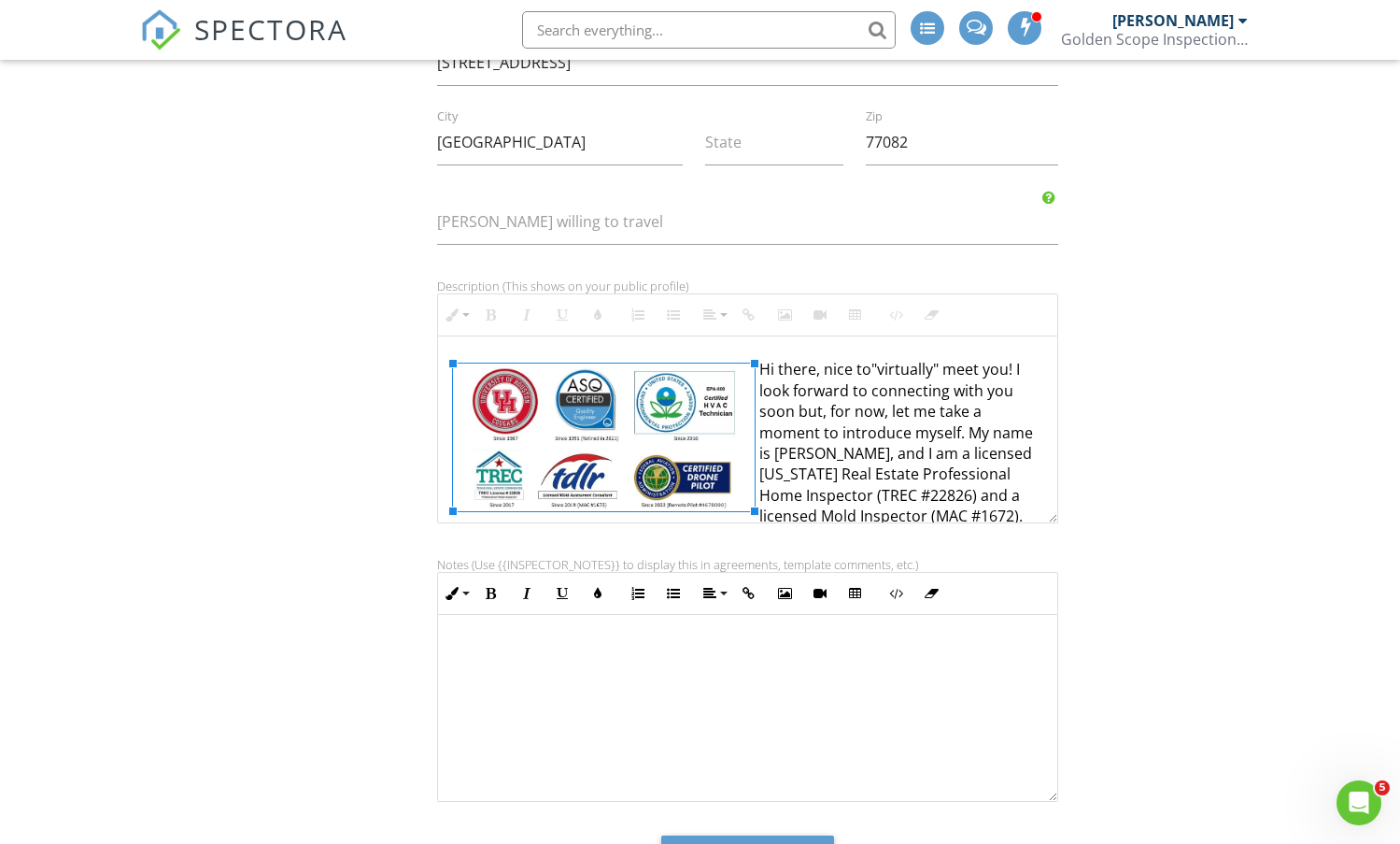
drag, startPoint x: 639, startPoint y: 456, endPoint x: 754, endPoint y: 528, distance: 135.7
click at [1254, 378] on div "Signature Tony First name Ngo Last name 8326068669 Phone 8326068669 Mobile phon…" at bounding box center [700, 313] width 1142 height 1211
click at [681, 424] on img at bounding box center [604, 436] width 301 height 147
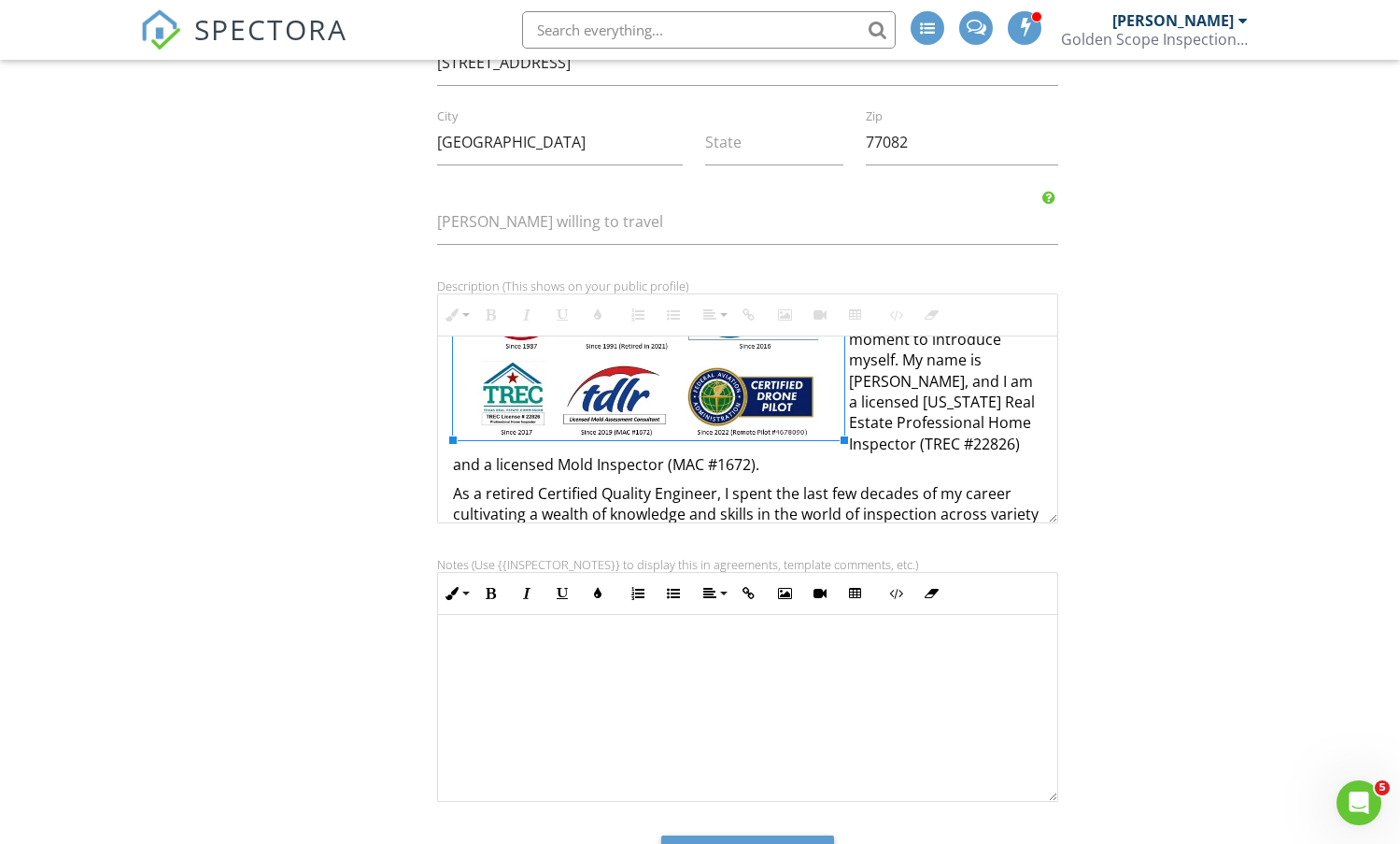
scroll to position [94, 0]
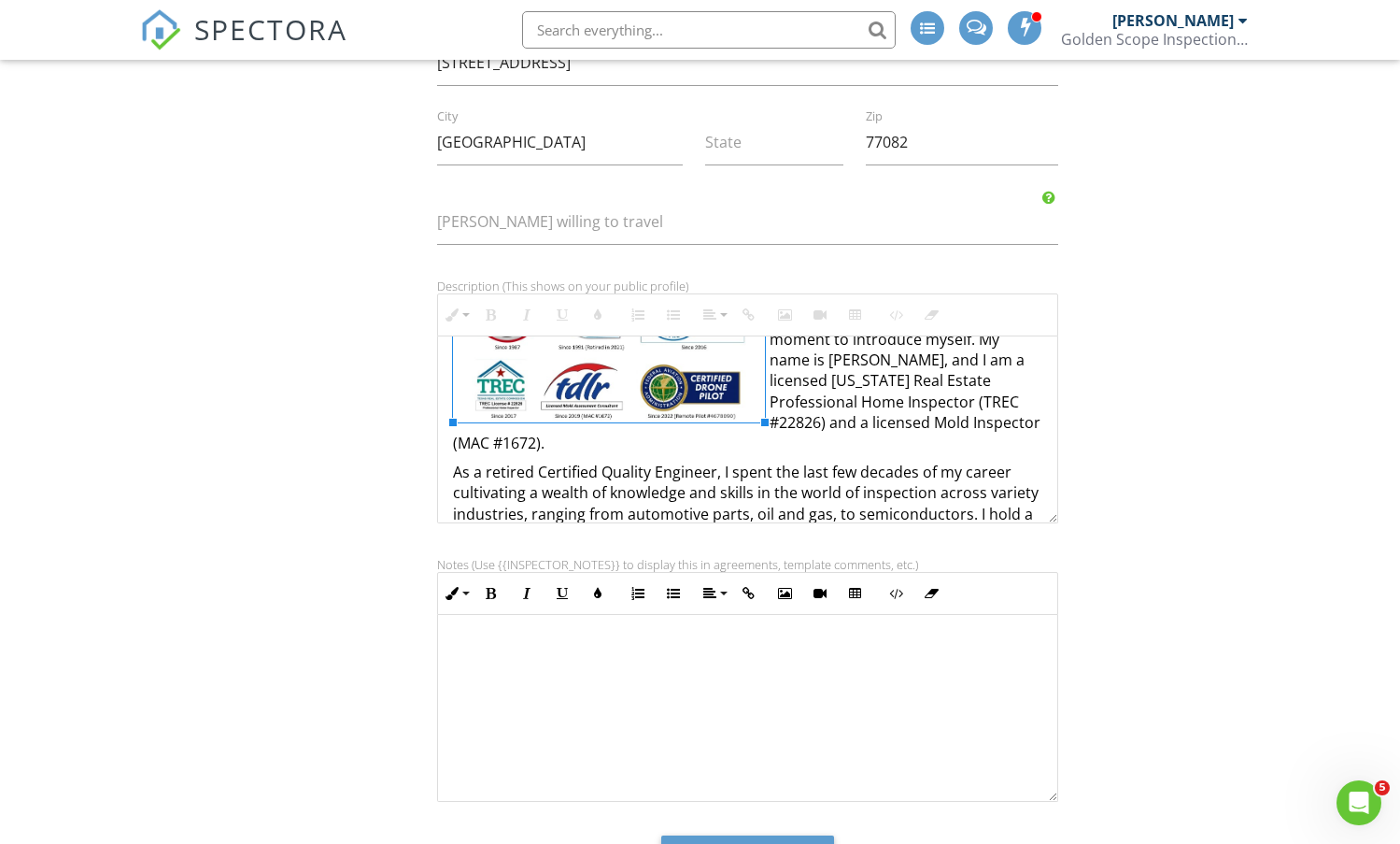
drag, startPoint x: 755, startPoint y: 415, endPoint x: 766, endPoint y: 427, distance: 16.3
click at [1239, 431] on div "Signature Tony First name Ngo Last name 8326068669 Phone 8326068669 Mobile phon…" at bounding box center [700, 313] width 1142 height 1211
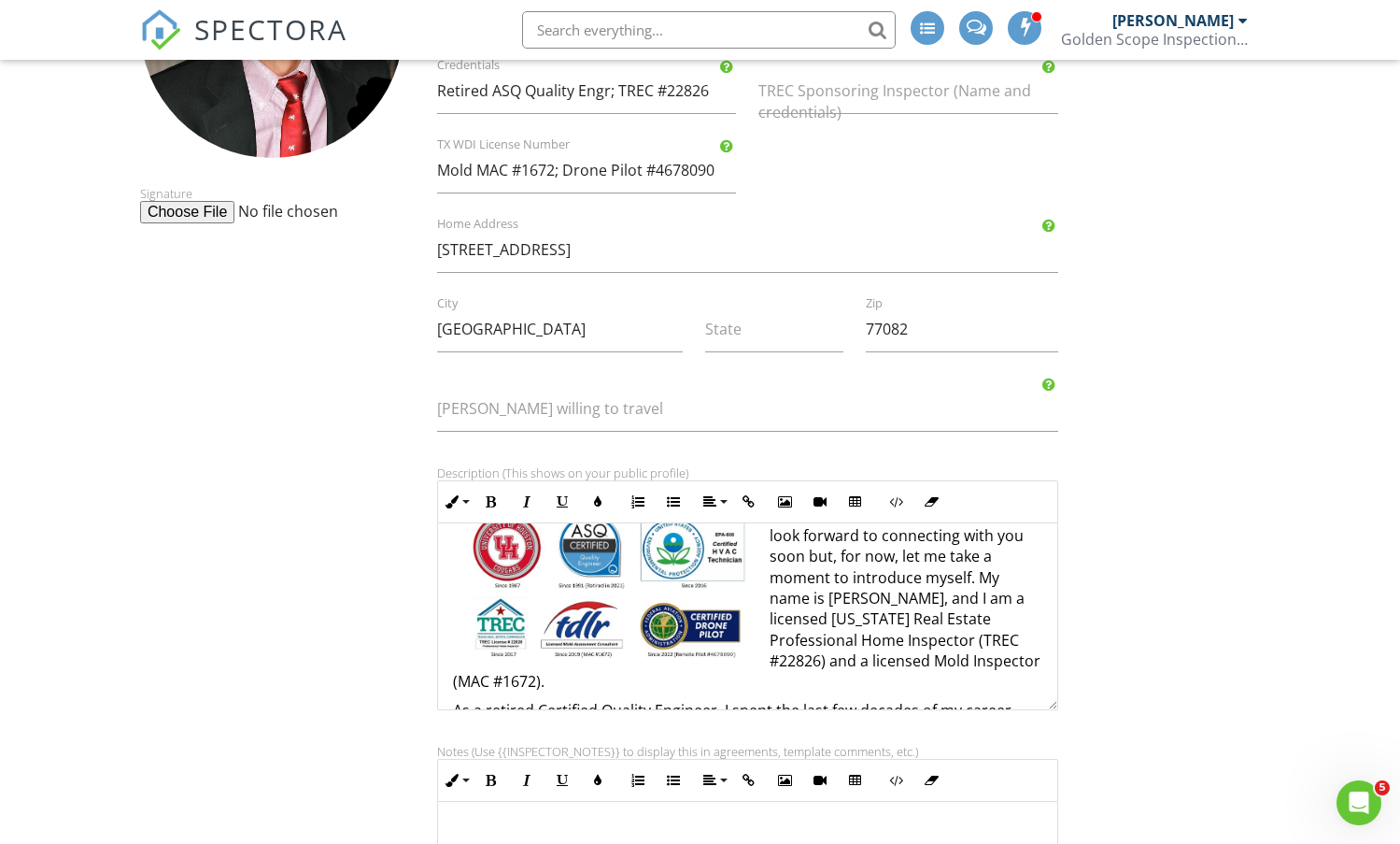
scroll to position [0, 0]
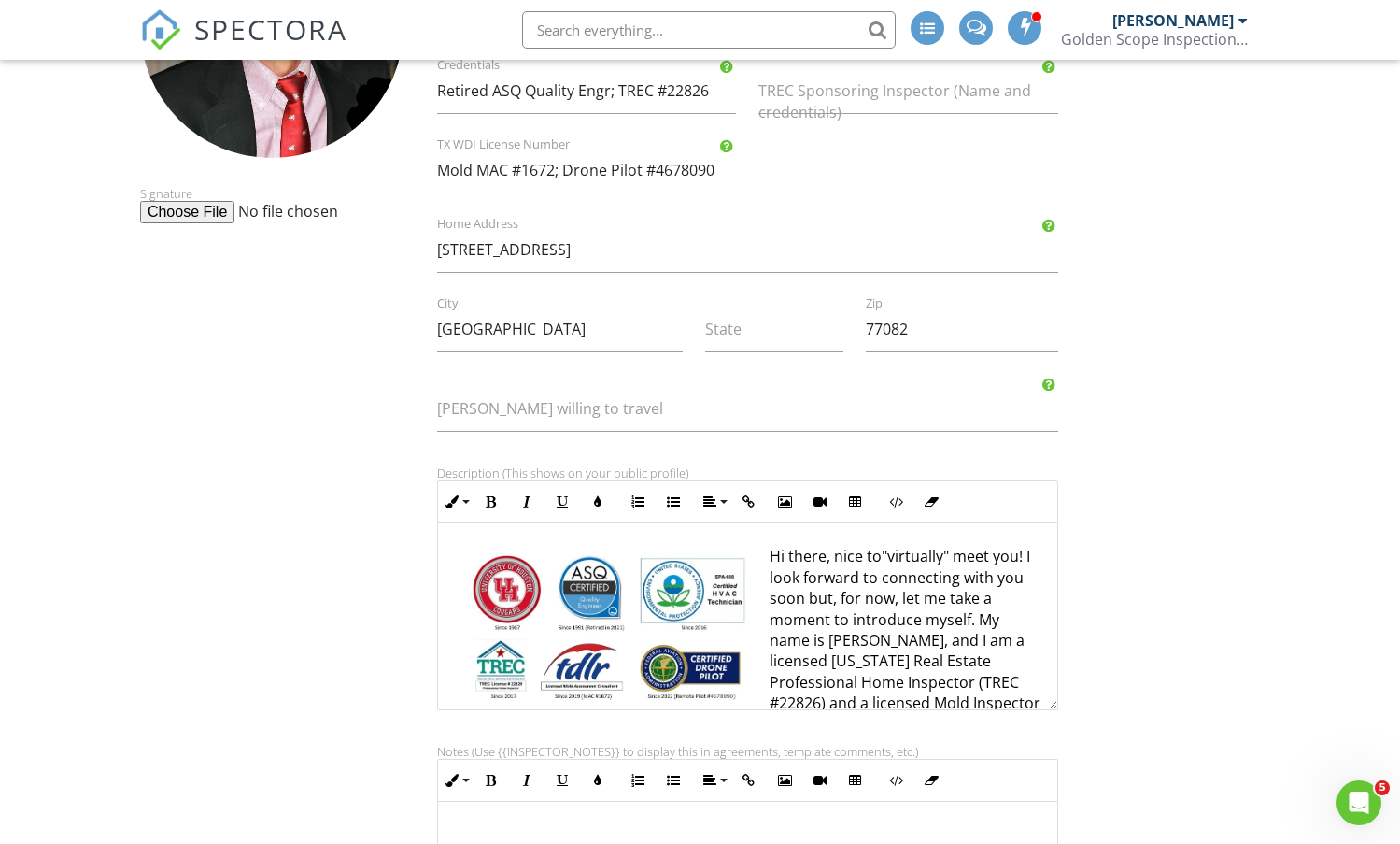
click at [506, 633] on img at bounding box center [609, 626] width 312 height 153
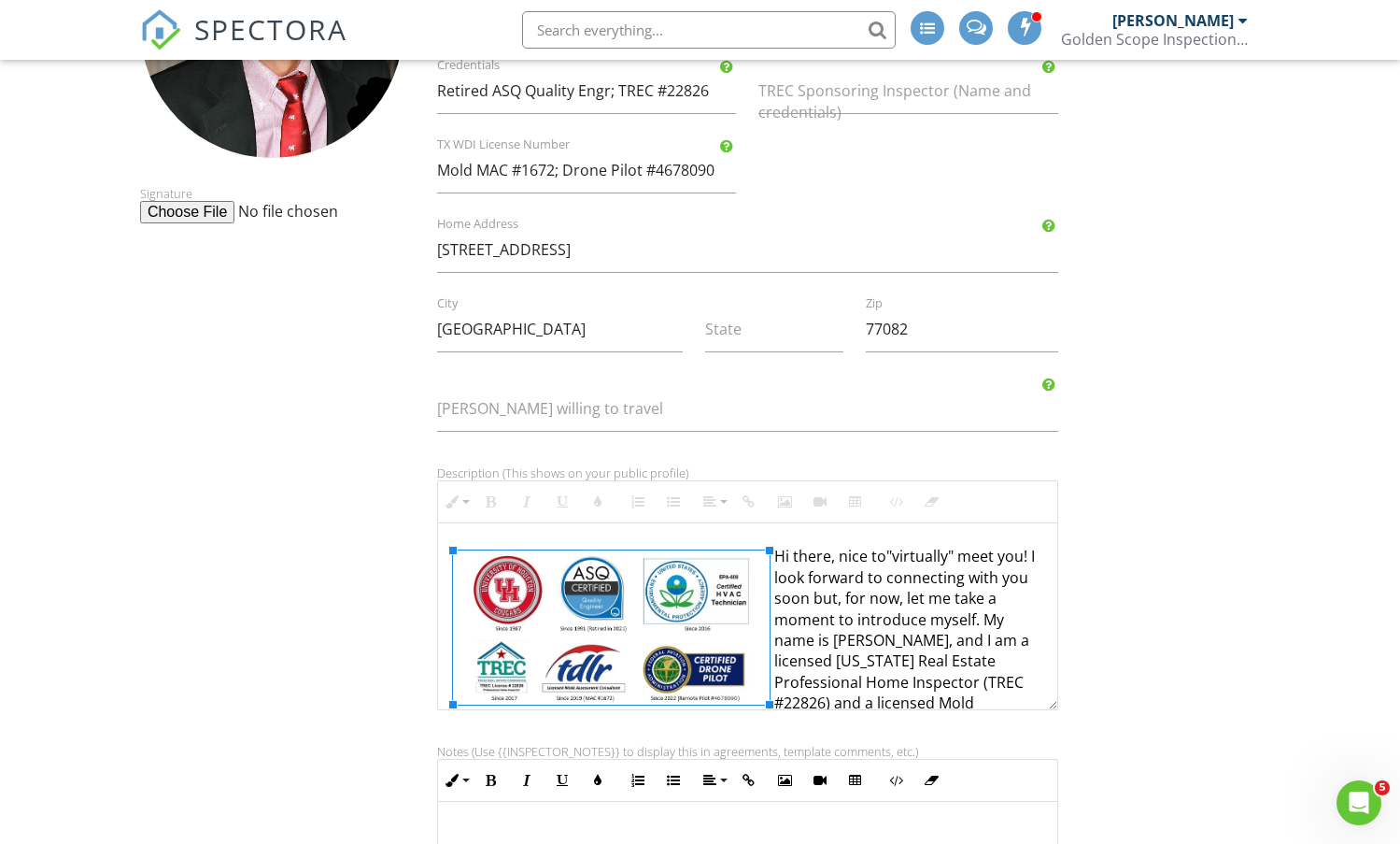
click at [1314, 667] on form "Inspector Information Team Signature Tony First name Ngo Last name 8326068669 P…" at bounding box center [700, 457] width 1400 height 1297
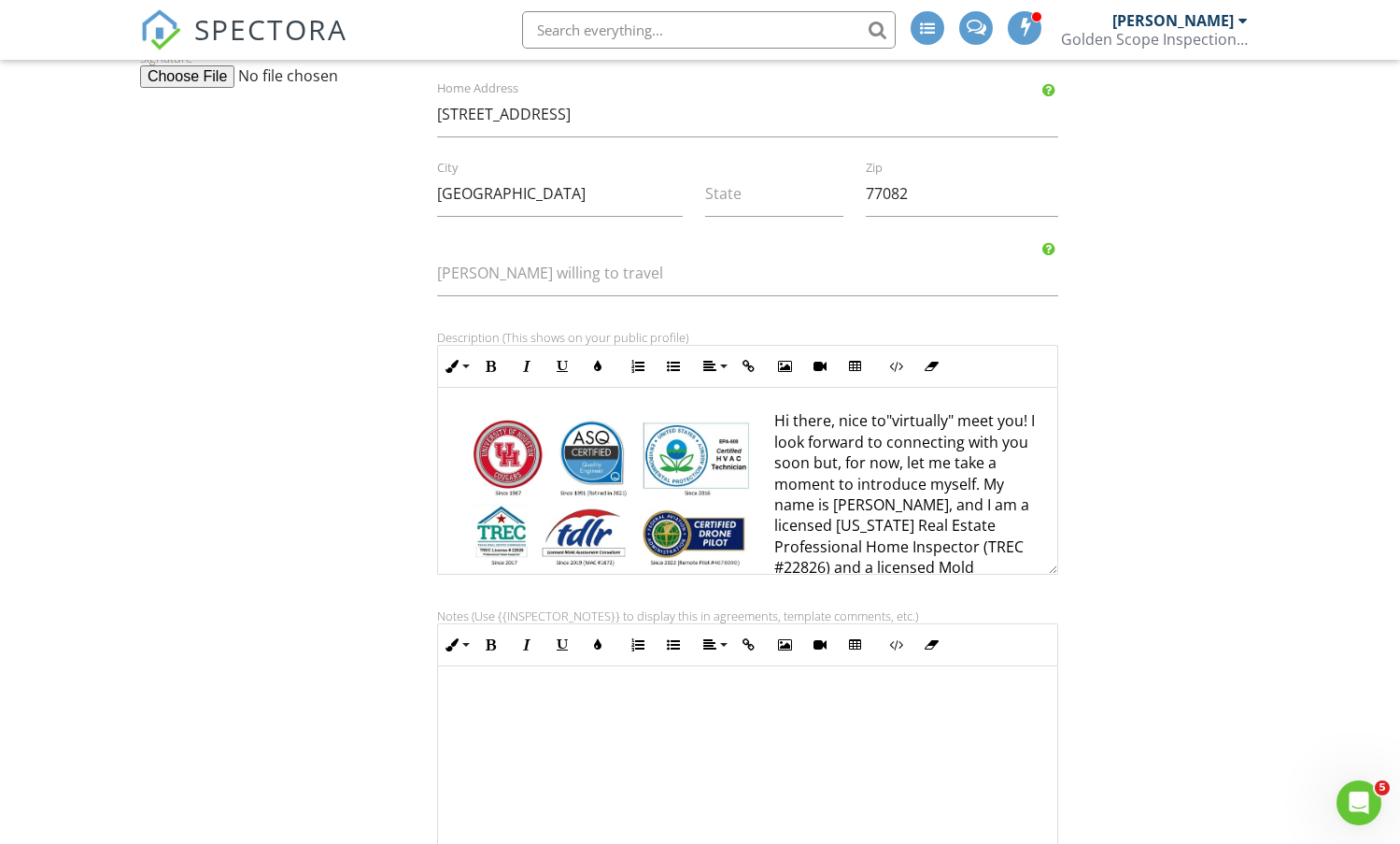
scroll to position [581, 0]
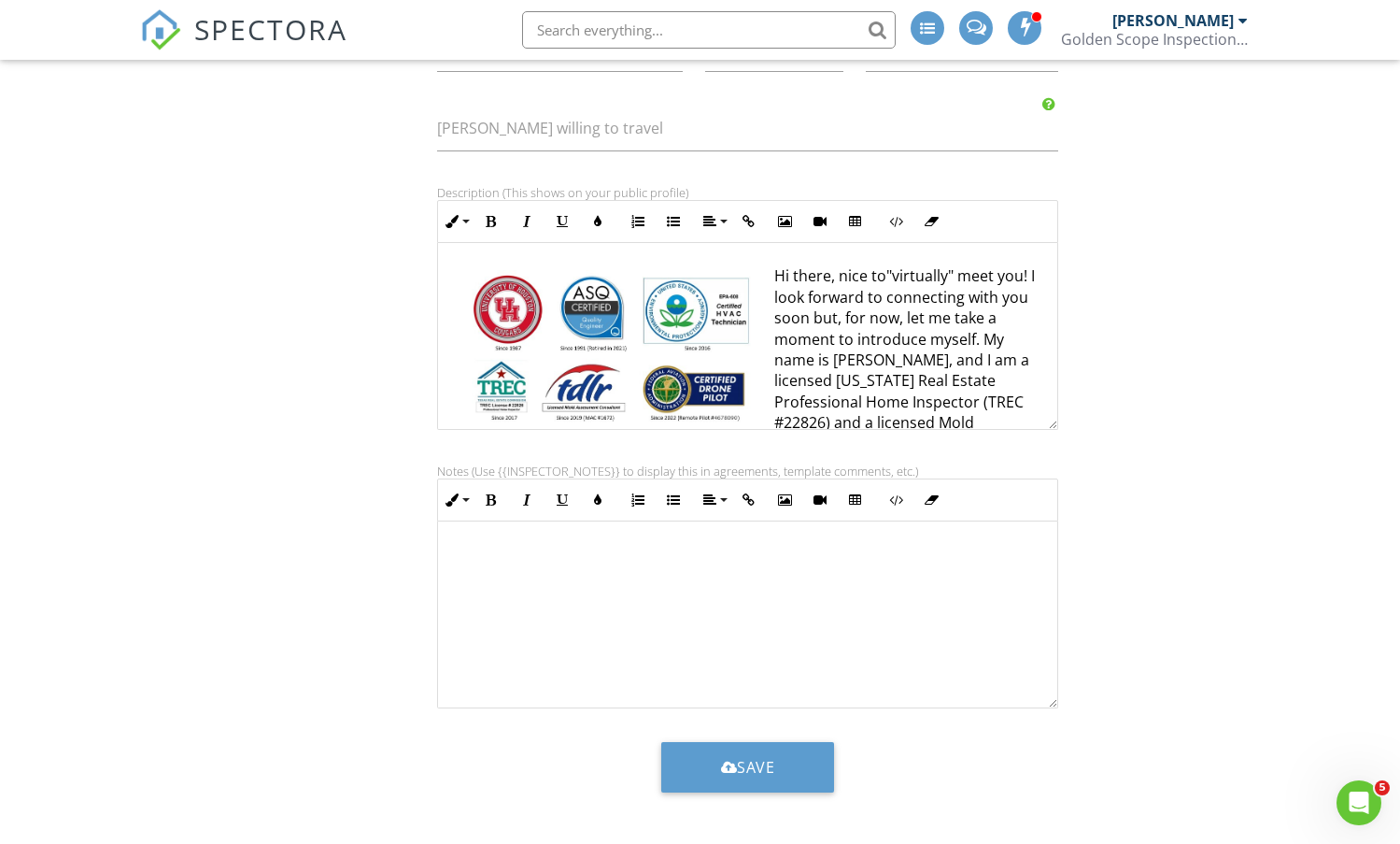
click at [793, 364] on p "Hi there, nice to "virtually" meet you! I look forward to connecting with you s…" at bounding box center [748, 359] width 591 height 189
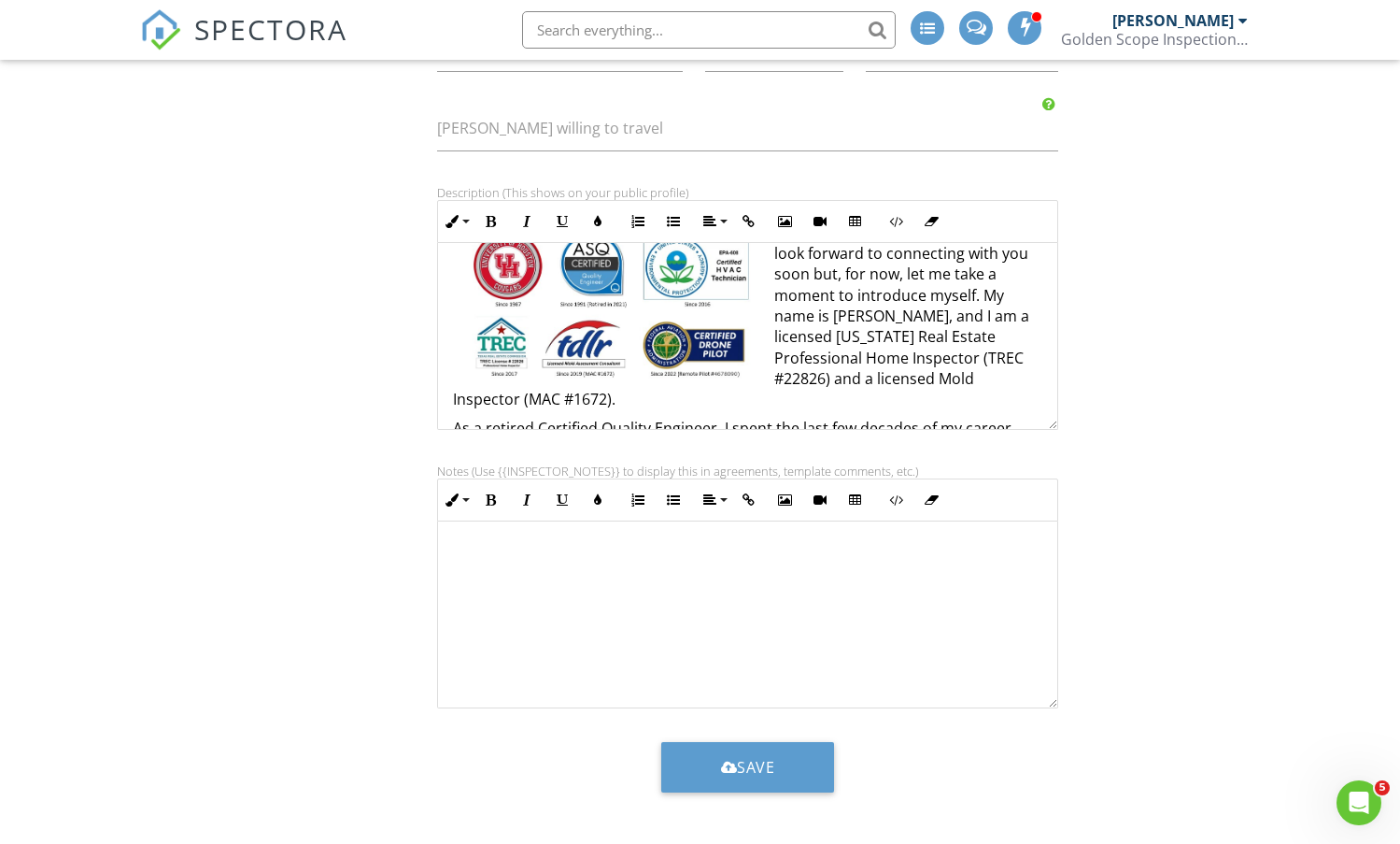
scroll to position [0, 0]
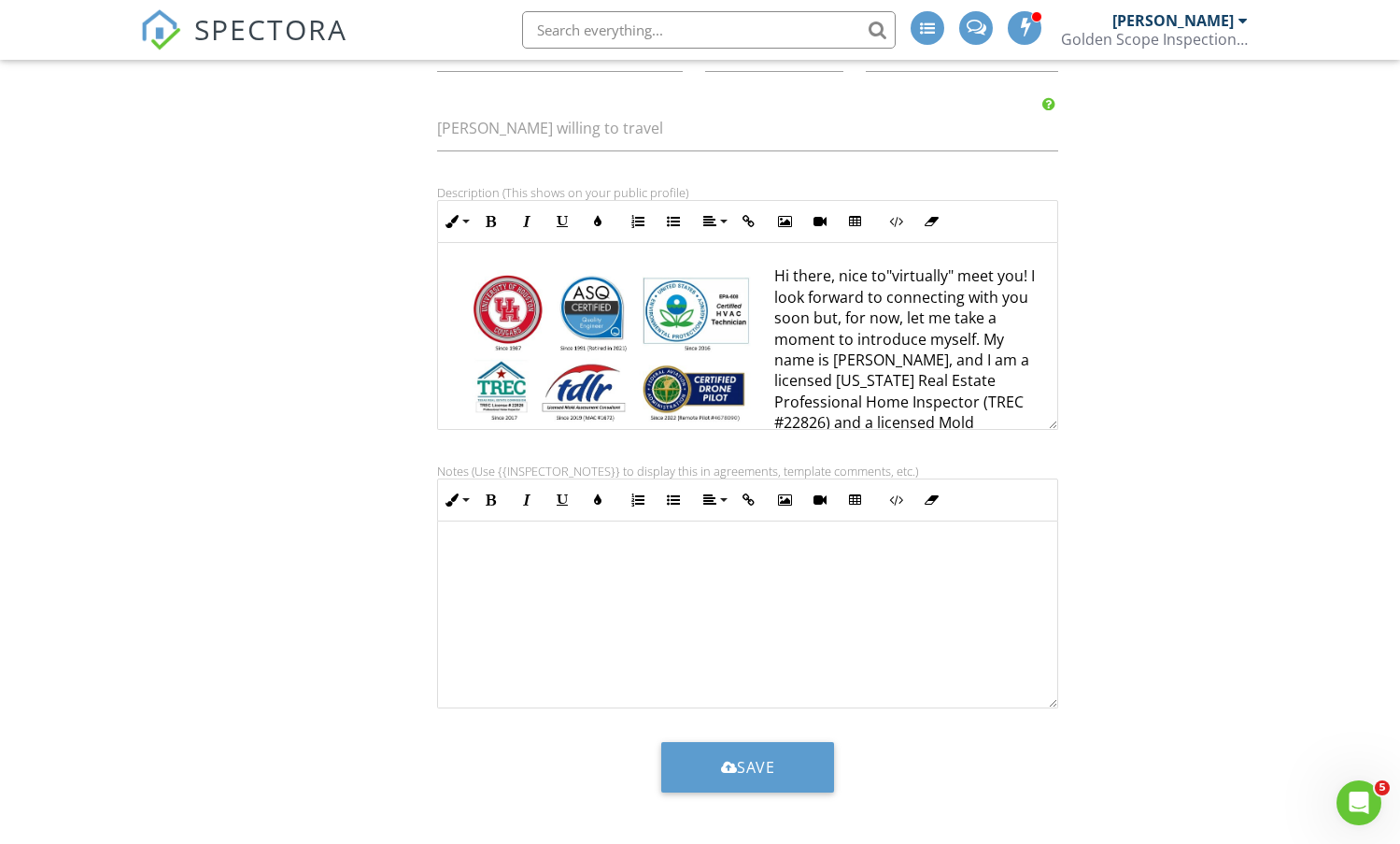
click at [637, 335] on img at bounding box center [611, 347] width 317 height 155
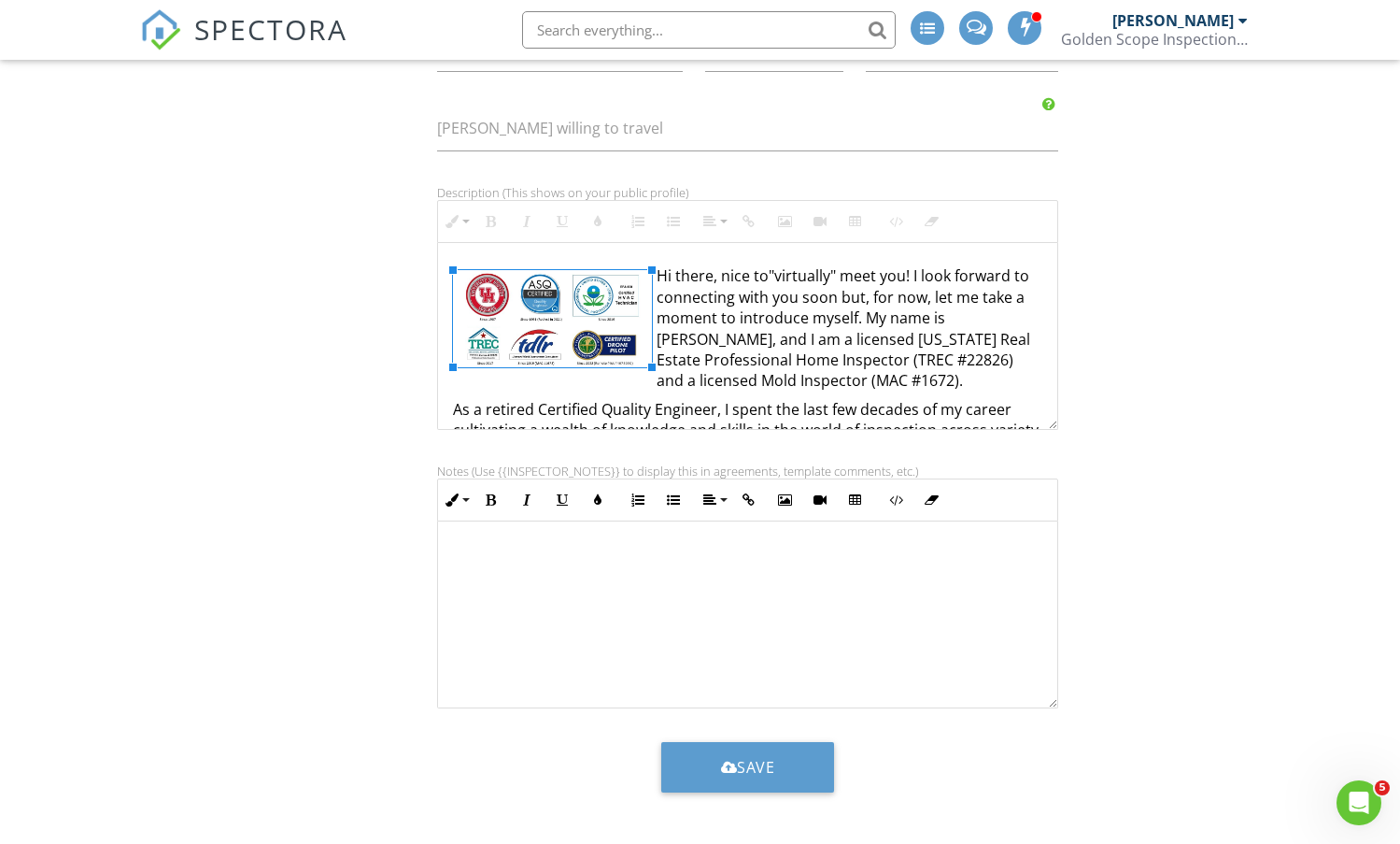
drag, startPoint x: 767, startPoint y: 425, endPoint x: 649, endPoint y: 341, distance: 144.8
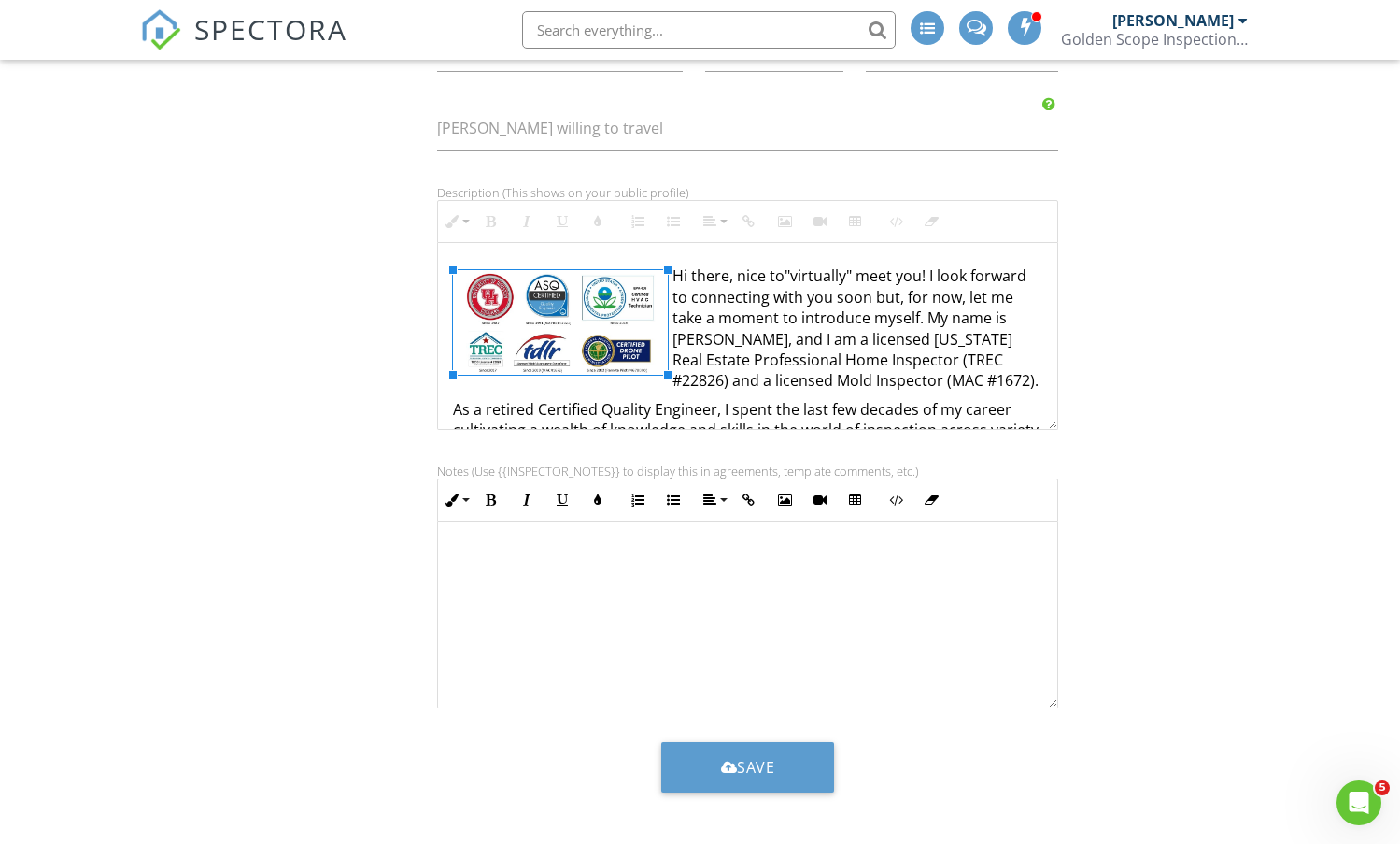
drag, startPoint x: 647, startPoint y: 364, endPoint x: 664, endPoint y: 376, distance: 20.8
click at [1240, 318] on div "Signature Tony First name Ngo Last name 8326068669 Phone 8326068669 Mobile phon…" at bounding box center [700, 219] width 1142 height 1211
click at [558, 289] on img at bounding box center [560, 322] width 215 height 104
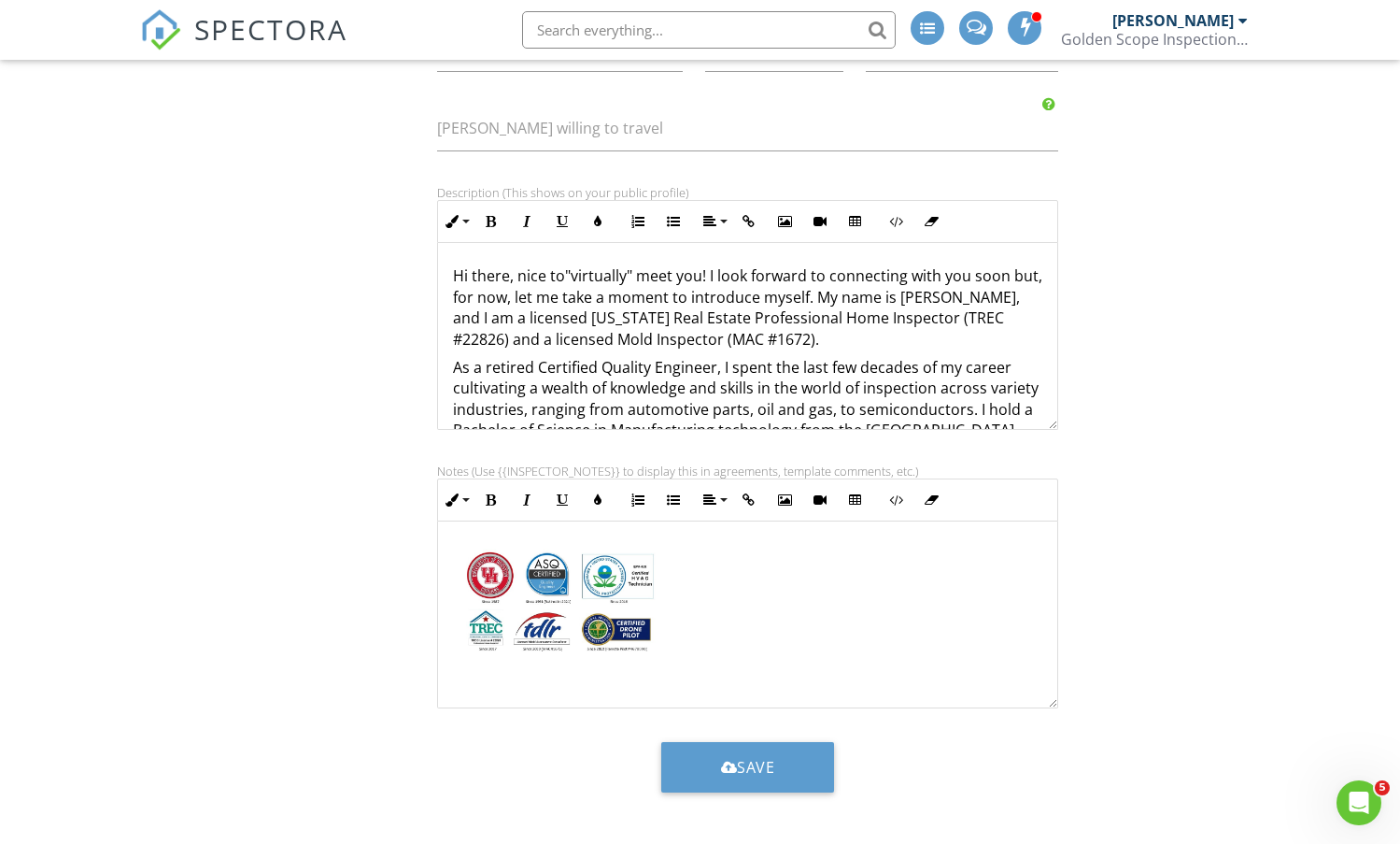
scroll to position [1, 0]
click at [593, 624] on img at bounding box center [560, 599] width 215 height 104
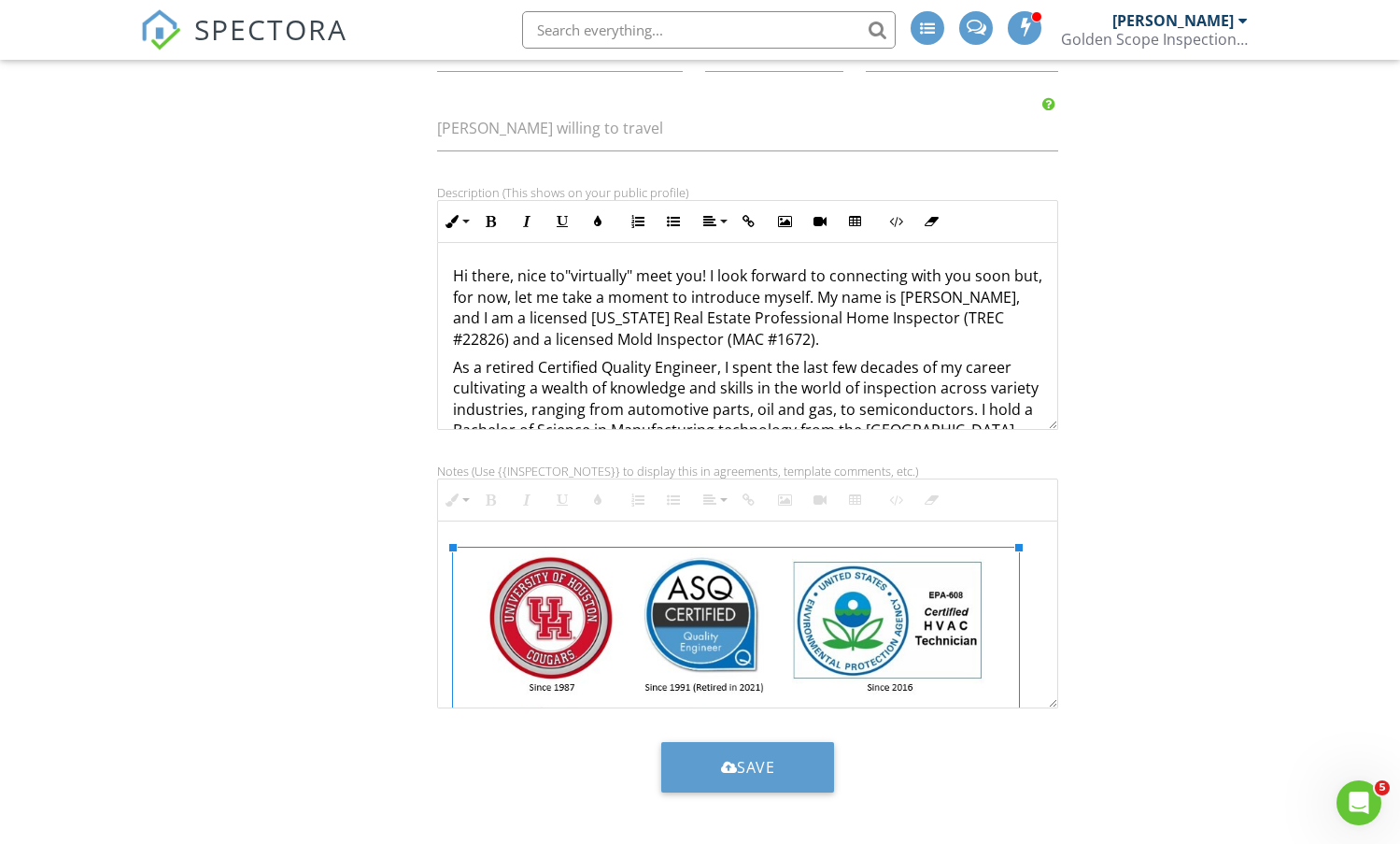
drag, startPoint x: 667, startPoint y: 651, endPoint x: 1018, endPoint y: 779, distance: 373.6
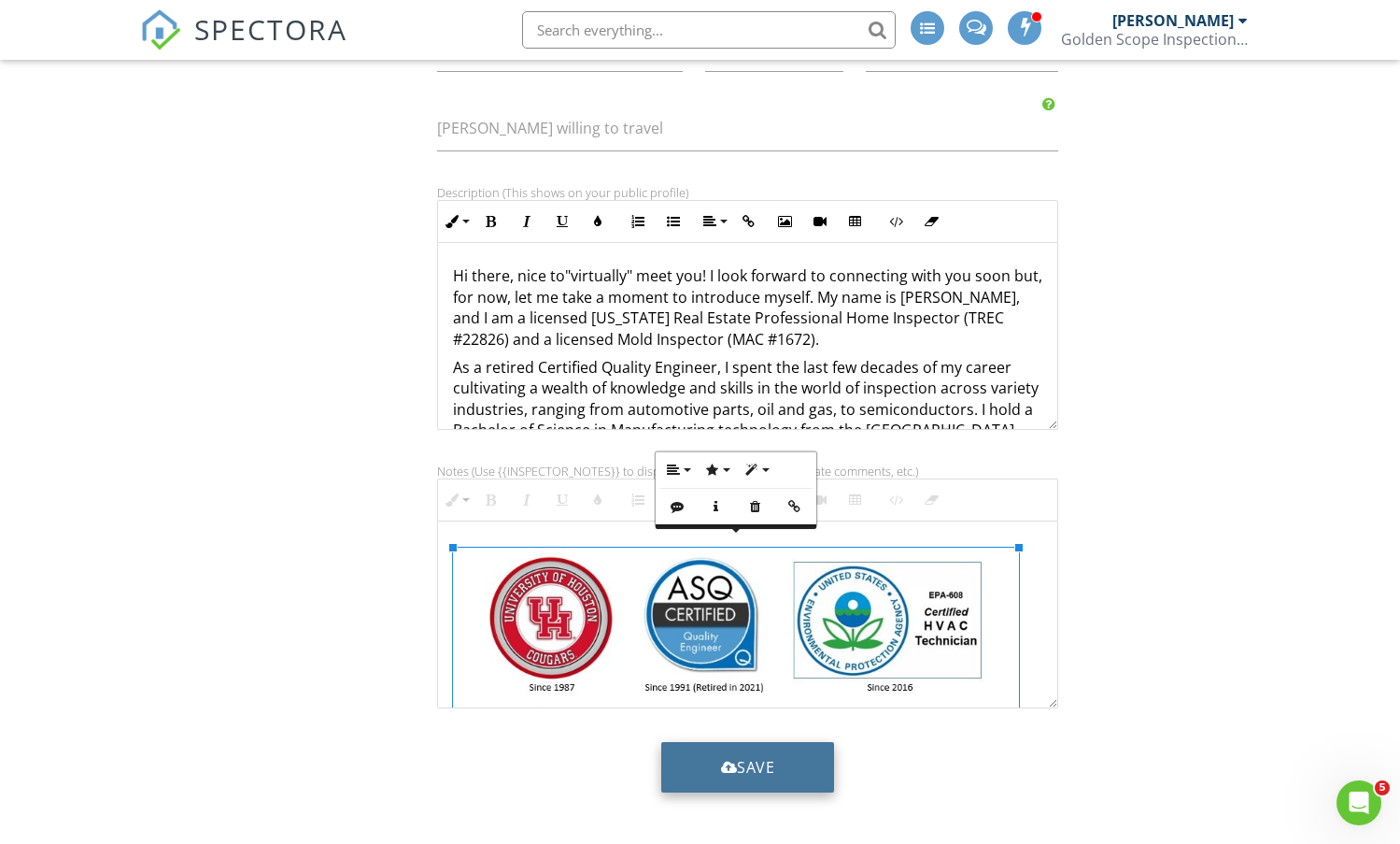
click at [766, 775] on button "Save" at bounding box center [748, 766] width 173 height 50
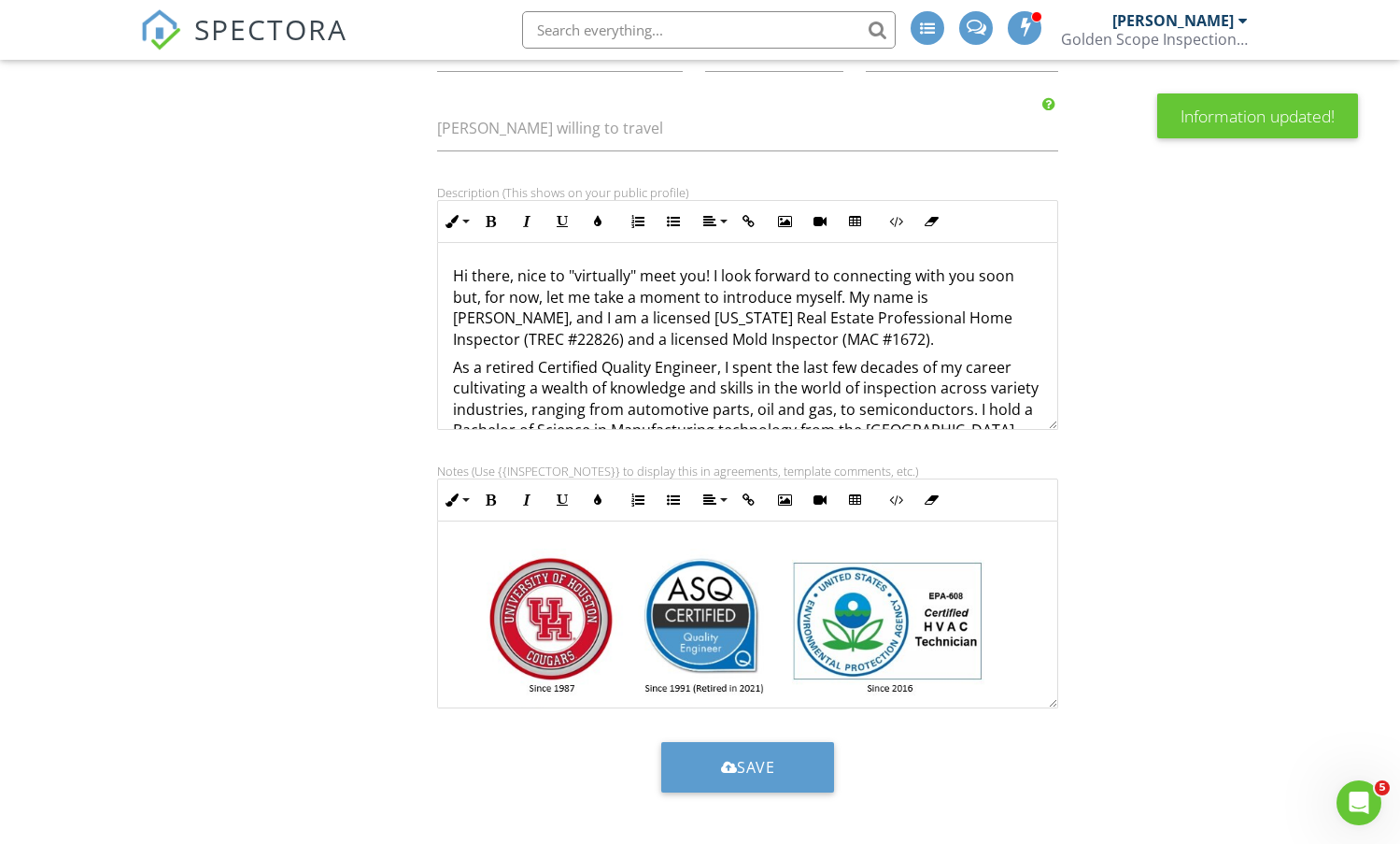
scroll to position [137, 0]
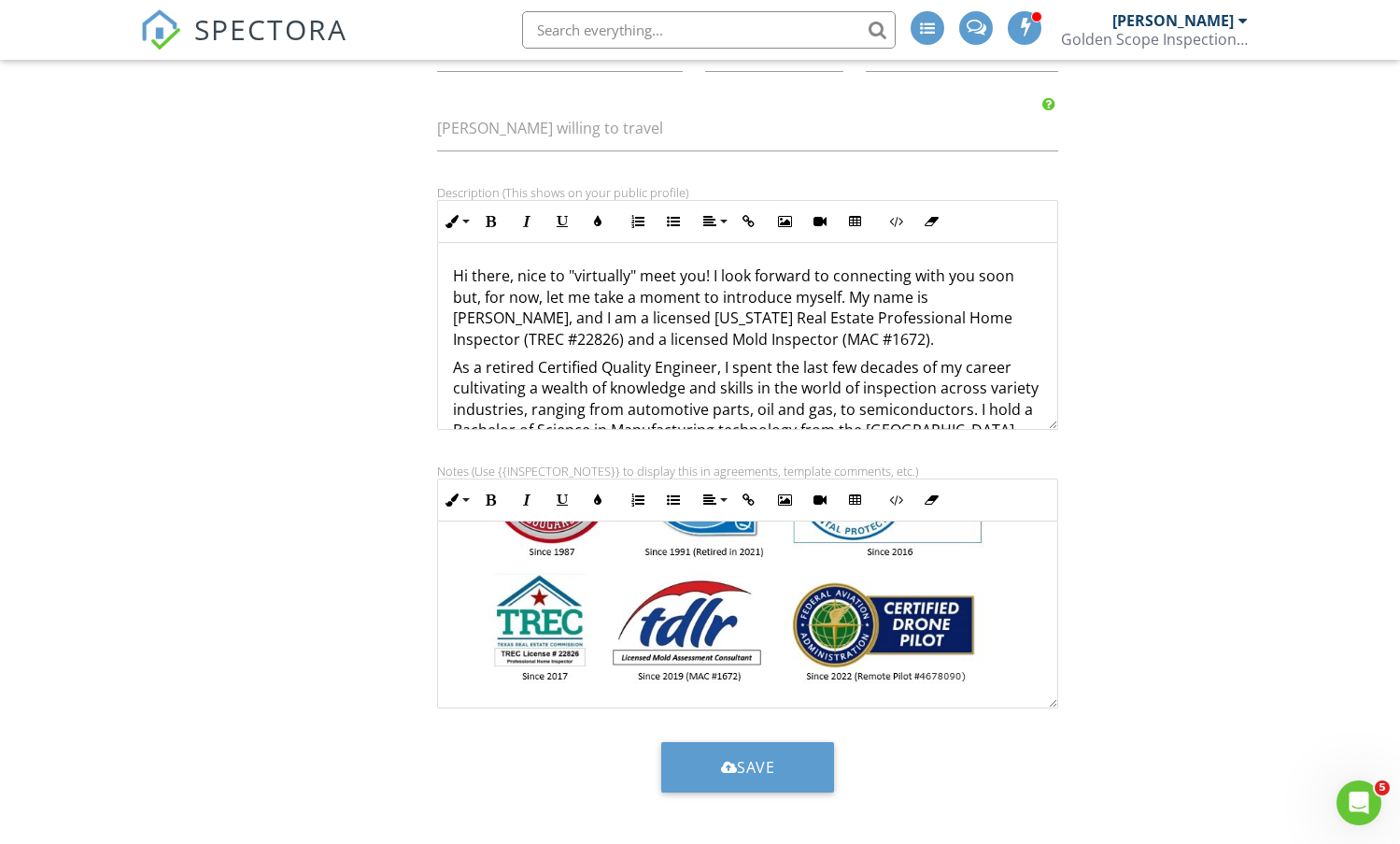
click at [881, 611] on img at bounding box center [736, 550] width 566 height 276
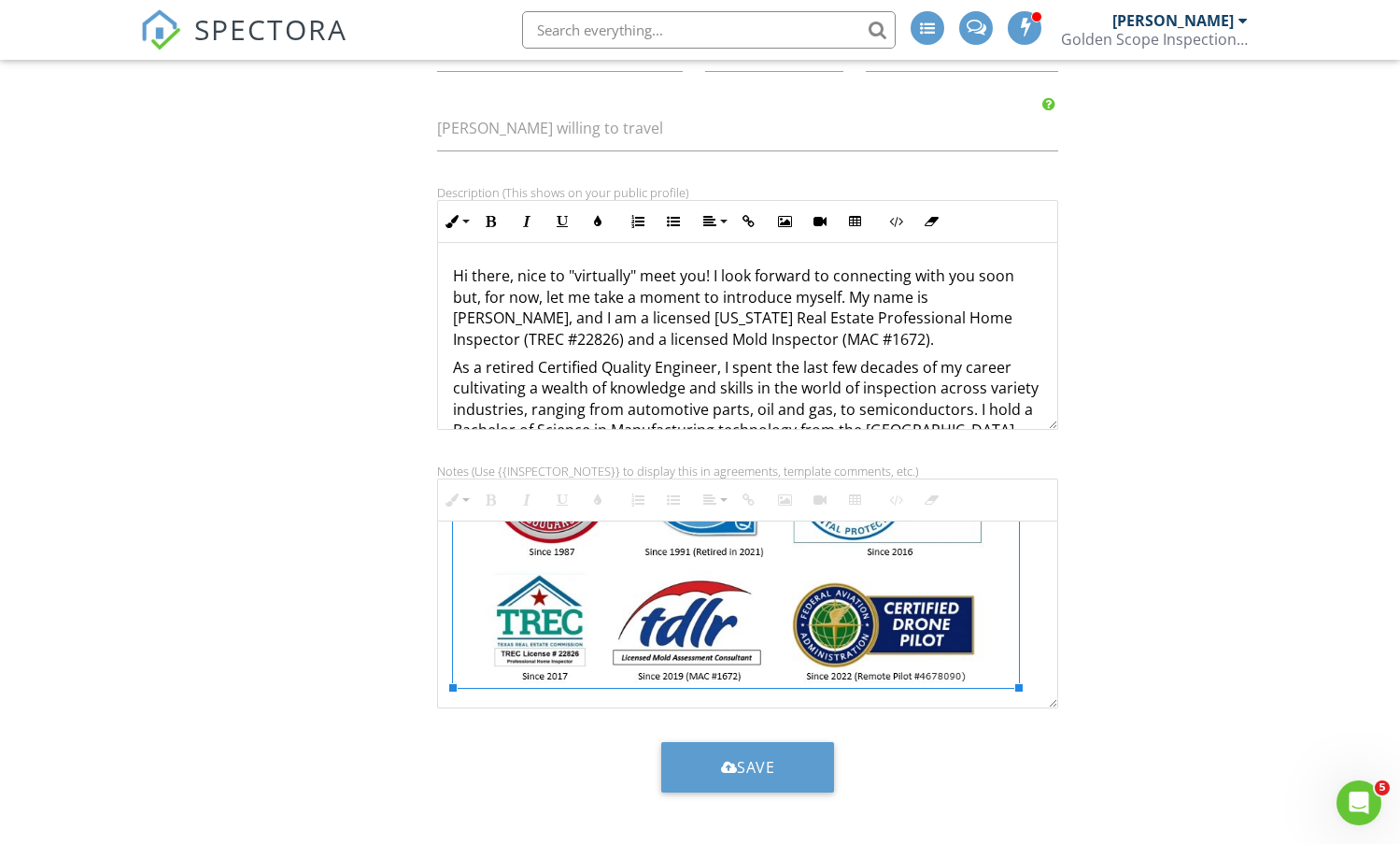
scroll to position [0, 0]
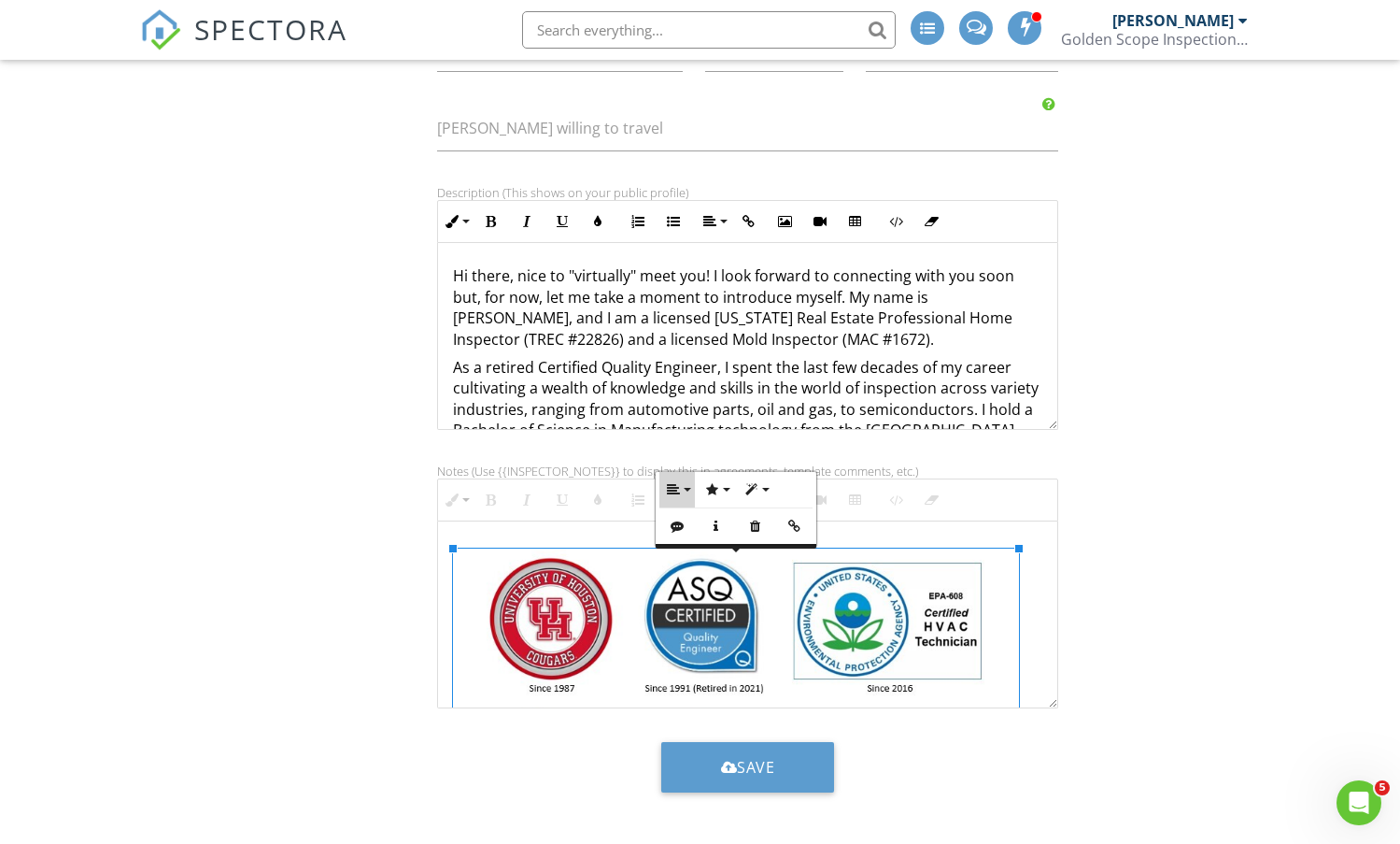
click at [682, 487] on button "Align" at bounding box center [677, 489] width 35 height 35
click at [679, 538] on link "None" at bounding box center [689, 550] width 59 height 28
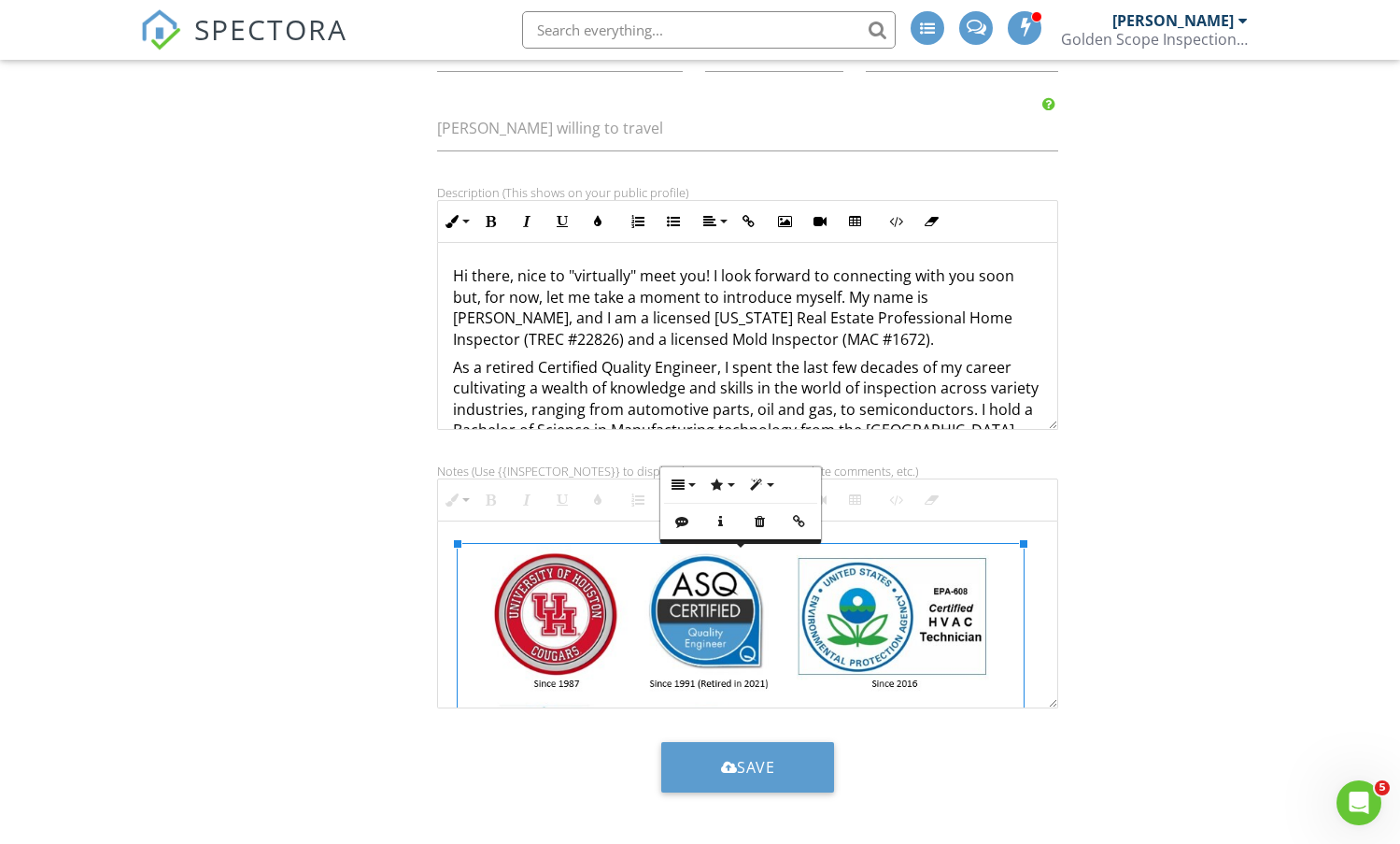
click at [1226, 570] on div "Signature [PERSON_NAME] First name [PERSON_NAME] Last name [PHONE_NUMBER] Phone…" at bounding box center [700, 219] width 1142 height 1211
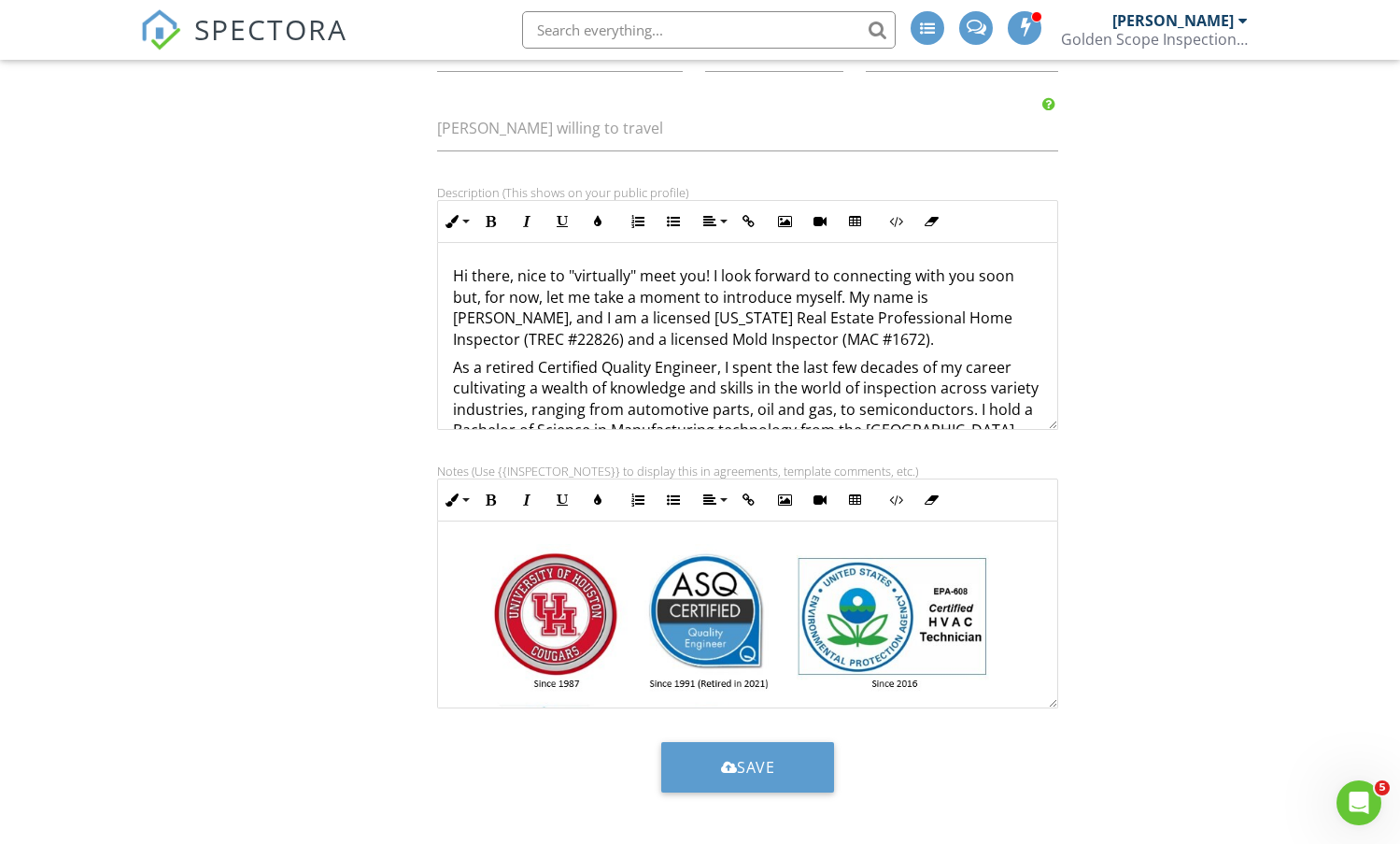
click at [828, 642] on img at bounding box center [740, 682] width 566 height 276
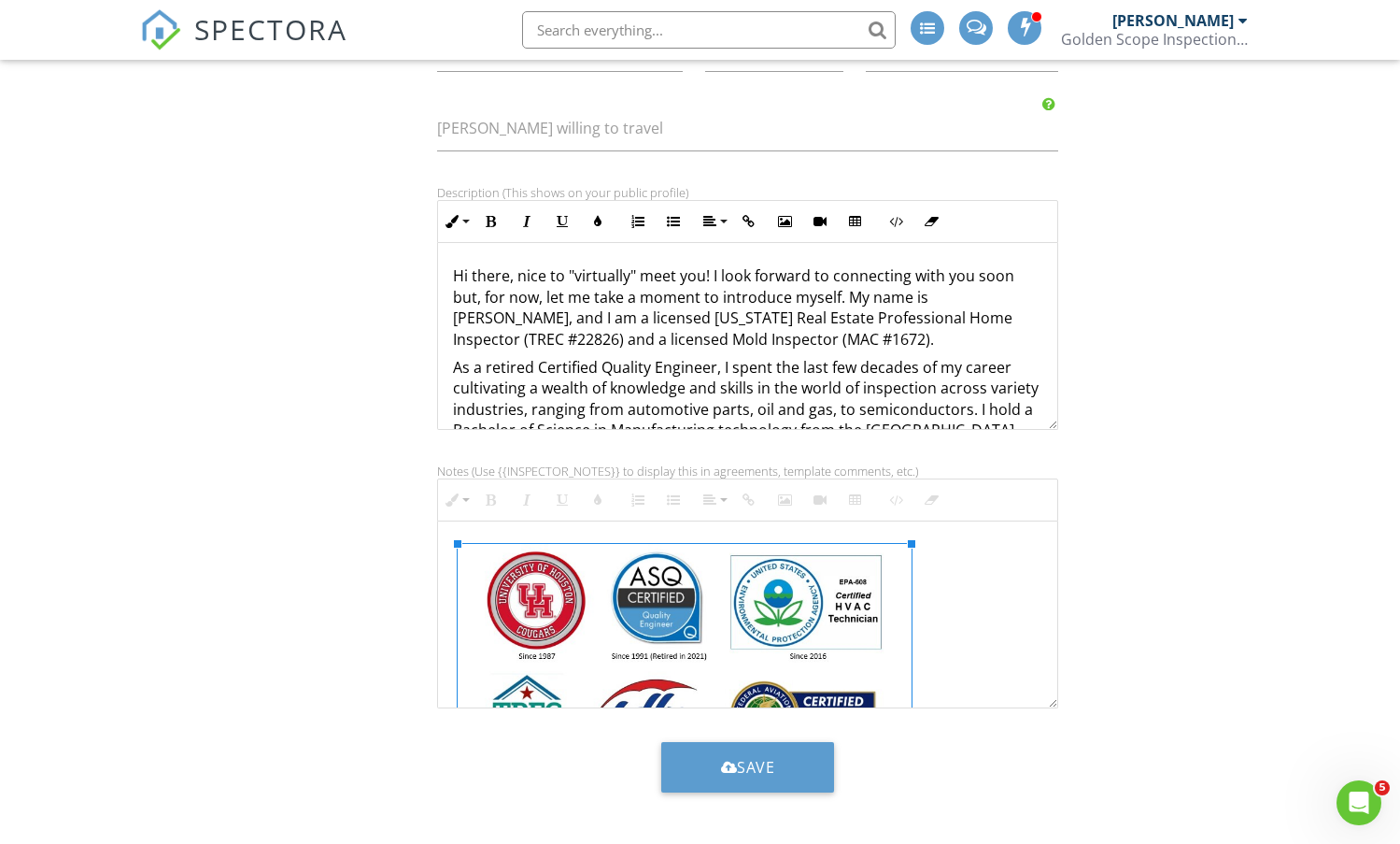
drag, startPoint x: 1023, startPoint y: 544, endPoint x: 911, endPoint y: 603, distance: 126.6
click at [626, 468] on icon "button" at bounding box center [622, 467] width 13 height 13
click at [640, 529] on icon at bounding box center [637, 525] width 14 height 14
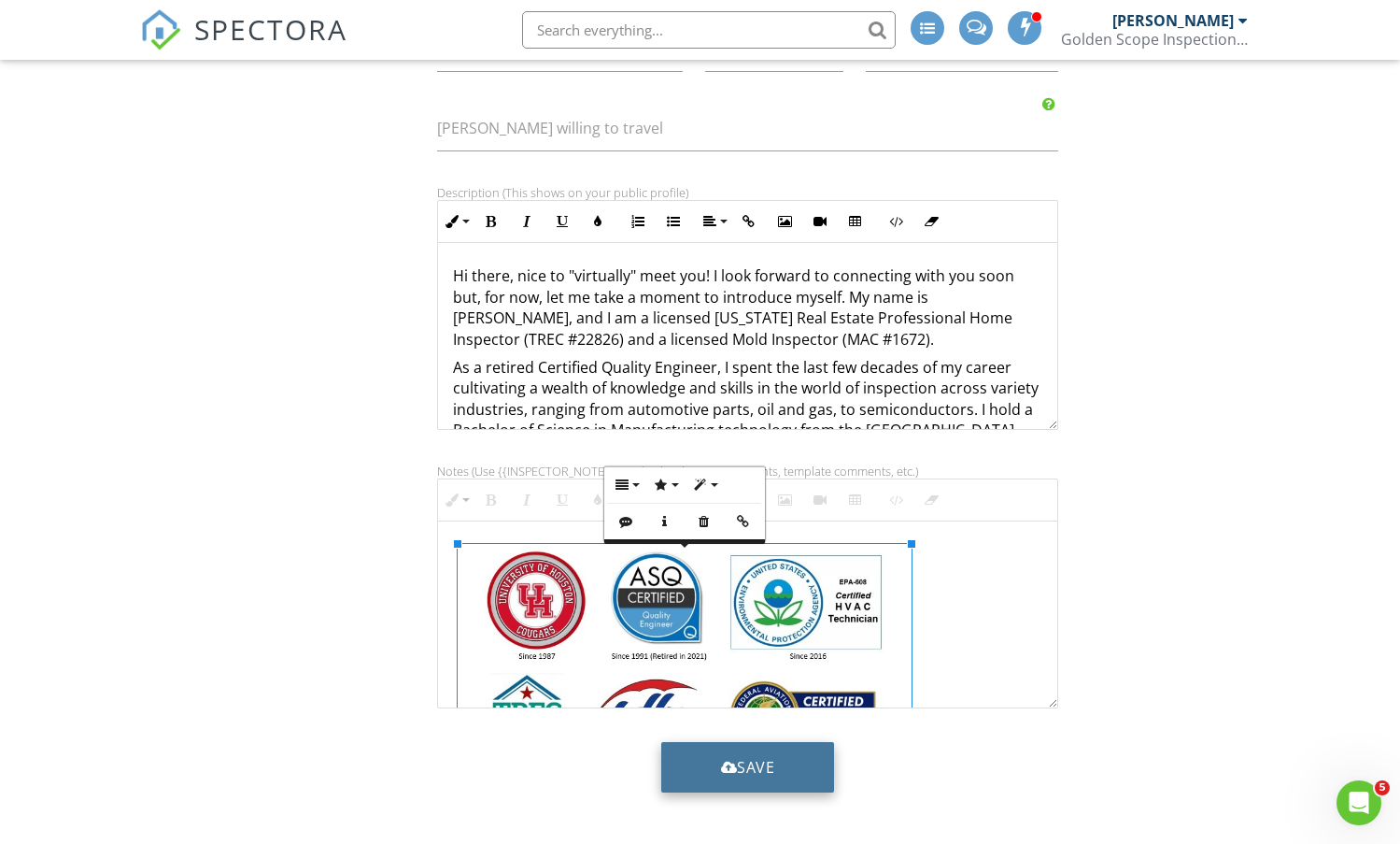
click at [759, 774] on button "Save" at bounding box center [748, 766] width 173 height 50
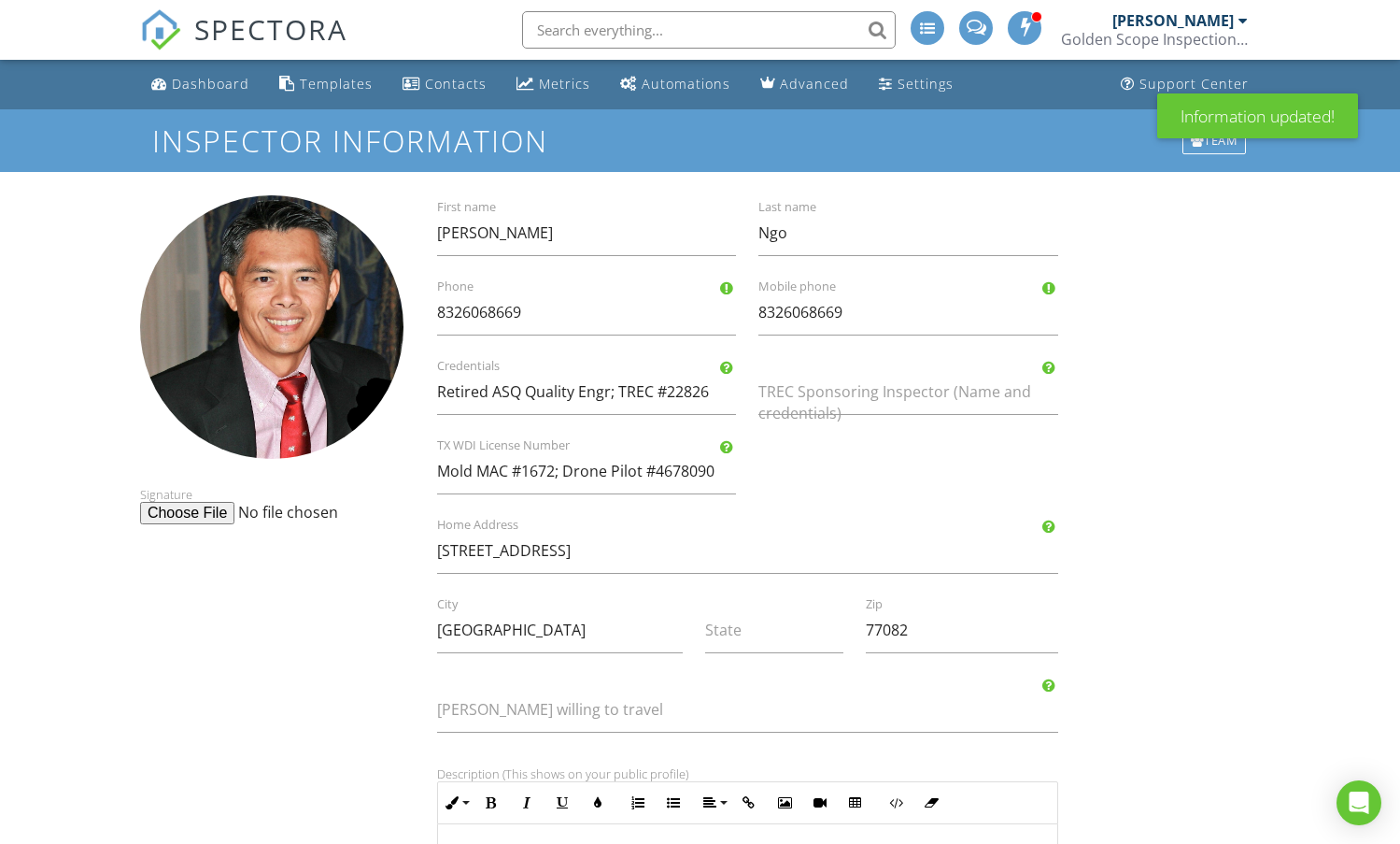
click at [1220, 585] on div "Signature [PERSON_NAME] First name [PERSON_NAME] Last name [PHONE_NUMBER] Phone…" at bounding box center [700, 800] width 1142 height 1211
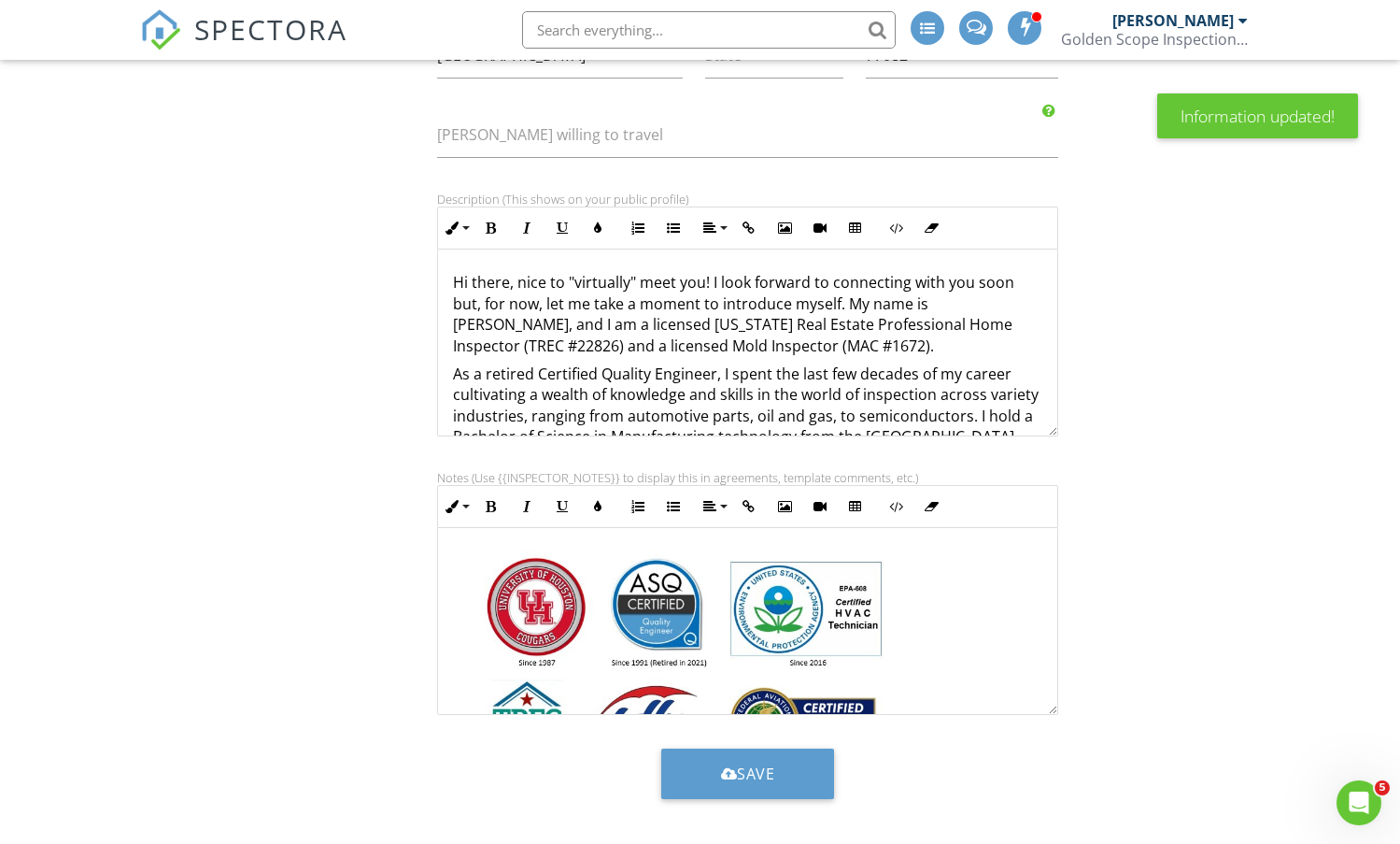
scroll to position [581, 0]
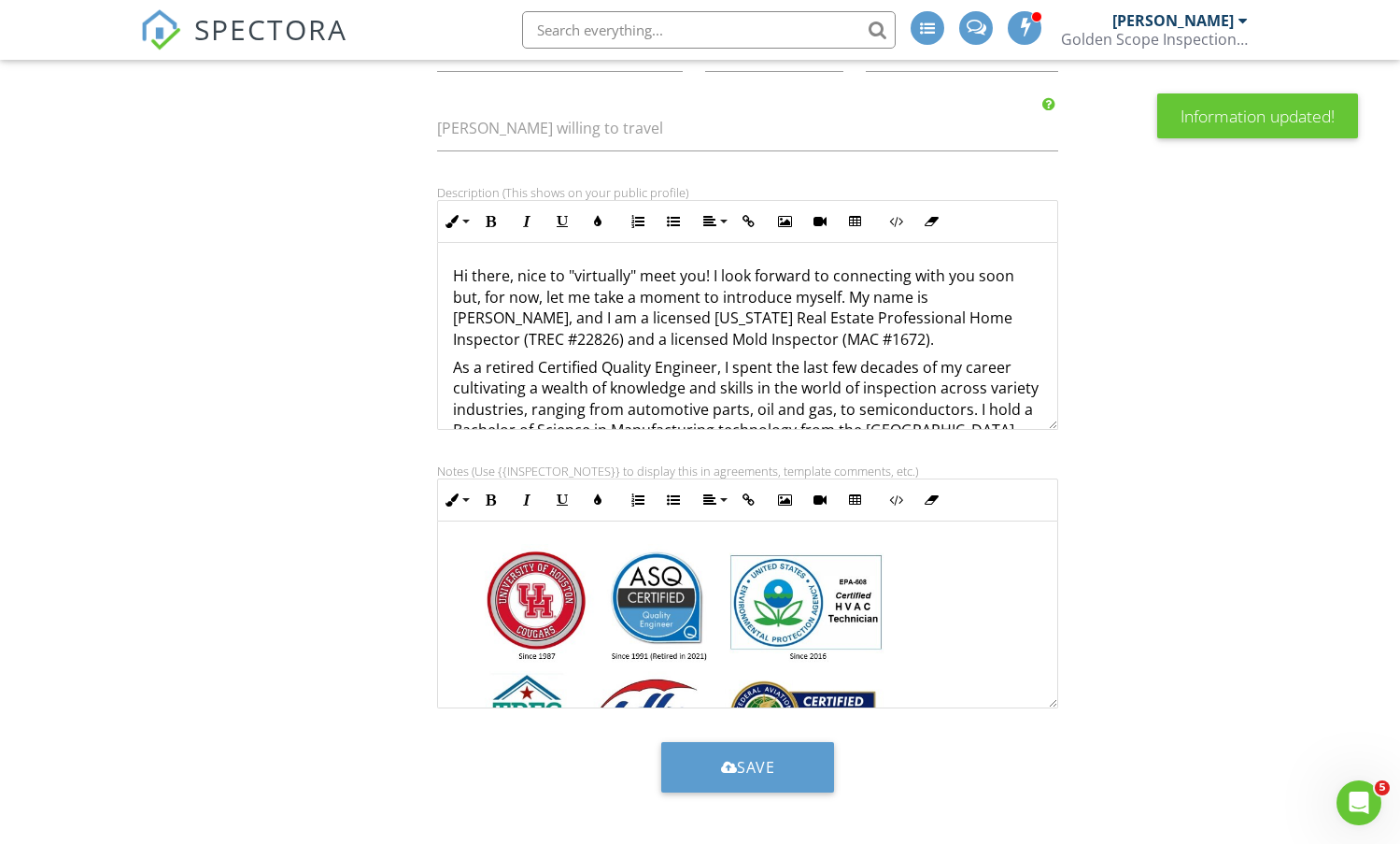
click at [809, 553] on img at bounding box center [684, 655] width 454 height 222
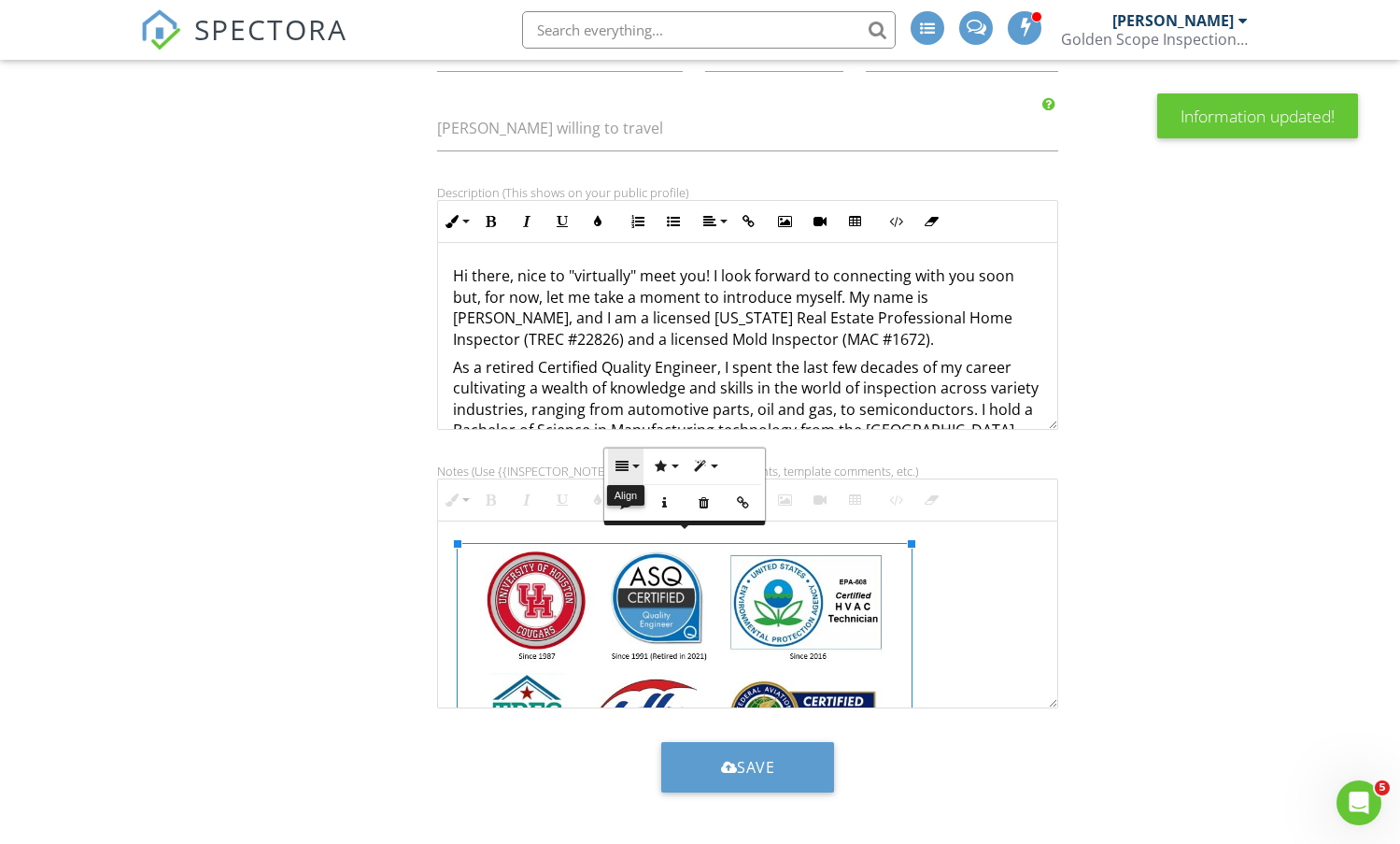
click at [632, 473] on button "Align" at bounding box center [626, 466] width 35 height 35
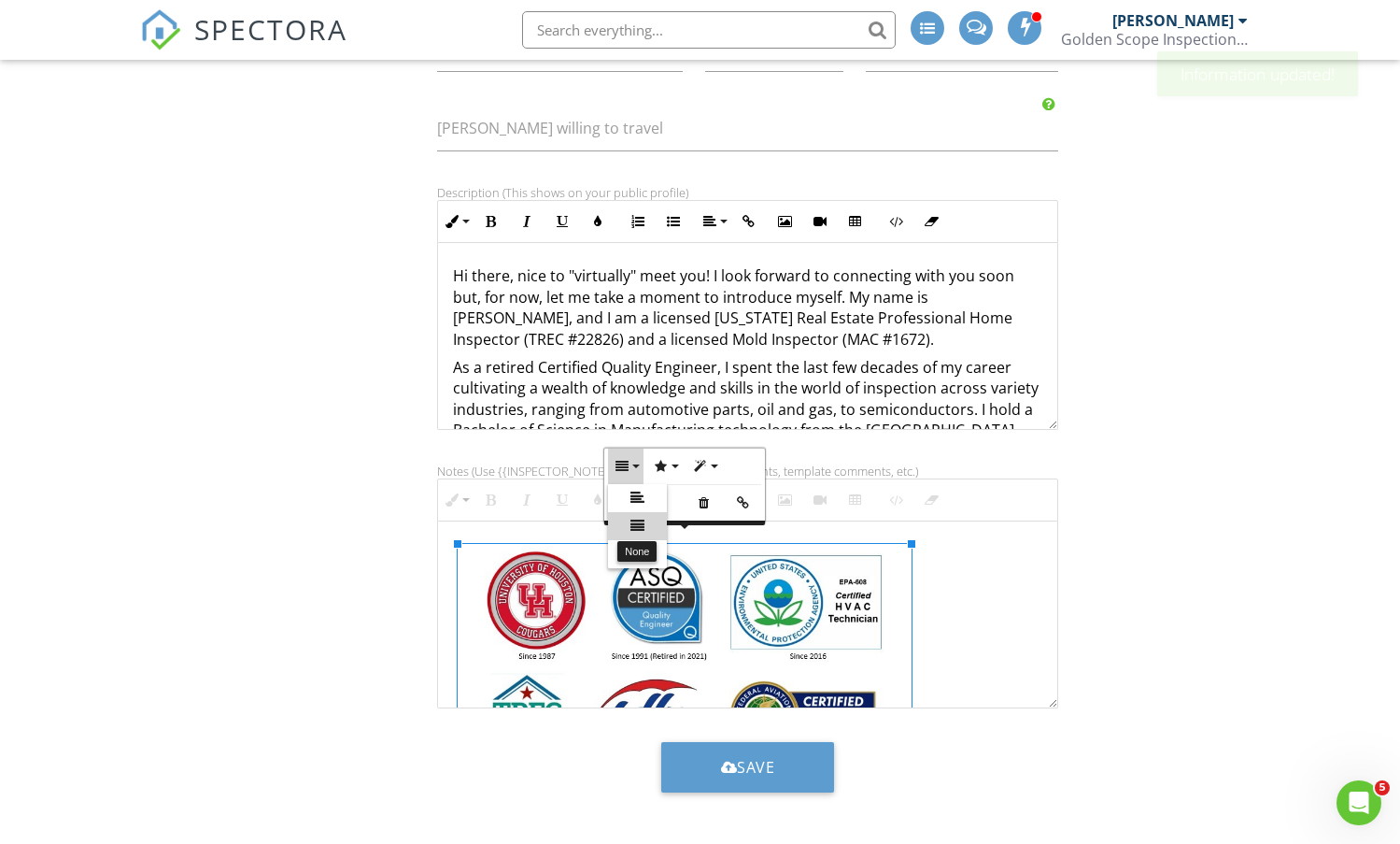
click at [624, 528] on link "None" at bounding box center [638, 526] width 59 height 28
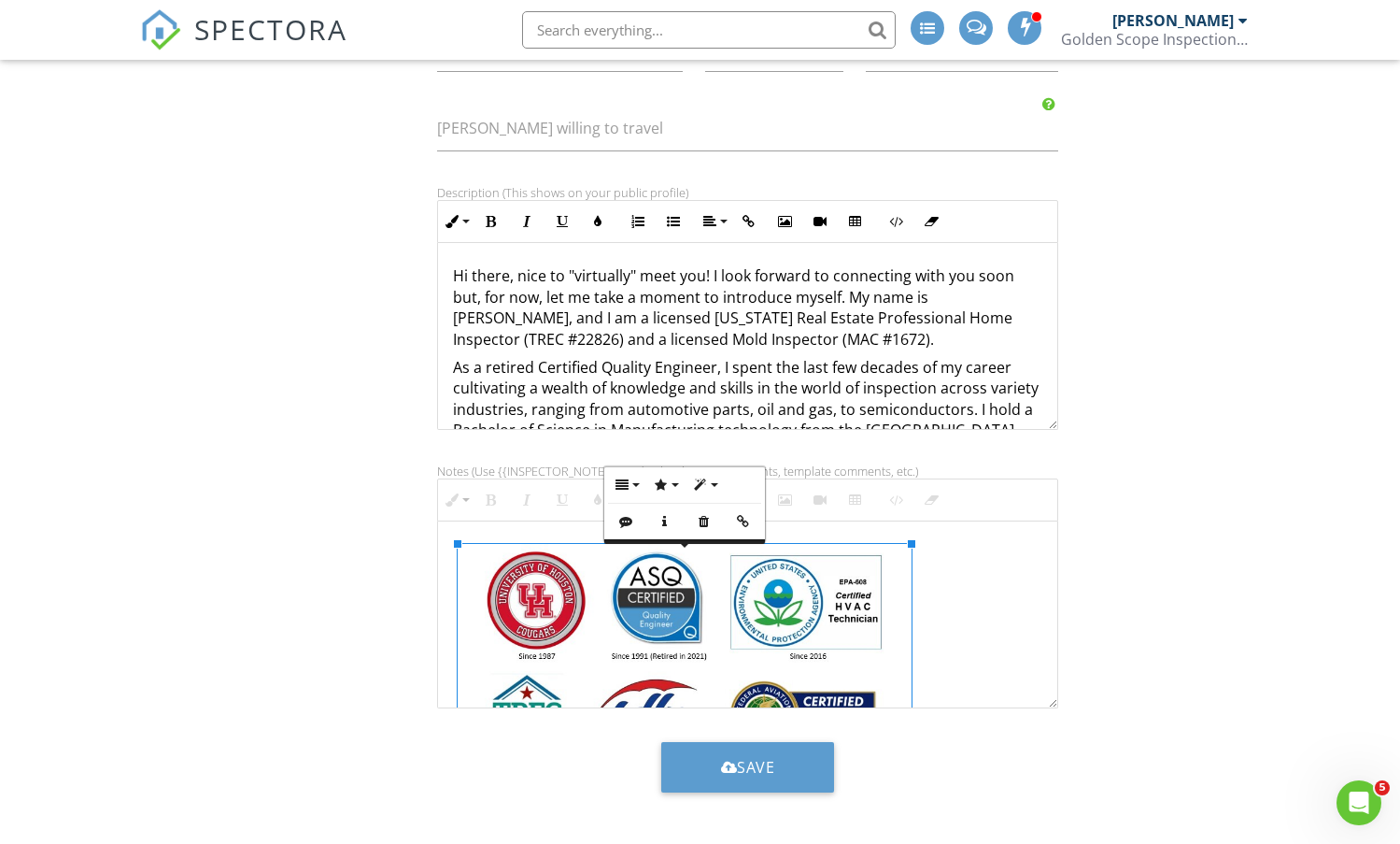
click at [755, 685] on img at bounding box center [684, 655] width 454 height 222
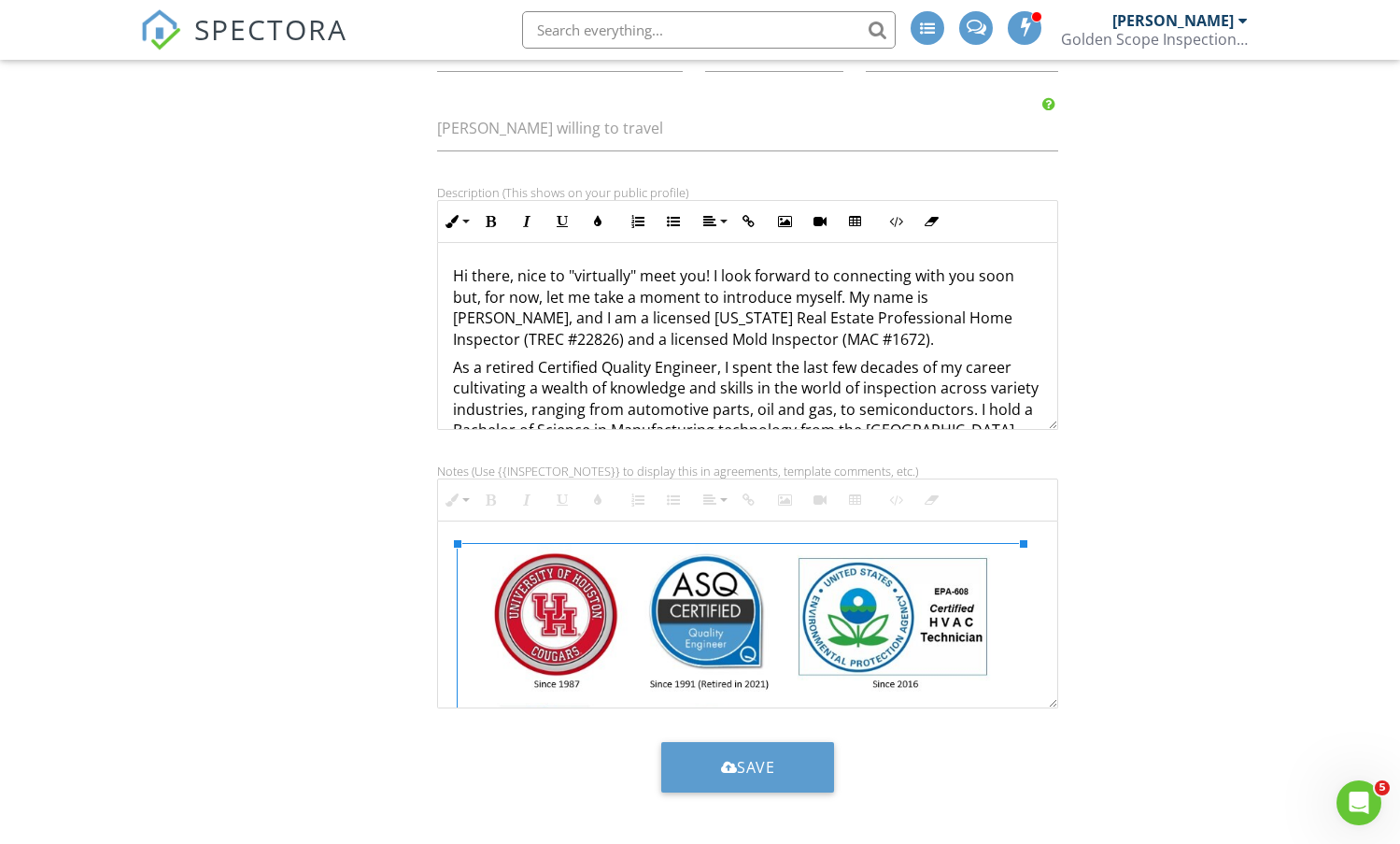
drag, startPoint x: 909, startPoint y: 543, endPoint x: 1039, endPoint y: 549, distance: 130.1
click at [1346, 439] on form "Inspector Information Team Signature [PERSON_NAME] First name [PERSON_NAME] Las…" at bounding box center [700, 176] width 1400 height 1297
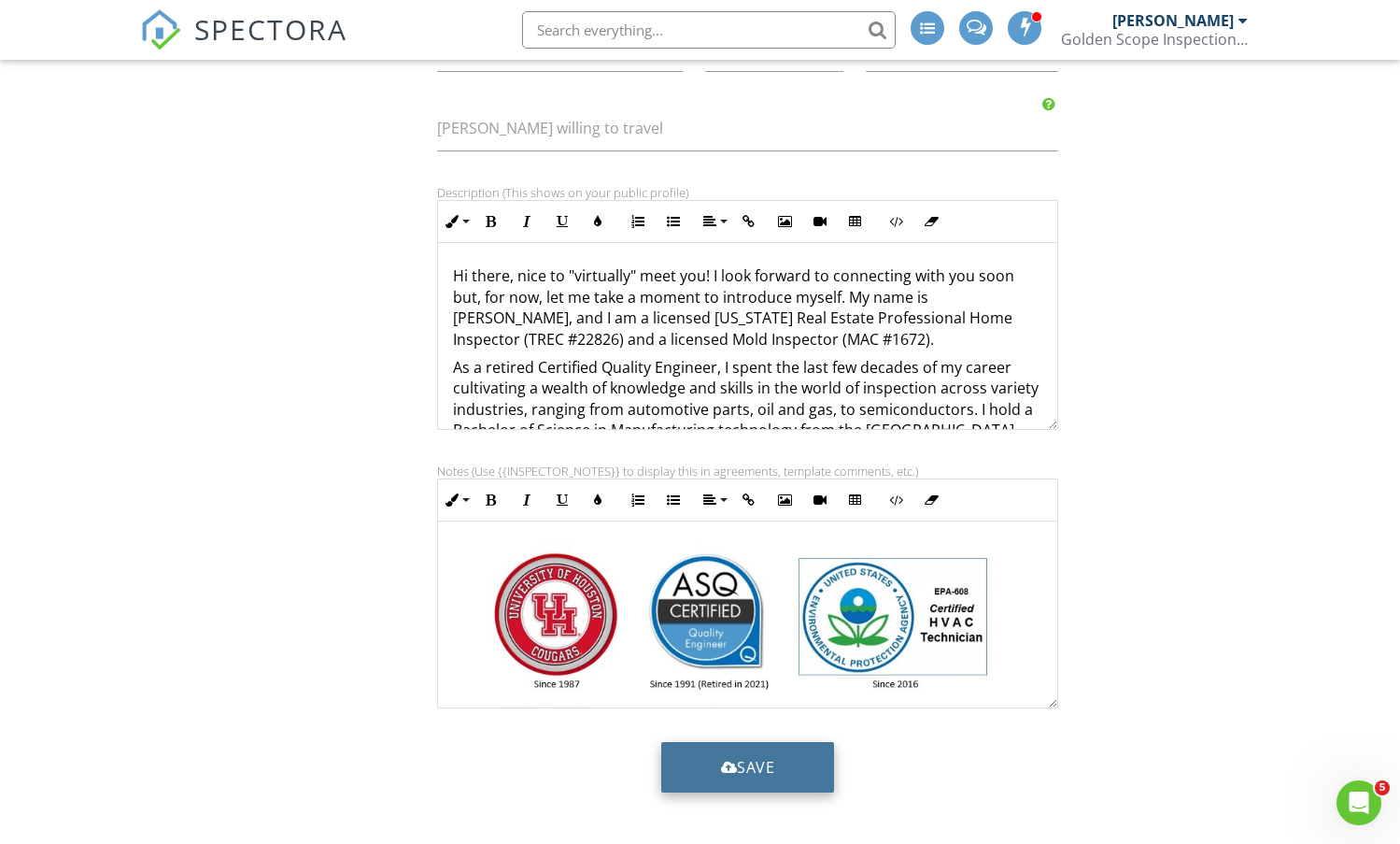
click at [715, 756] on button "Save" at bounding box center [748, 766] width 173 height 50
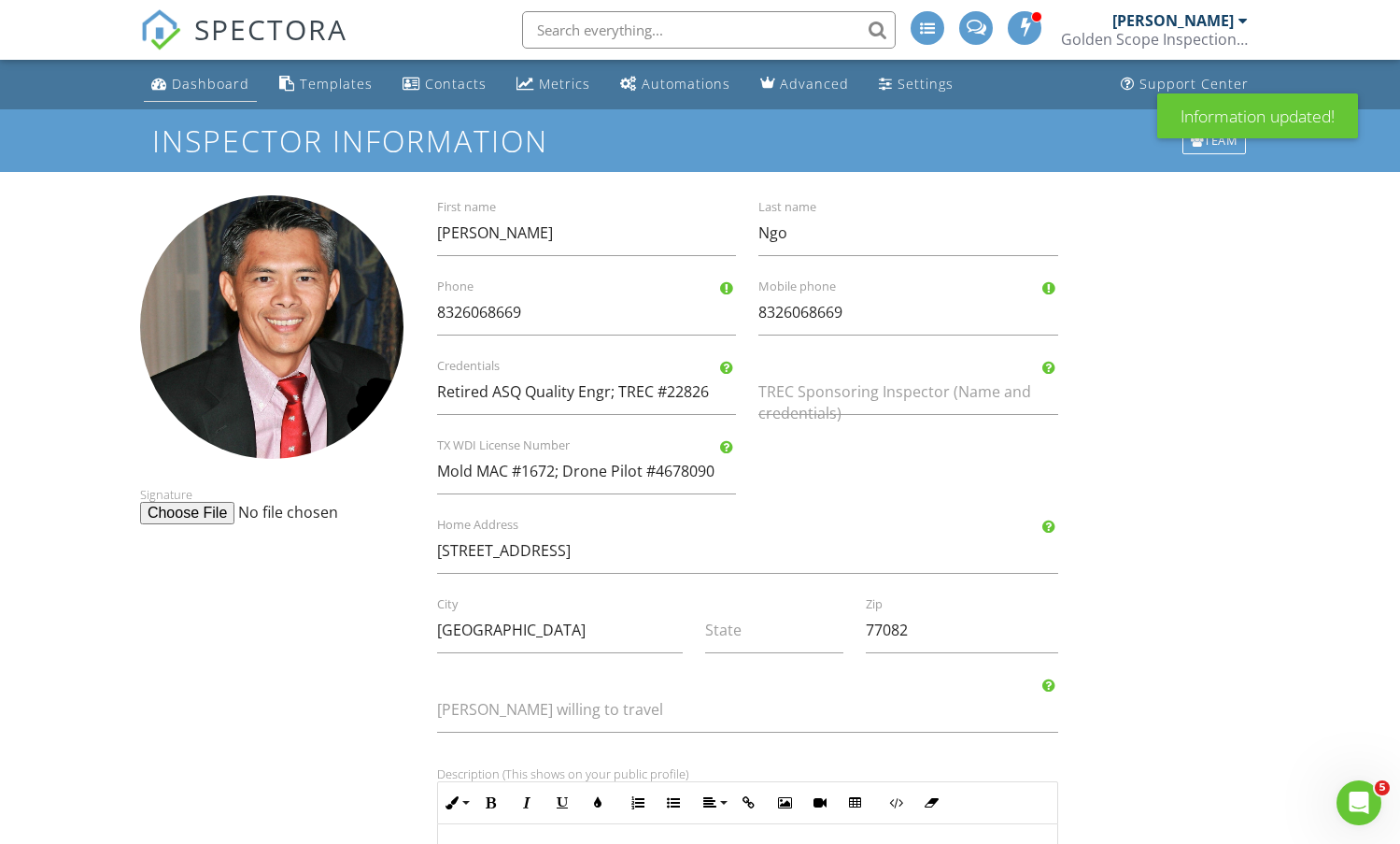
click at [187, 78] on div "Dashboard" at bounding box center [210, 83] width 78 height 18
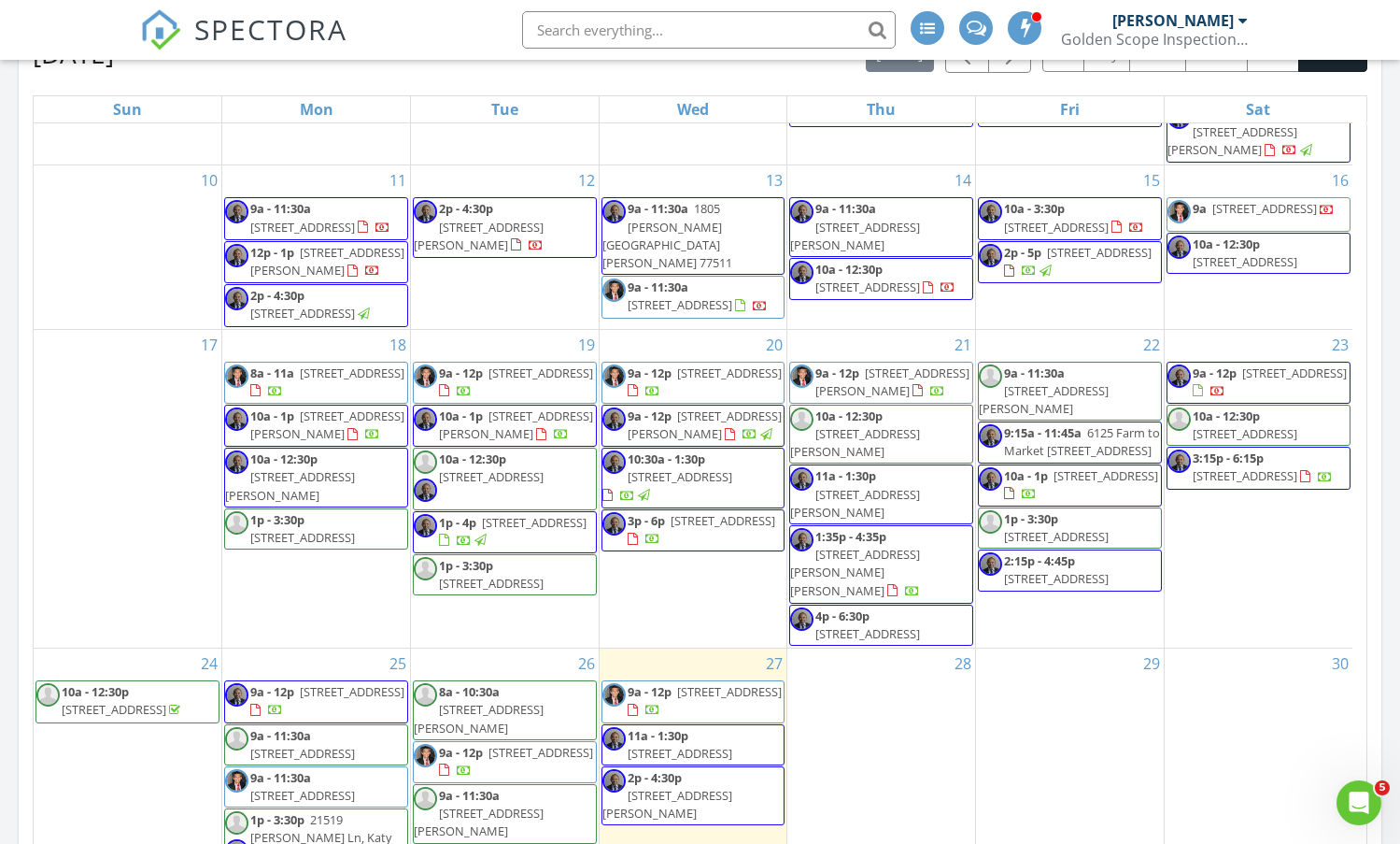
scroll to position [339, 0]
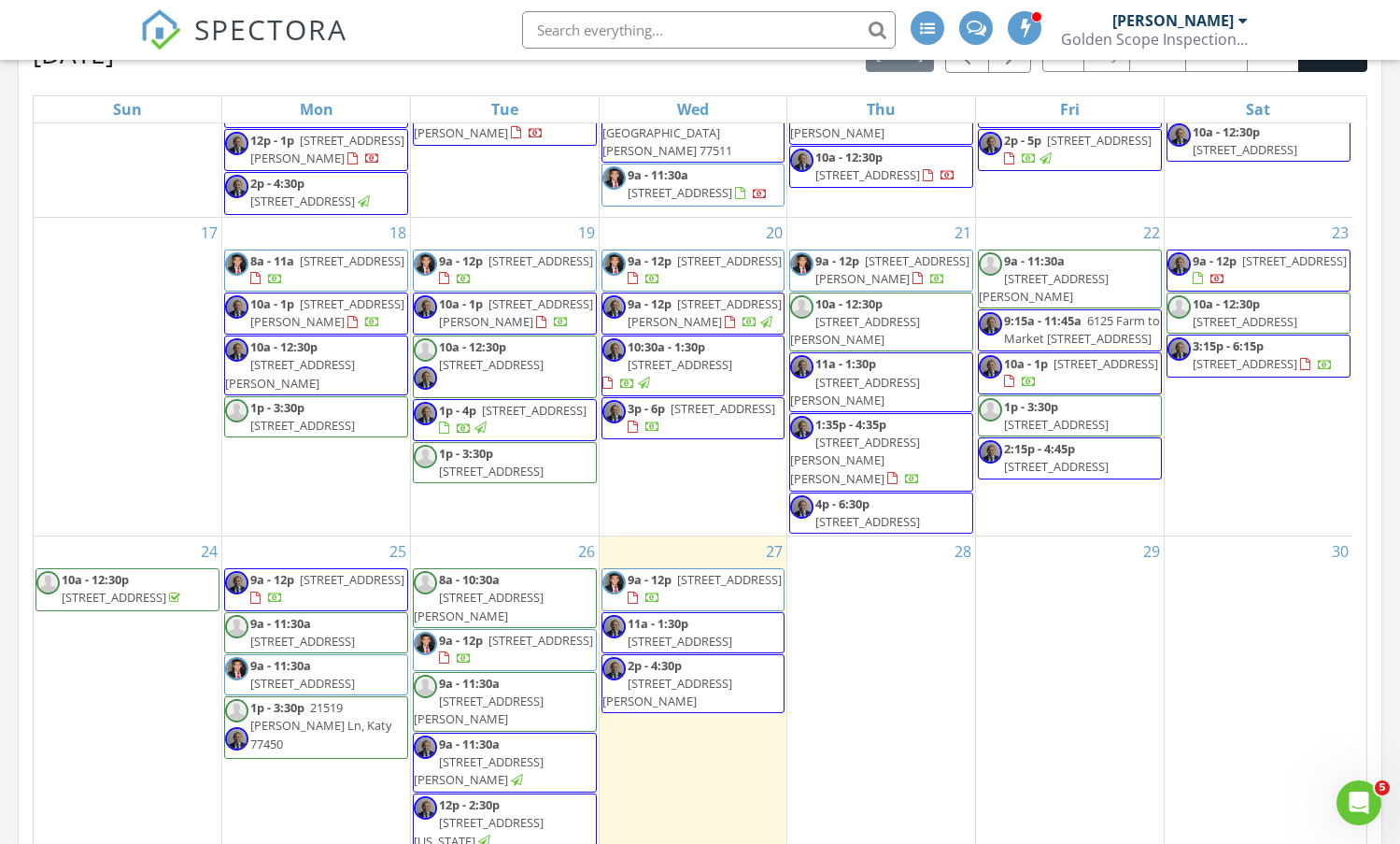
click at [290, 657] on span "9a - 11:30a" at bounding box center [281, 666] width 61 height 17
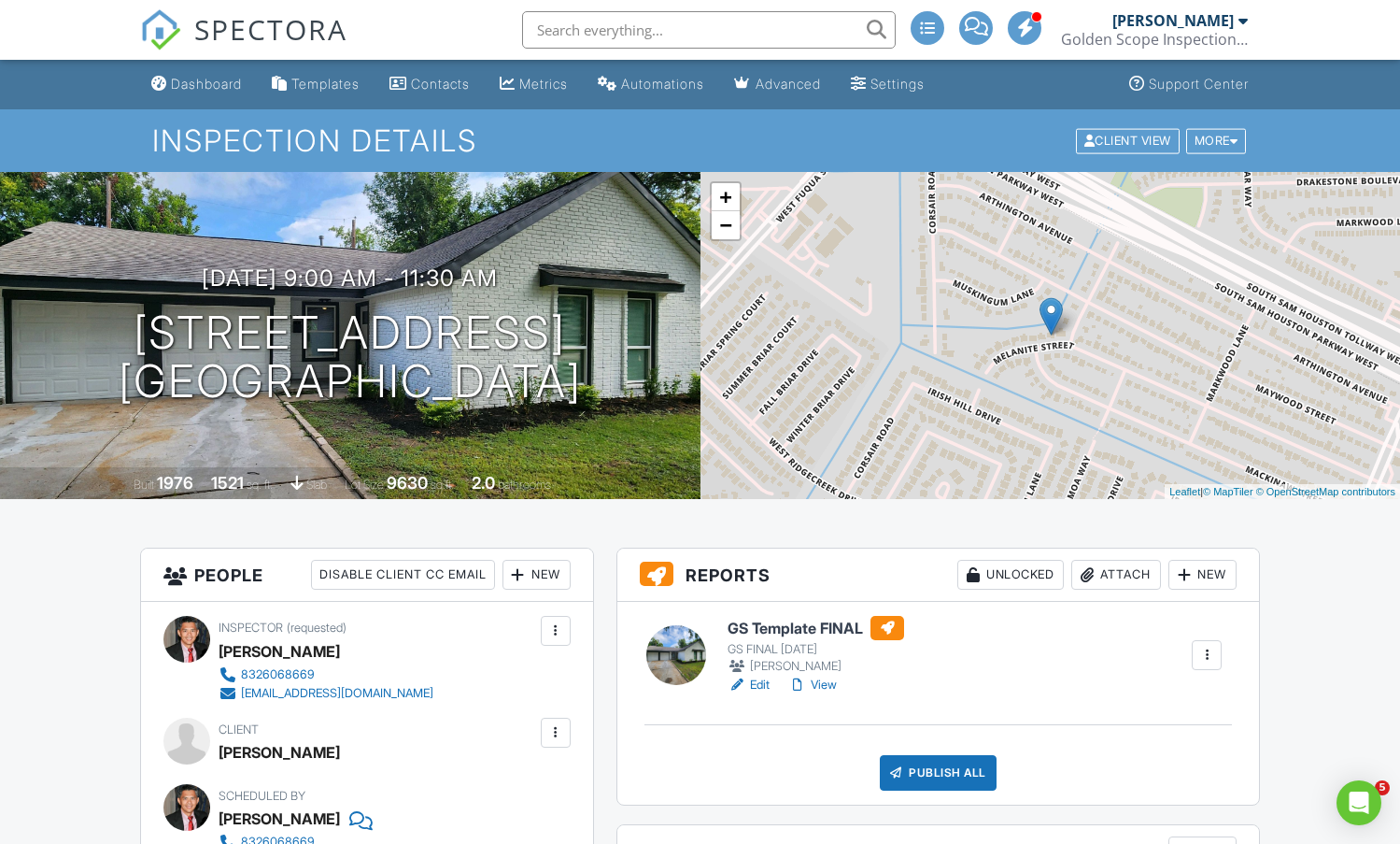
click at [827, 687] on link "View" at bounding box center [812, 685] width 48 height 19
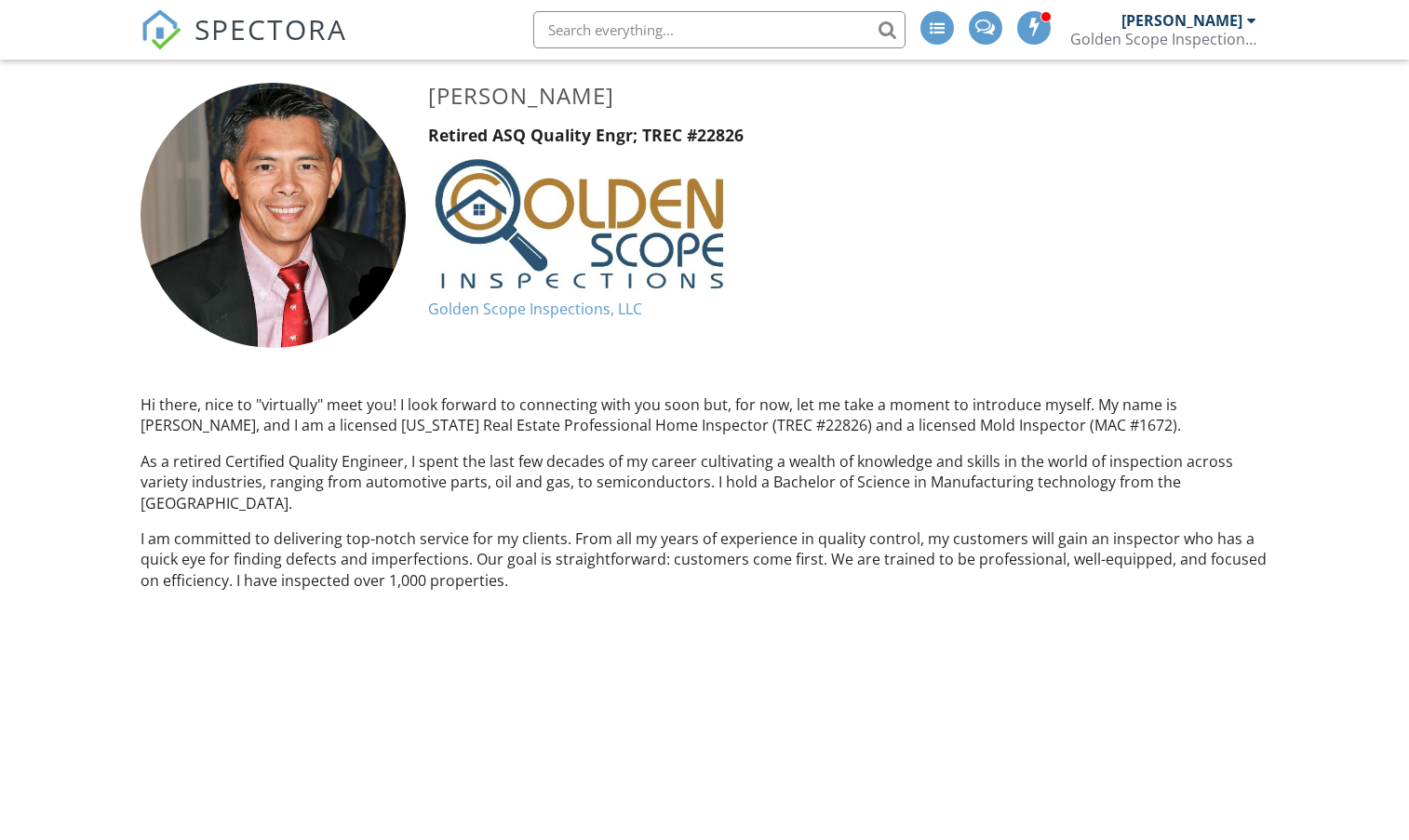
click at [215, 41] on span "SPECTORA" at bounding box center [271, 28] width 153 height 39
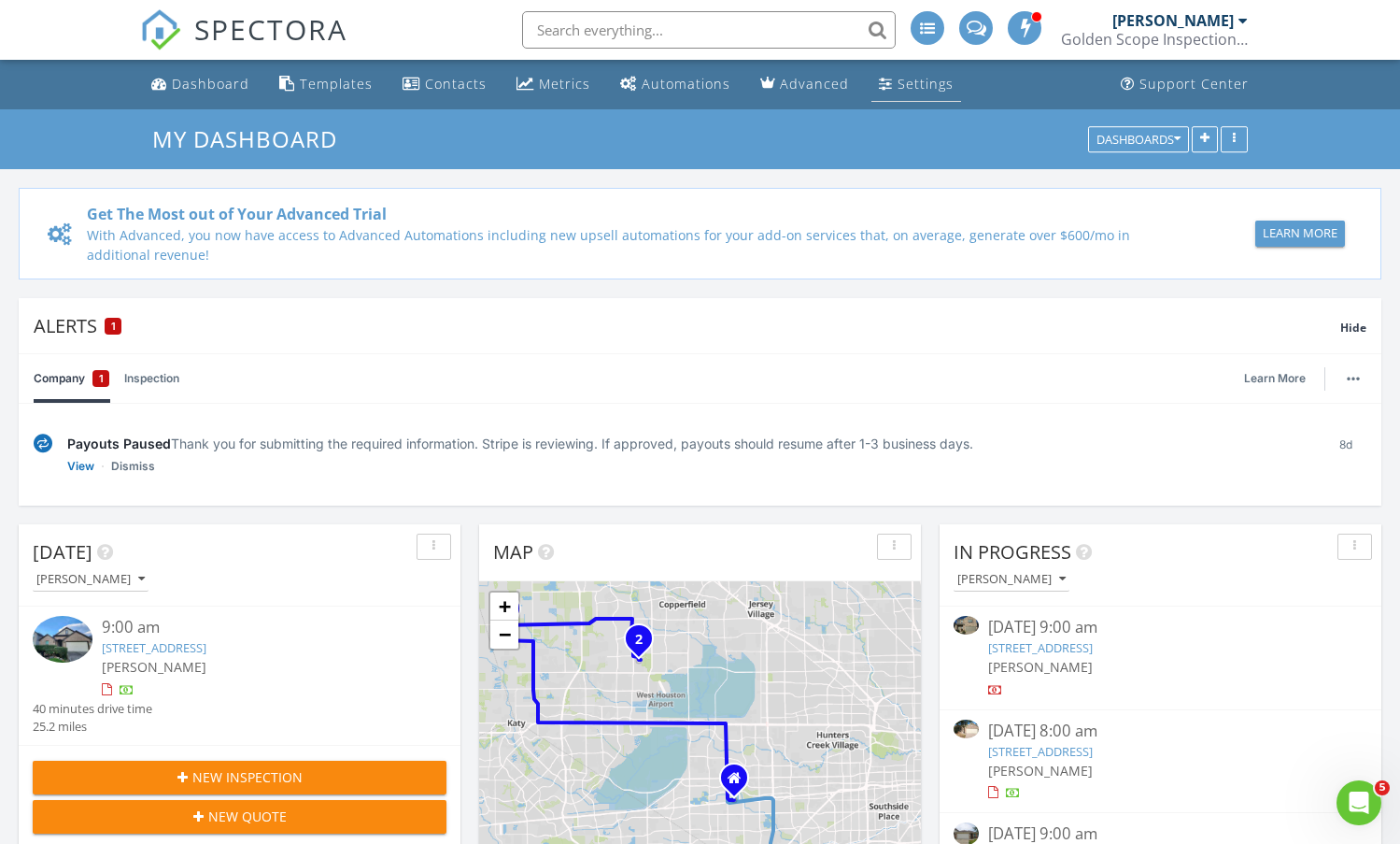
click at [904, 91] on div "Settings" at bounding box center [925, 83] width 56 height 18
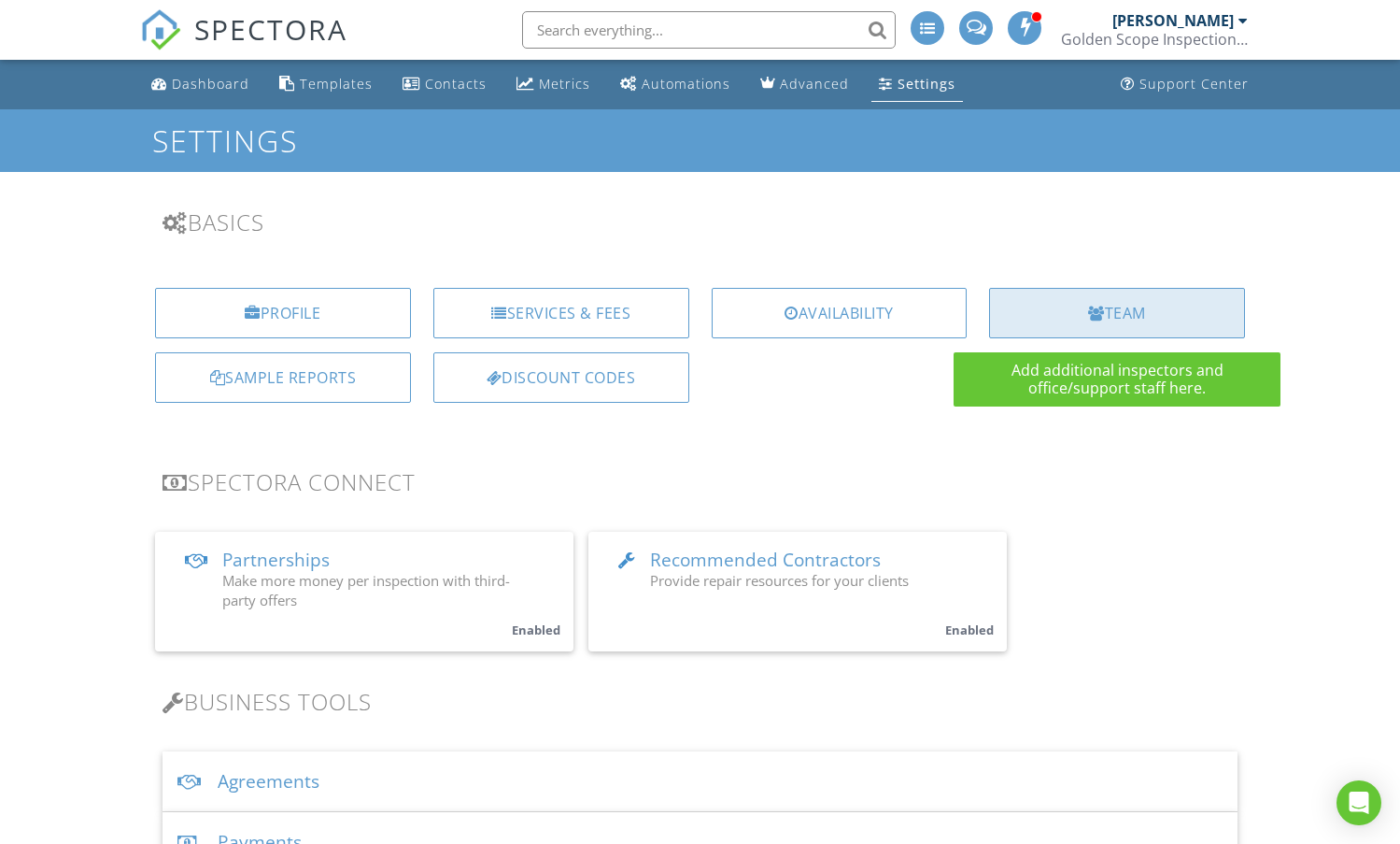
click at [1080, 316] on div "Team" at bounding box center [1118, 313] width 256 height 50
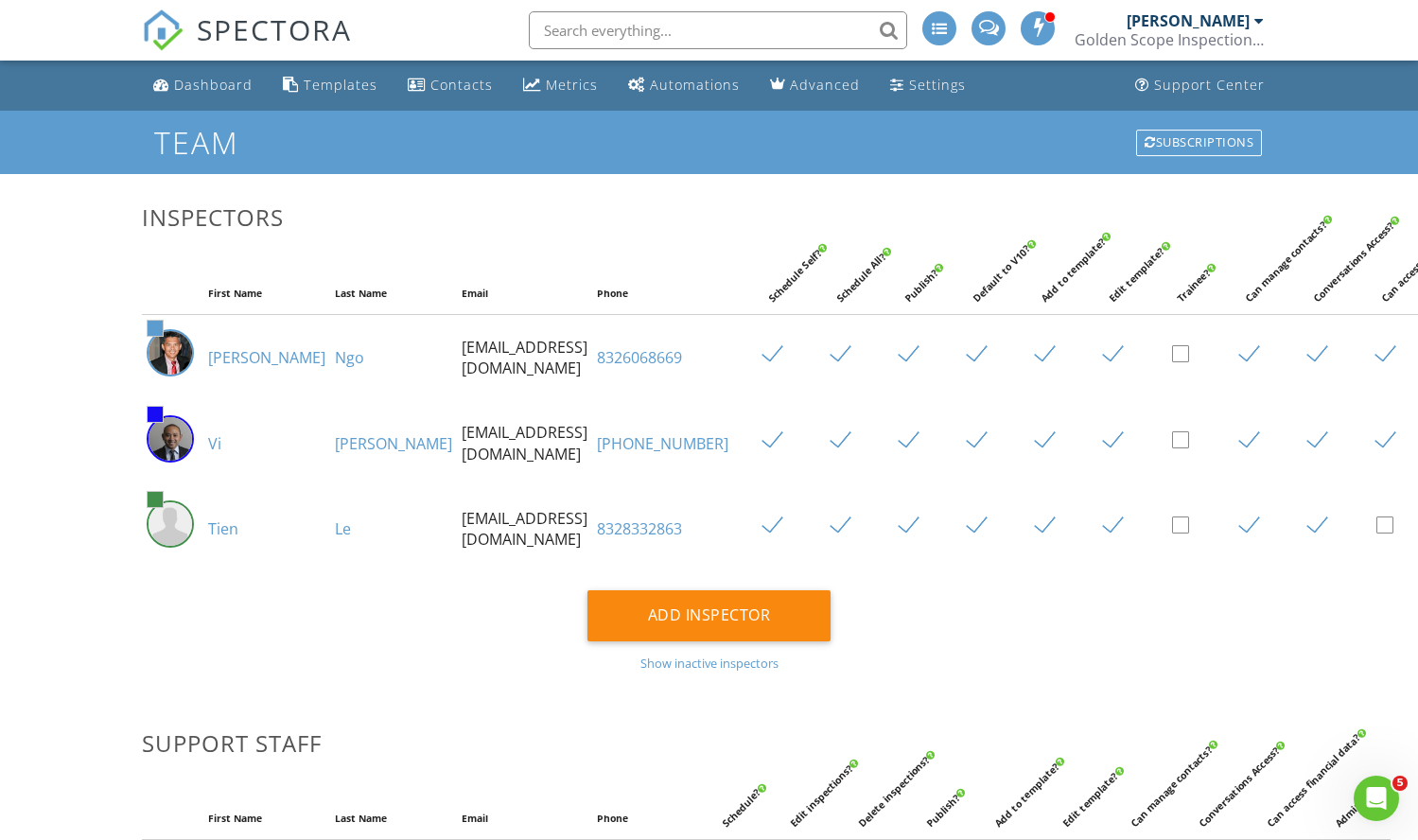
click at [617, 368] on link "8326068669" at bounding box center [639, 358] width 85 height 21
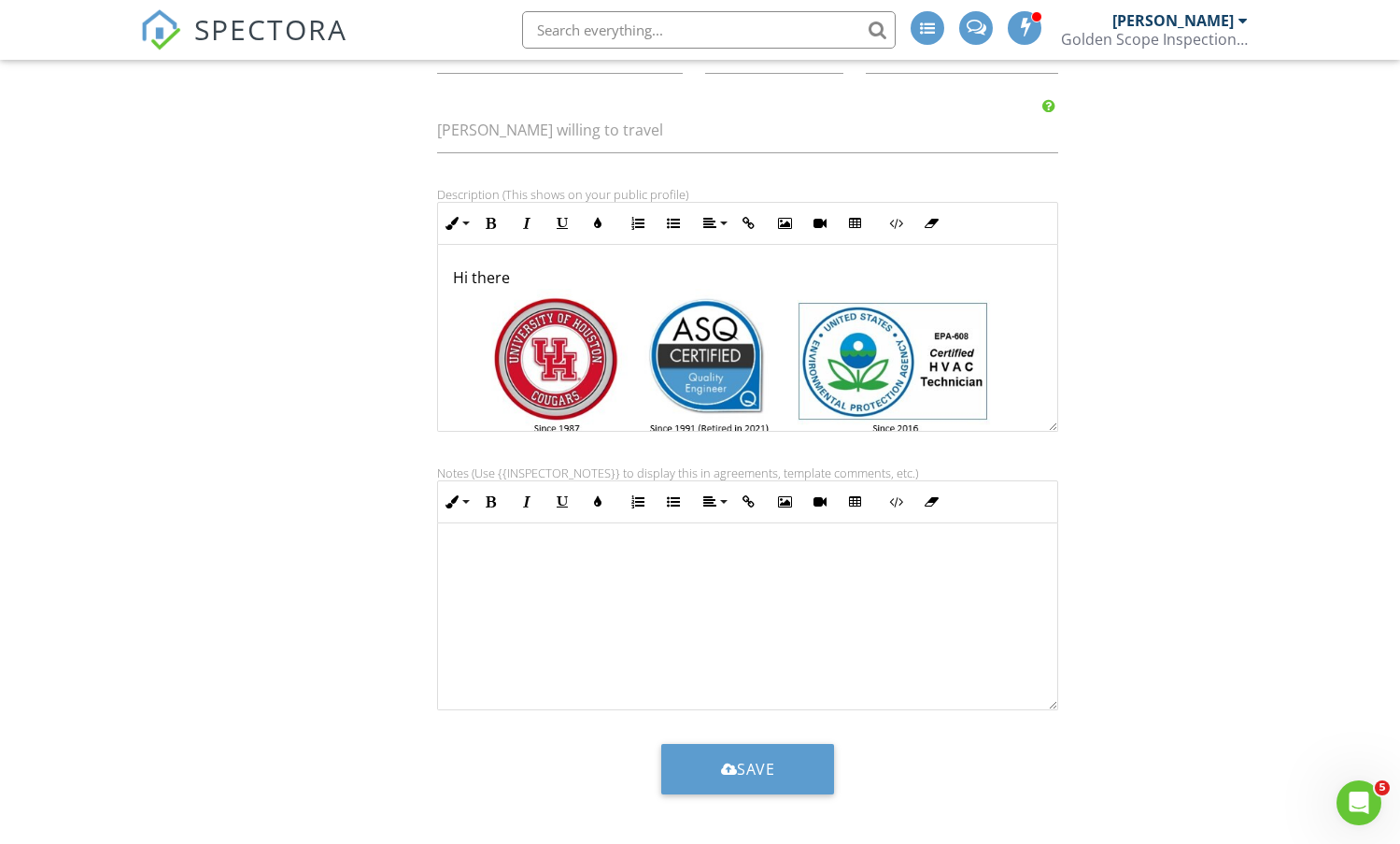
scroll to position [581, 0]
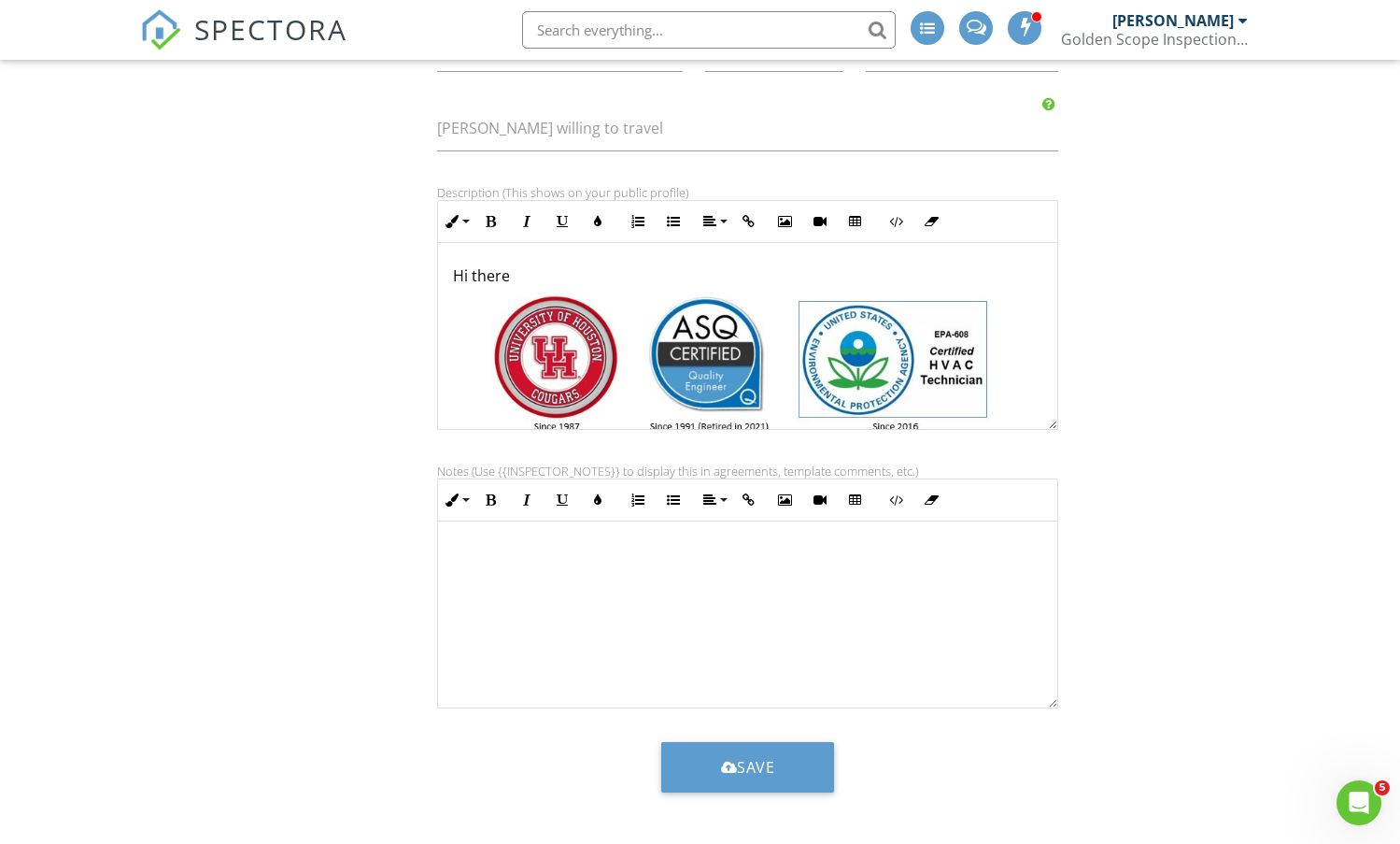
click at [652, 324] on img at bounding box center [741, 426] width 567 height 277
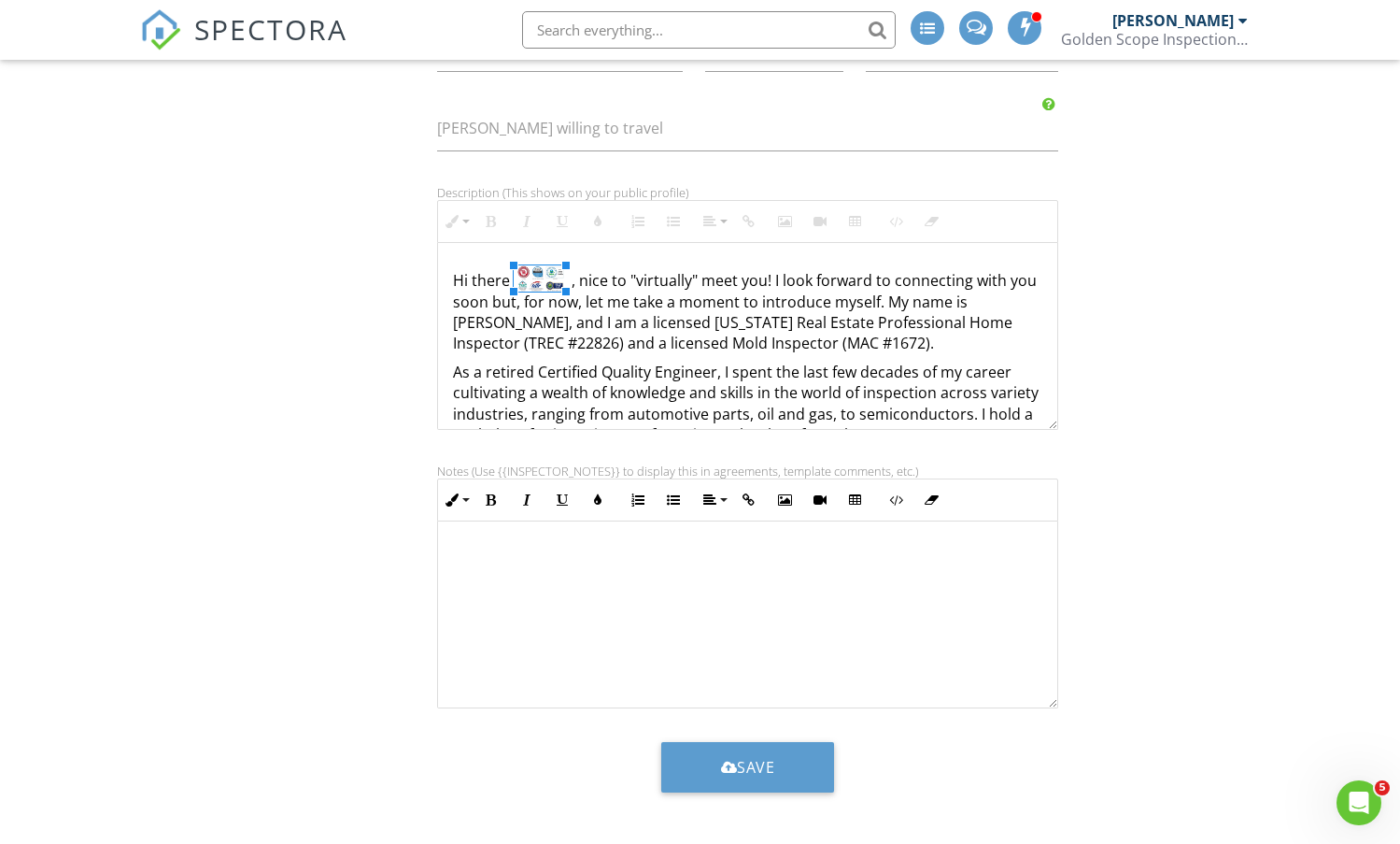
drag, startPoint x: 1022, startPoint y: 284, endPoint x: 507, endPoint y: 455, distance: 542.6
click at [481, 286] on img at bounding box center [483, 278] width 52 height 26
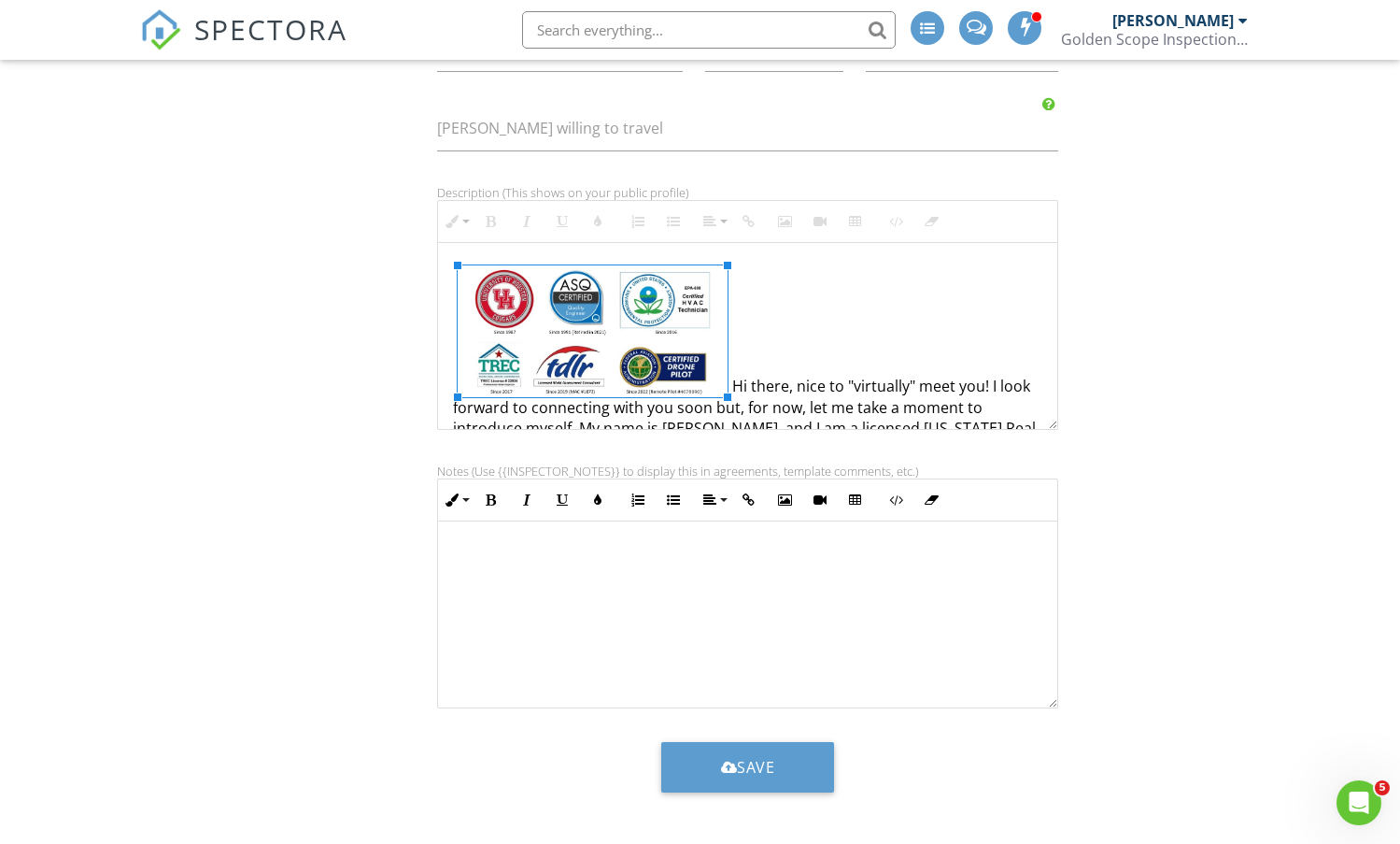
drag, startPoint x: 506, startPoint y: 293, endPoint x: 733, endPoint y: 399, distance: 250.5
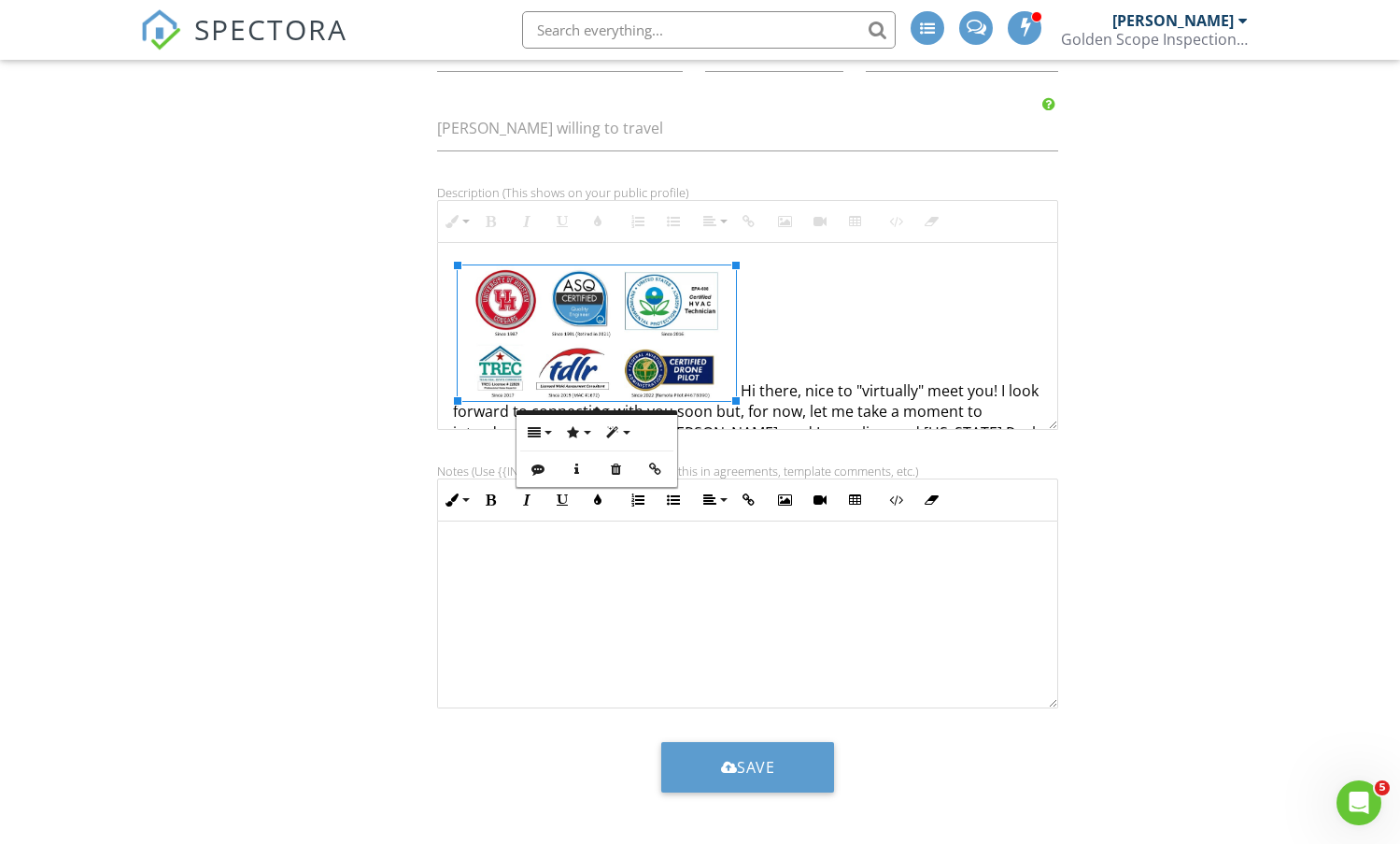
click at [654, 291] on img at bounding box center [597, 333] width 279 height 136
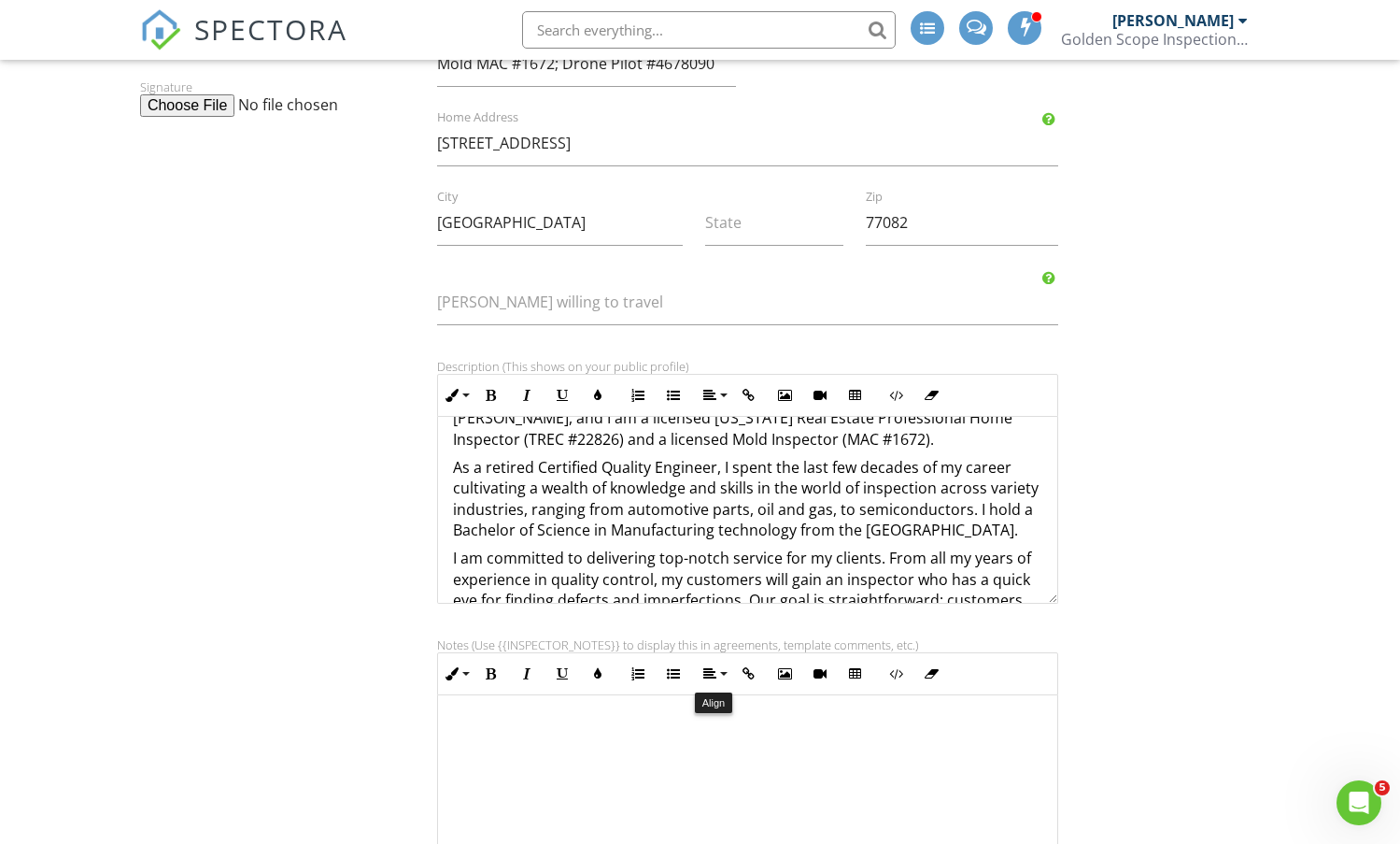
scroll to position [394, 0]
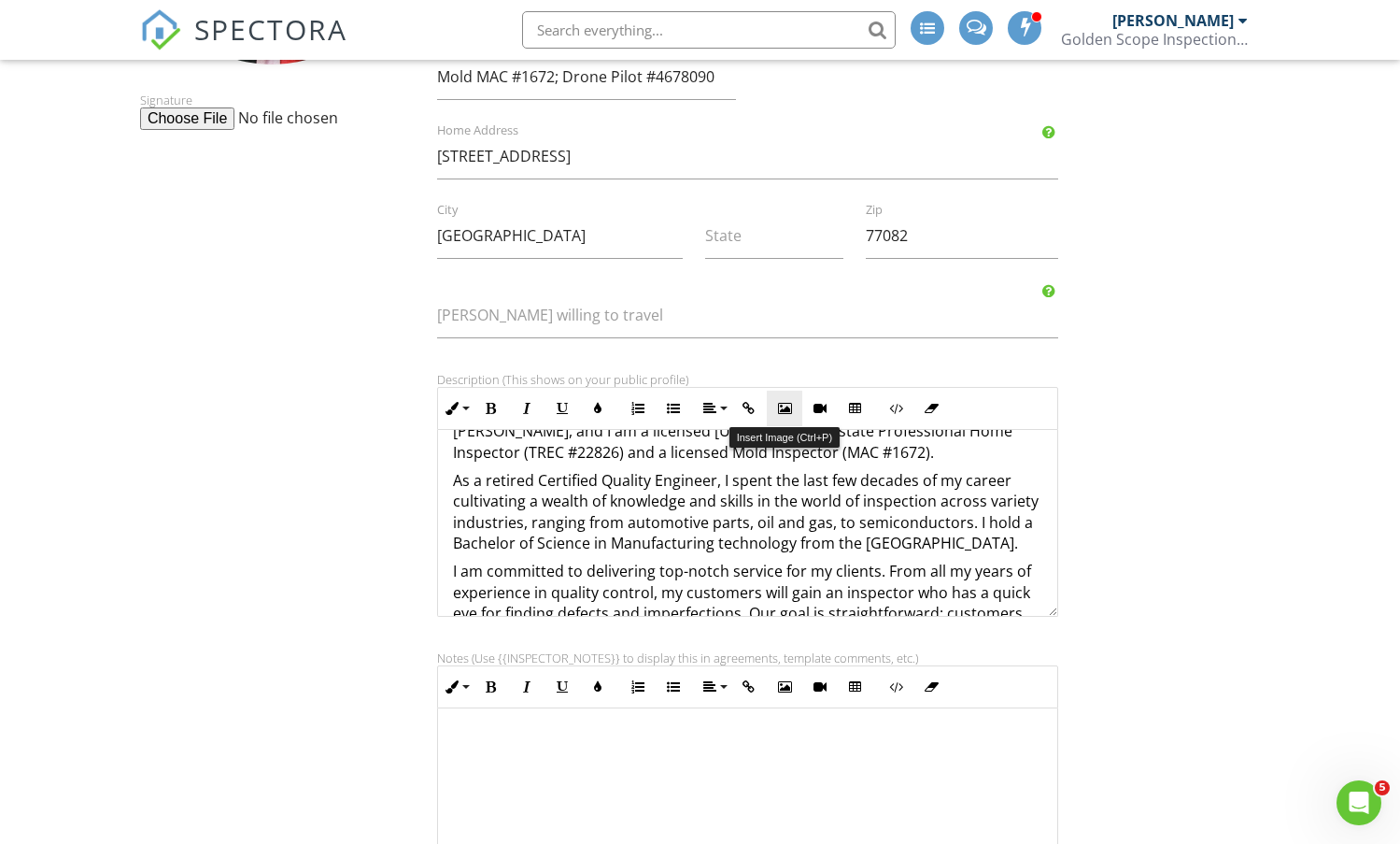
click at [788, 413] on icon "button" at bounding box center [785, 409] width 13 height 13
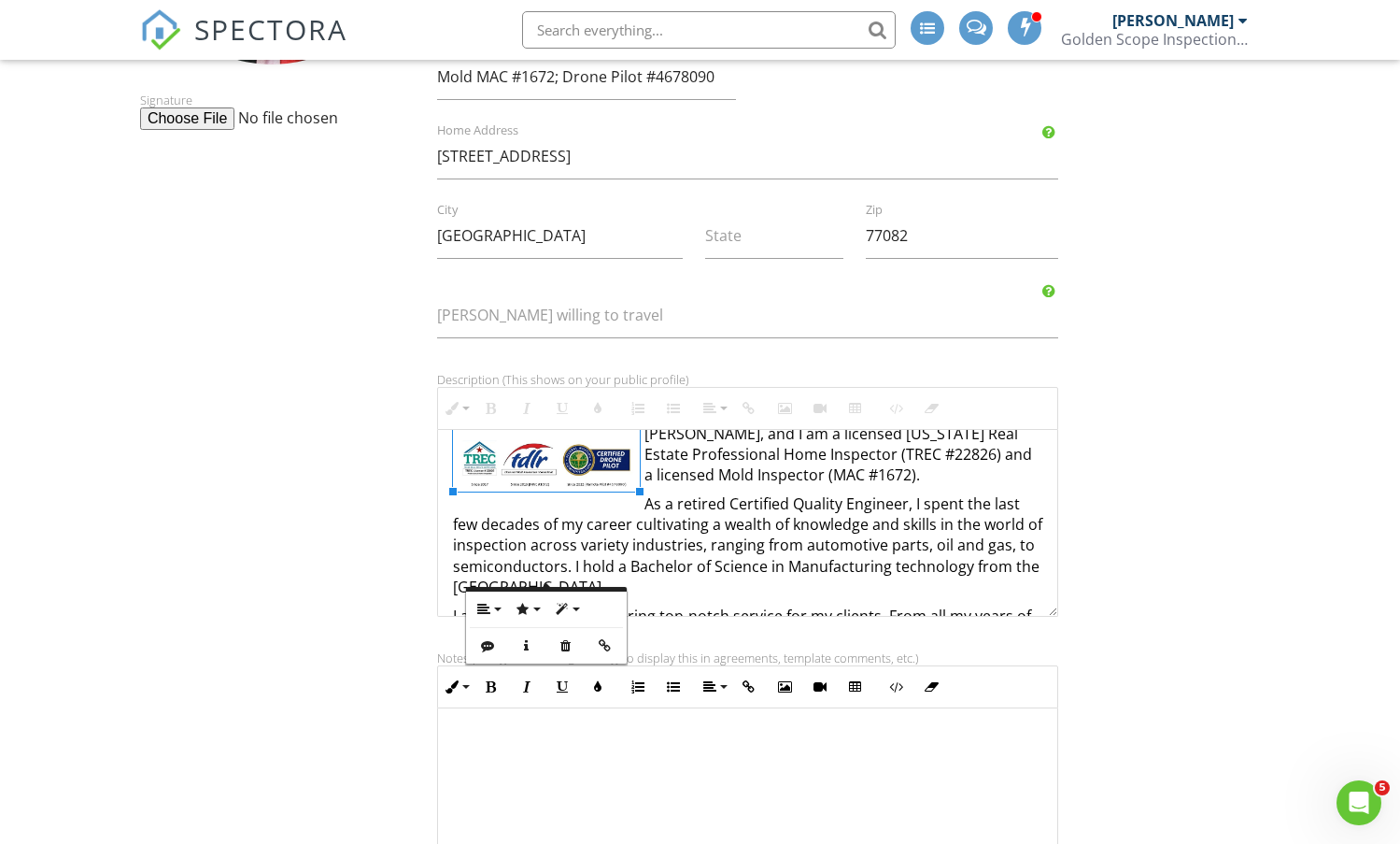
scroll to position [94, 0]
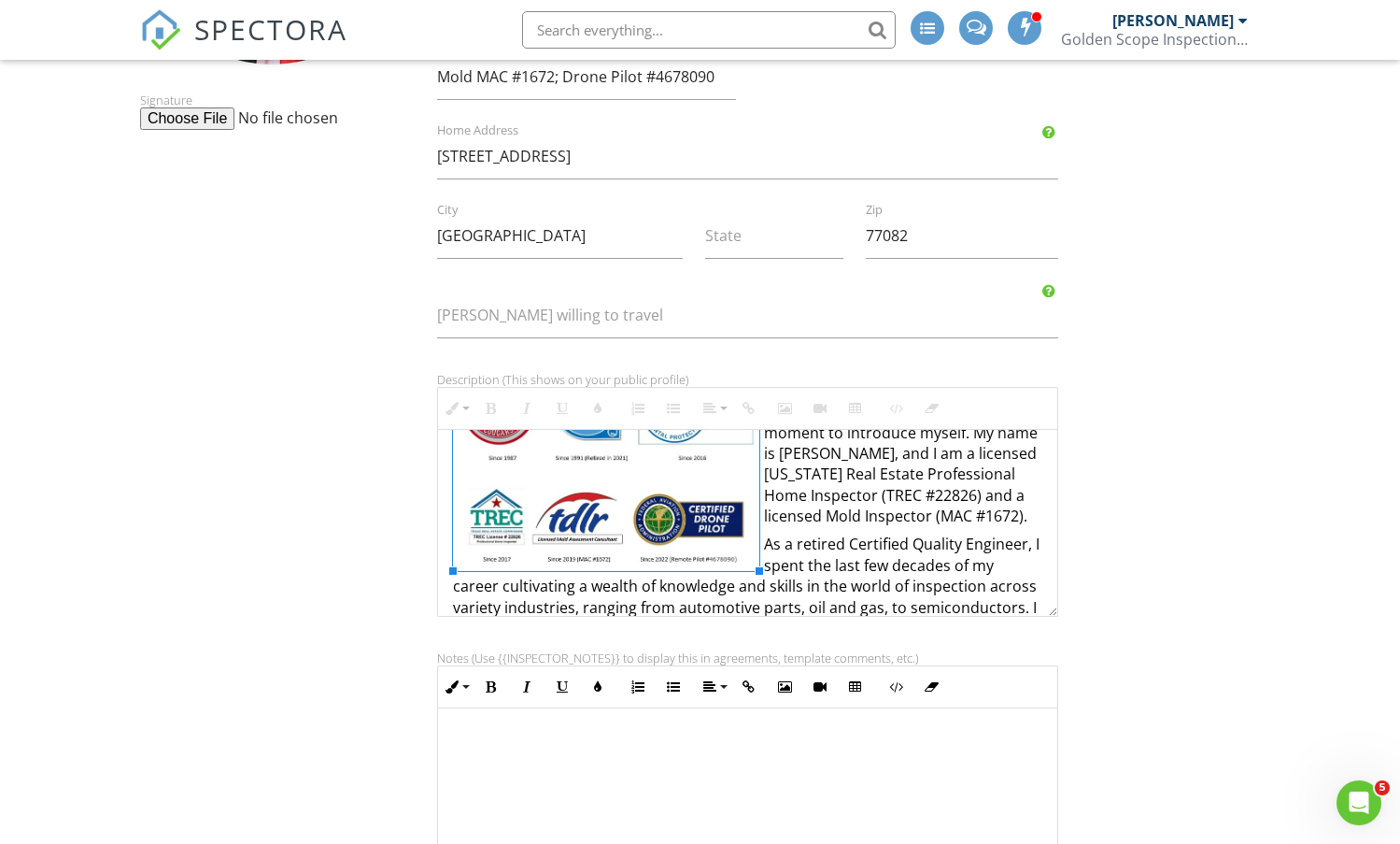
drag, startPoint x: 639, startPoint y: 489, endPoint x: 758, endPoint y: 538, distance: 128.7
click at [1199, 481] on div "Signature Tony First name Ngo Last name 8326068669 Phone 8326068669 Mobile phon…" at bounding box center [700, 406] width 1142 height 1211
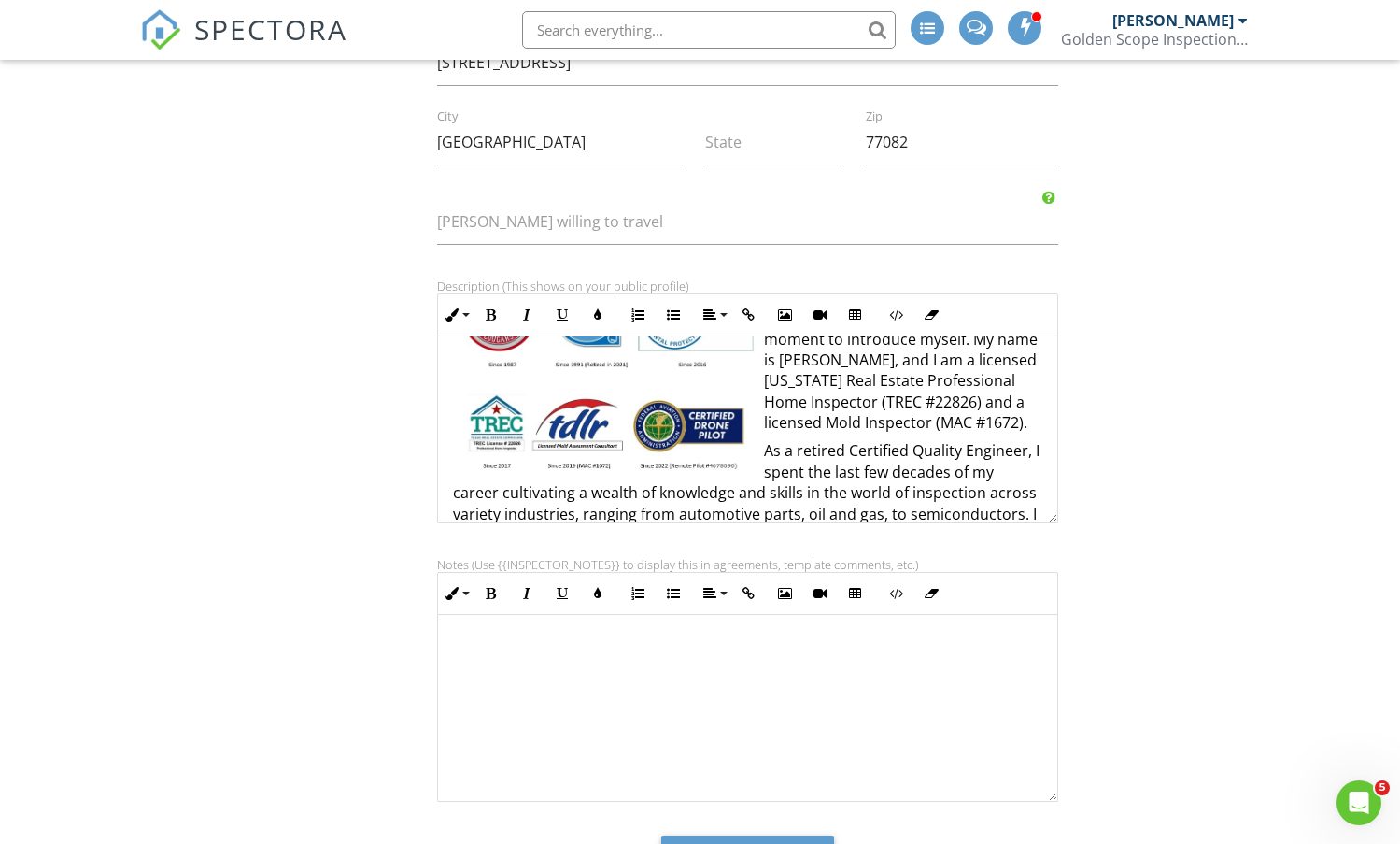
click at [702, 419] on img at bounding box center [606, 374] width 306 height 208
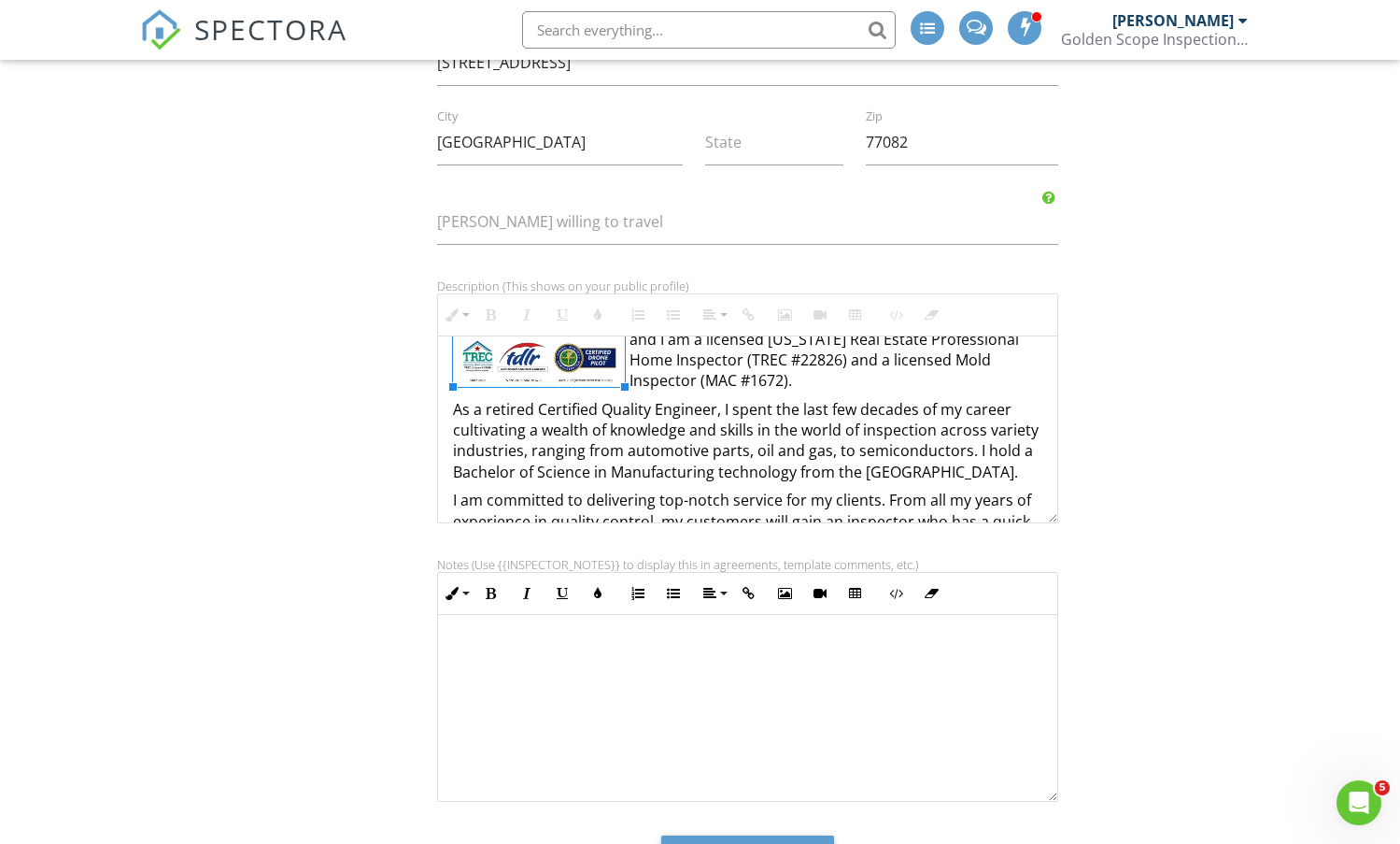
drag, startPoint x: 755, startPoint y: 474, endPoint x: 621, endPoint y: 338, distance: 190.9
click at [1245, 510] on div "Signature Tony First name Ngo Last name 8326068669 Phone 8326068669 Mobile phon…" at bounding box center [700, 313] width 1142 height 1211
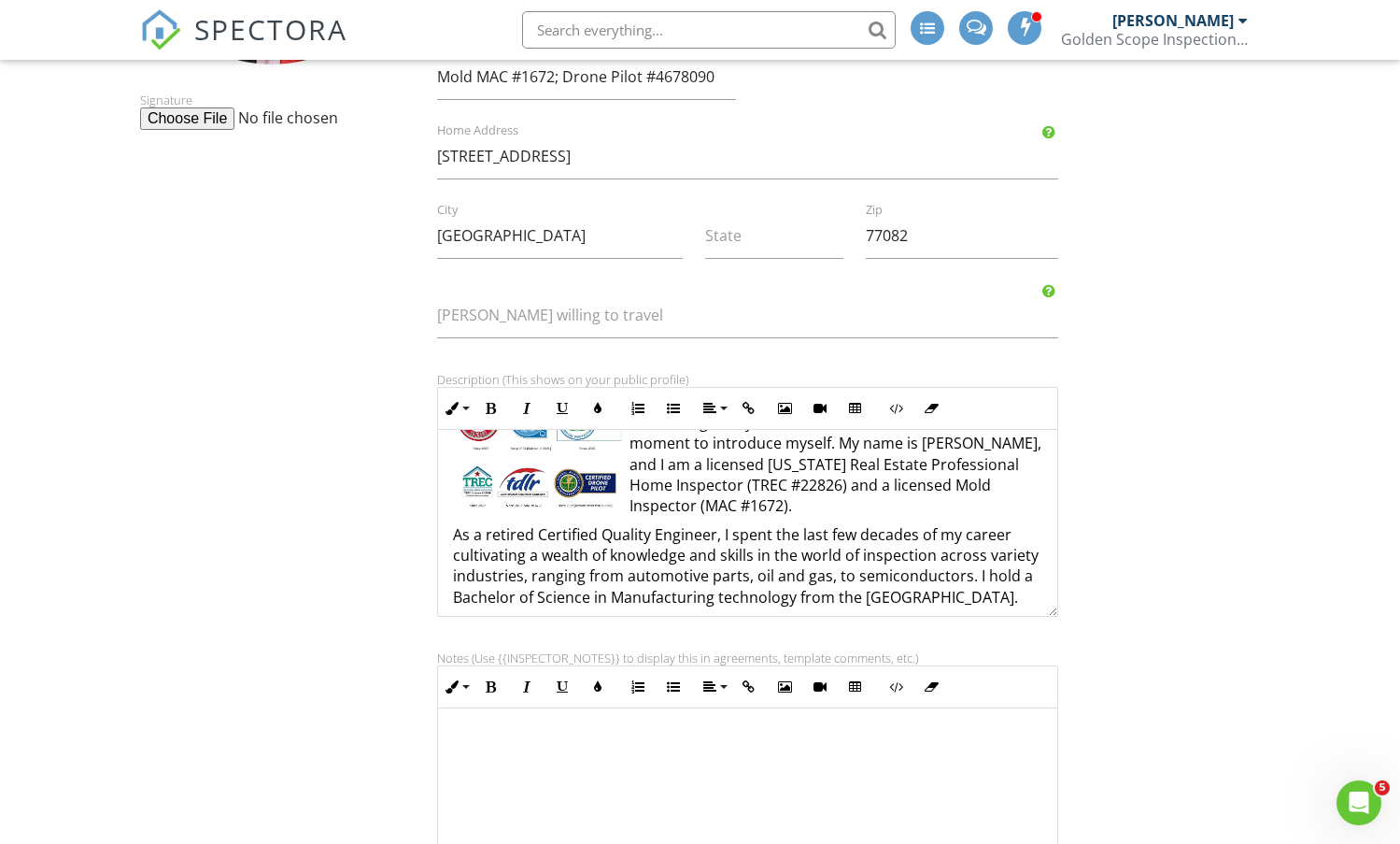
scroll to position [0, 0]
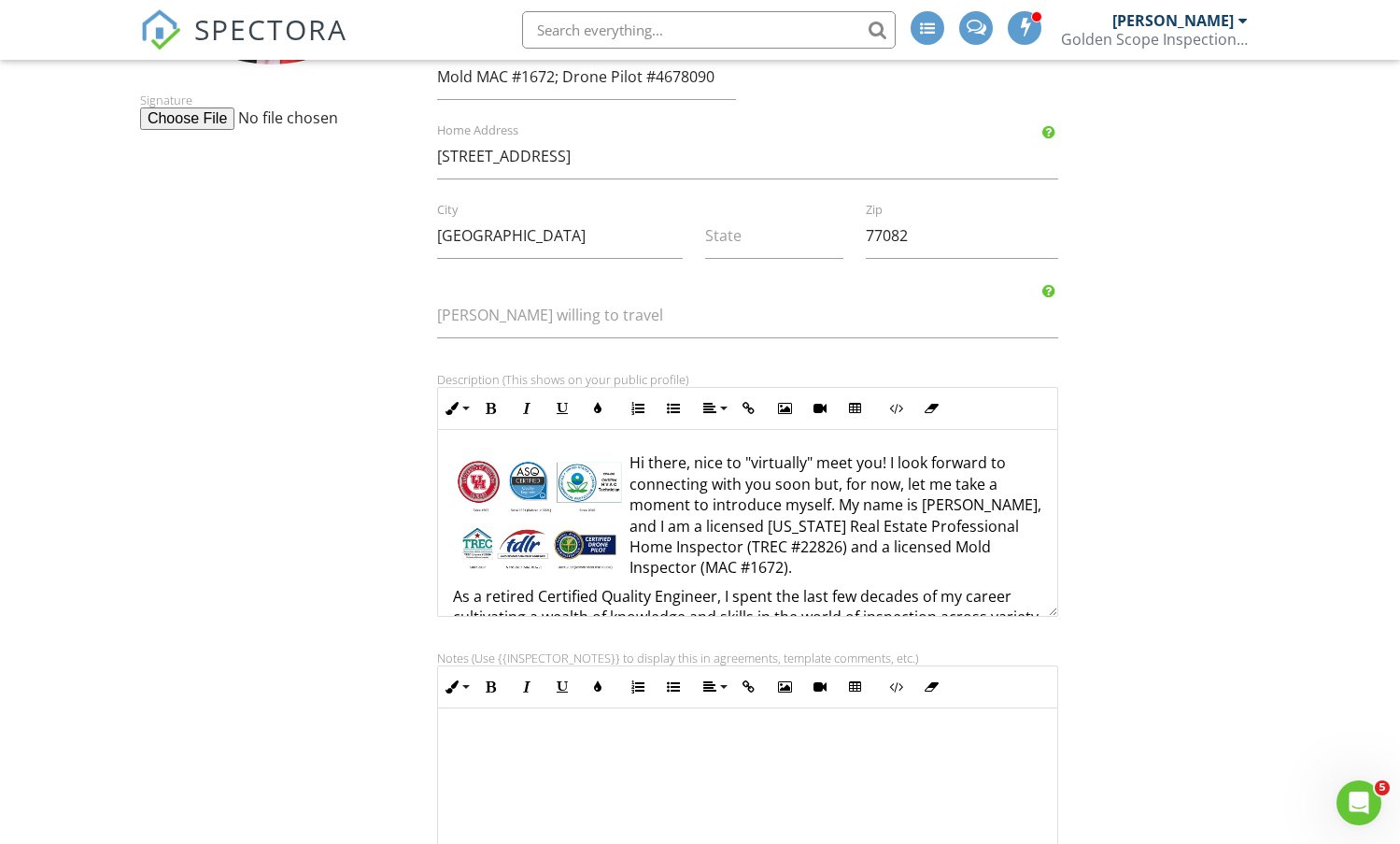
click at [521, 491] on img at bounding box center [538, 515] width 172 height 116
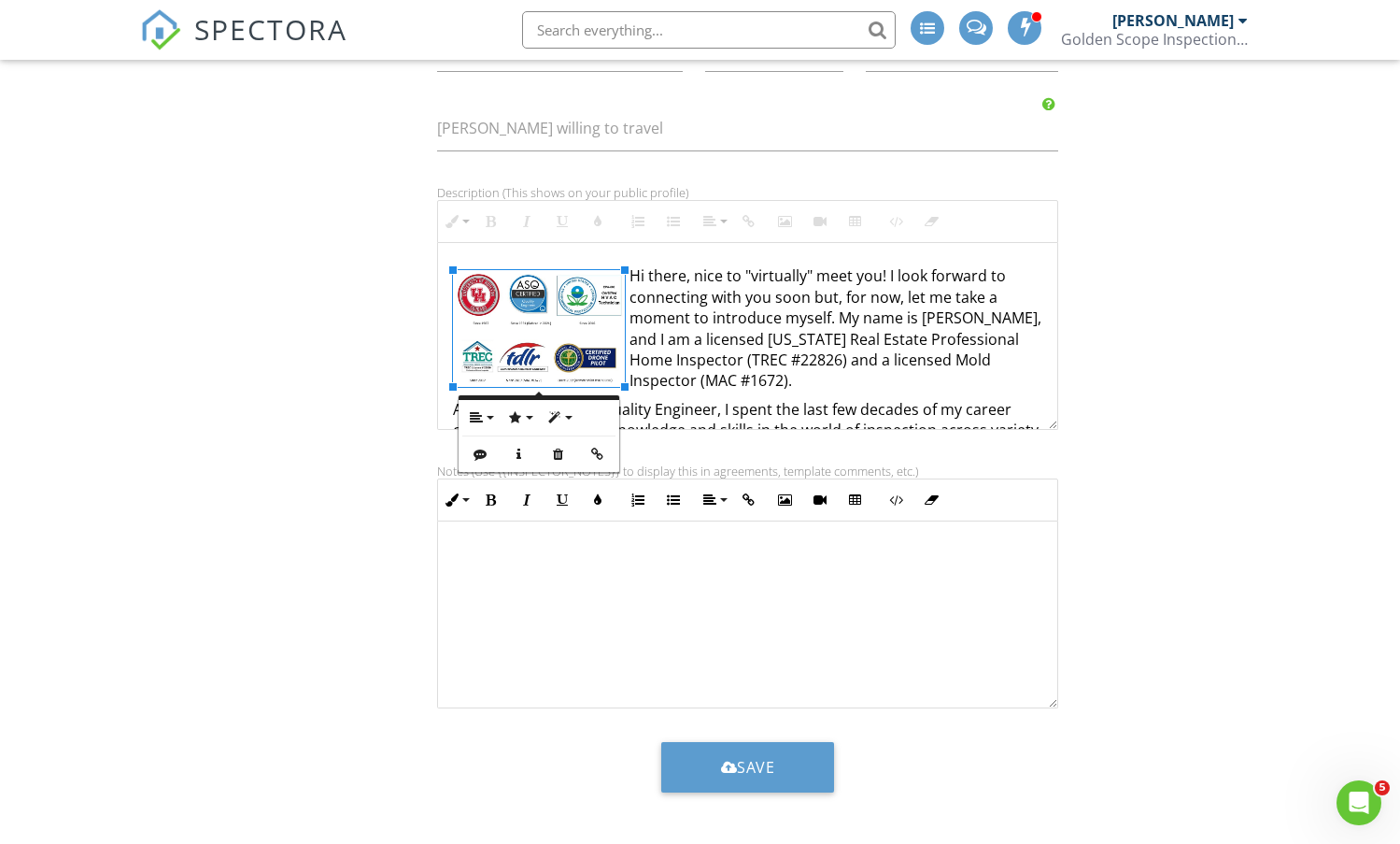
scroll to position [1, 0]
click at [708, 768] on button "Save" at bounding box center [748, 766] width 173 height 50
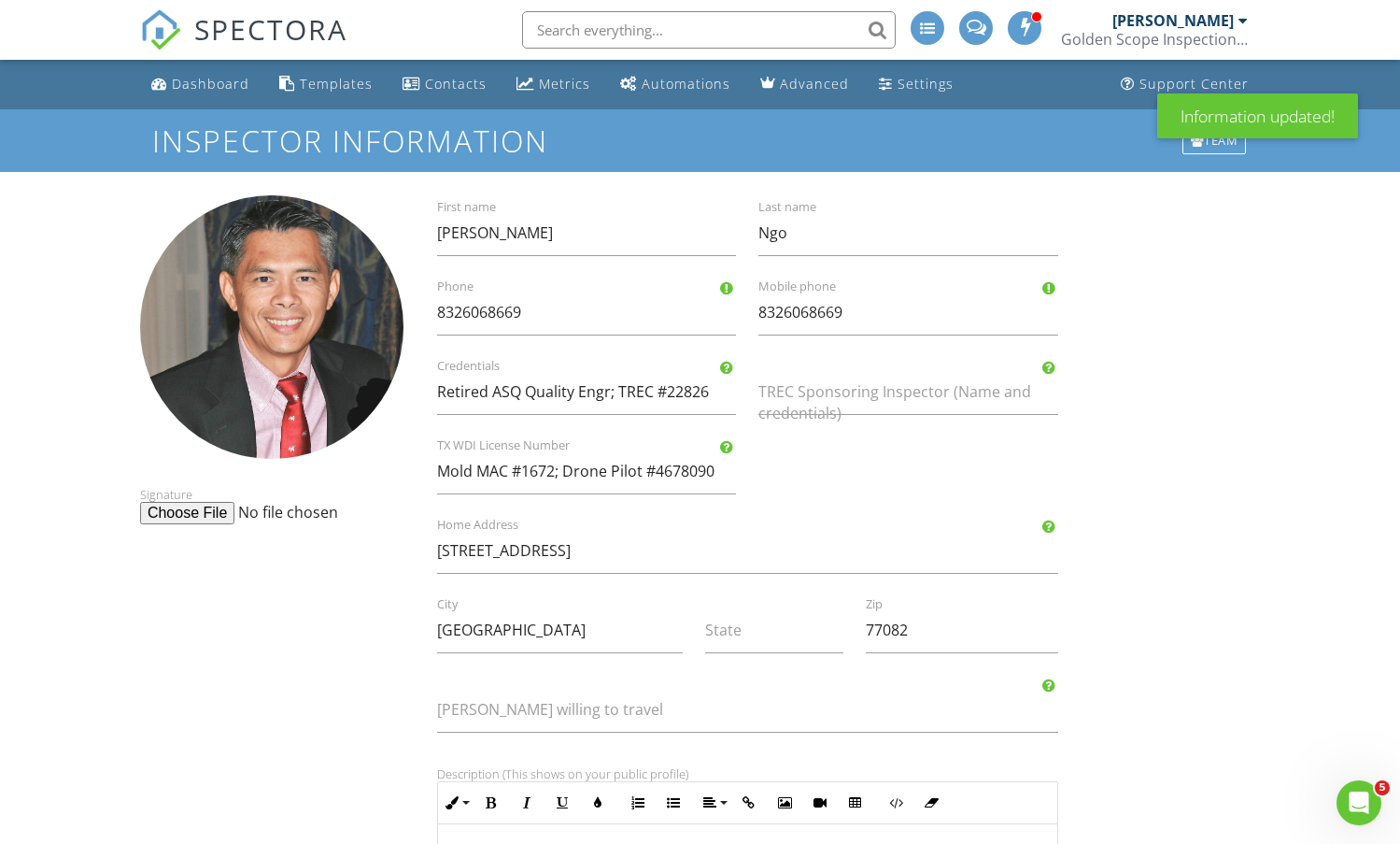
click at [335, 373] on div at bounding box center [272, 327] width 264 height 264
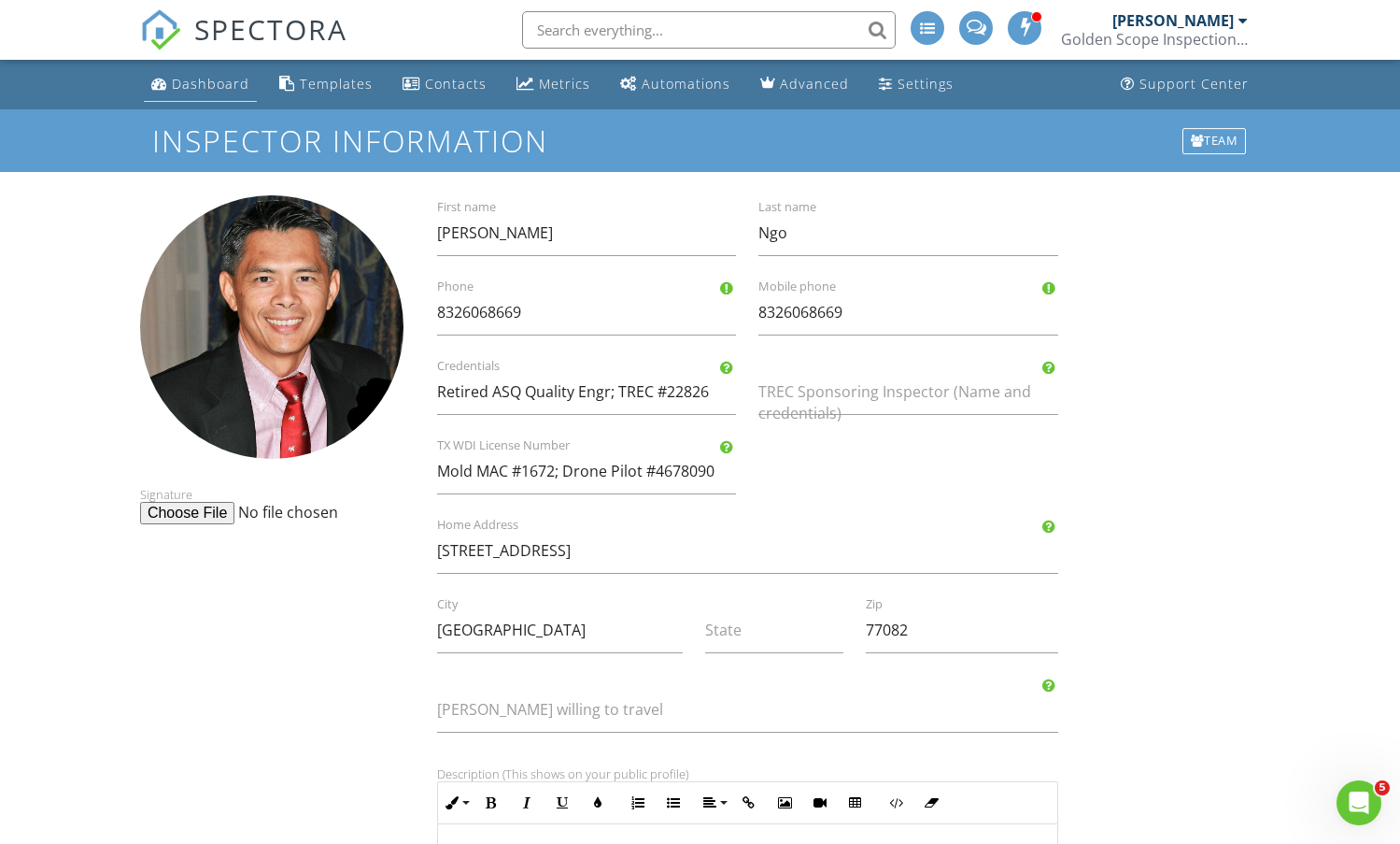
click at [187, 77] on div "Dashboard" at bounding box center [210, 83] width 78 height 18
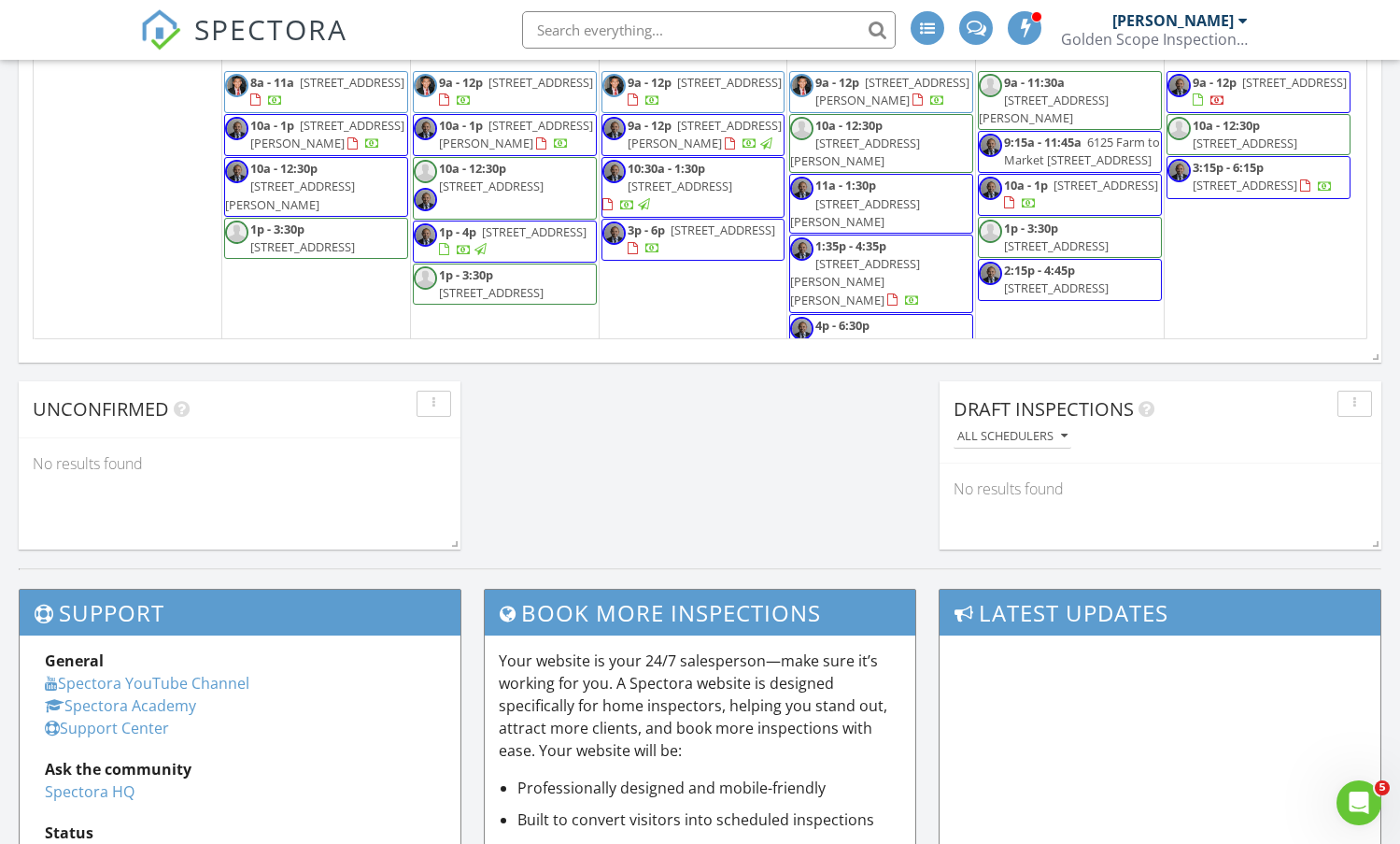
scroll to position [1541, 0]
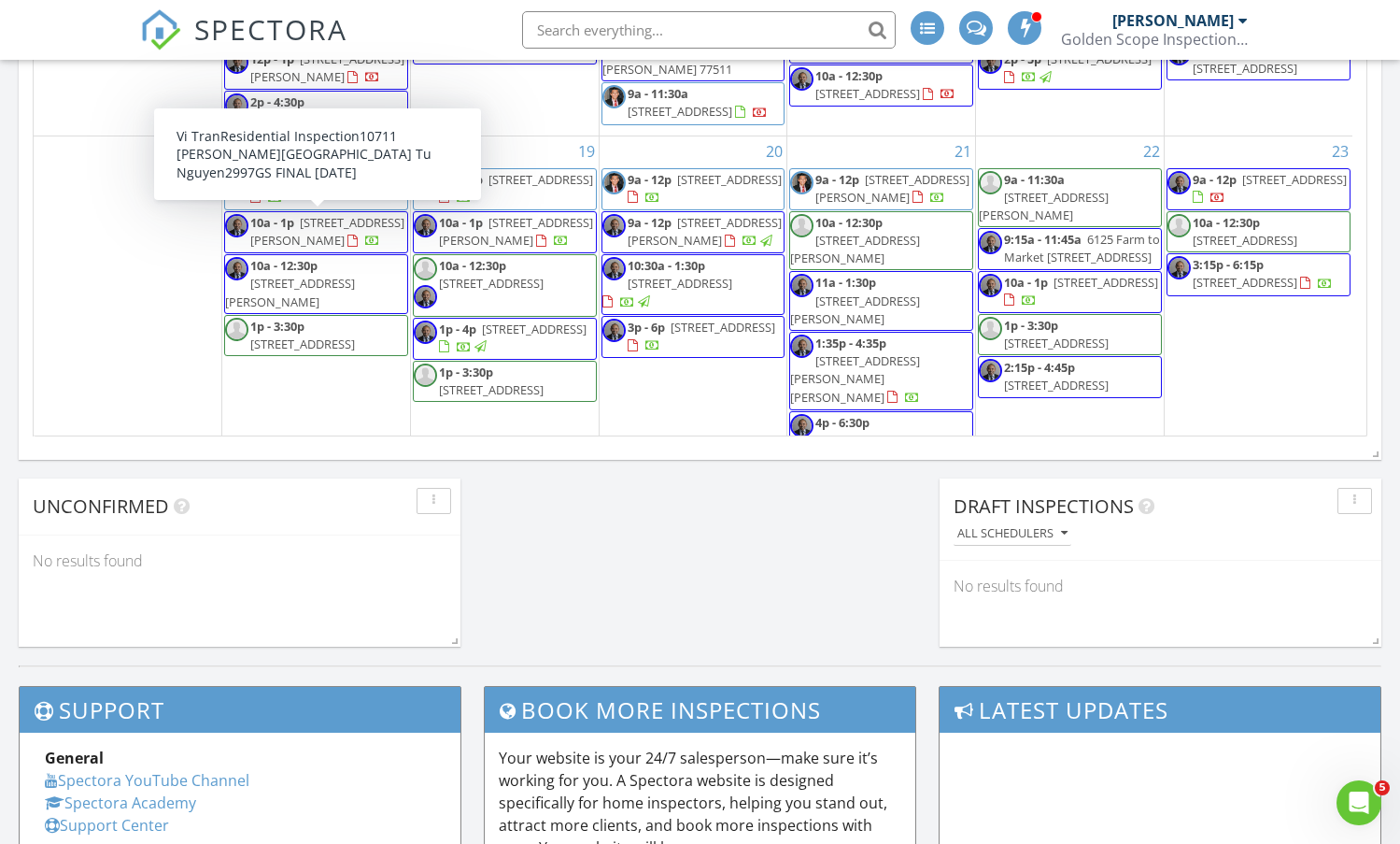
click at [283, 186] on span "8a - 11a" at bounding box center [272, 179] width 44 height 17
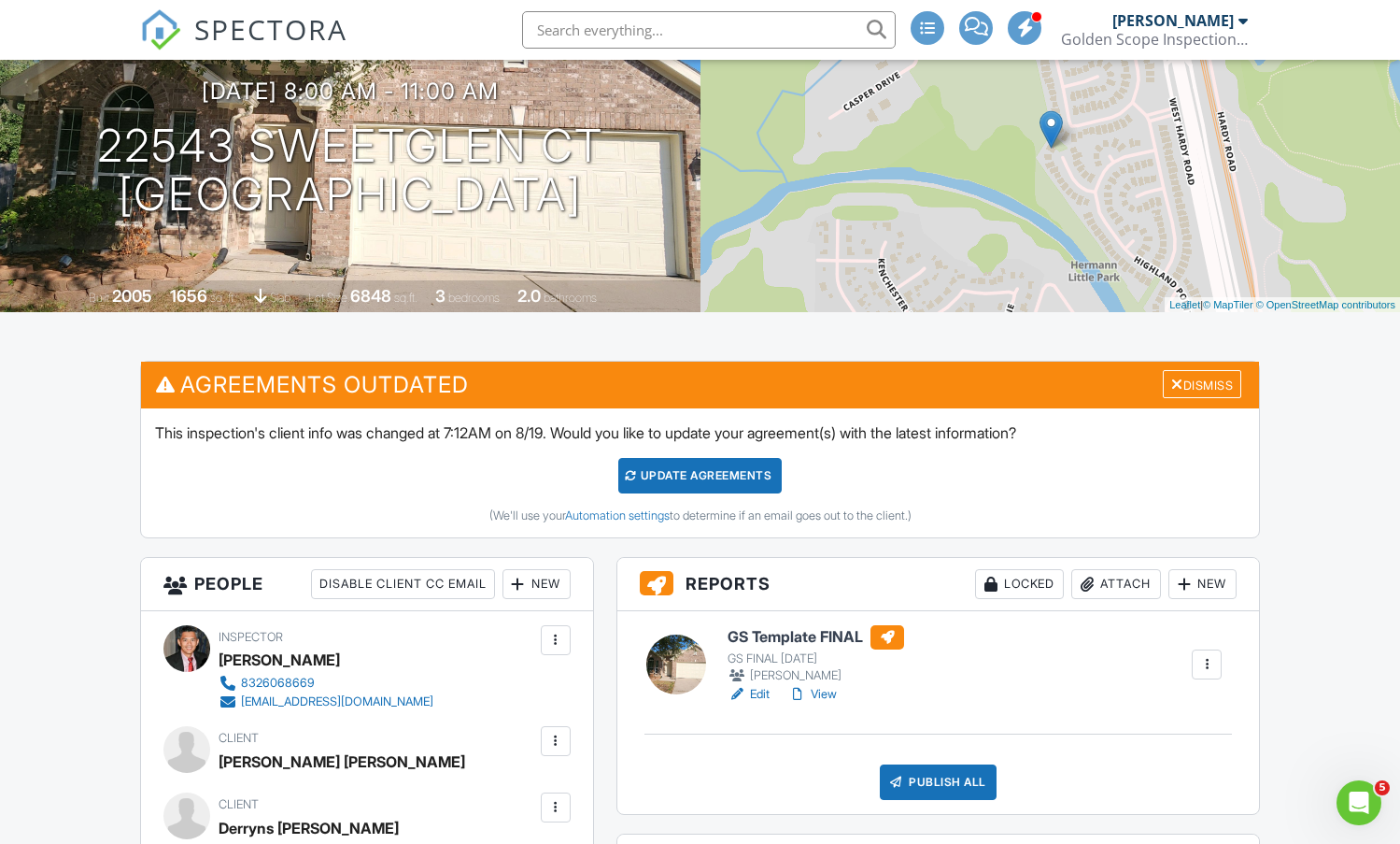
click at [822, 692] on link "View" at bounding box center [812, 694] width 48 height 19
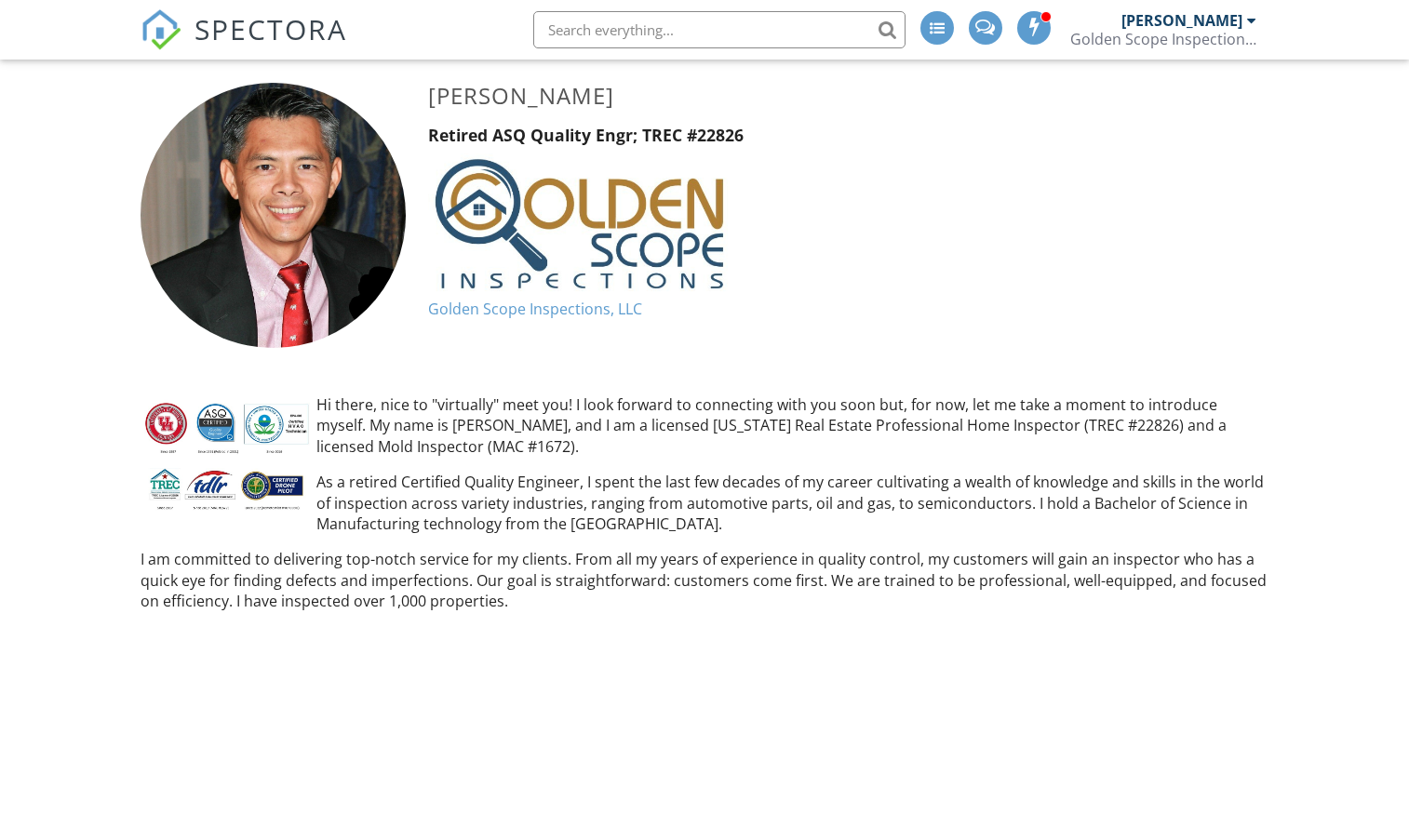
click at [279, 29] on span "SPECTORA" at bounding box center [271, 28] width 153 height 39
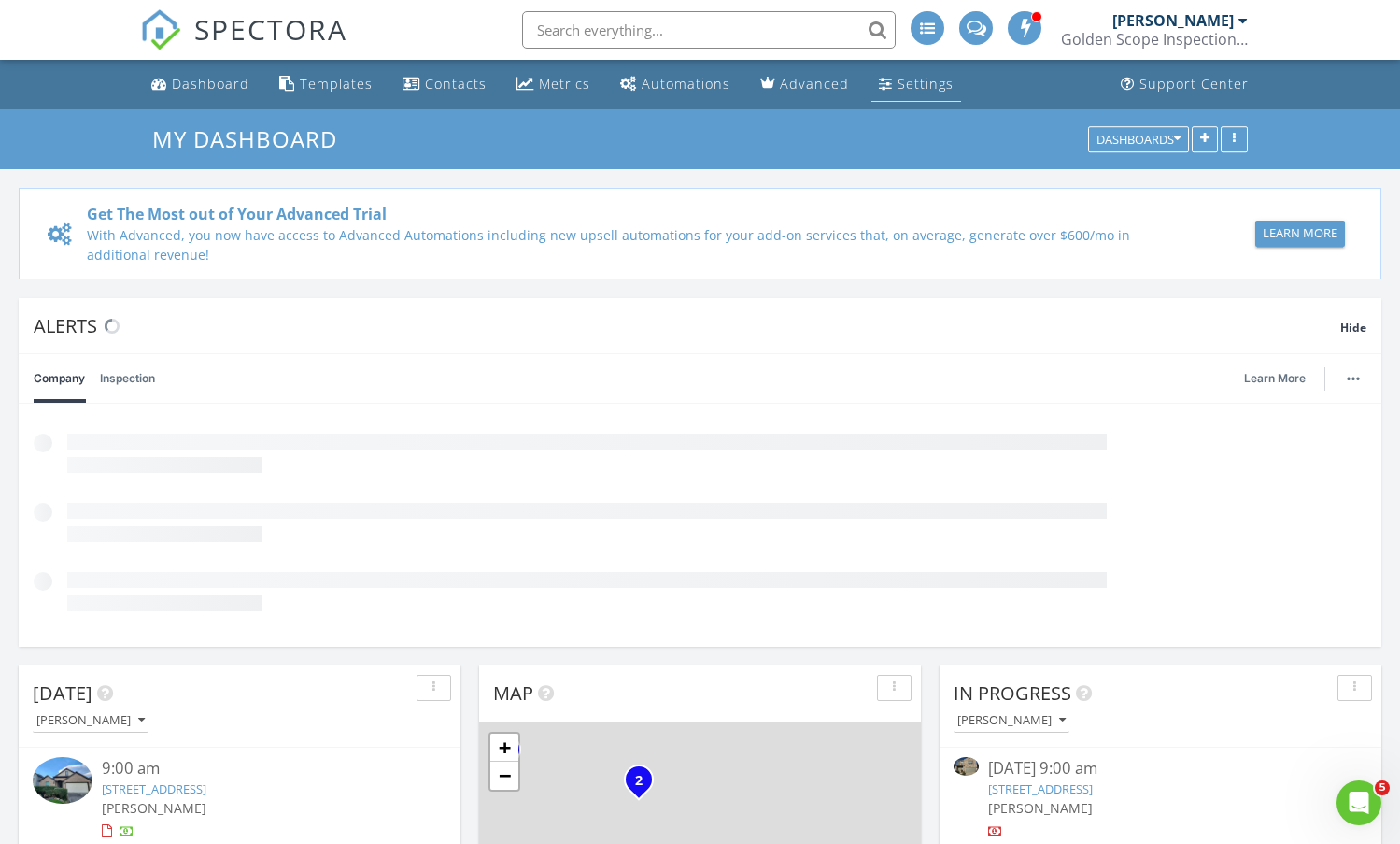
click at [920, 85] on div "Settings" at bounding box center [925, 83] width 56 height 18
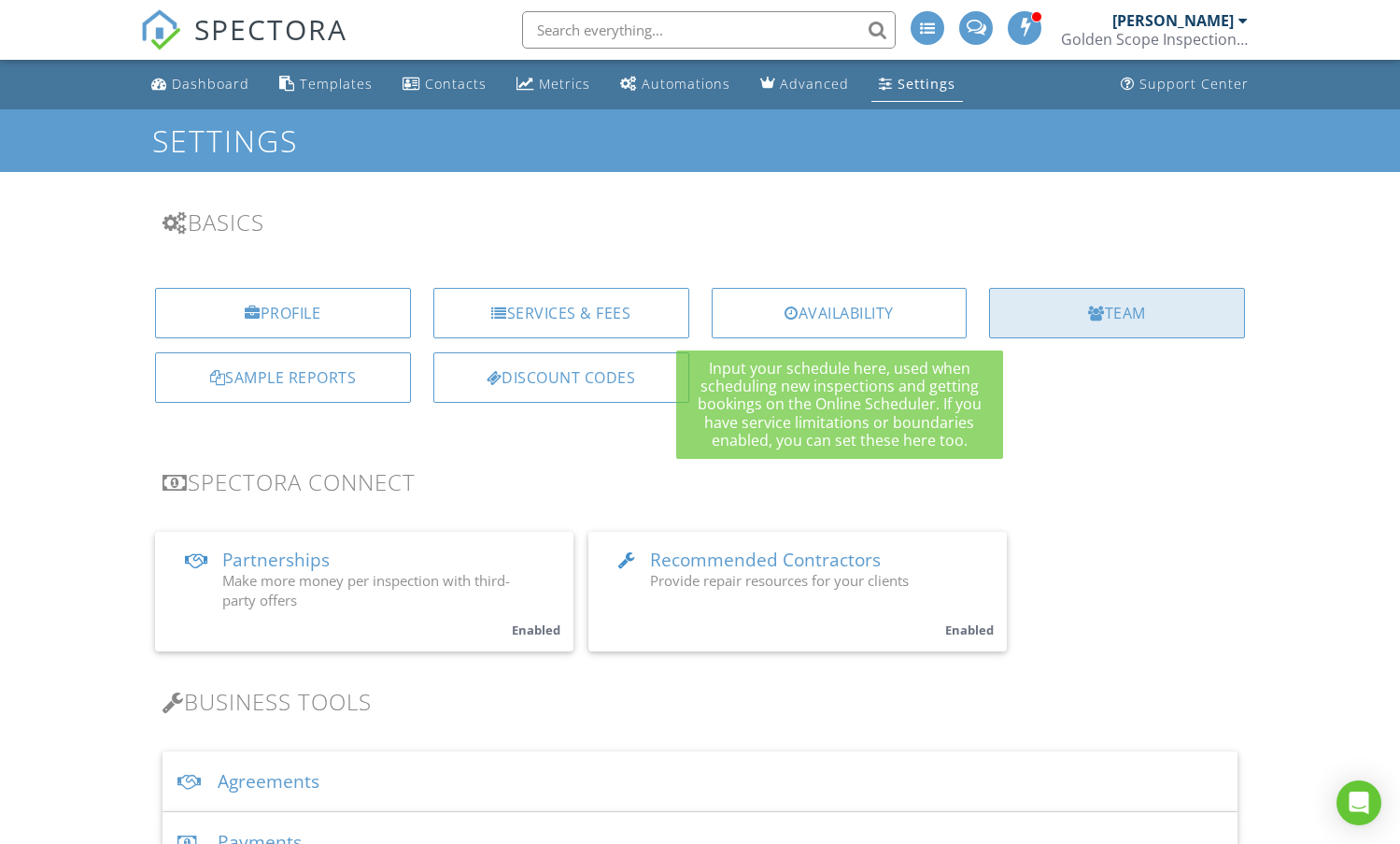
click at [1032, 324] on div "Team" at bounding box center [1118, 313] width 256 height 50
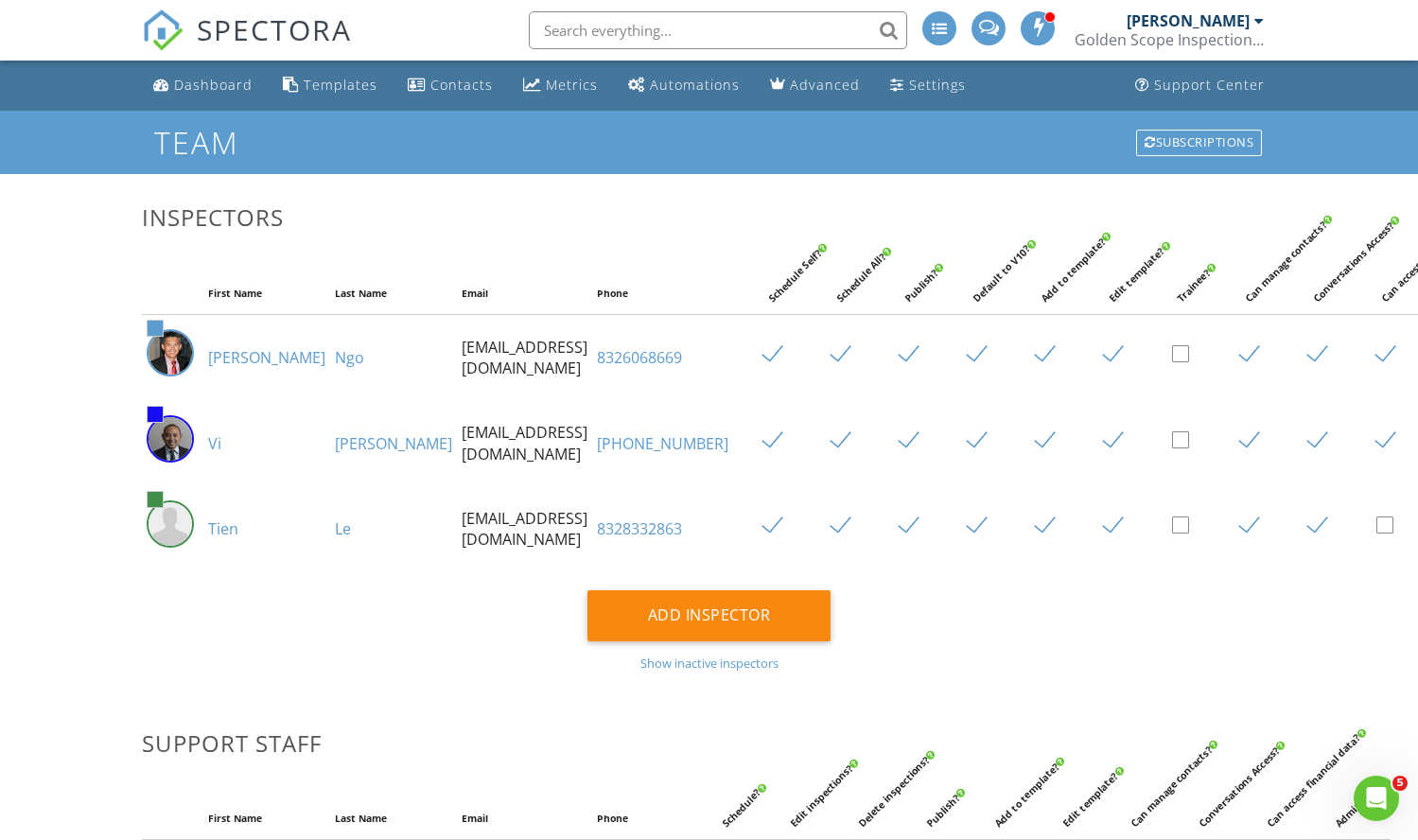
click at [597, 368] on link "8326068669" at bounding box center [639, 358] width 85 height 21
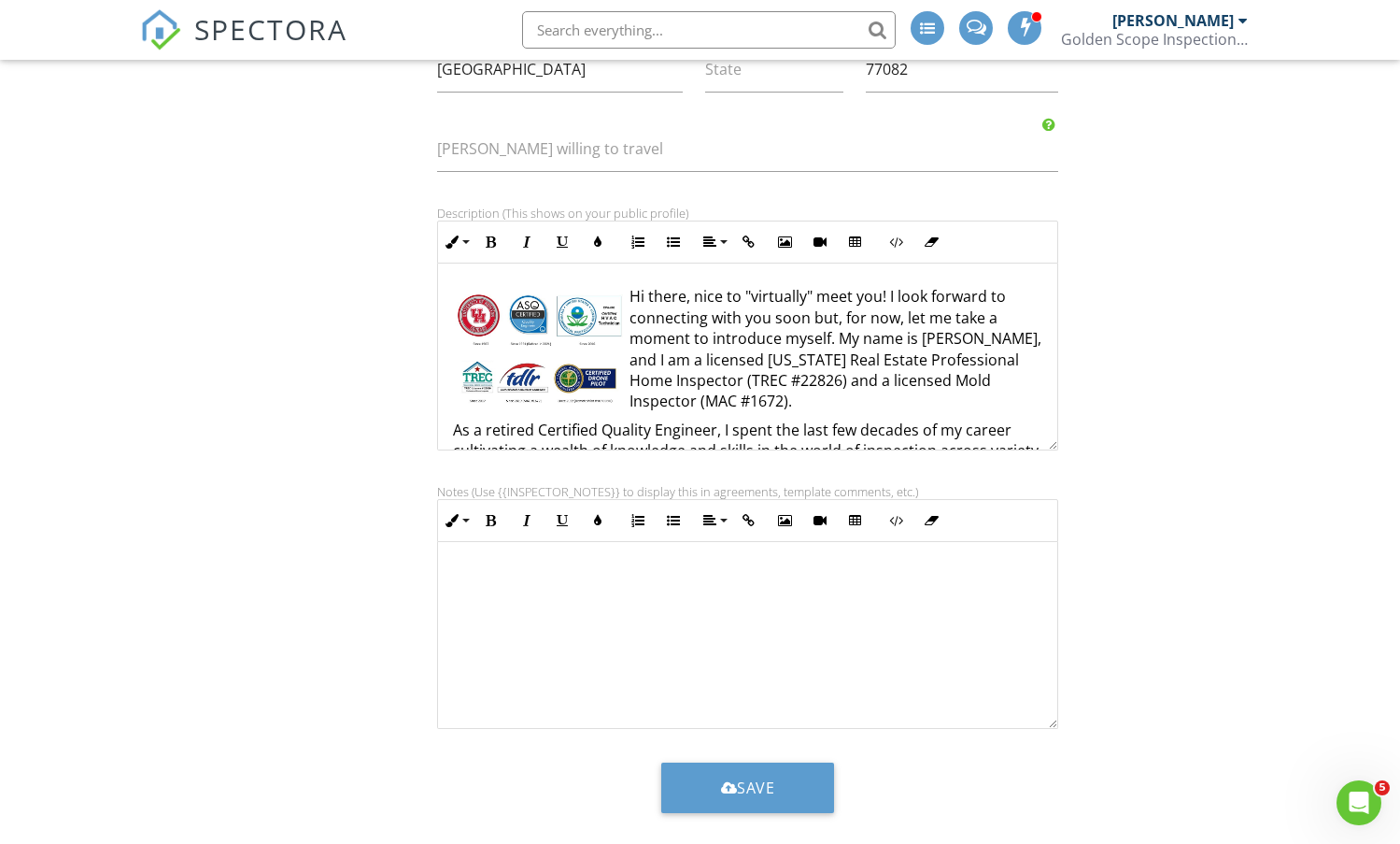
scroll to position [468, 0]
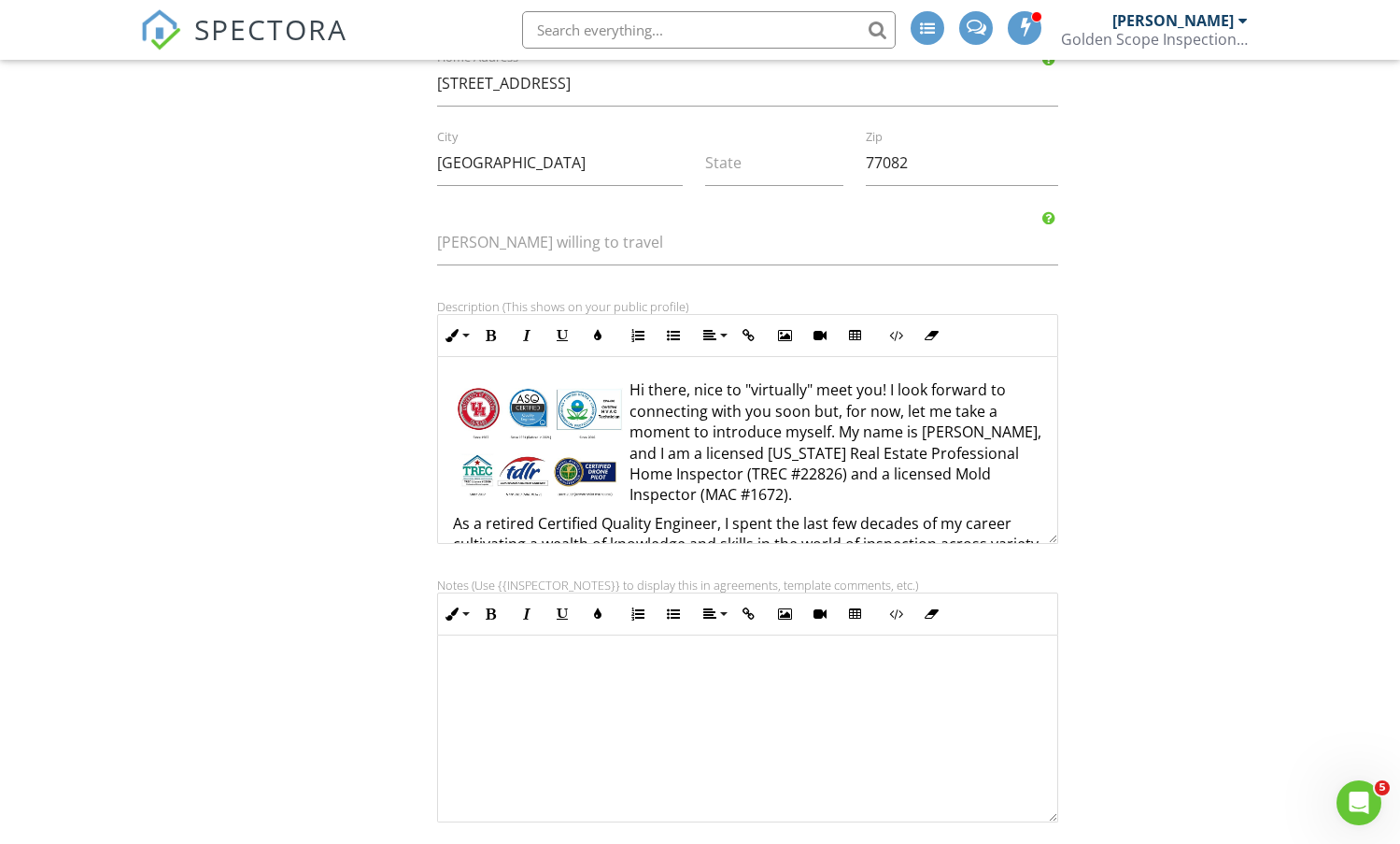
click at [495, 422] on img at bounding box center [538, 442] width 172 height 116
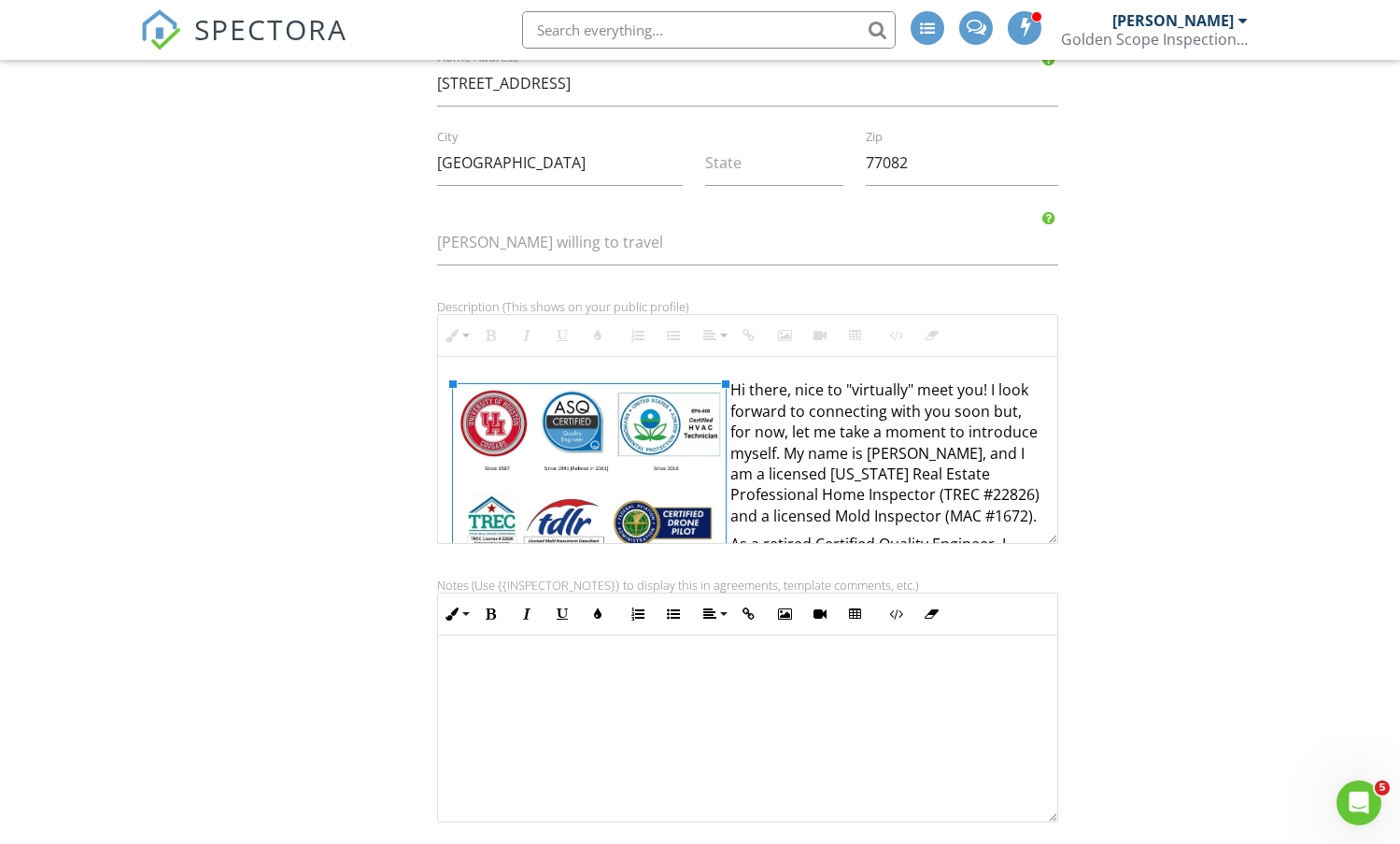
drag, startPoint x: 620, startPoint y: 495, endPoint x: 721, endPoint y: 533, distance: 107.9
click at [1225, 387] on div "Signature Tony First name Ngo Last name 8326068669 Phone 8326068669 Mobile phon…" at bounding box center [700, 333] width 1142 height 1211
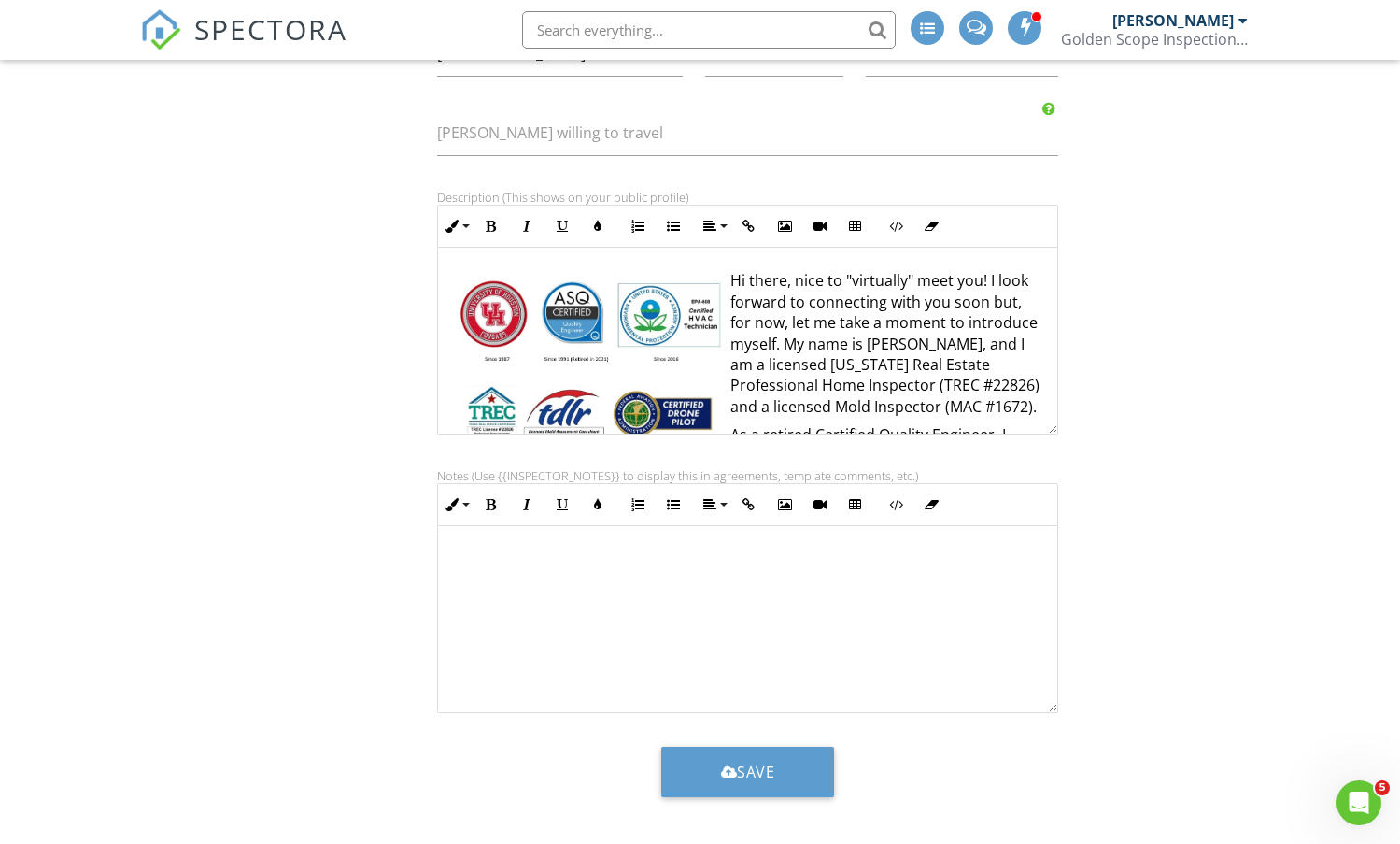
scroll to position [581, 0]
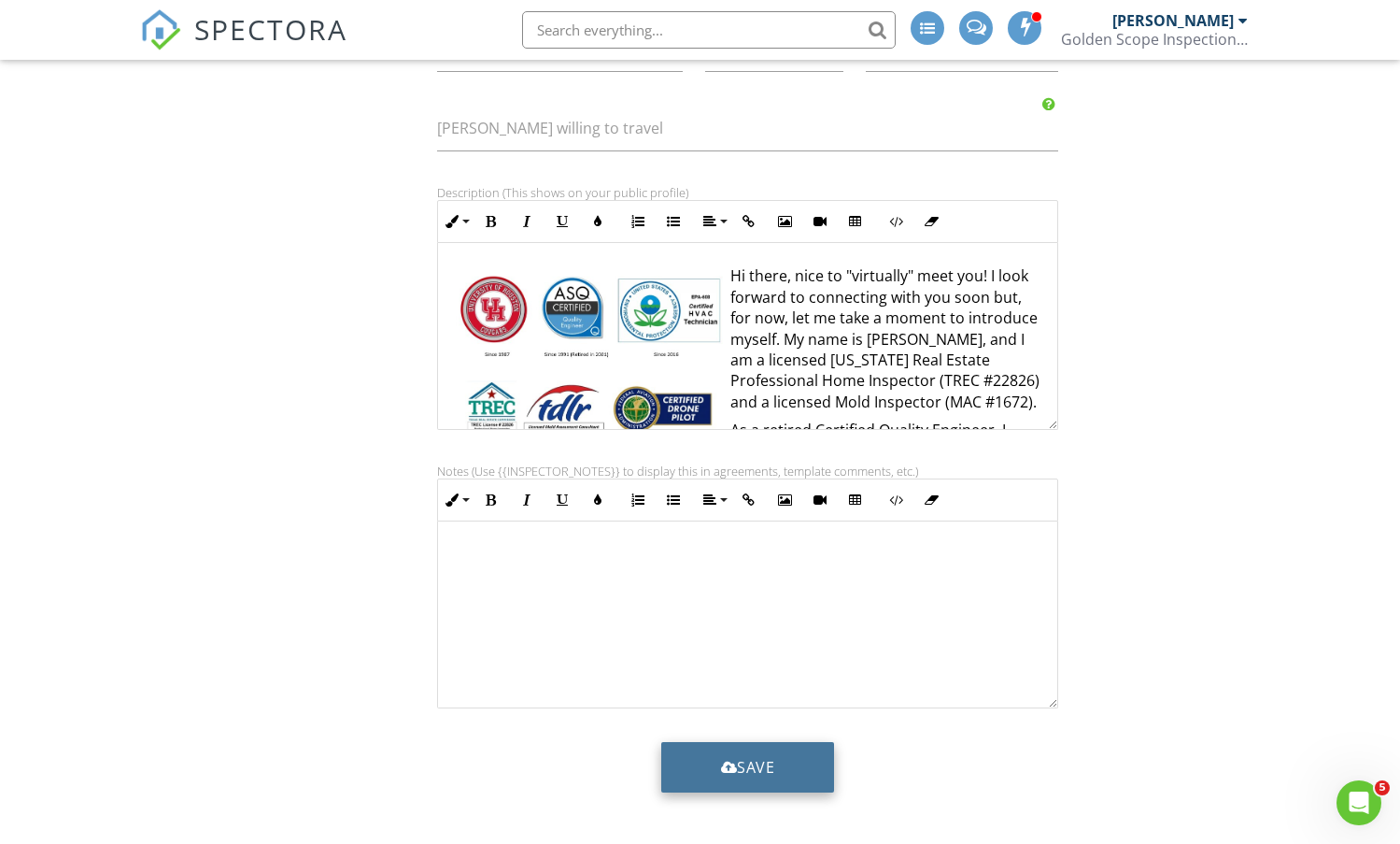
click at [705, 766] on button "Save" at bounding box center [748, 766] width 173 height 50
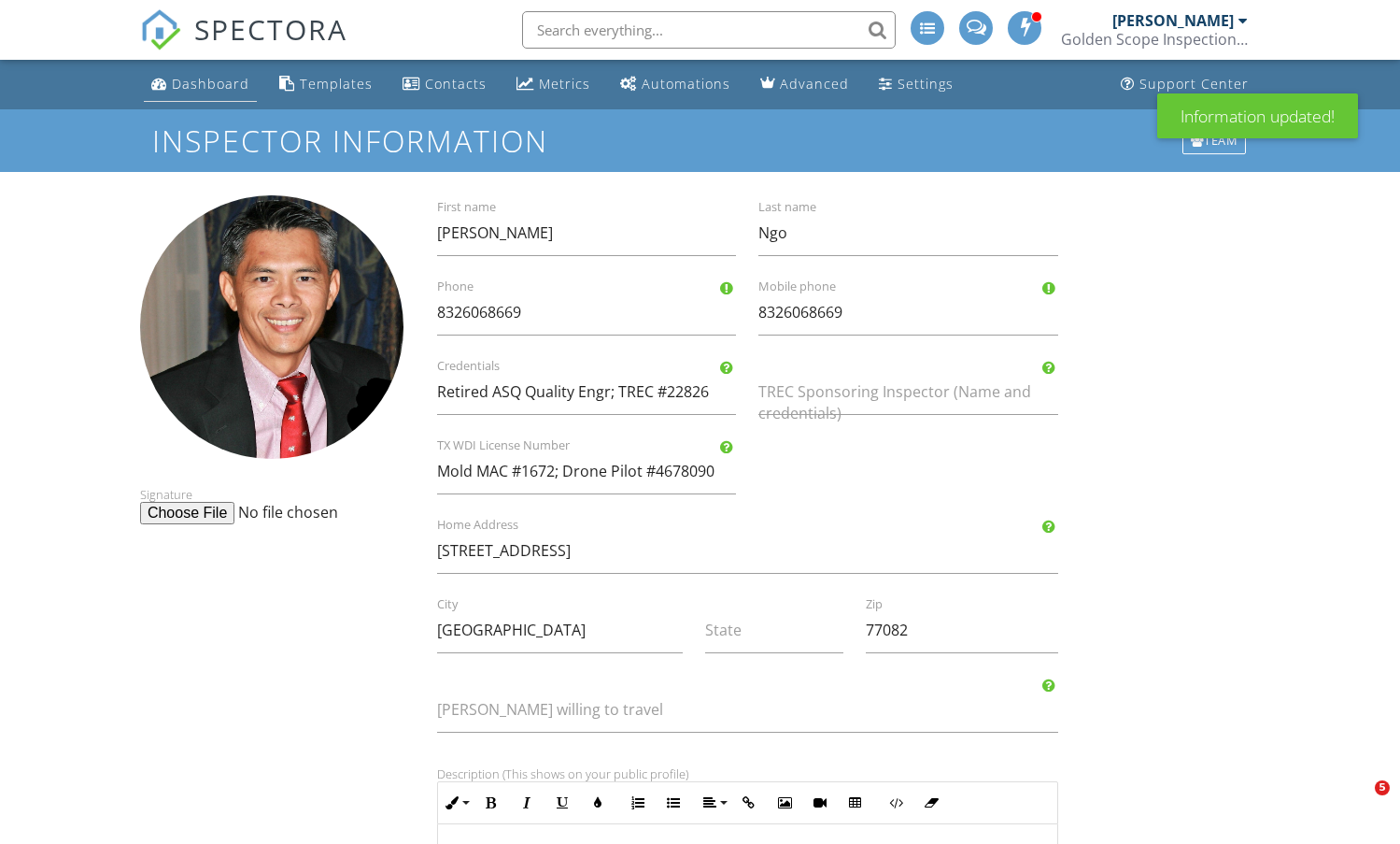
click at [226, 88] on div "Dashboard" at bounding box center [210, 83] width 78 height 18
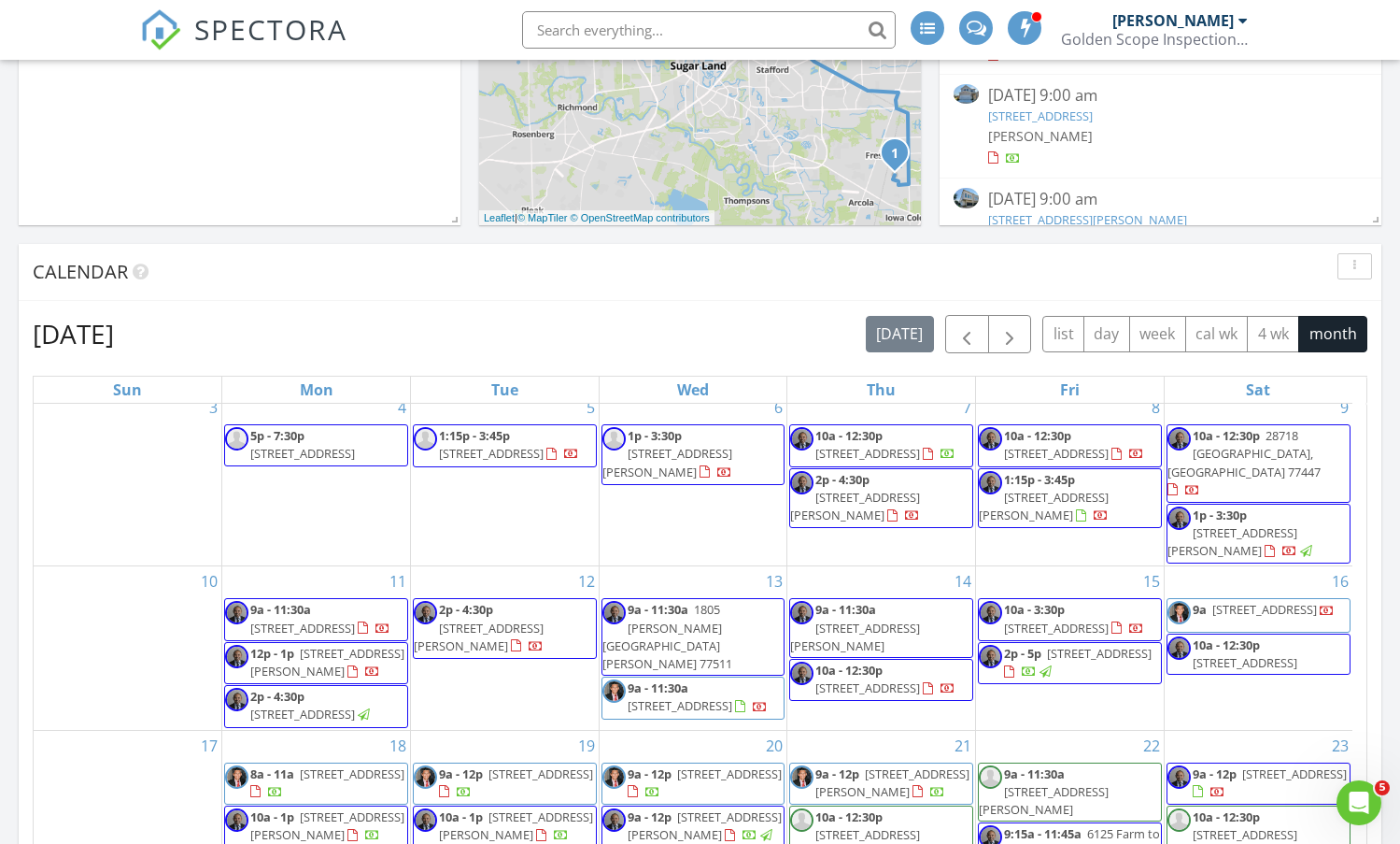
scroll to position [339, 0]
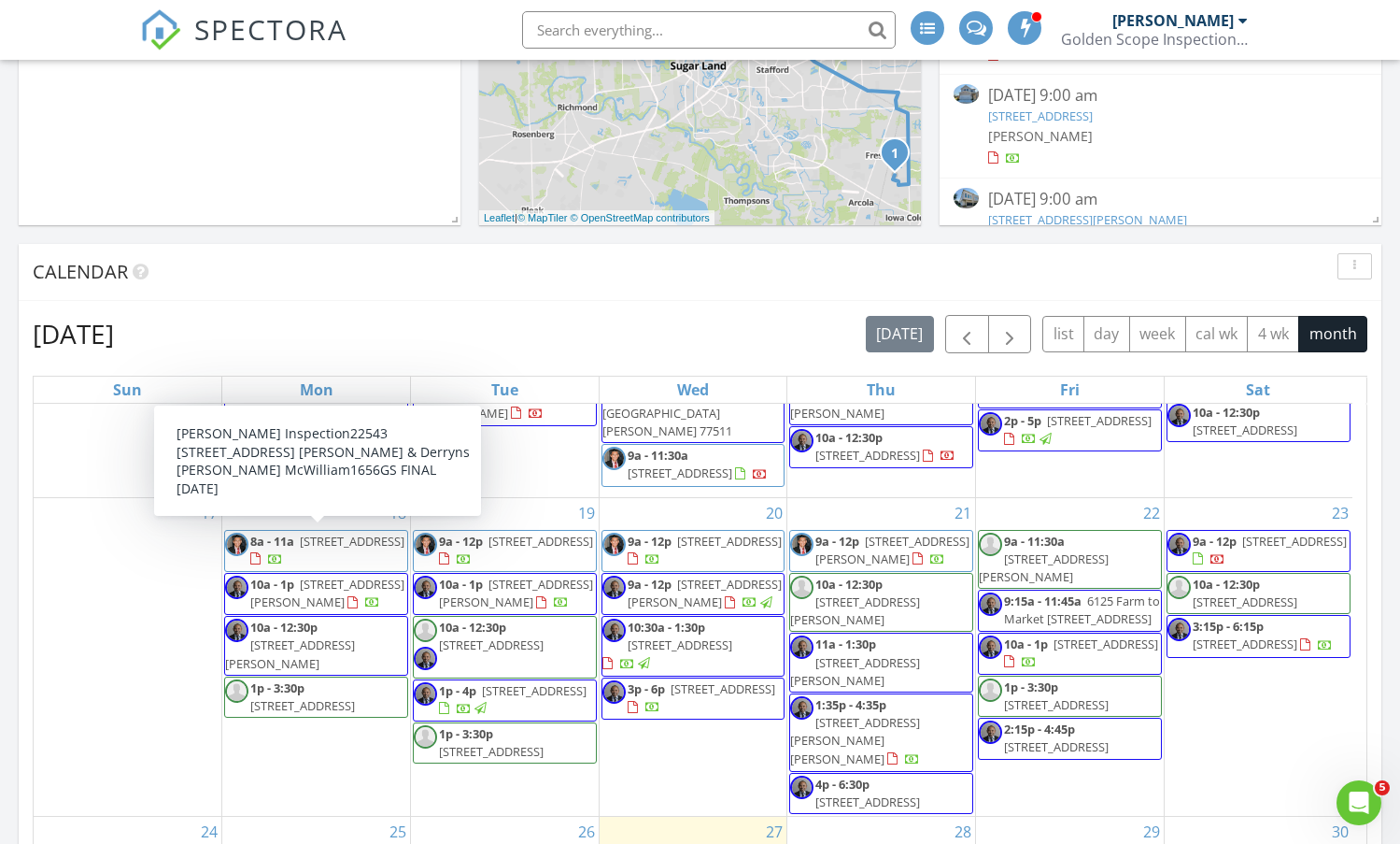
click at [321, 549] on span "[STREET_ADDRESS]" at bounding box center [352, 541] width 104 height 17
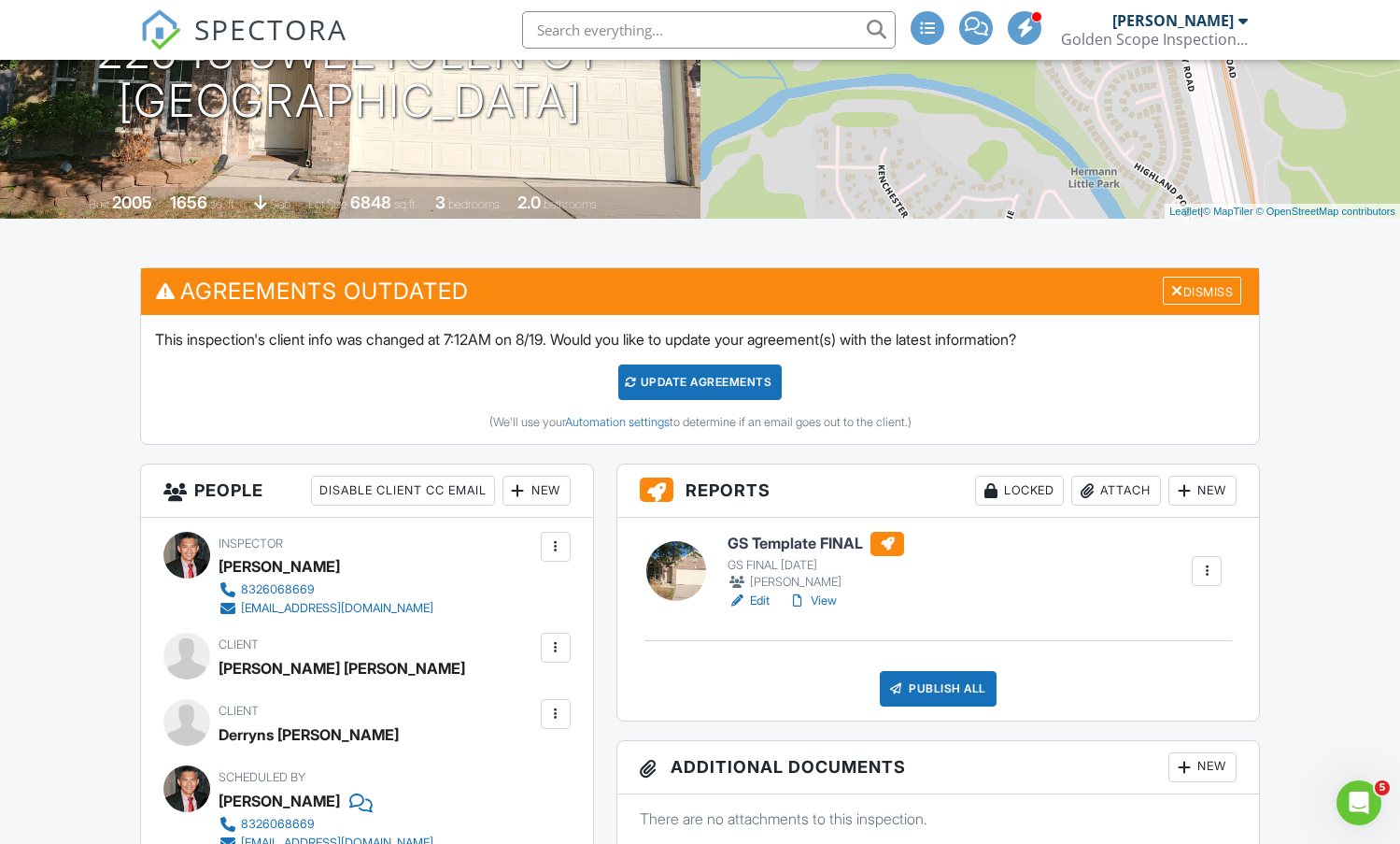
click at [823, 603] on link "View" at bounding box center [812, 601] width 48 height 19
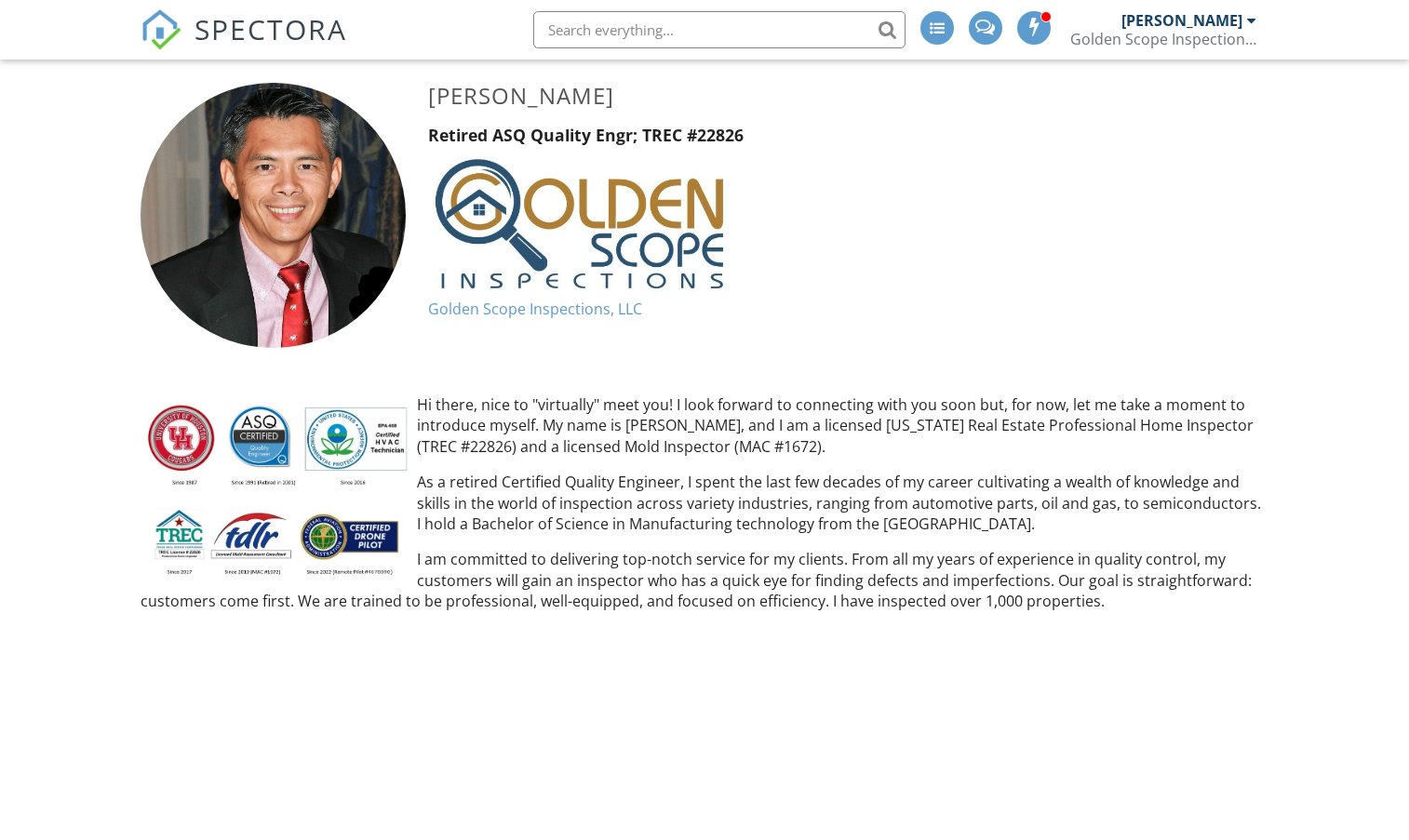
click at [297, 40] on span "SPECTORA" at bounding box center [271, 28] width 153 height 39
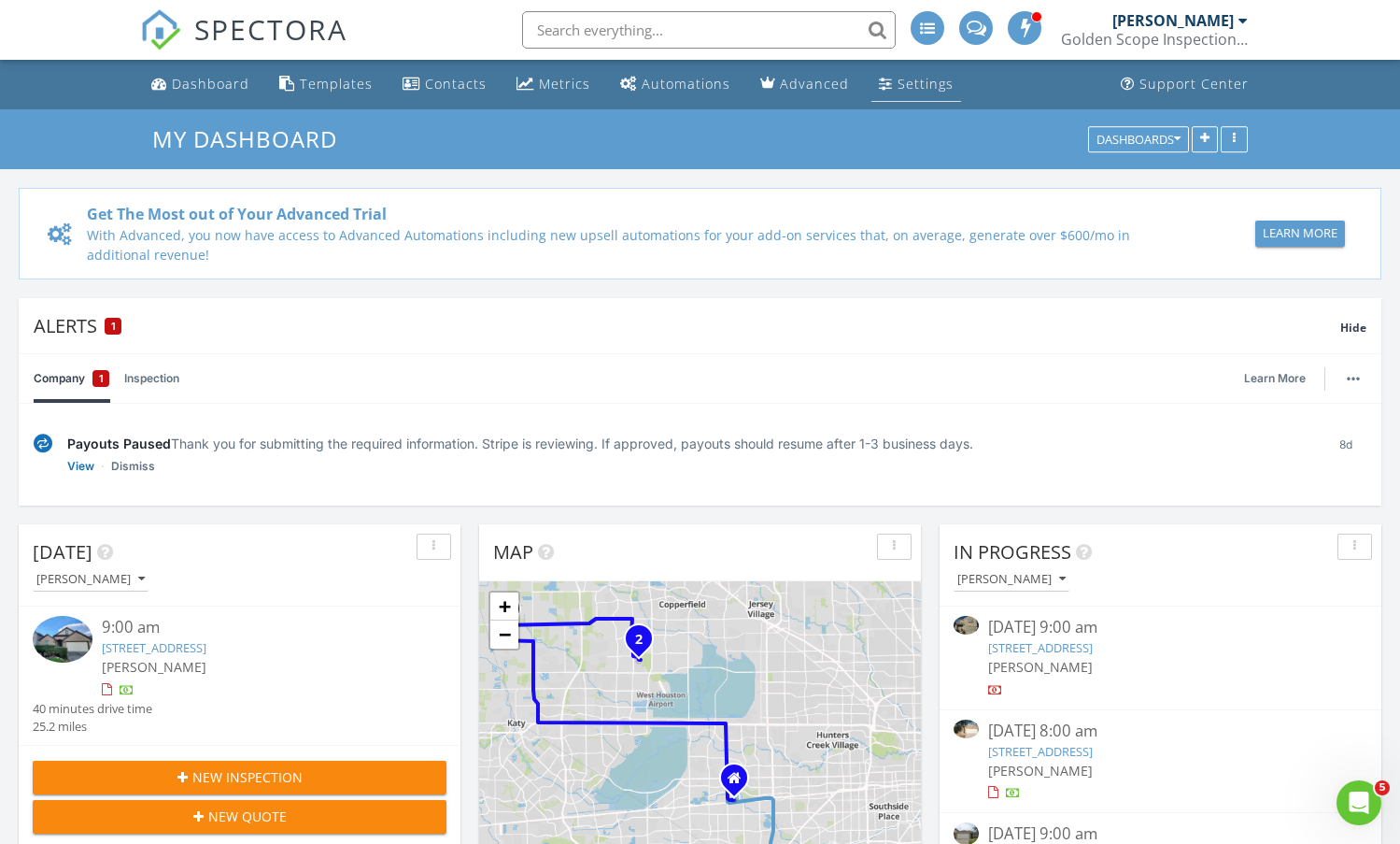
click at [916, 85] on div "Settings" at bounding box center [925, 83] width 56 height 18
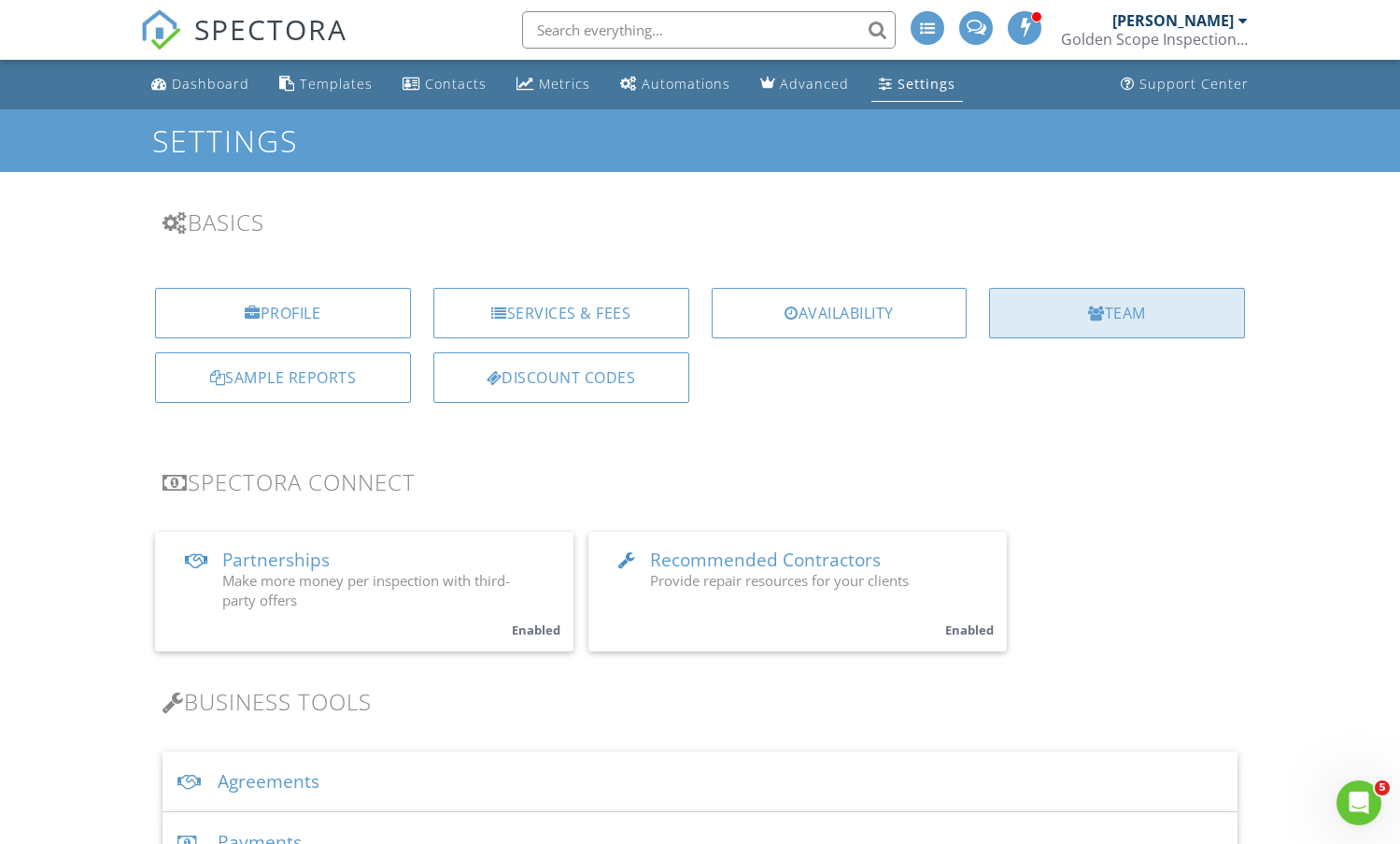
click at [1081, 312] on div "Team" at bounding box center [1118, 313] width 256 height 50
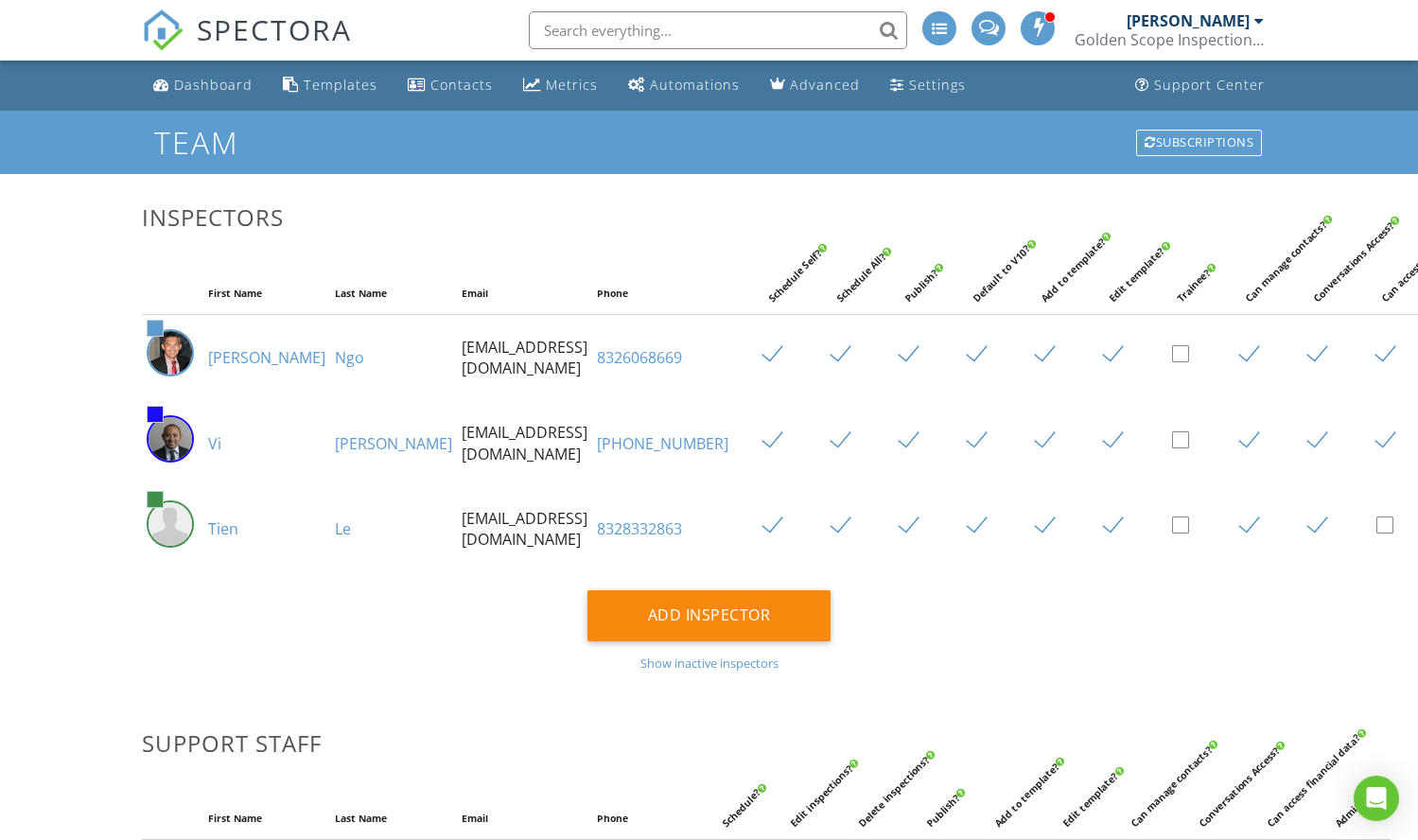
click at [603, 368] on link "8326068669" at bounding box center [639, 358] width 85 height 21
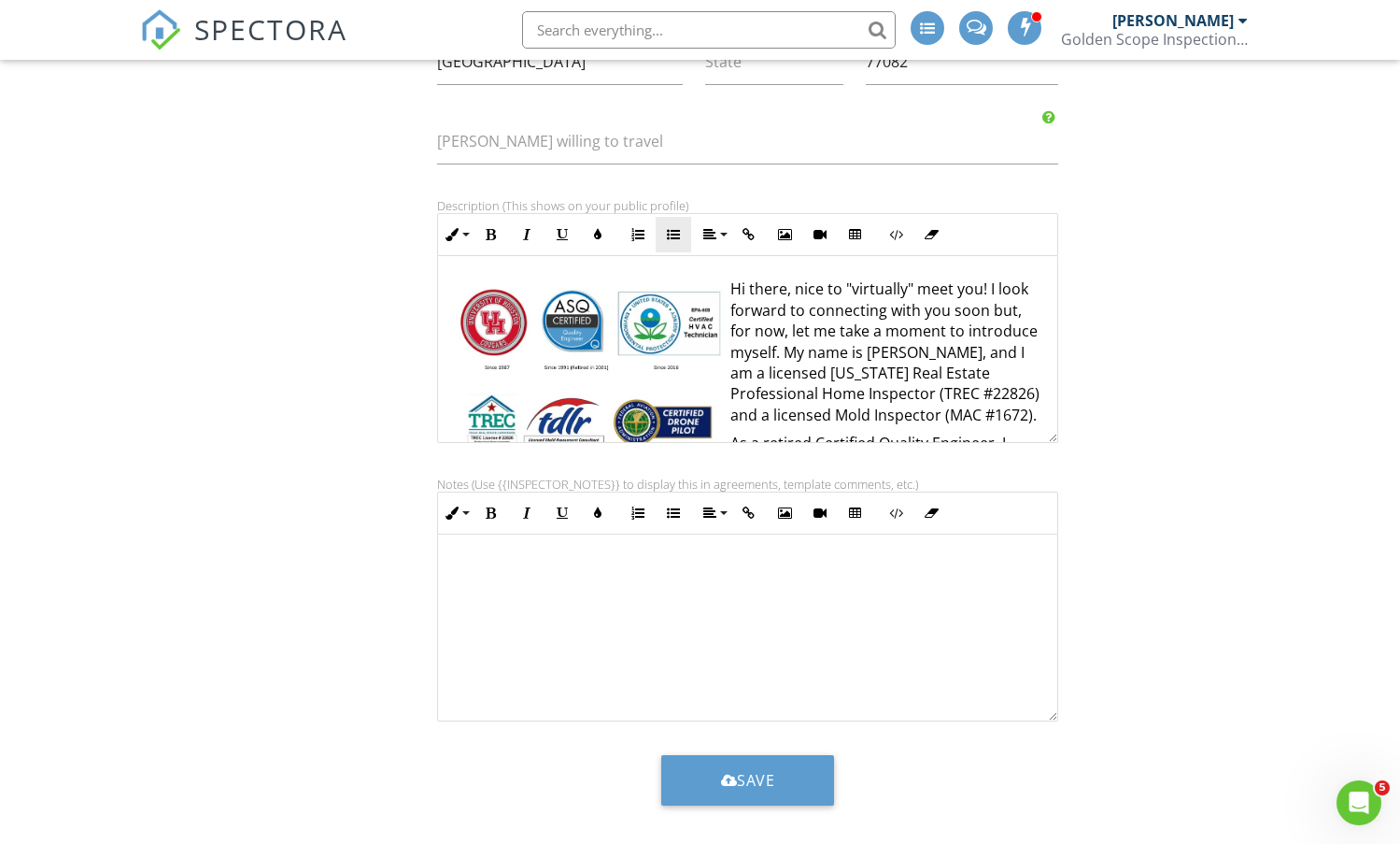
scroll to position [581, 0]
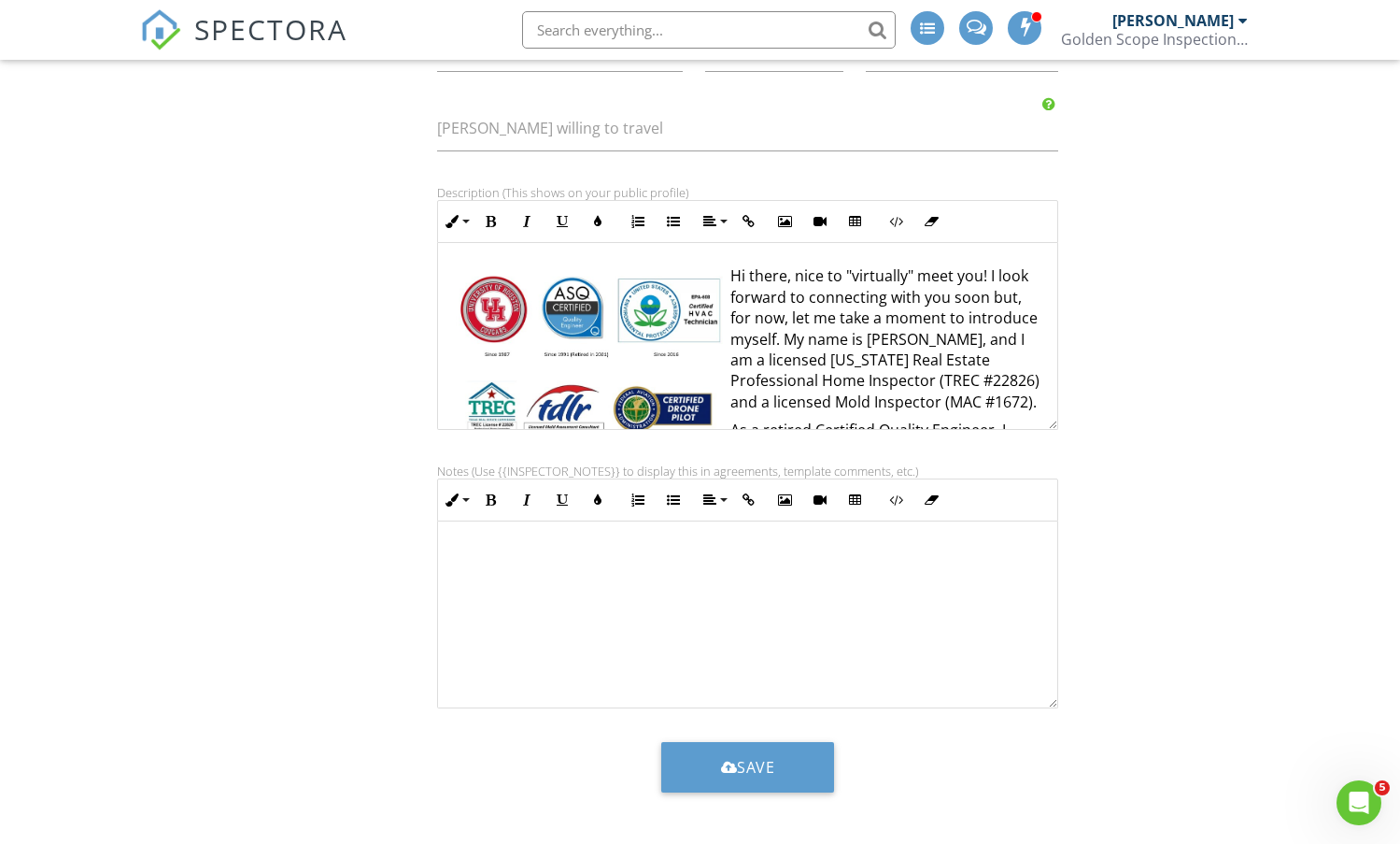
click at [654, 339] on img at bounding box center [590, 362] width 273 height 184
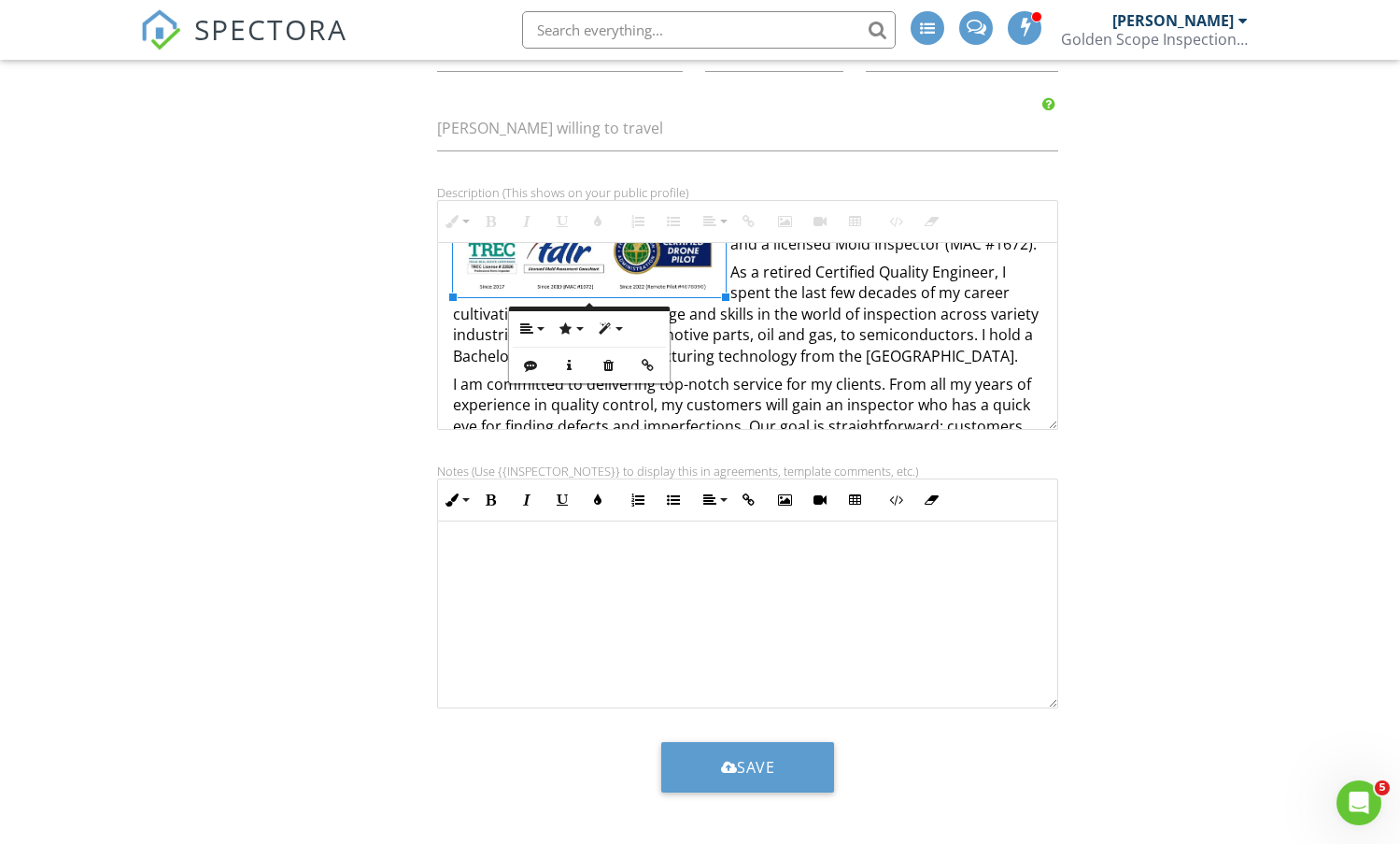
scroll to position [157, 0]
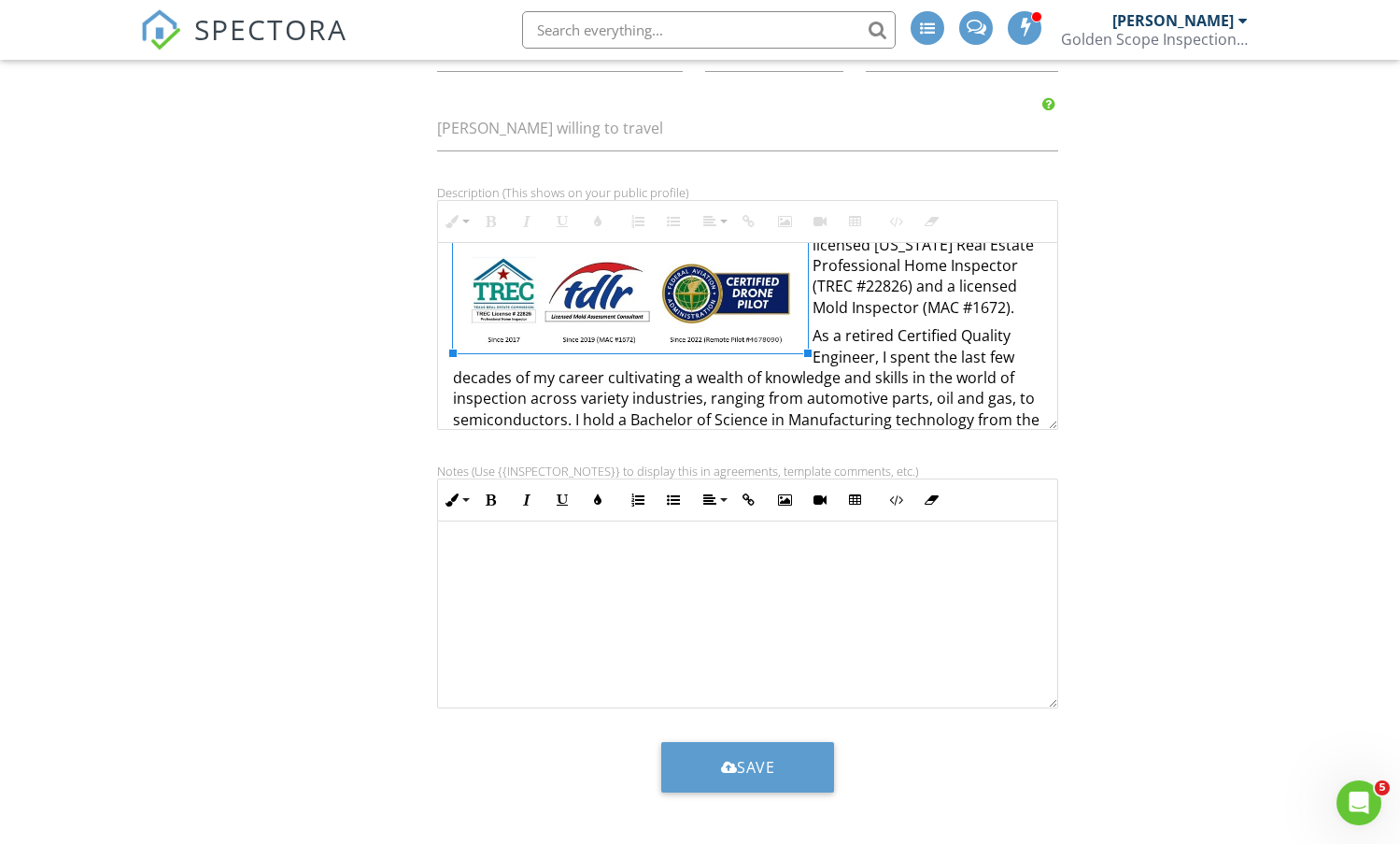
drag, startPoint x: 726, startPoint y: 295, endPoint x: 808, endPoint y: 368, distance: 109.8
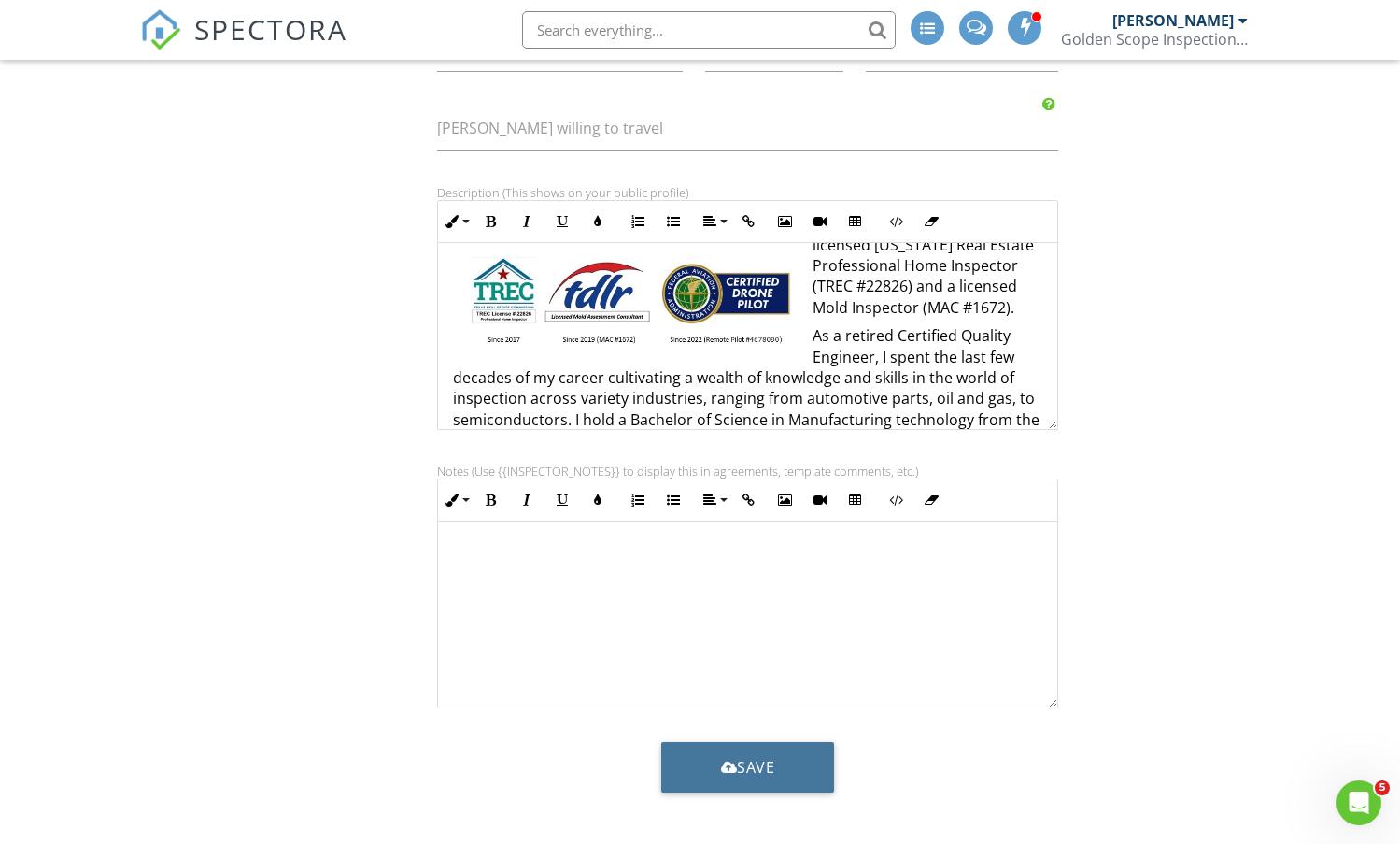
click at [756, 783] on button "Save" at bounding box center [748, 766] width 173 height 50
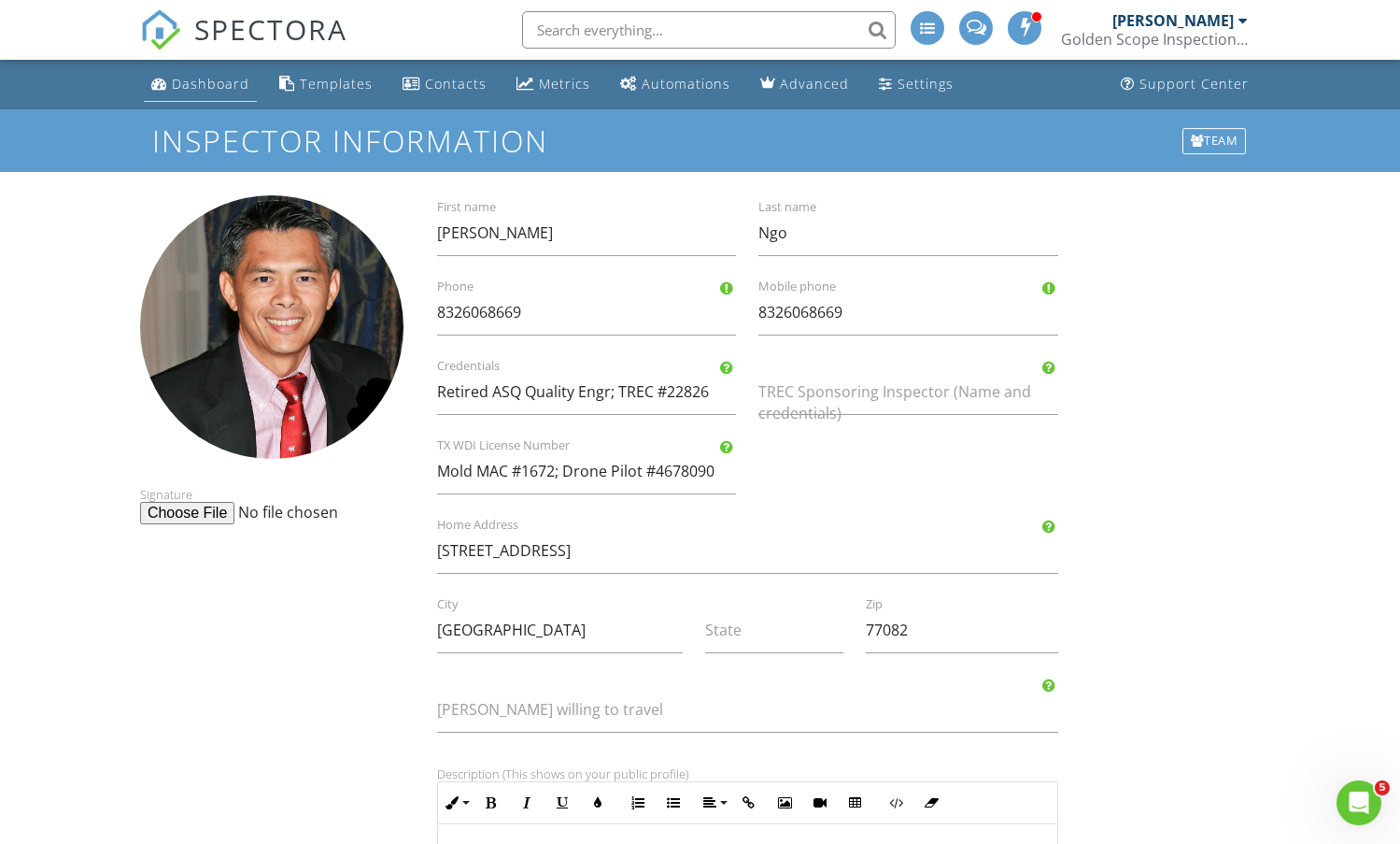
click at [204, 82] on div "Dashboard" at bounding box center [210, 83] width 78 height 18
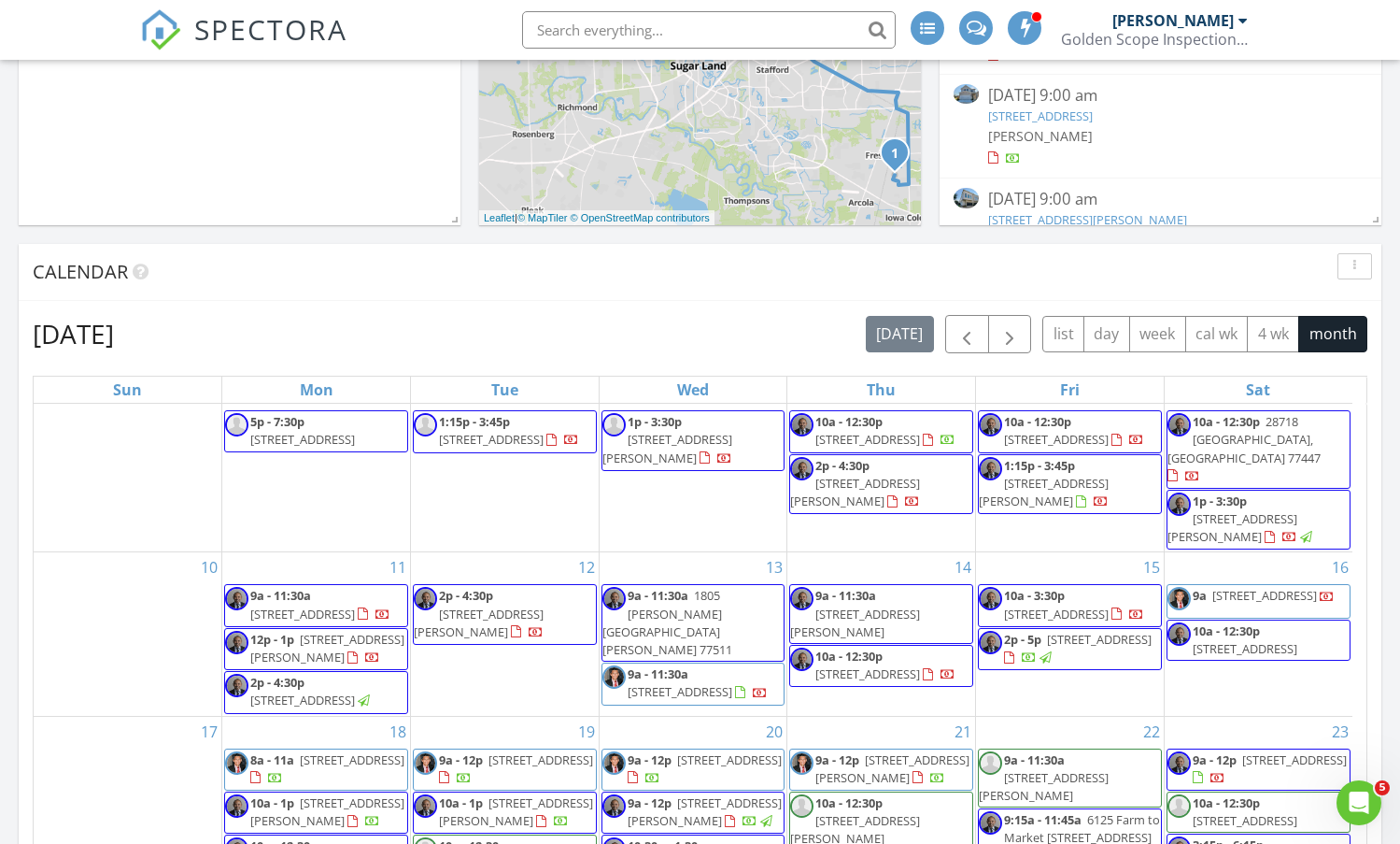
scroll to position [281, 0]
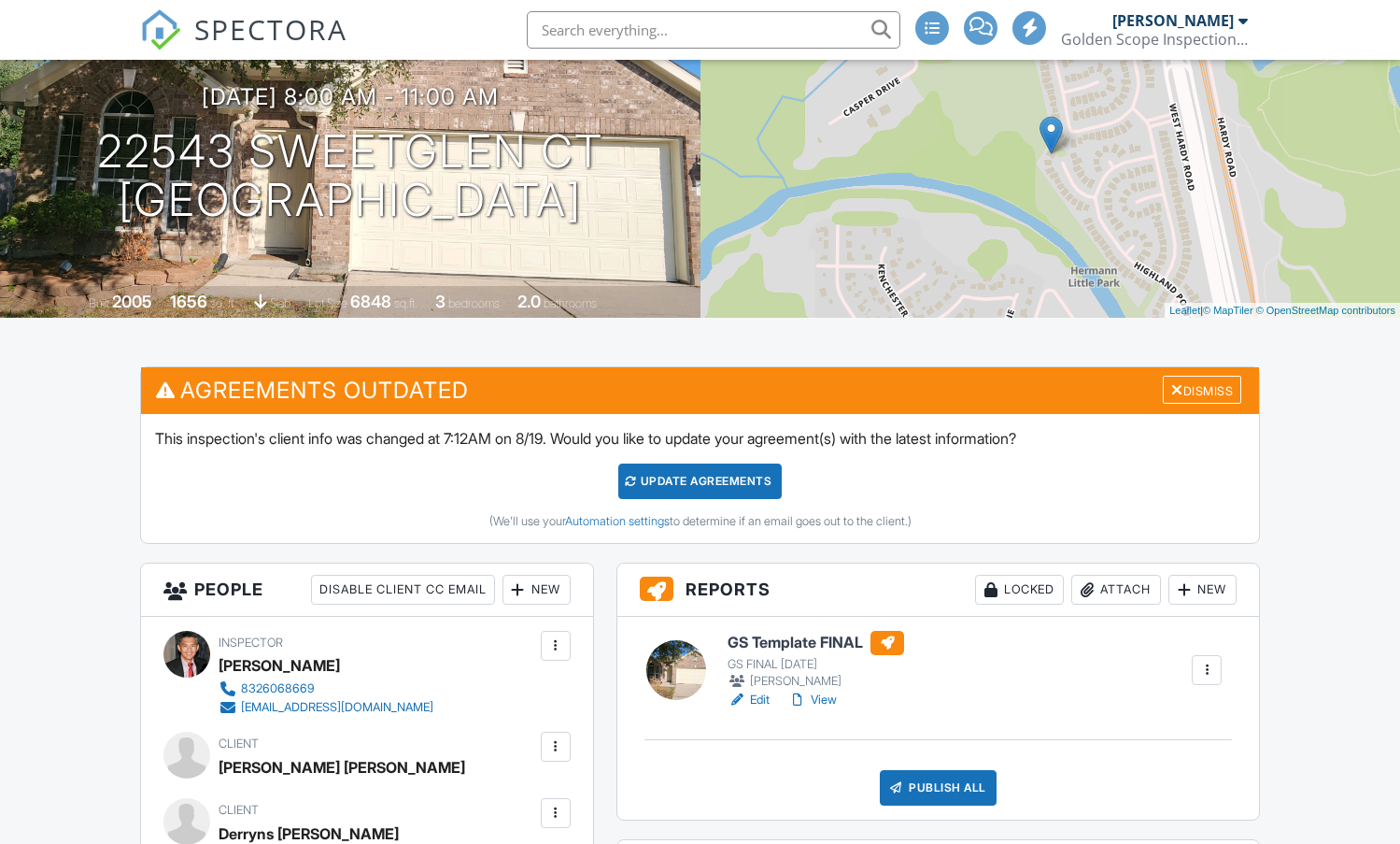
scroll to position [187, 0]
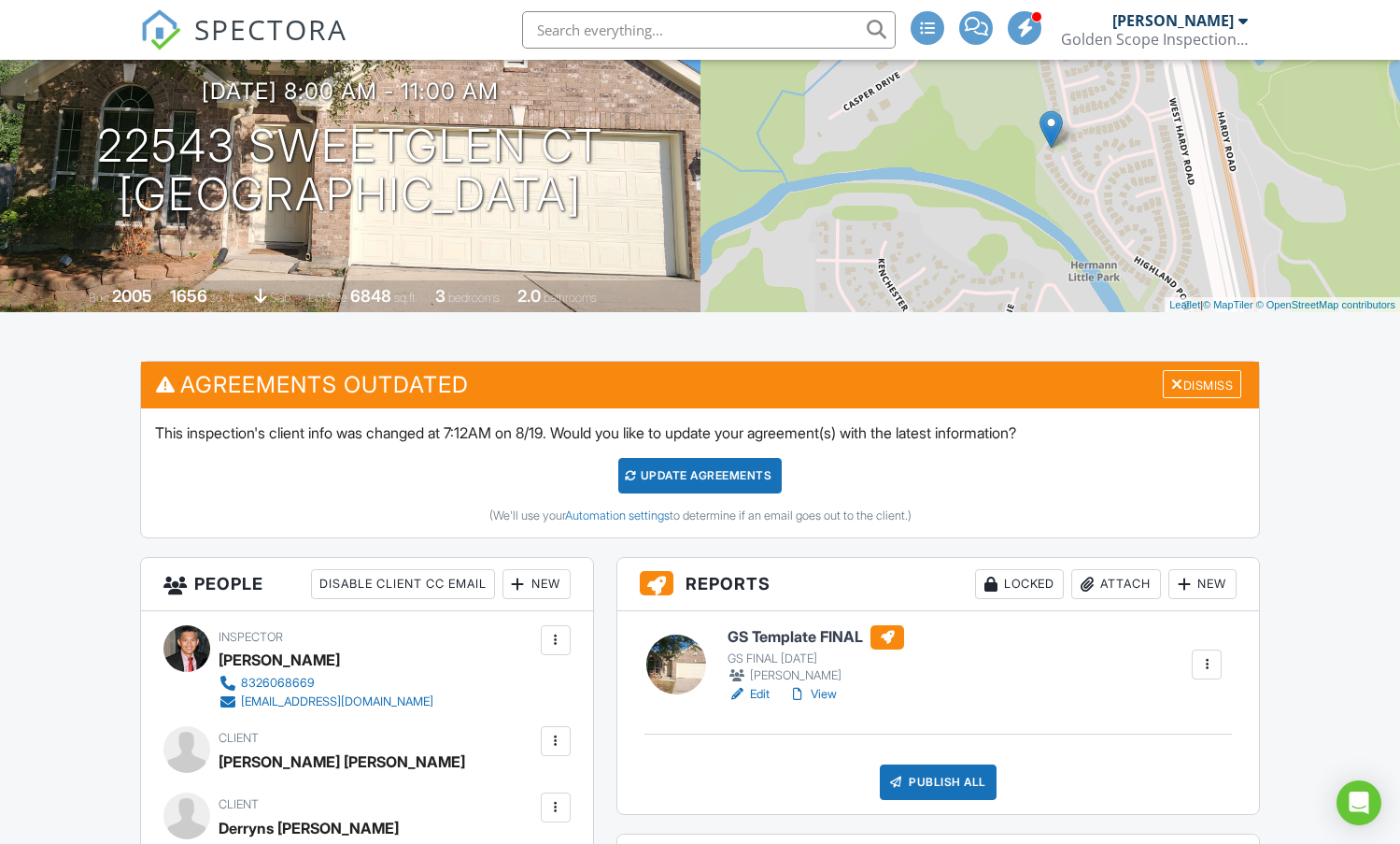
click at [829, 696] on link "View" at bounding box center [812, 694] width 48 height 19
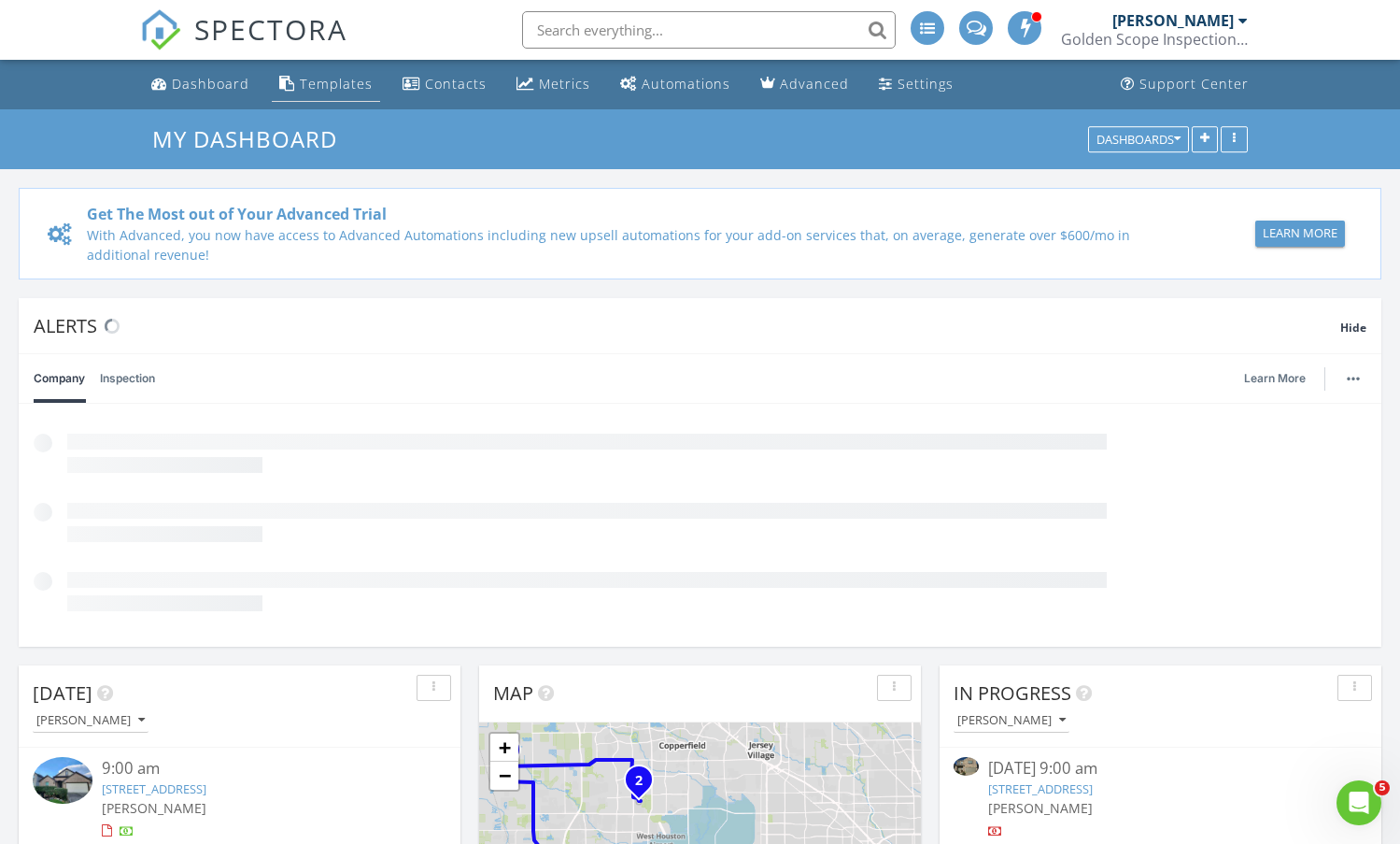
click at [320, 80] on div "Templates" at bounding box center [336, 83] width 73 height 18
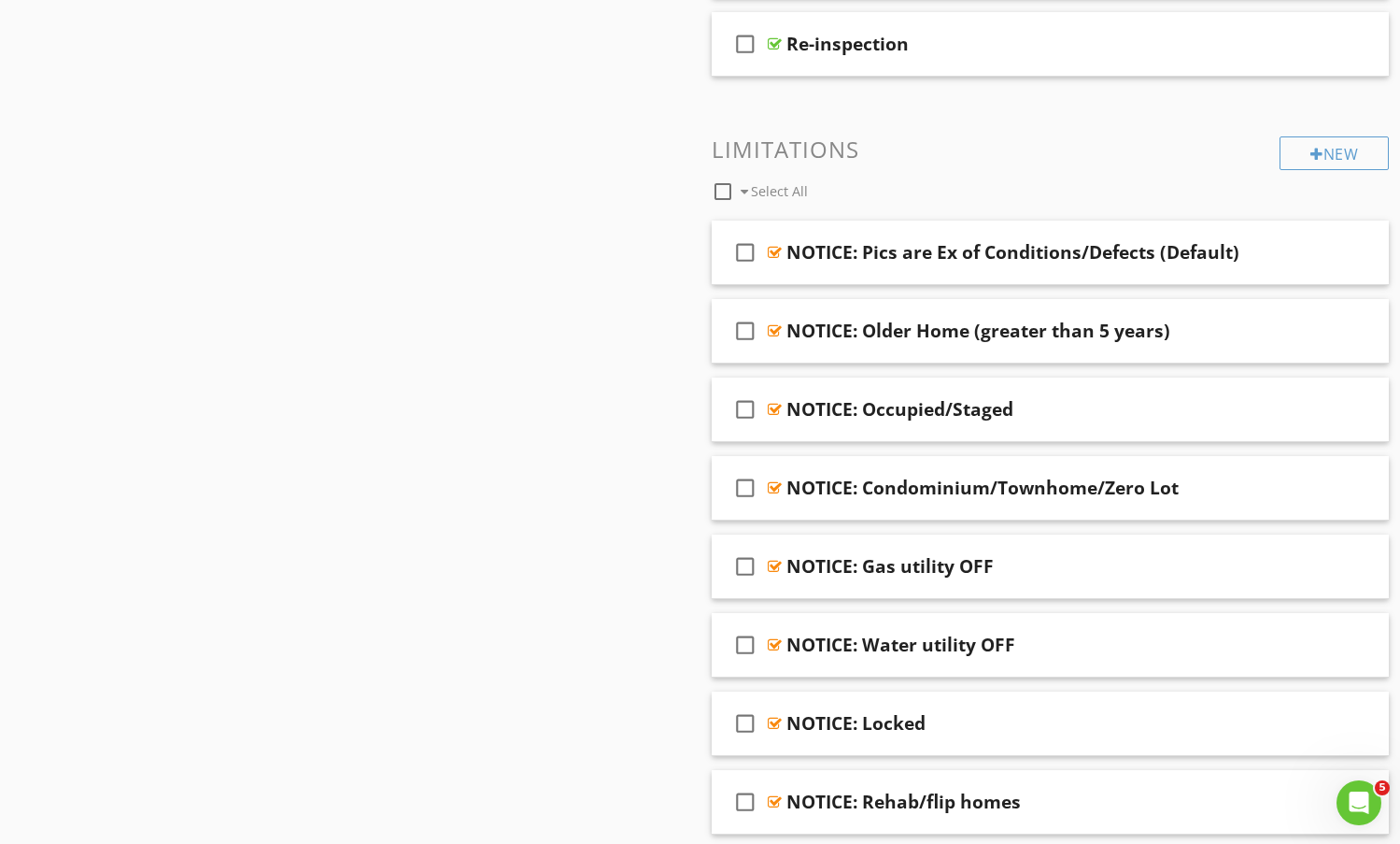
scroll to position [1028, 0]
click at [1152, 229] on div "check_box_outline_blank NOTICE: Pics are Ex of Conditions/Defects (Default)" at bounding box center [1050, 252] width 678 height 64
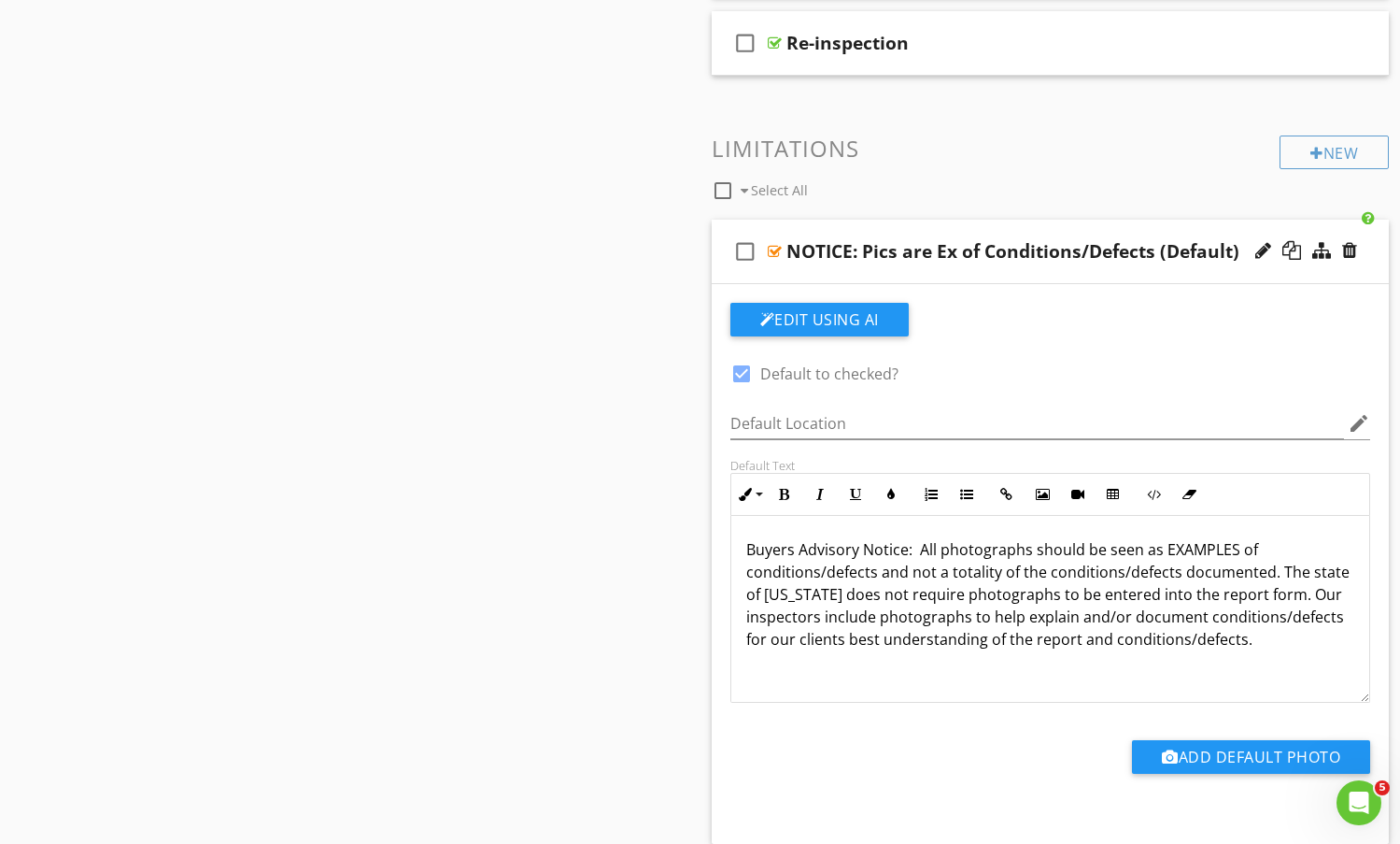
click at [917, 553] on p "Buyers Advisory Notice: All photographs should be seen as EXAMPLES of condition…" at bounding box center [1050, 595] width 609 height 112
click at [628, 410] on div "Sections Information I. Structural Systems II. Electrical Systems III. Heating,…" at bounding box center [700, 392] width 1400 height 2435
click at [1167, 234] on div "check_box_outline_blank NOTICE: Pics are Ex of Conditions/Defects (Default)" at bounding box center [1050, 252] width 678 height 64
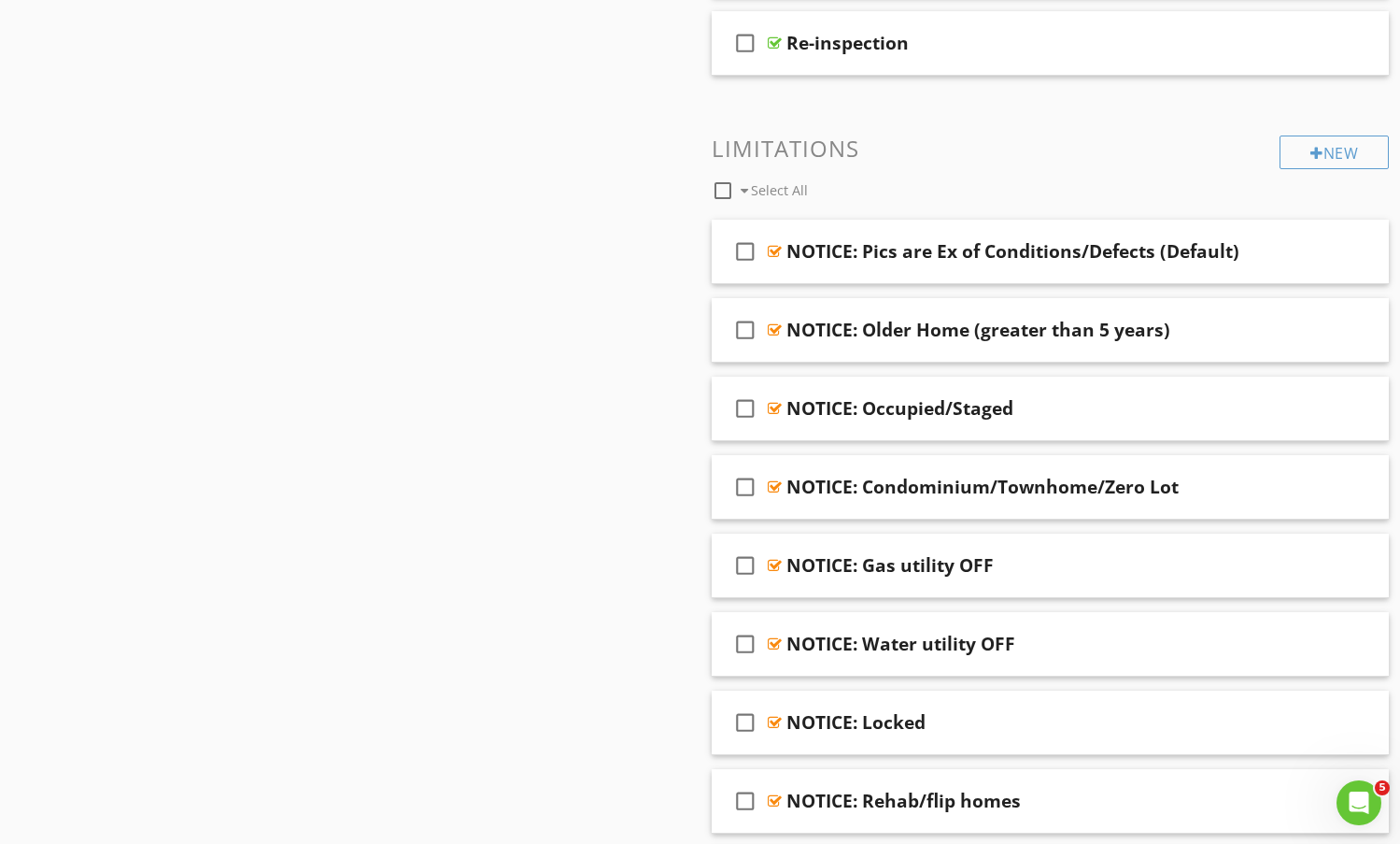
click at [532, 450] on div "Sections Information I. Structural Systems II. Electrical Systems III. Heating,…" at bounding box center [700, 112] width 1400 height 1876
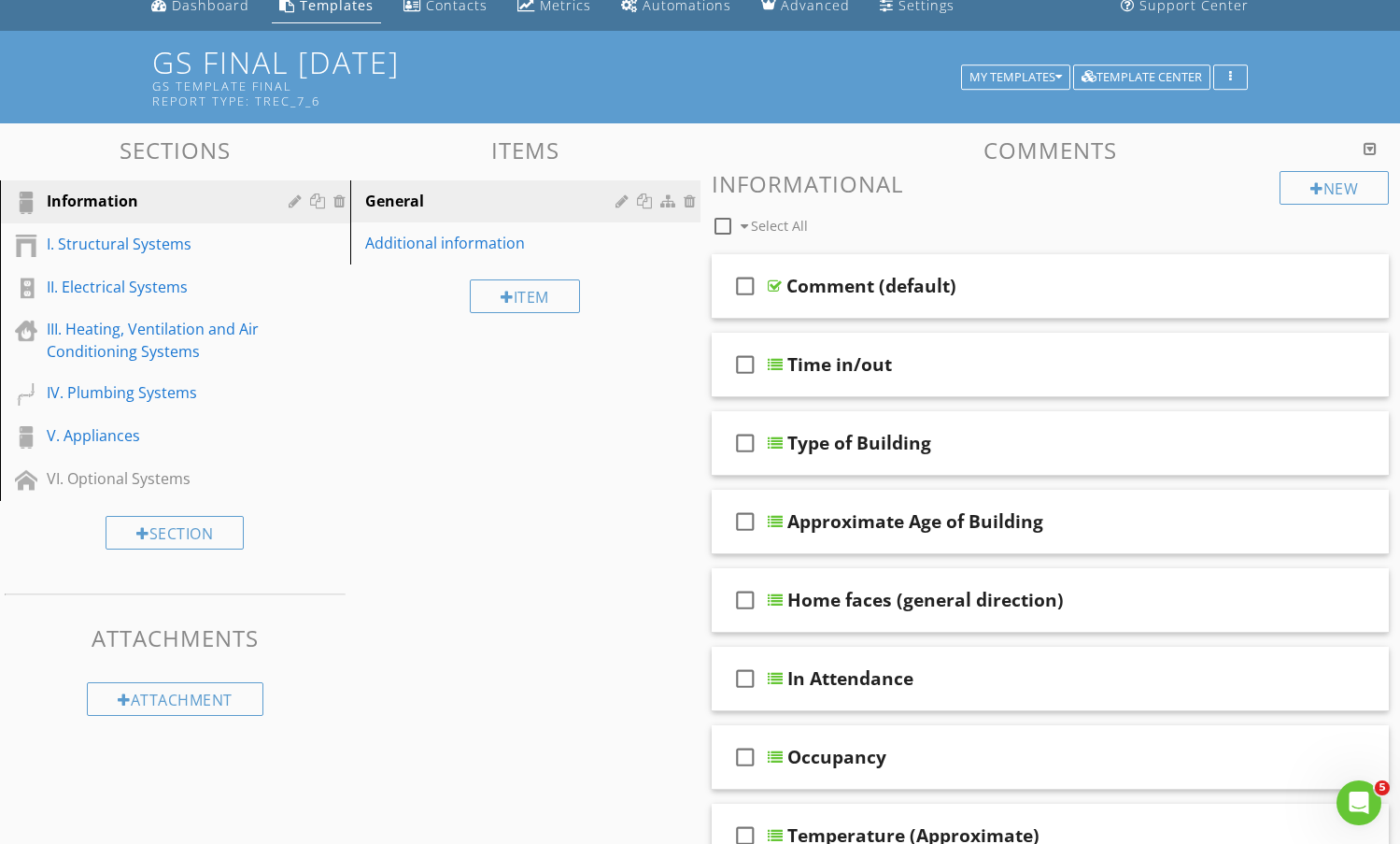
scroll to position [0, 0]
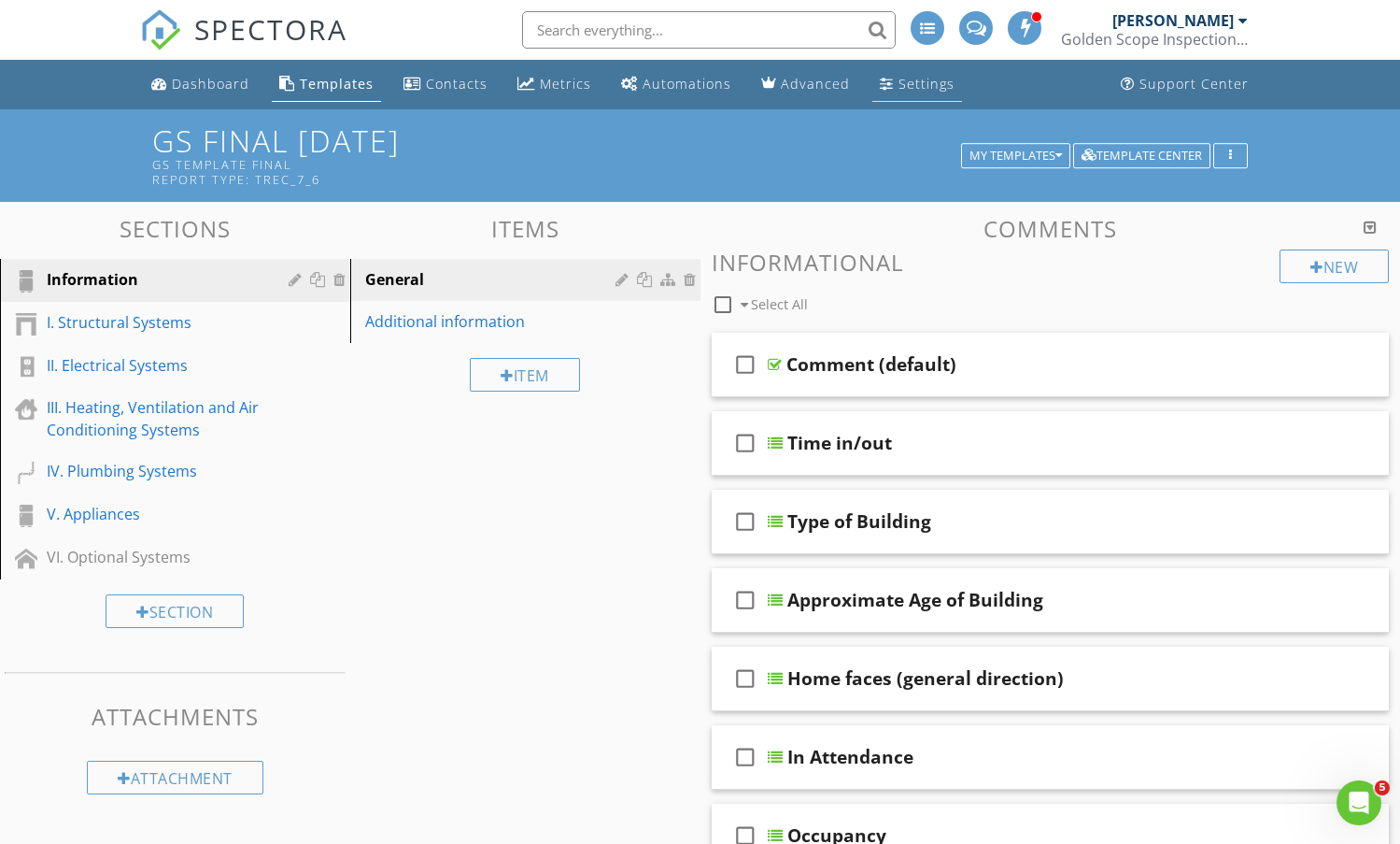
click at [900, 102] on li "Settings" at bounding box center [917, 84] width 97 height 49
click at [899, 86] on div "Settings" at bounding box center [926, 83] width 56 height 18
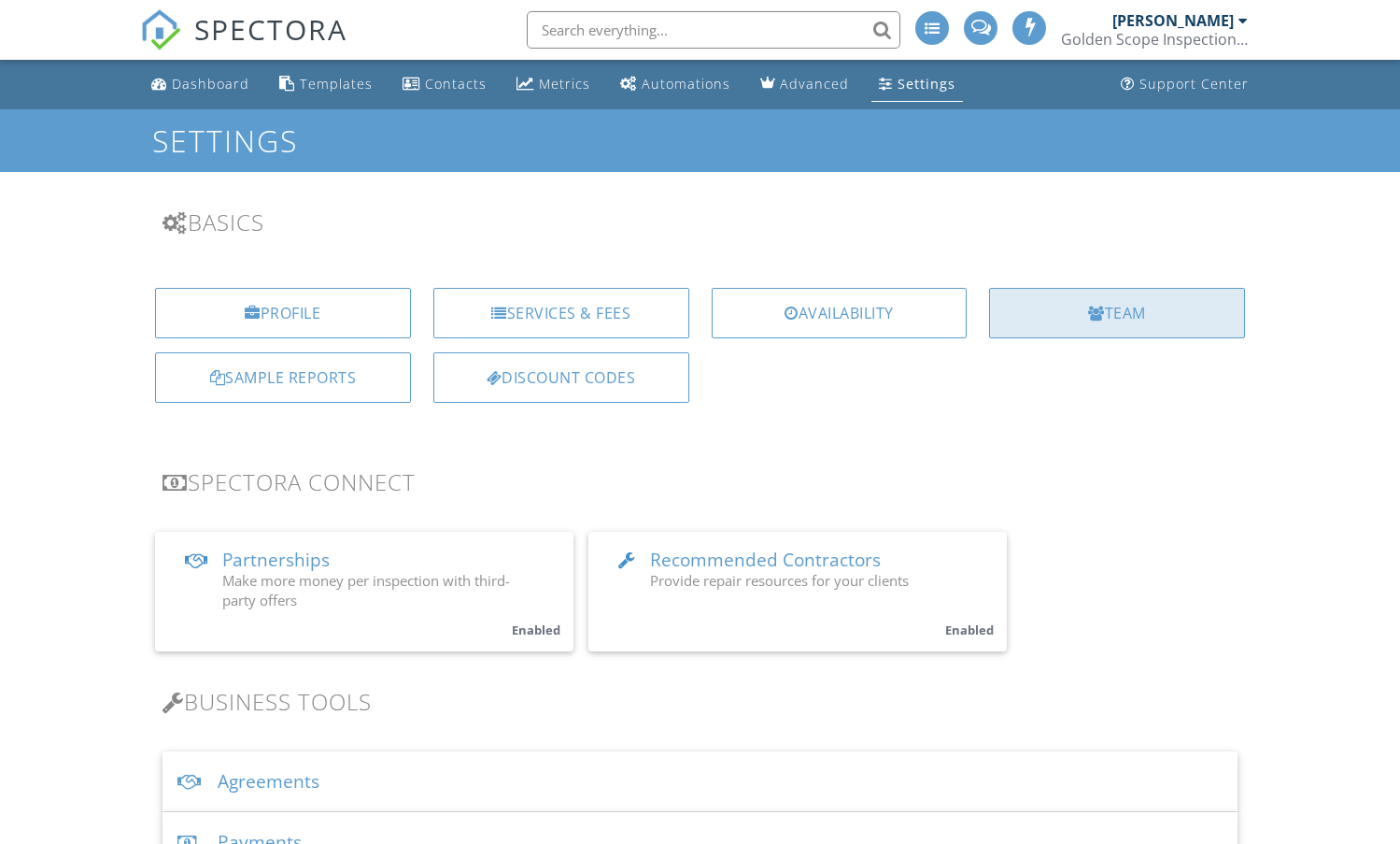
click at [1067, 330] on div "Team" at bounding box center [1118, 313] width 256 height 50
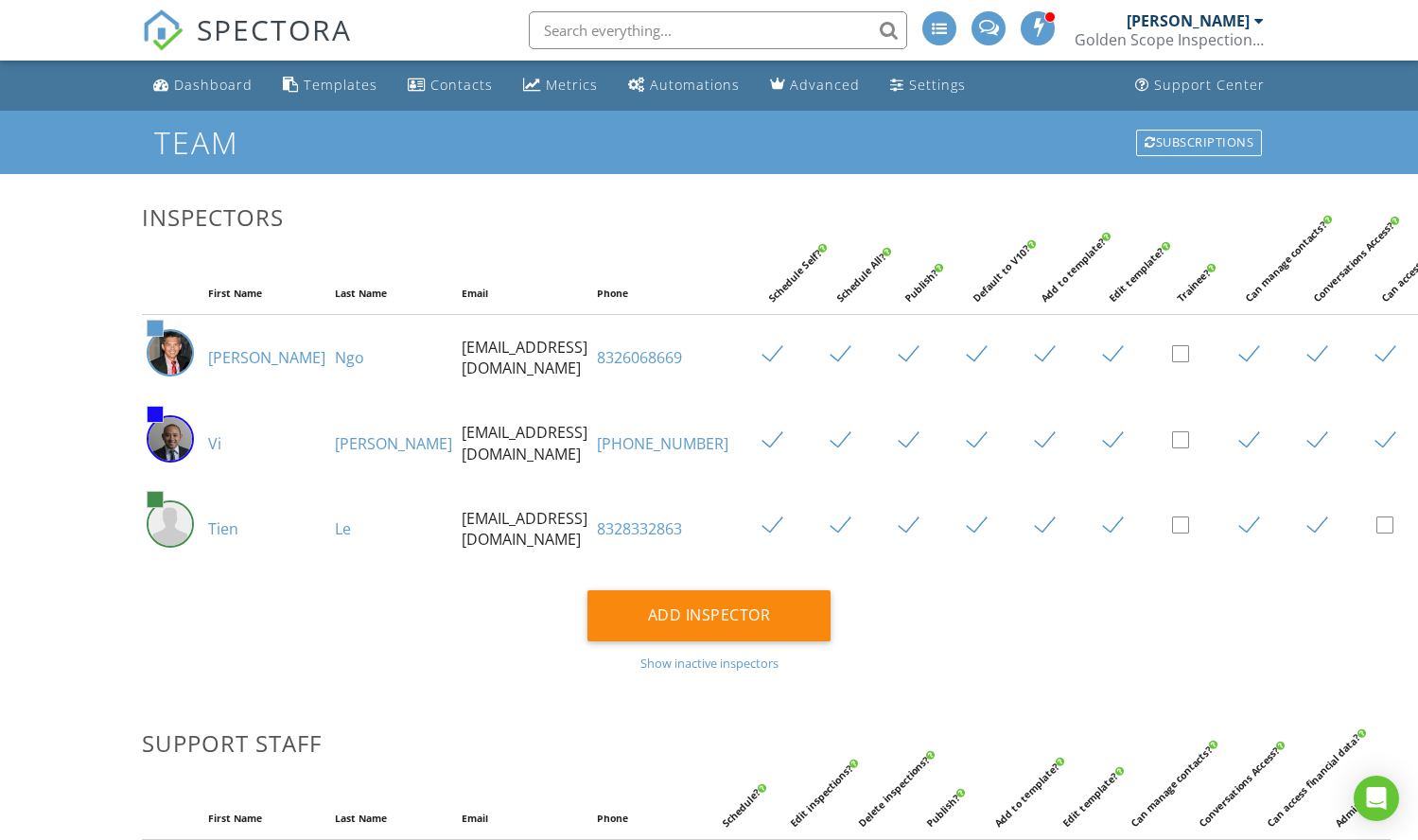
click at [597, 368] on link "8326068669" at bounding box center [639, 358] width 85 height 21
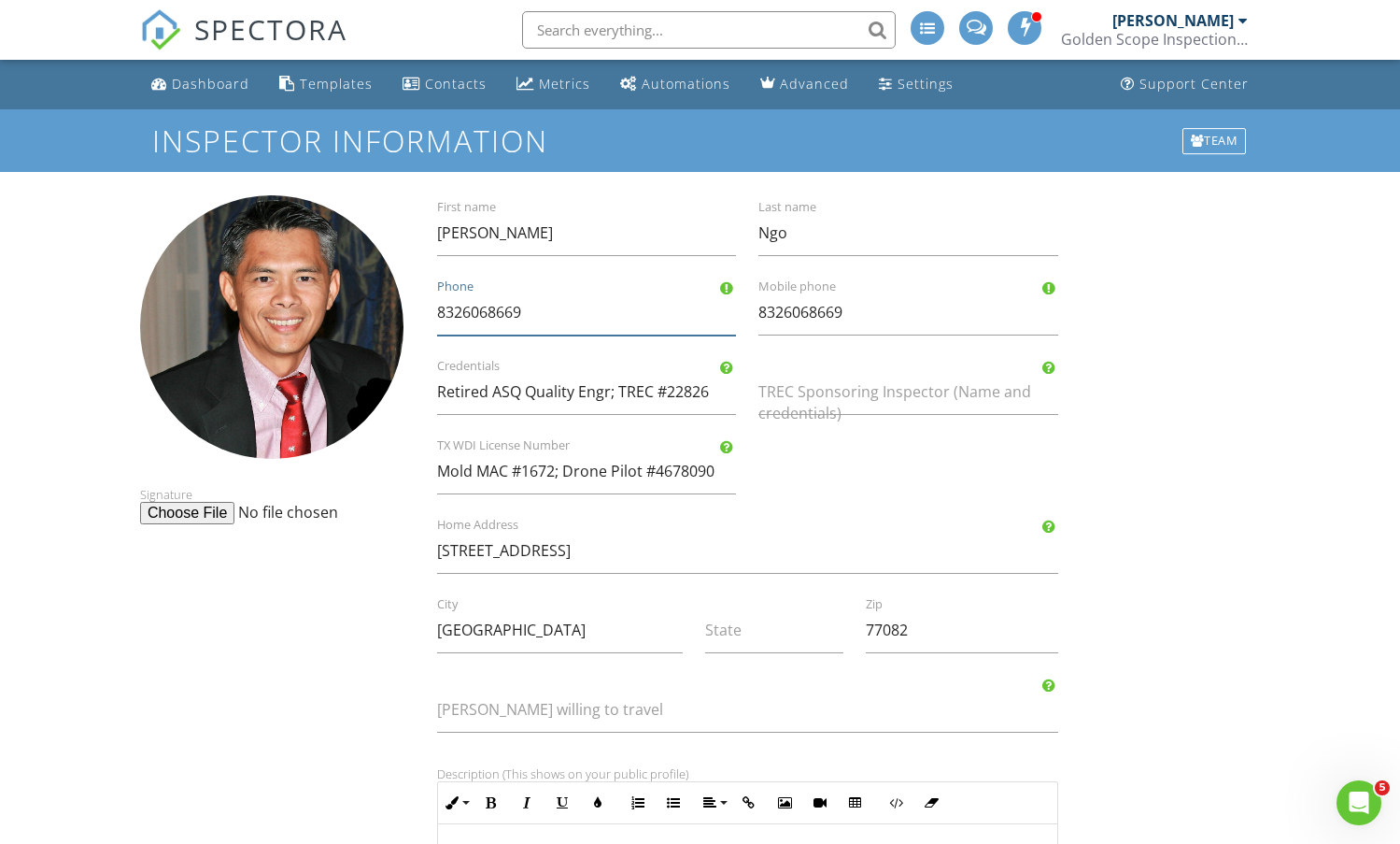
click at [463, 319] on input "8326068669" at bounding box center [587, 312] width 300 height 46
type input "[PHONE_NUMBER]"
click at [783, 320] on input "8326068669" at bounding box center [908, 312] width 300 height 46
type input "[GEOGRAPHIC_DATA]"
click at [825, 317] on input "8326068669" at bounding box center [908, 312] width 300 height 46
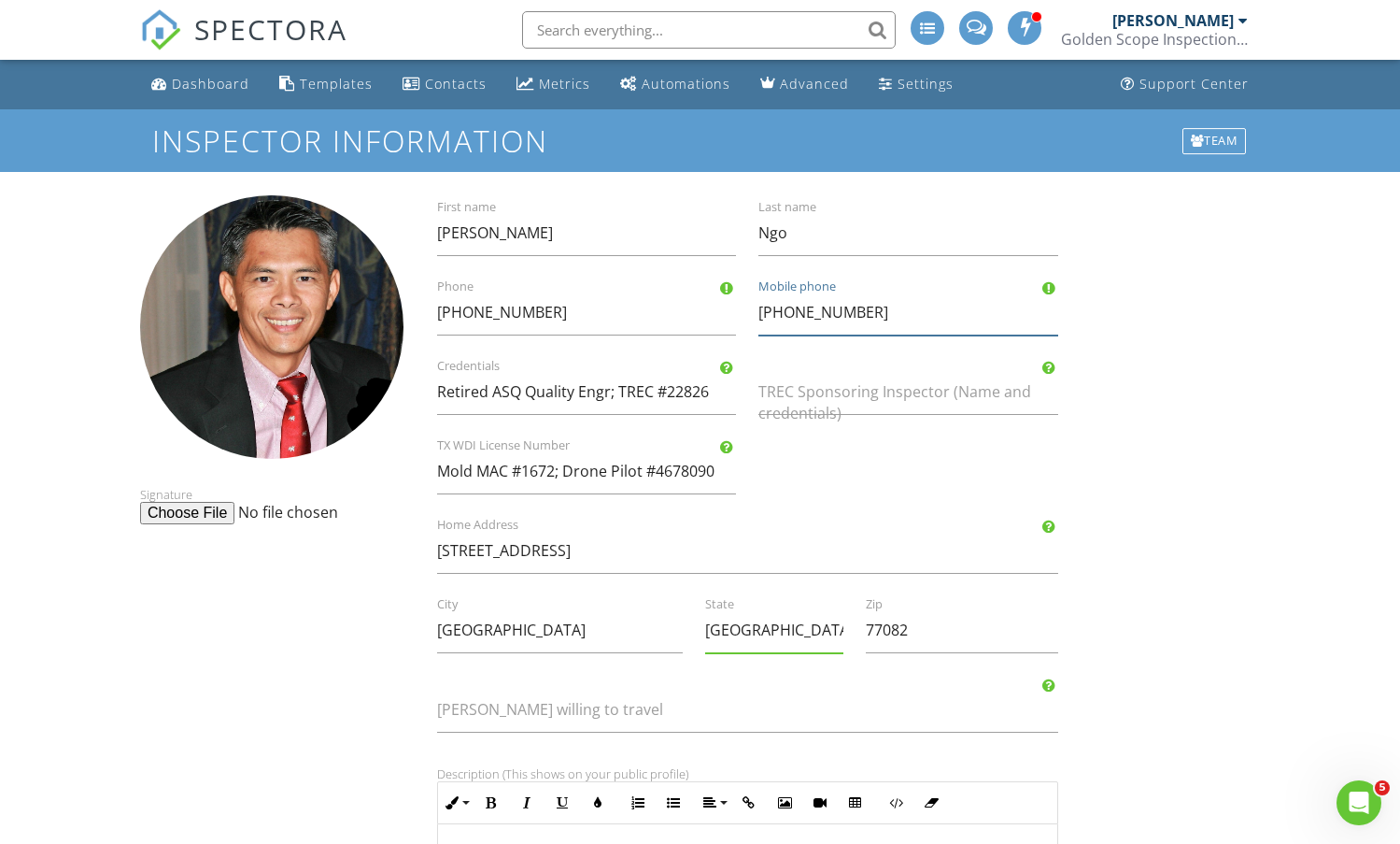
type input "[PHONE_NUMBER]"
click at [1132, 413] on div "Signature Tony First name Ngo Last name 832-606-8669 Phone 832-606-8669 Mobile …" at bounding box center [700, 800] width 1142 height 1211
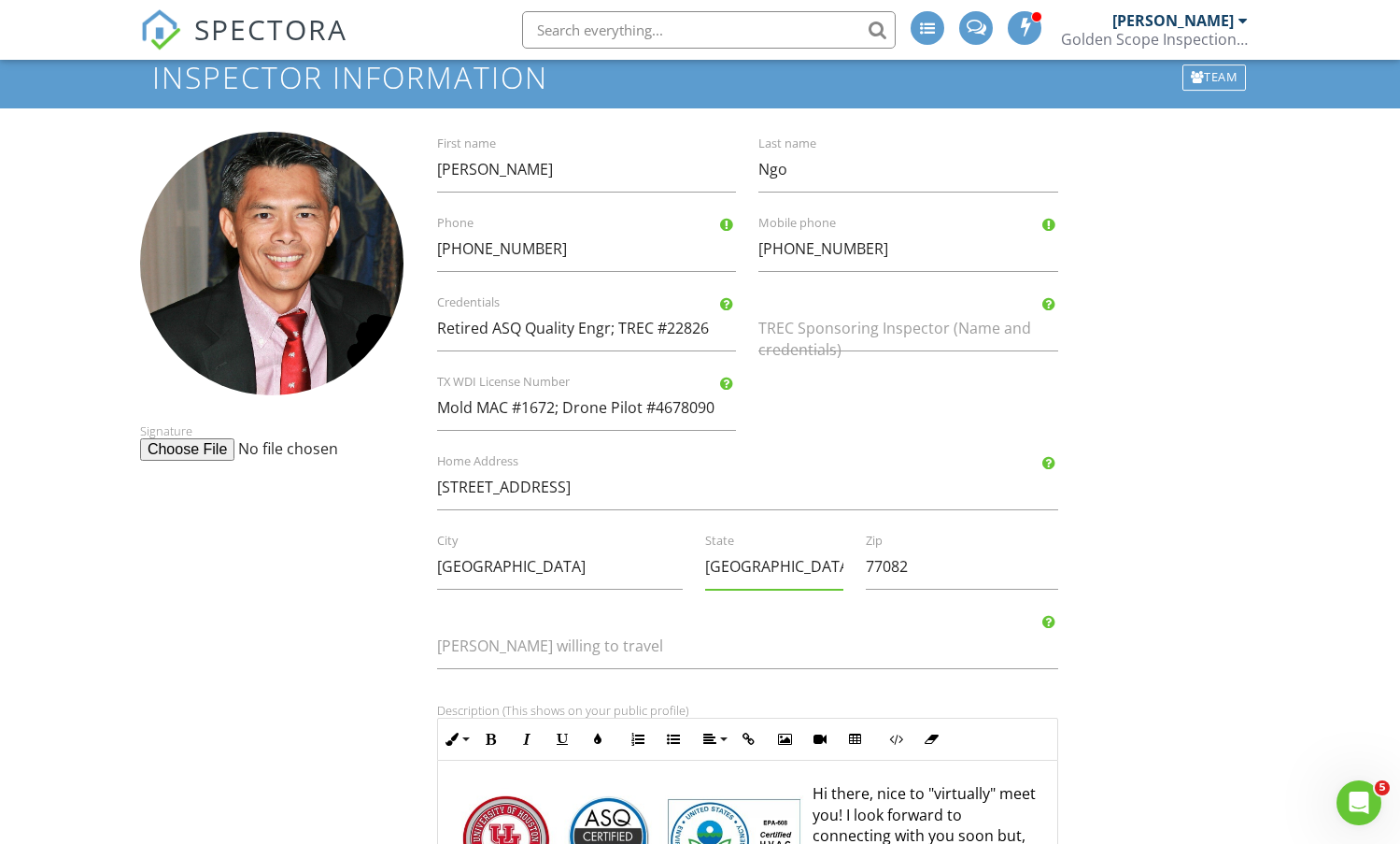
scroll to position [94, 0]
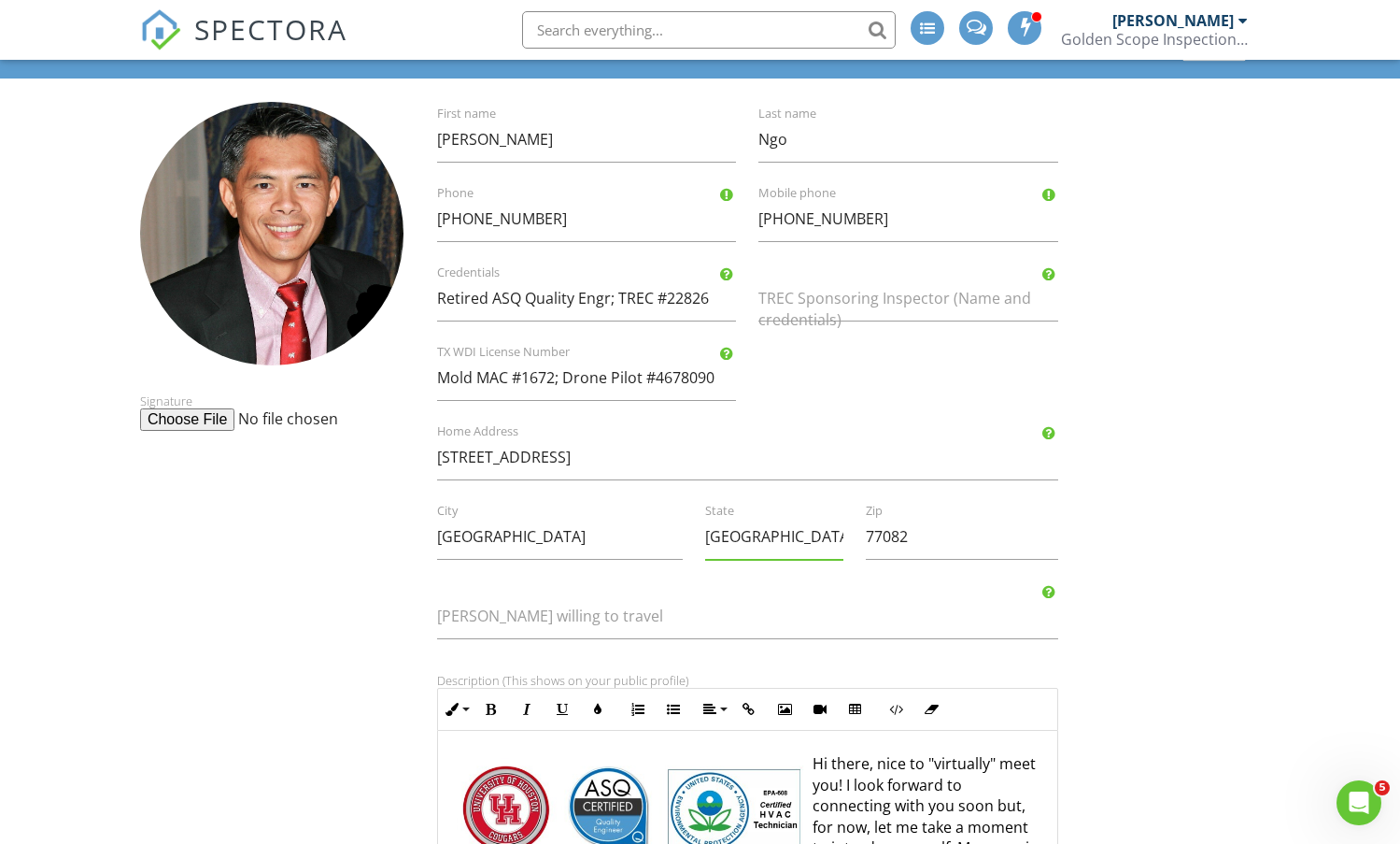
click at [1138, 492] on div "Signature Tony First name Ngo Last name 832-606-8669 Phone 832-606-8669 Mobile …" at bounding box center [700, 706] width 1142 height 1211
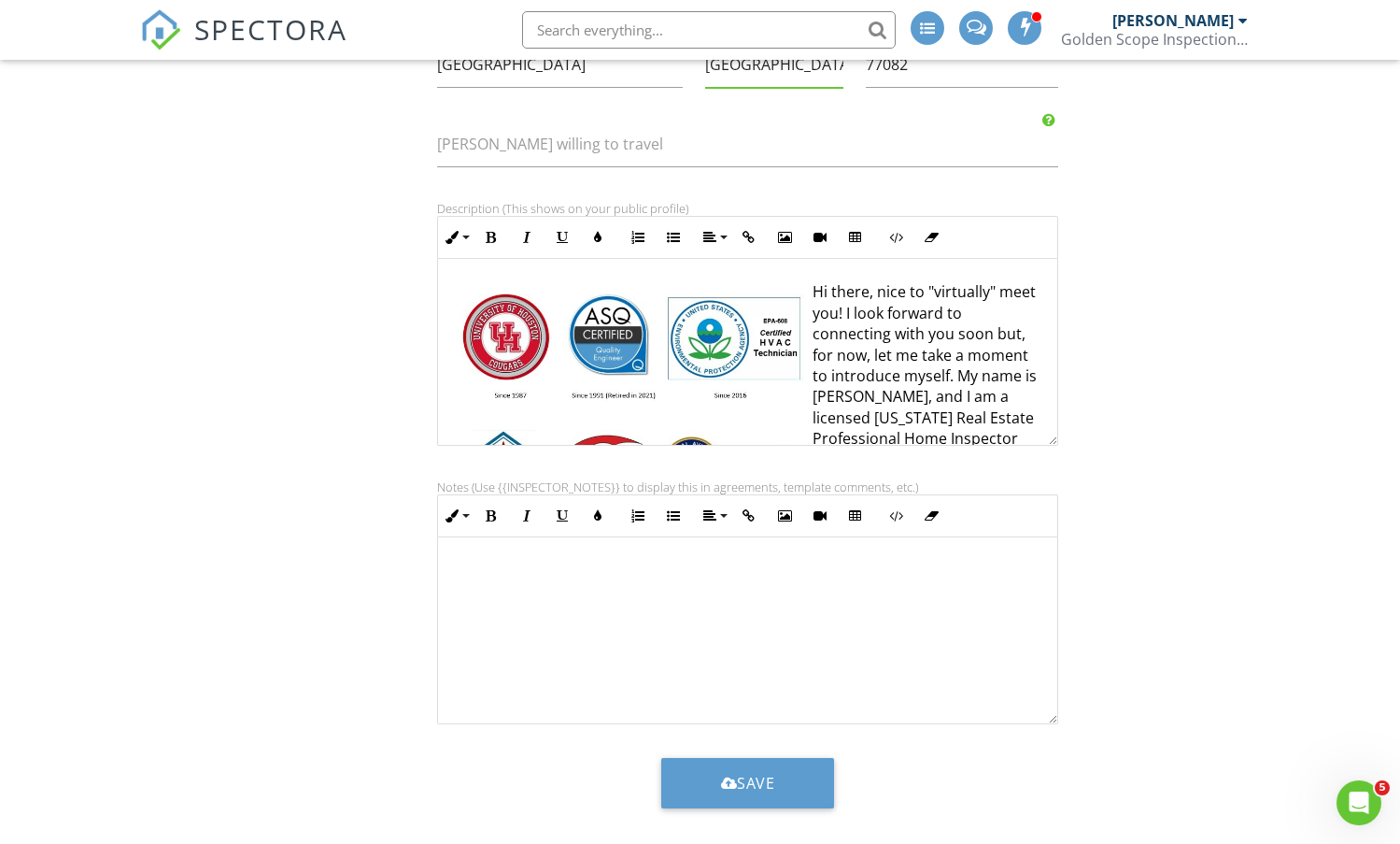
scroll to position [581, 0]
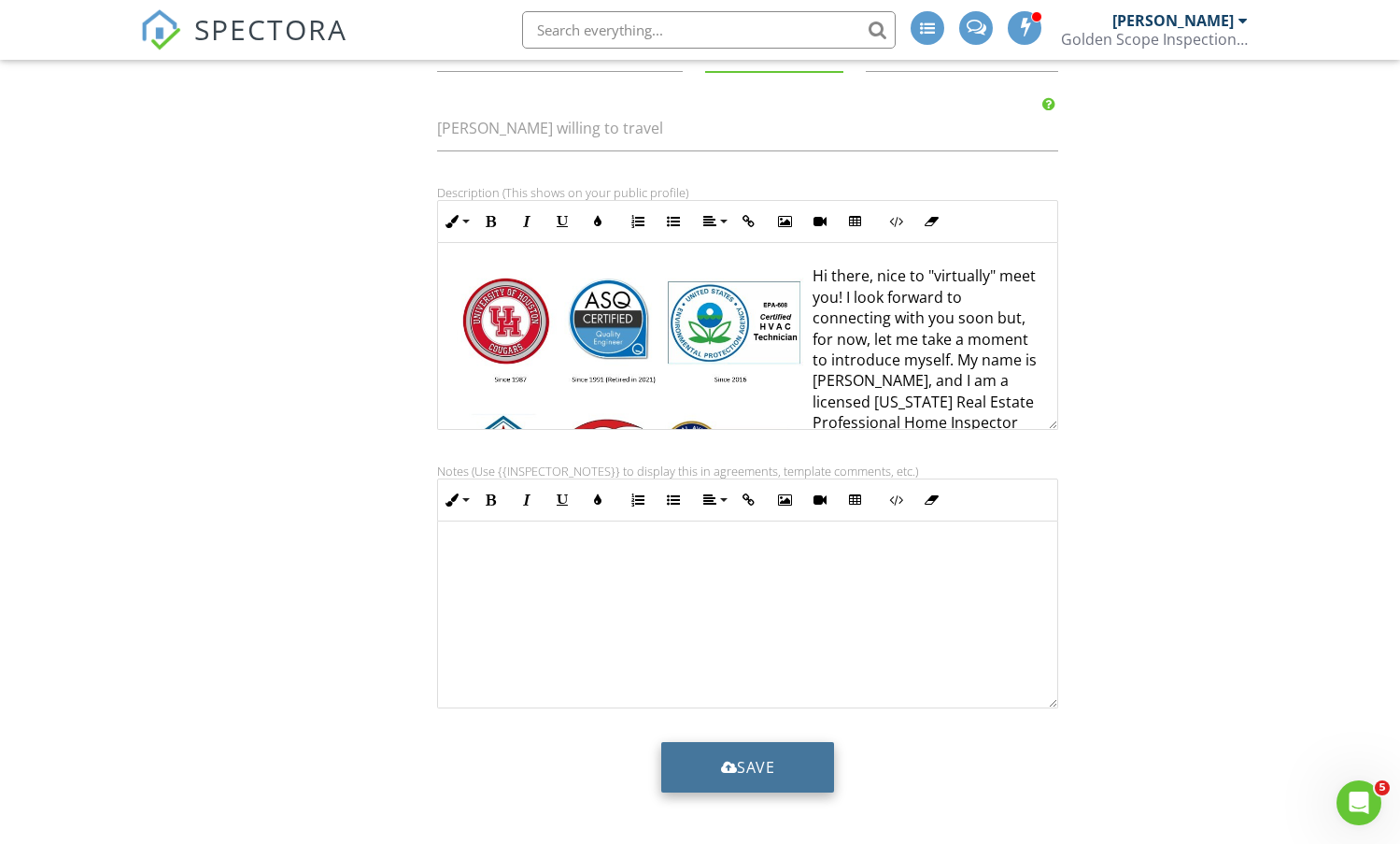
click at [744, 775] on button "Save" at bounding box center [748, 766] width 173 height 50
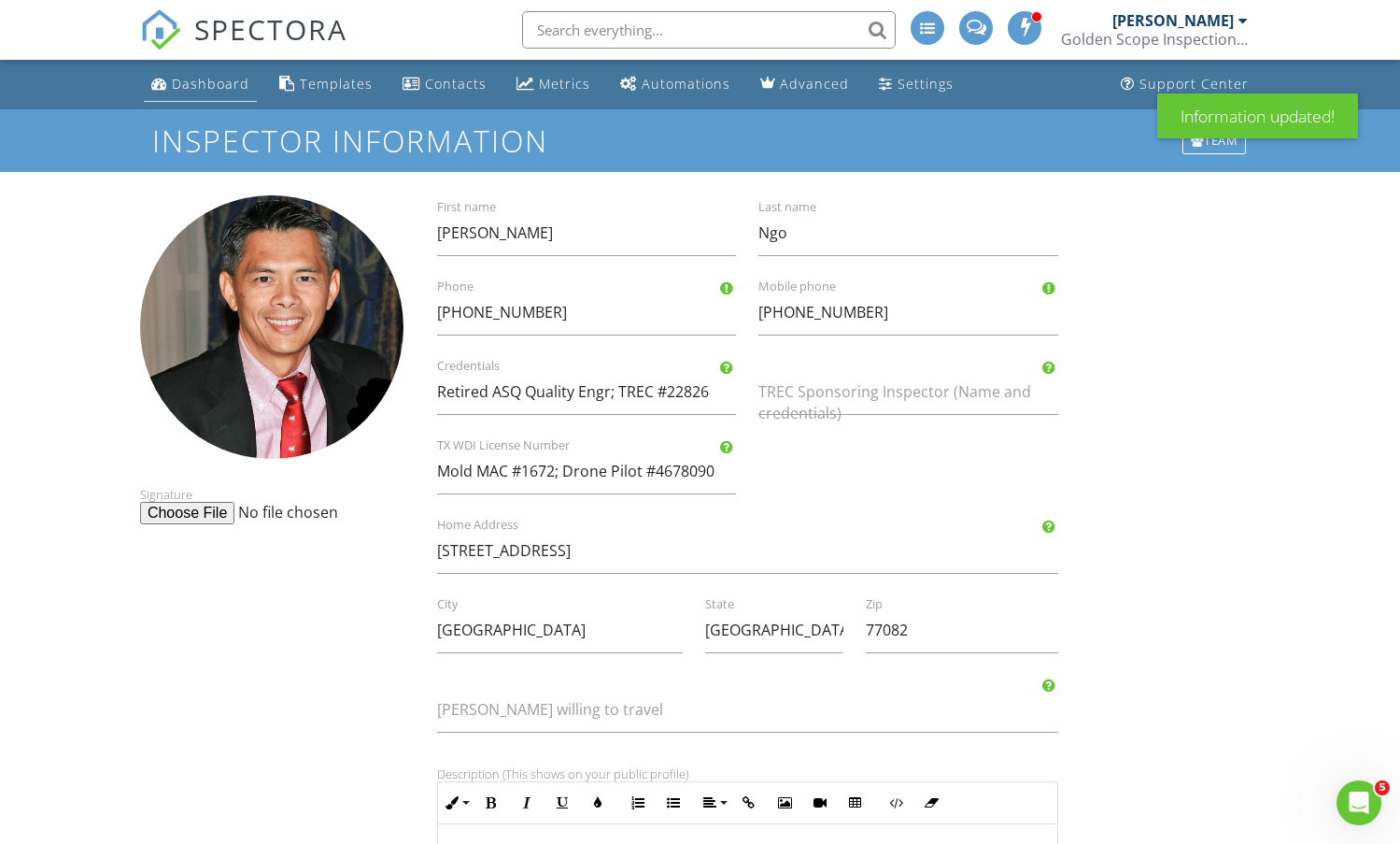
click at [185, 86] on div "Dashboard" at bounding box center [210, 83] width 78 height 18
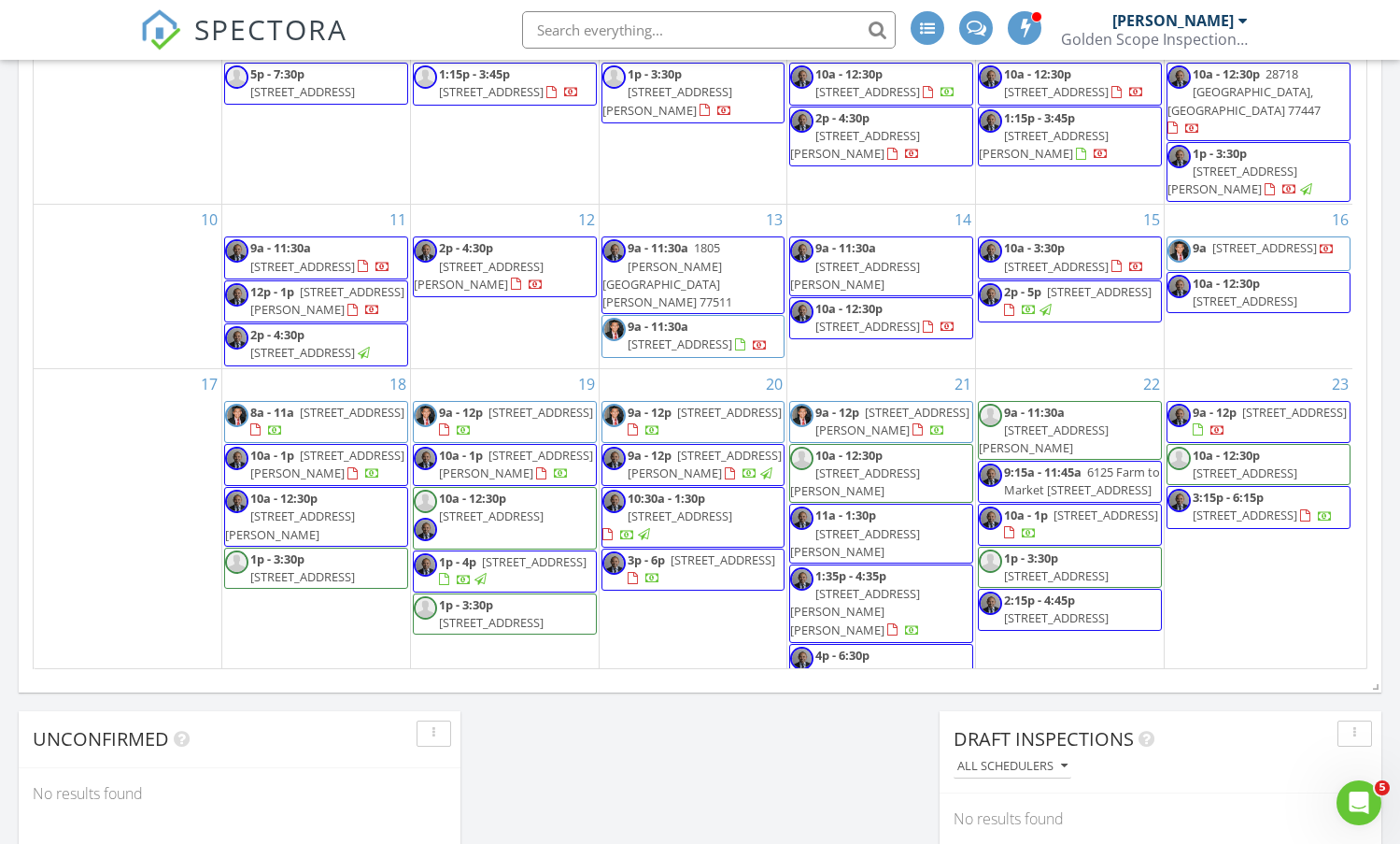
scroll to position [1167, 0]
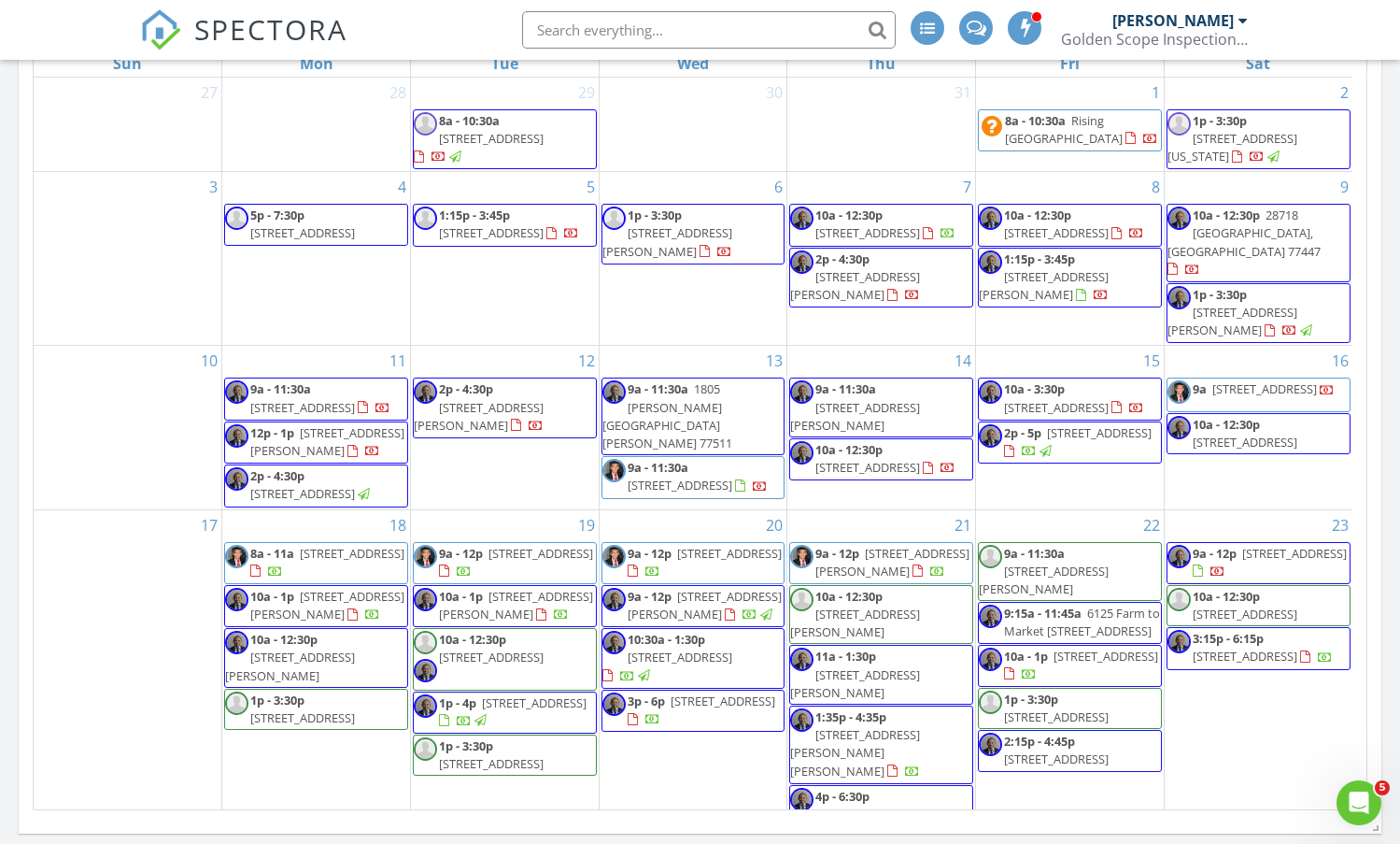
click at [234, 558] on img at bounding box center [236, 557] width 24 height 24
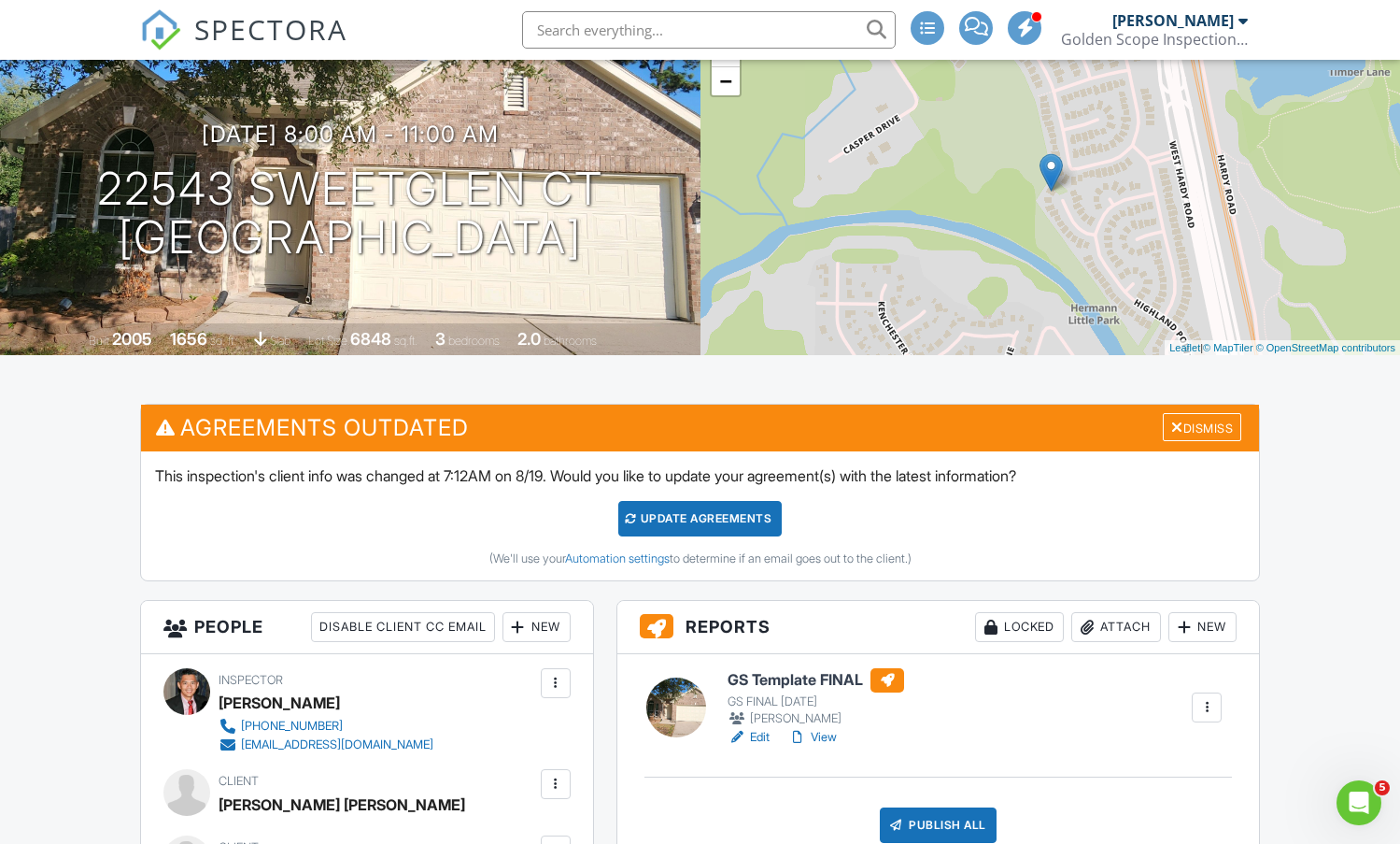
scroll to position [281, 0]
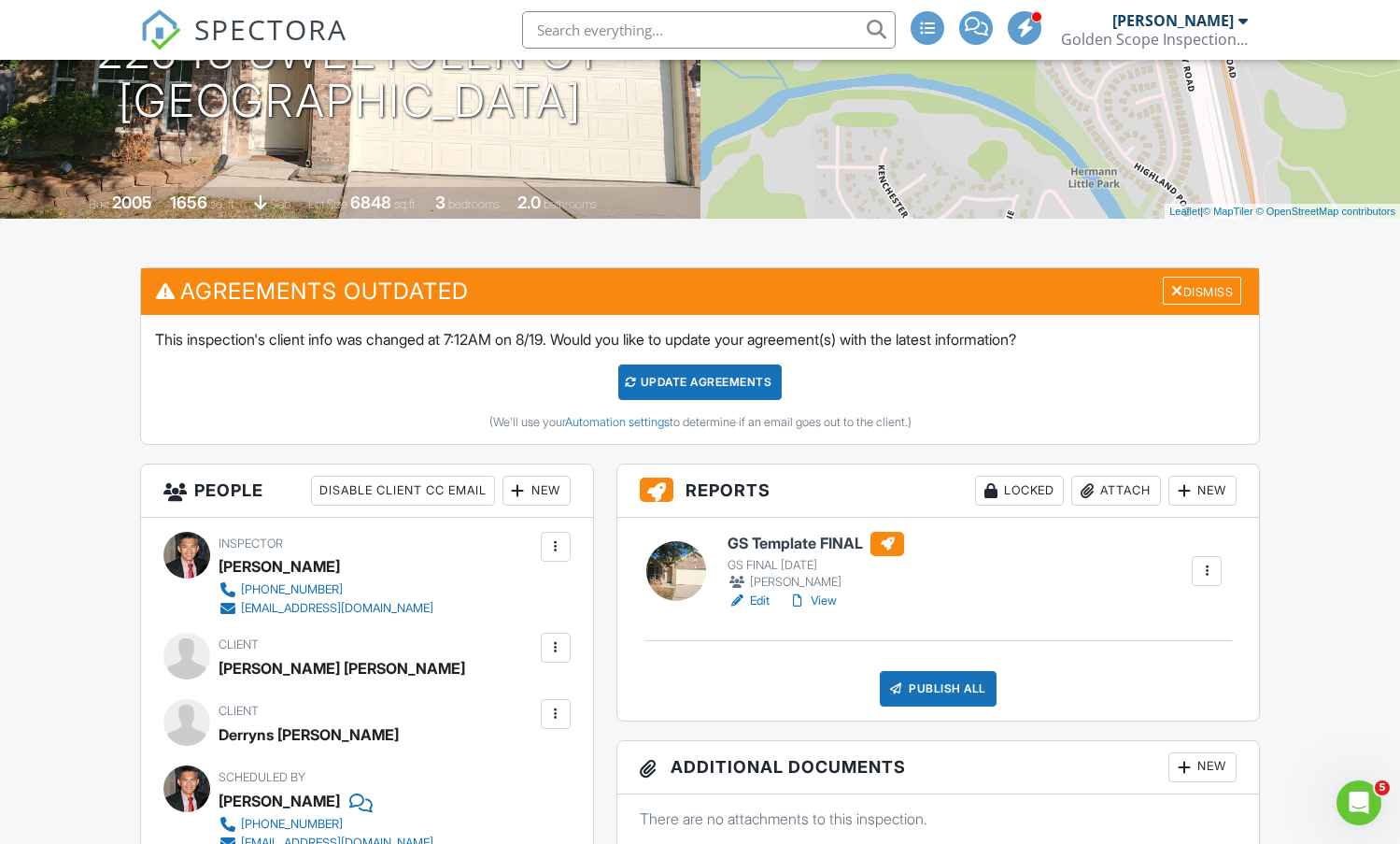
click at [807, 597] on div at bounding box center [798, 601] width 19 height 19
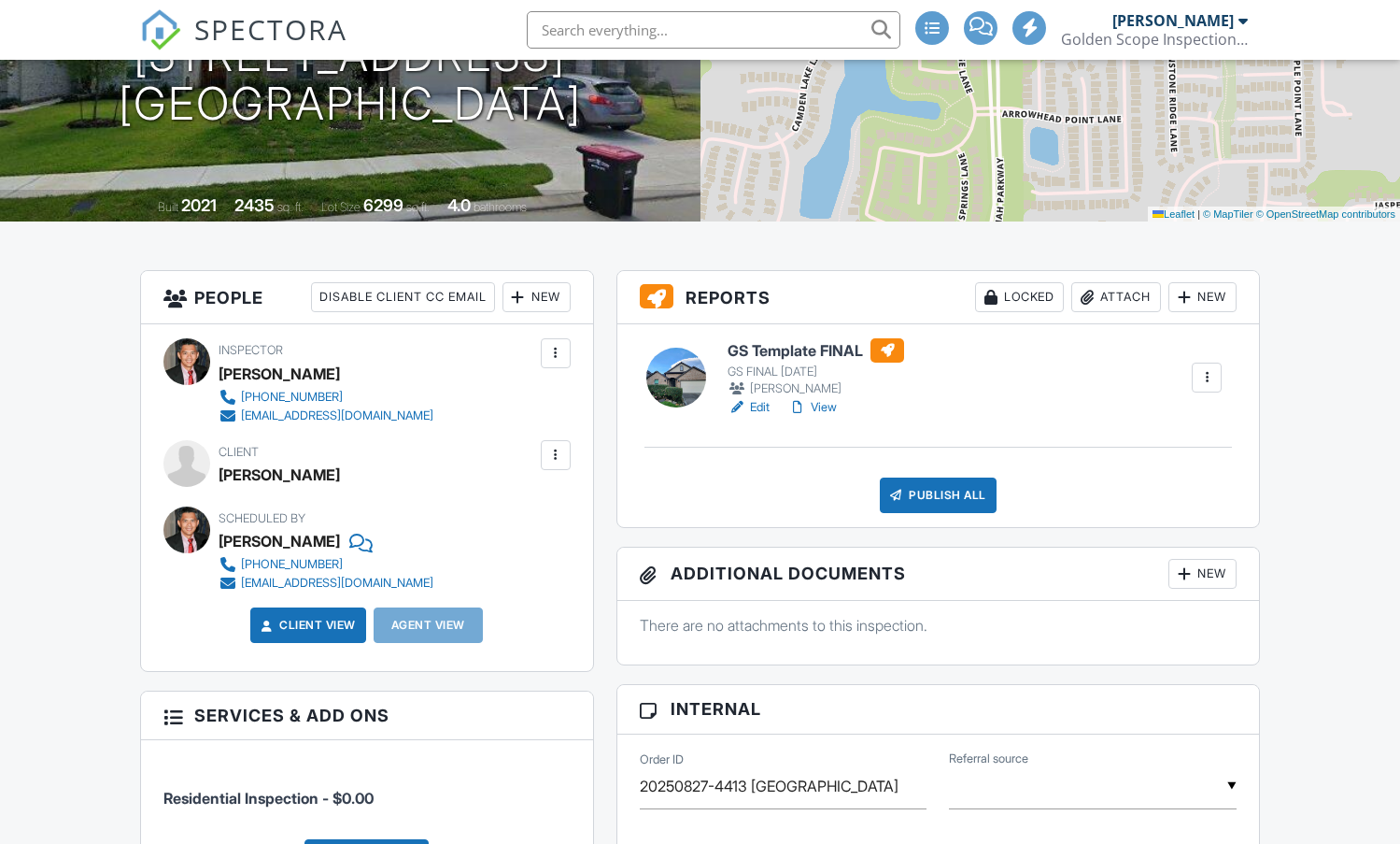
scroll to position [281, 0]
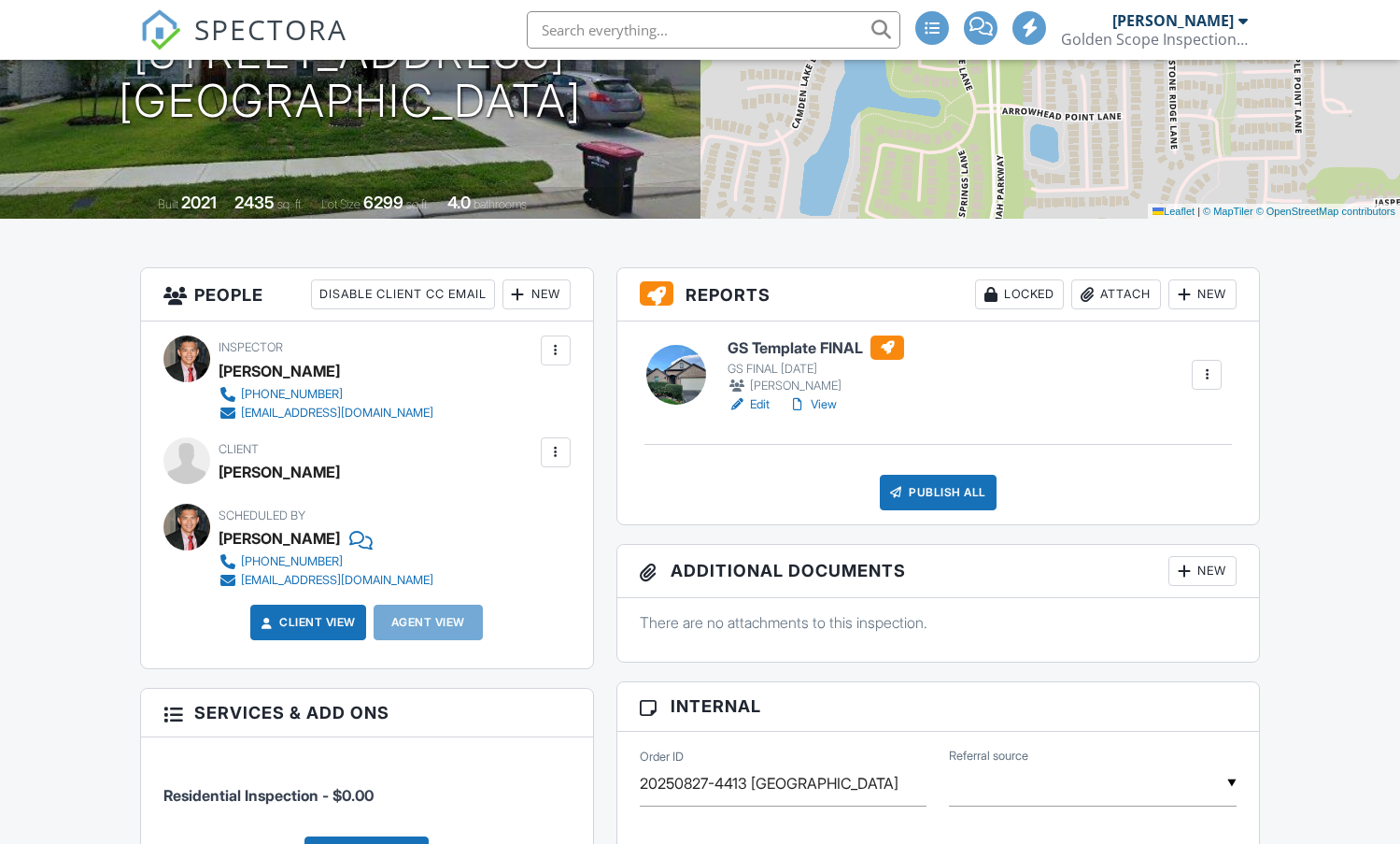
click at [812, 396] on link "View" at bounding box center [812, 405] width 48 height 19
